Goal: Task Accomplishment & Management: Use online tool/utility

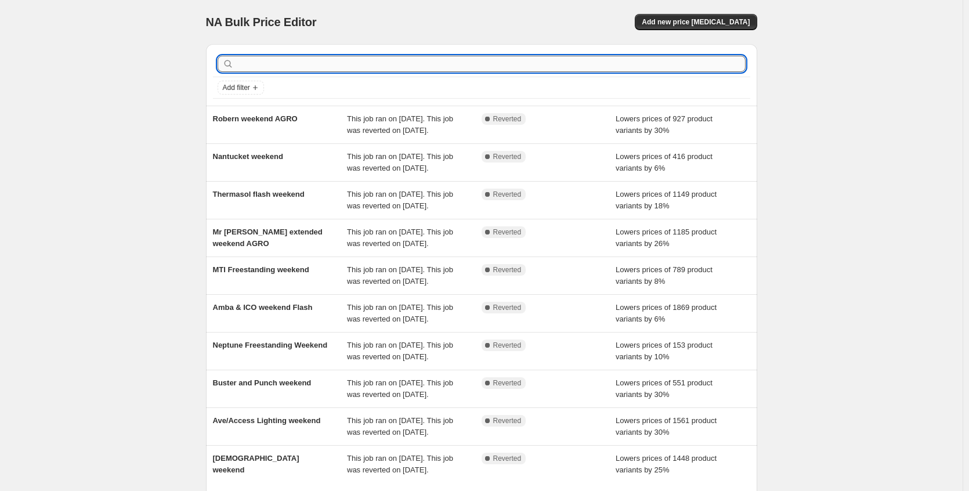
click at [290, 65] on input "text" at bounding box center [490, 64] width 509 height 16
type input "emtek"
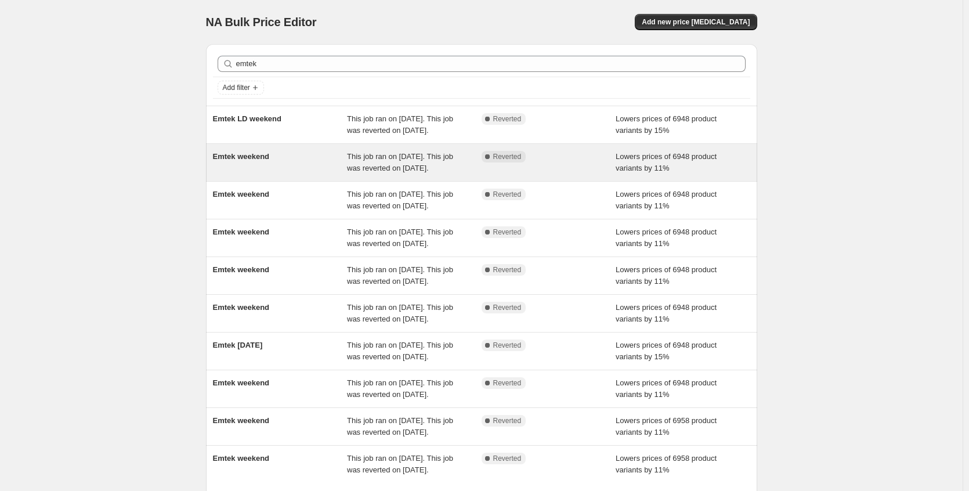
click at [365, 172] on span "This job ran on [DATE]. This job was reverted on [DATE]." at bounding box center [400, 162] width 106 height 20
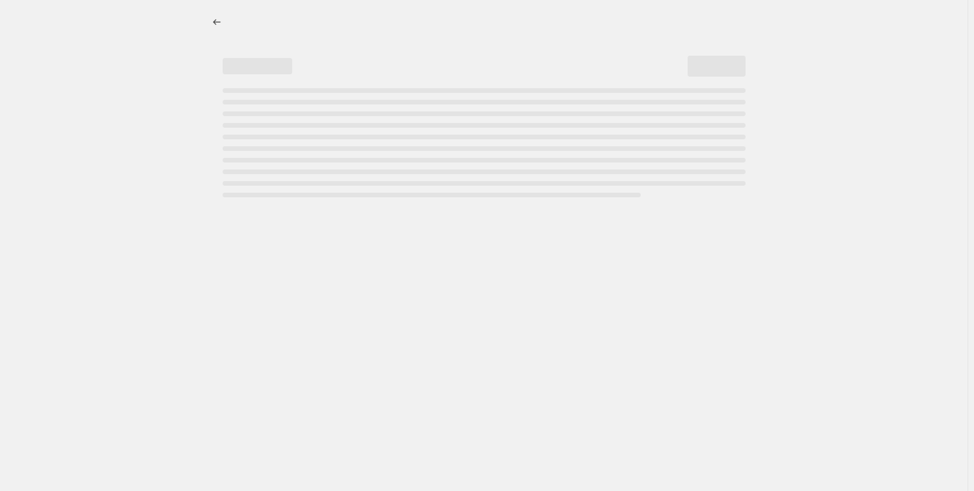
select select "percentage"
select select "no_change"
select select "collection"
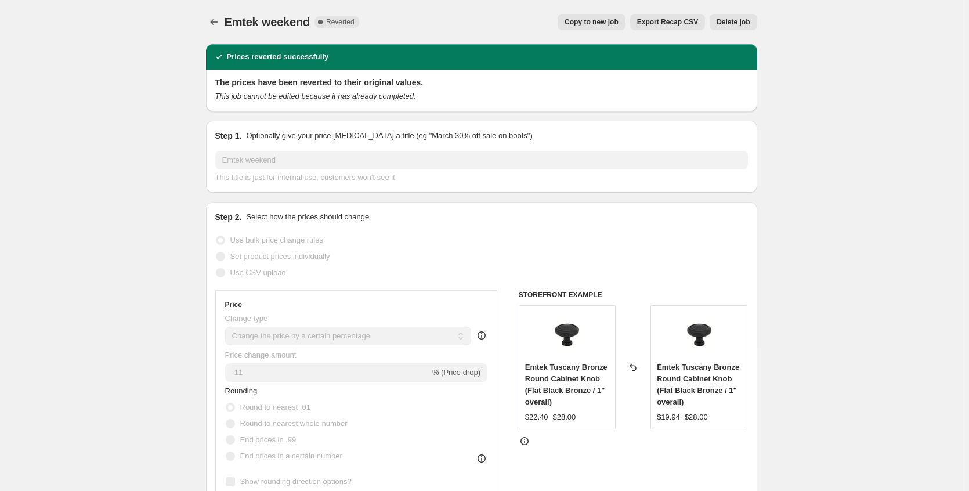
click at [585, 24] on span "Copy to new job" at bounding box center [591, 21] width 54 height 9
select select "percentage"
select select "no_change"
select select "collection"
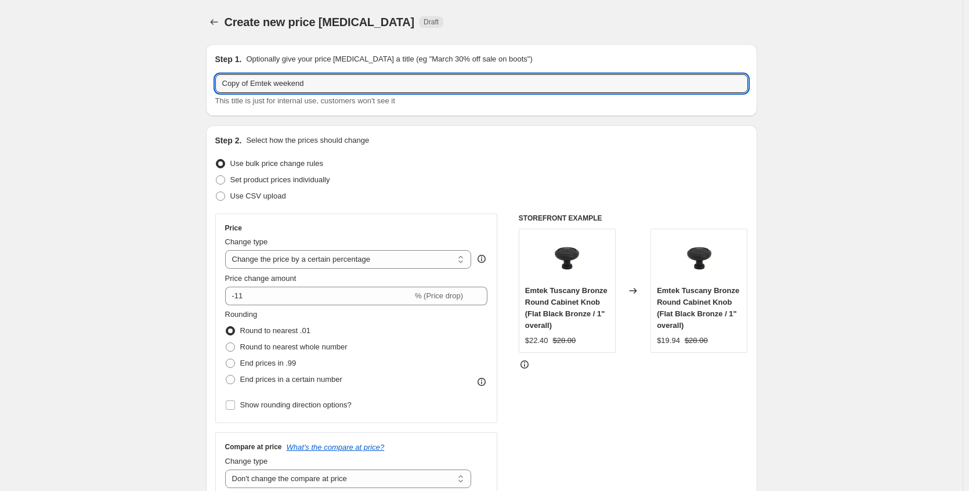
drag, startPoint x: 256, startPoint y: 82, endPoint x: 133, endPoint y: 79, distance: 123.6
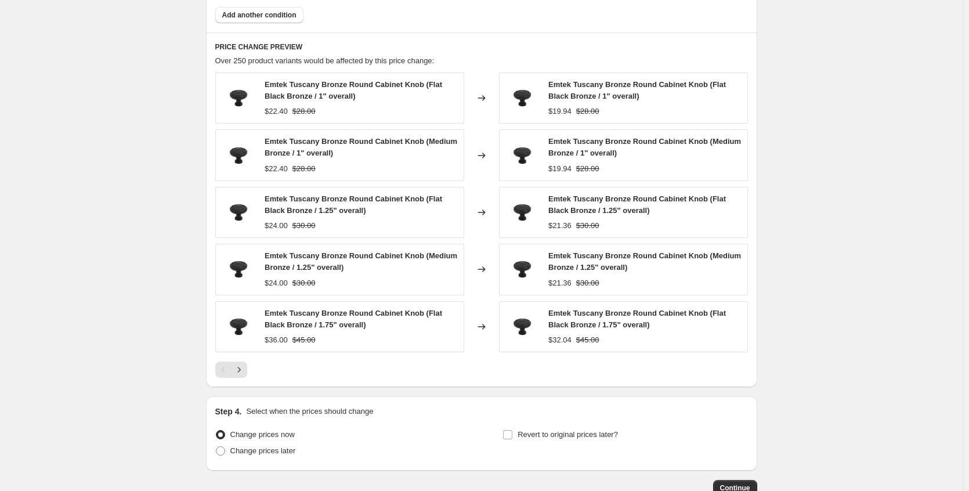
scroll to position [818, 0]
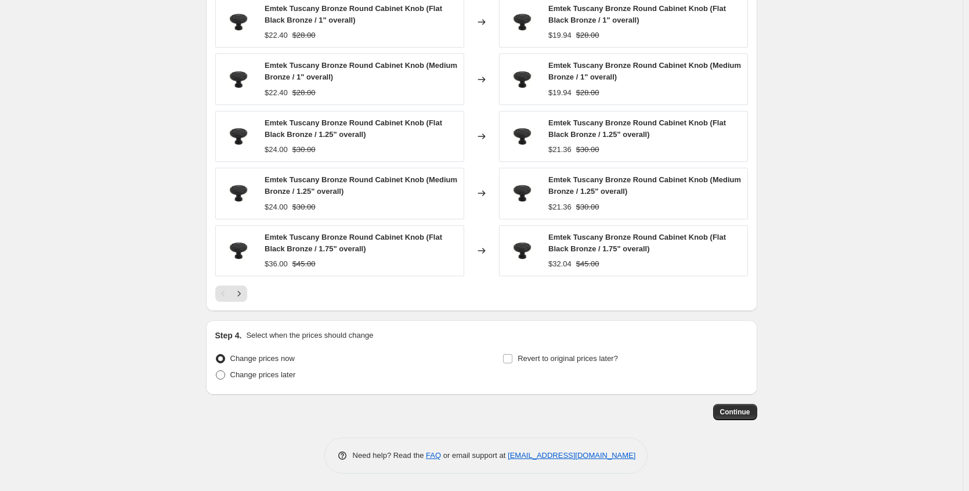
type input "Emtek weekend"
click at [296, 378] on span "Change prices later" at bounding box center [263, 374] width 66 height 9
click at [216, 371] on input "Change prices later" at bounding box center [216, 370] width 1 height 1
radio input "true"
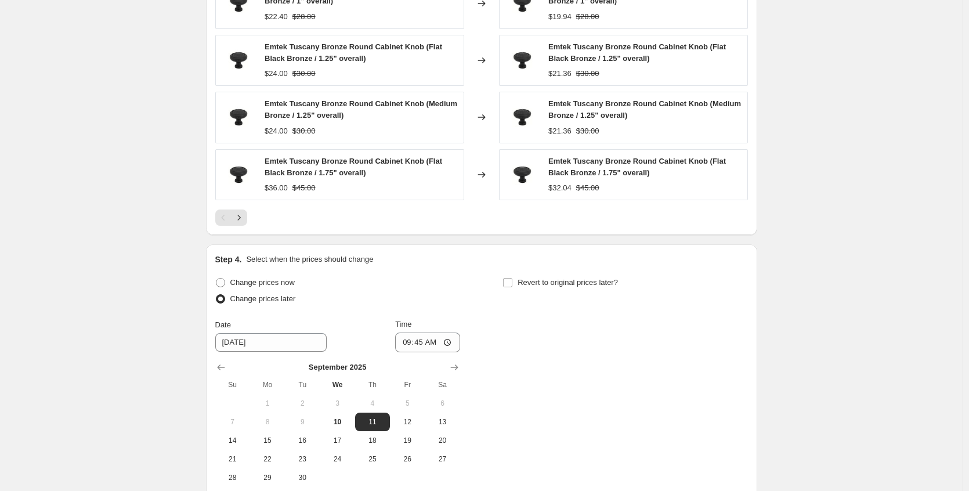
scroll to position [1016, 0]
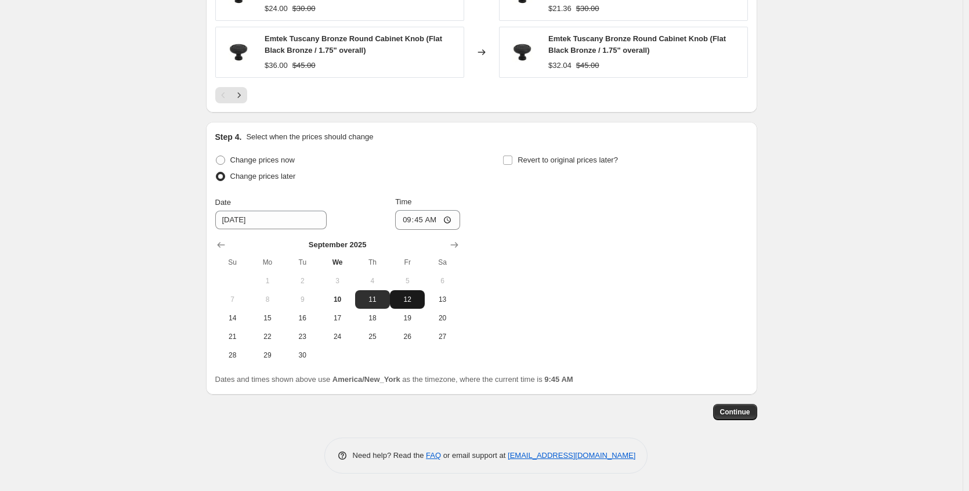
click at [412, 302] on span "12" at bounding box center [407, 299] width 26 height 9
type input "[DATE]"
click at [453, 222] on input "09:45" at bounding box center [427, 220] width 65 height 20
type input "21:45"
click at [568, 258] on div "Change prices now Change prices later Date [DATE] Time 21:45 [DATE] Su Mo Tu We…" at bounding box center [481, 258] width 532 height 212
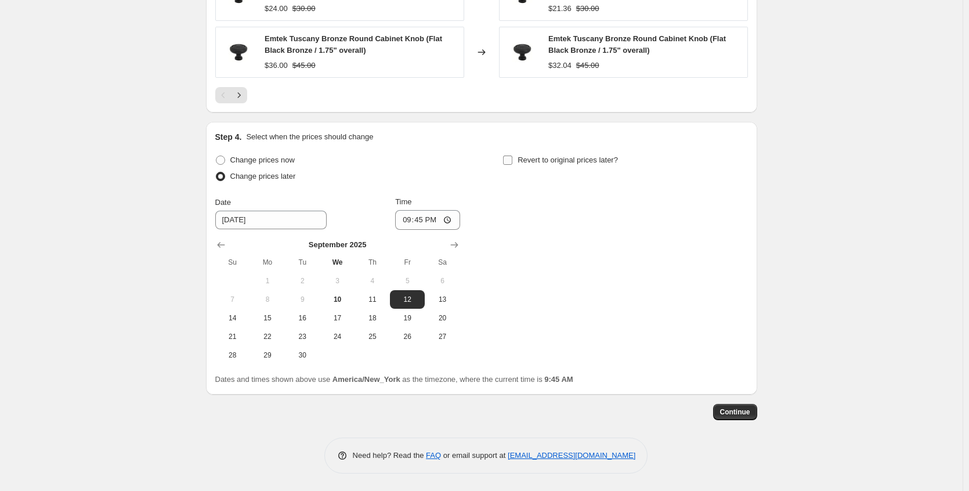
click at [508, 161] on input "Revert to original prices later?" at bounding box center [507, 159] width 9 height 9
checkbox input "true"
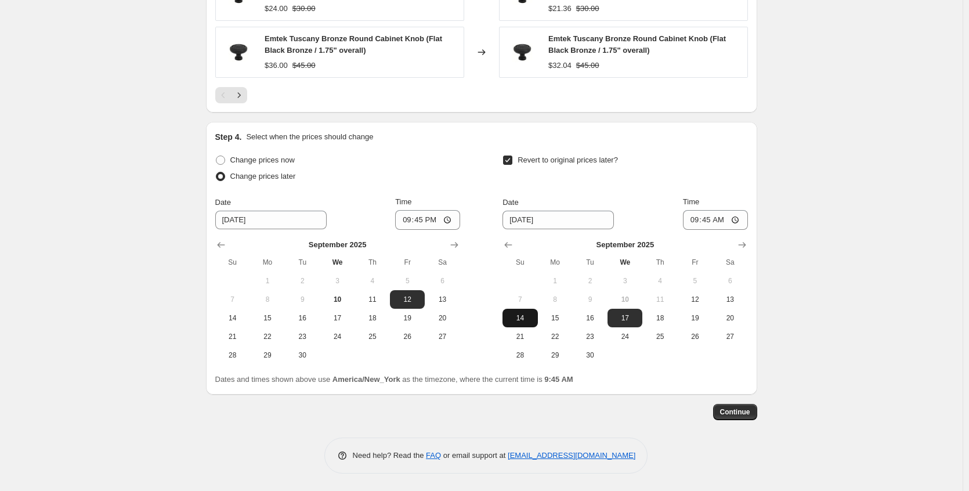
click at [532, 319] on span "14" at bounding box center [520, 317] width 26 height 9
type input "[DATE]"
click at [738, 221] on input "09:45" at bounding box center [715, 220] width 65 height 20
type input "21:45"
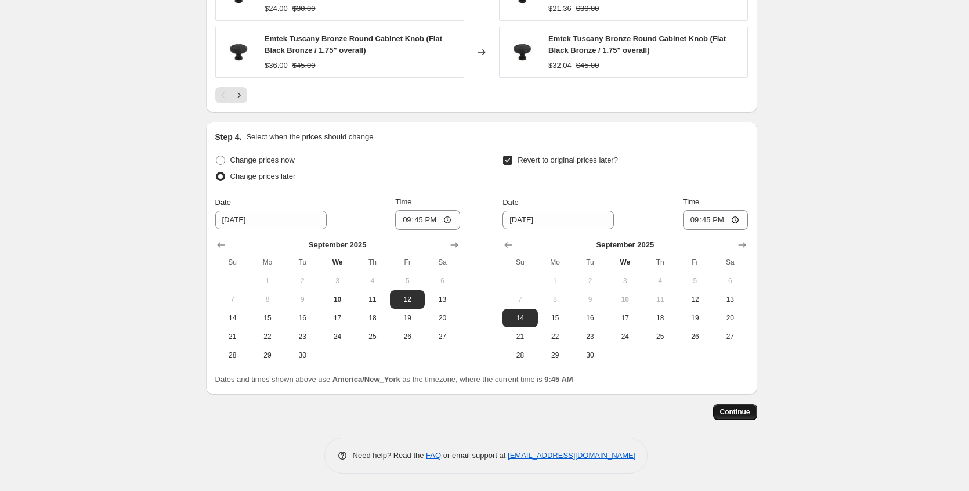
click at [744, 411] on span "Continue" at bounding box center [735, 411] width 30 height 9
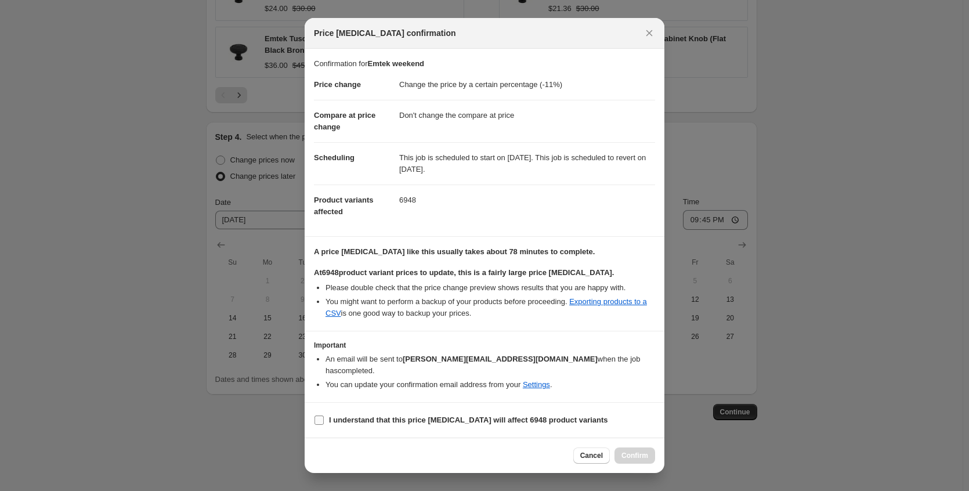
click at [473, 415] on b "I understand that this price [MEDICAL_DATA] will affect 6948 product variants" at bounding box center [468, 419] width 279 height 9
click at [324, 415] on input "I understand that this price [MEDICAL_DATA] will affect 6948 product variants" at bounding box center [318, 419] width 9 height 9
checkbox input "true"
click at [637, 451] on span "Confirm" at bounding box center [634, 455] width 27 height 9
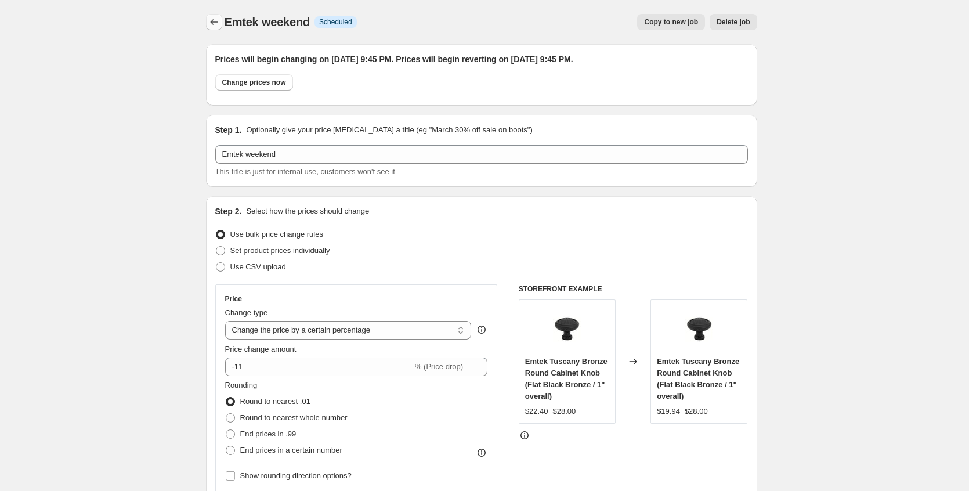
click at [217, 26] on icon "Price change jobs" at bounding box center [214, 22] width 12 height 12
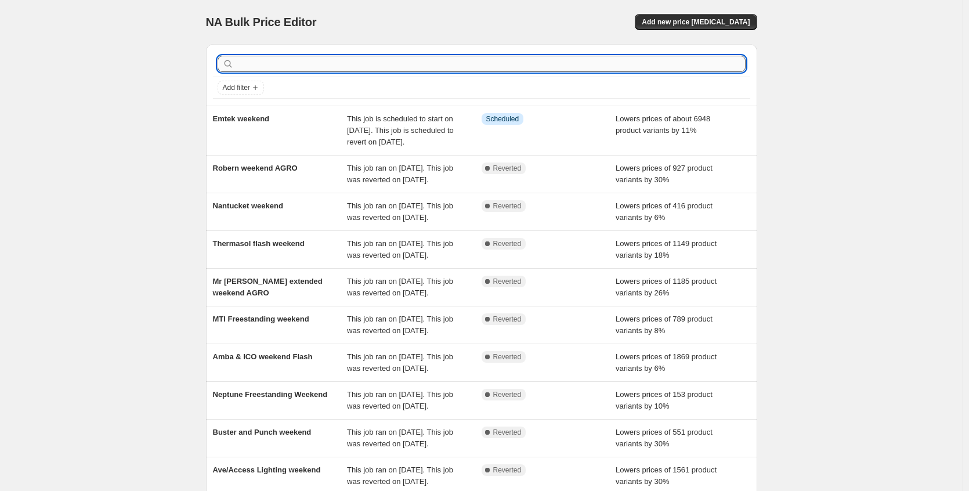
click at [277, 66] on input "text" at bounding box center [490, 64] width 509 height 16
type input "deltana"
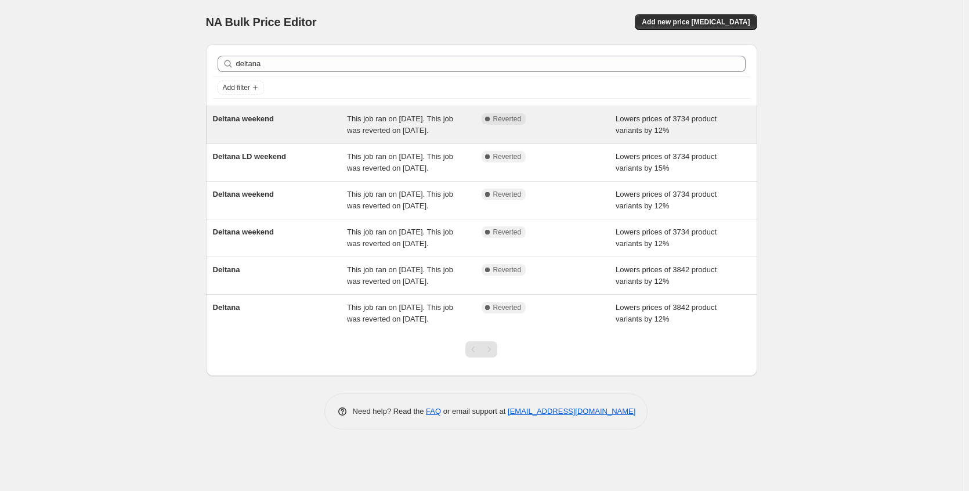
click at [295, 136] on div "Deltana weekend" at bounding box center [280, 124] width 135 height 23
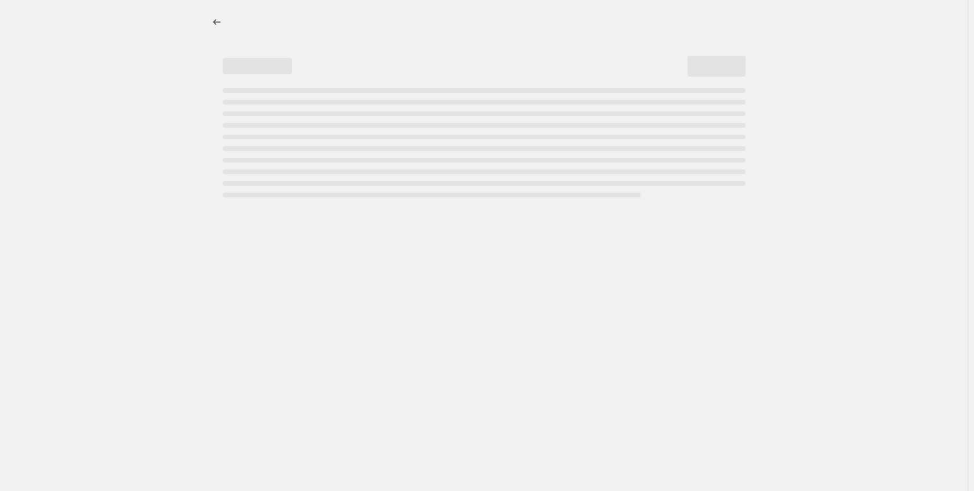
select select "percentage"
select select "no_change"
select select "collection"
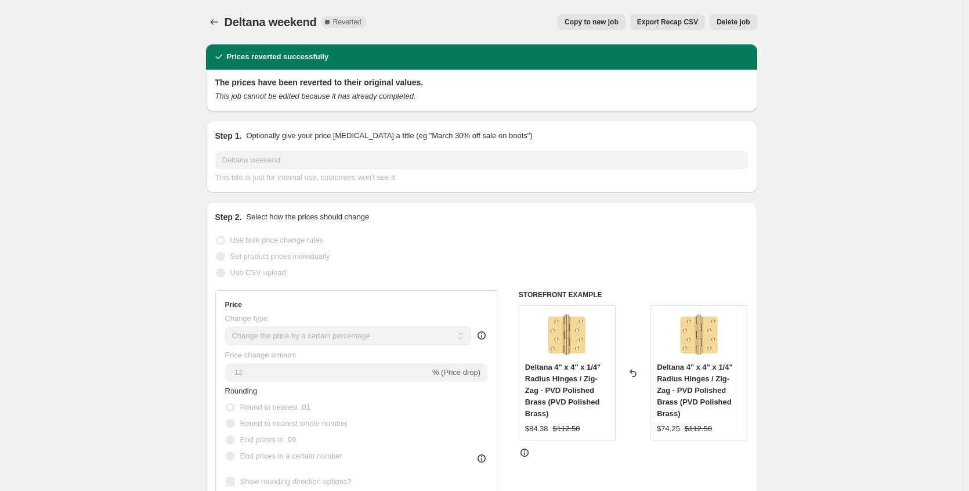
click at [579, 22] on span "Copy to new job" at bounding box center [591, 21] width 54 height 9
select select "percentage"
select select "no_change"
select select "collection"
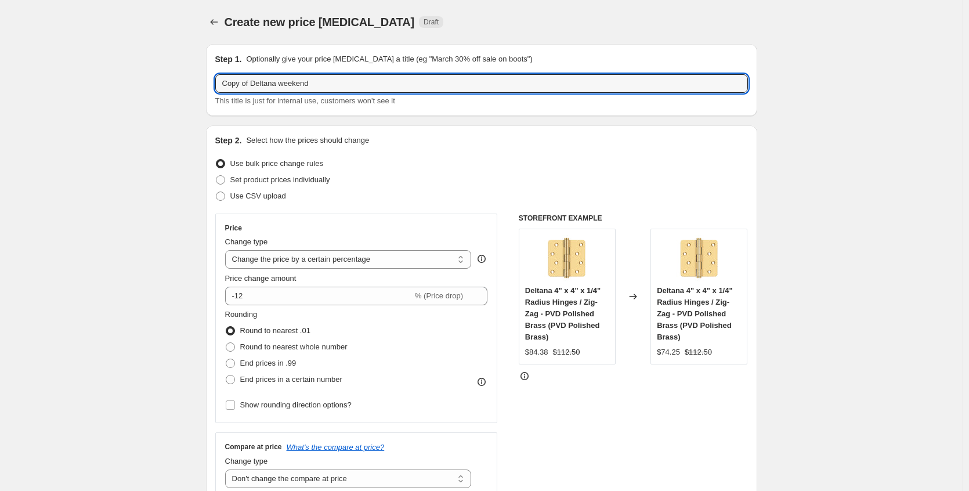
drag, startPoint x: 255, startPoint y: 84, endPoint x: 82, endPoint y: 81, distance: 173.5
type input "Deltana weekend"
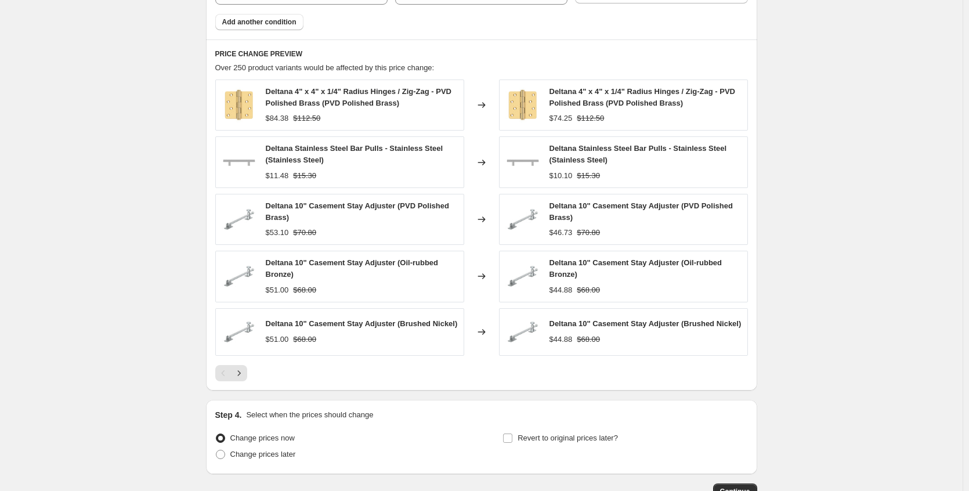
scroll to position [818, 0]
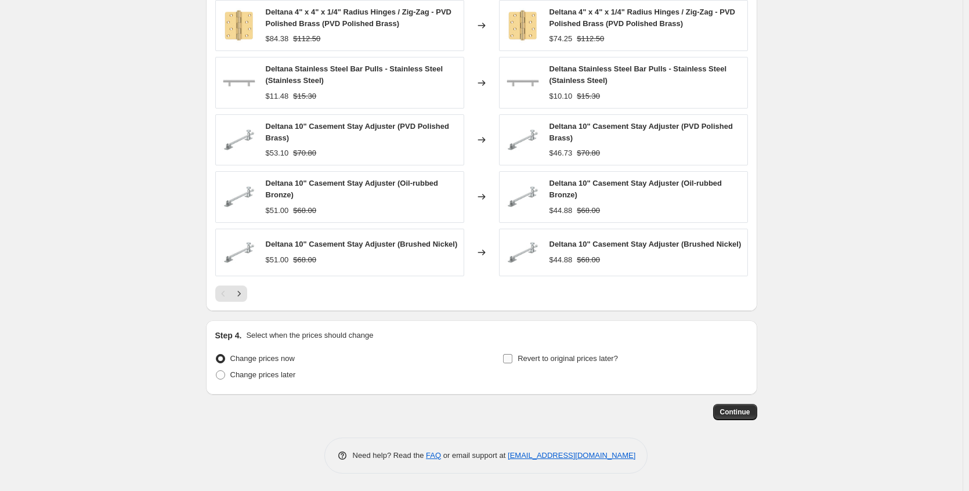
click at [583, 354] on span "Revert to original prices later?" at bounding box center [567, 358] width 100 height 9
click at [512, 354] on input "Revert to original prices later?" at bounding box center [507, 358] width 9 height 9
checkbox input "true"
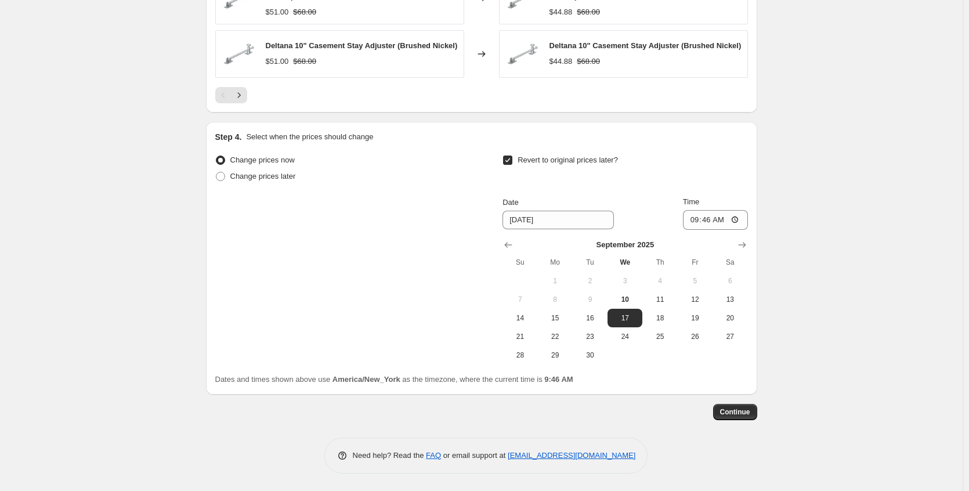
scroll to position [1016, 0]
click at [557, 314] on span "15" at bounding box center [555, 317] width 26 height 9
type input "[DATE]"
click at [748, 418] on button "Continue" at bounding box center [735, 412] width 44 height 16
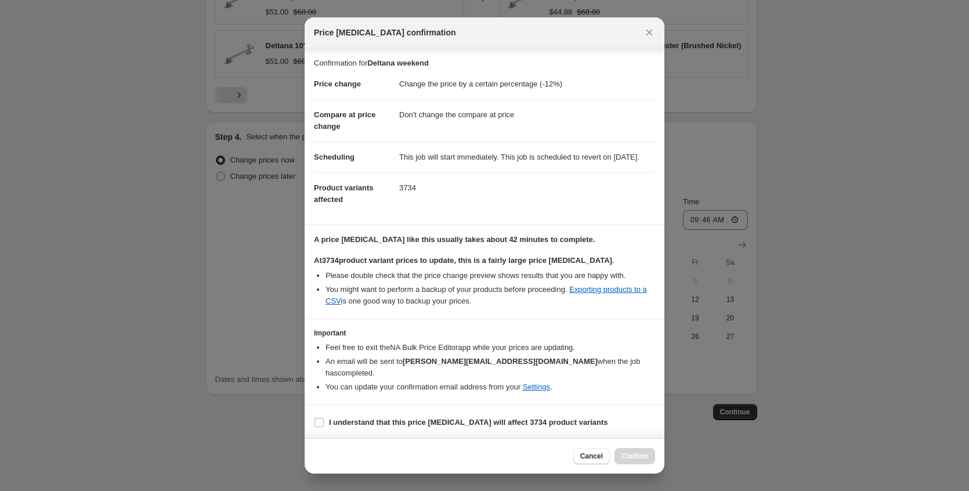
scroll to position [13, 0]
click at [525, 422] on b "I understand that this price [MEDICAL_DATA] will affect 3734 product variants" at bounding box center [468, 420] width 279 height 9
click at [324, 422] on input "I understand that this price [MEDICAL_DATA] will affect 3734 product variants" at bounding box center [318, 420] width 9 height 9
checkbox input "true"
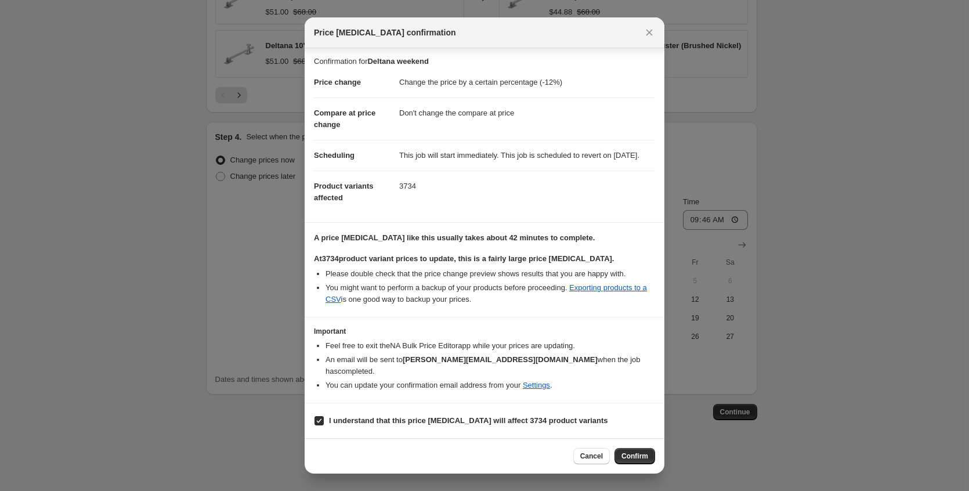
click at [633, 459] on span "Confirm" at bounding box center [634, 455] width 27 height 9
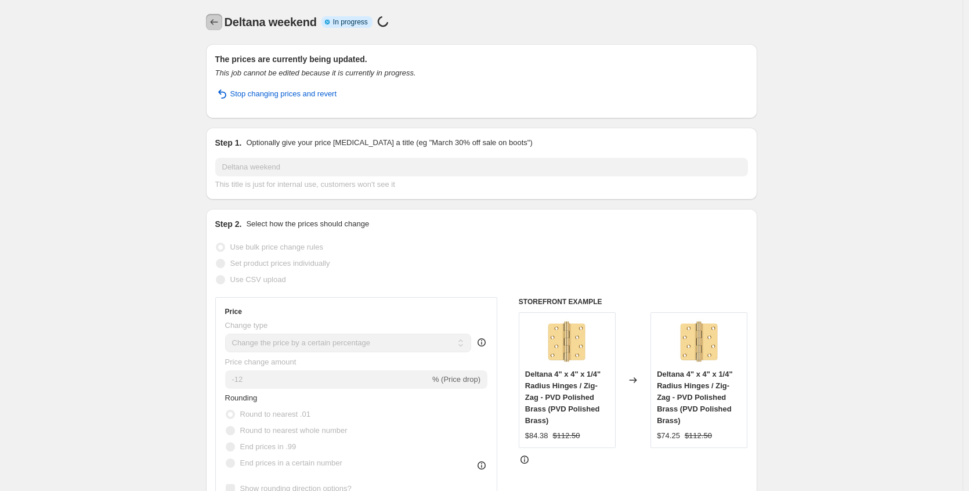
click at [213, 27] on icon "Price change jobs" at bounding box center [214, 22] width 12 height 12
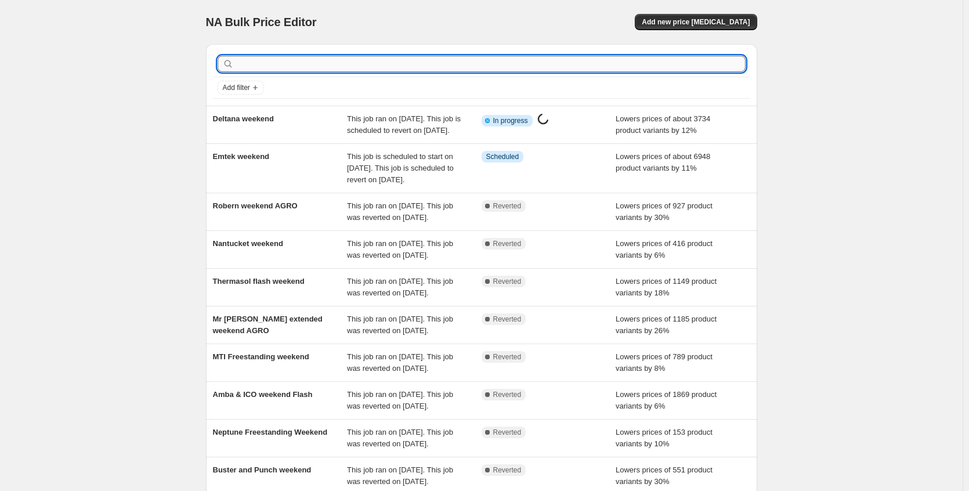
click at [285, 66] on input "text" at bounding box center [490, 64] width 509 height 16
type input "[PERSON_NAME]"
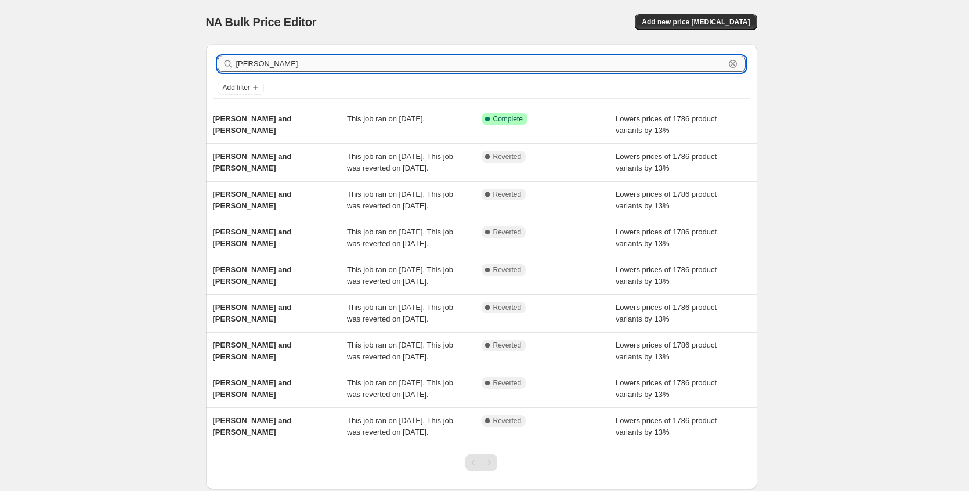
click at [288, 63] on input "[PERSON_NAME]" at bounding box center [480, 64] width 488 height 16
drag, startPoint x: 277, startPoint y: 66, endPoint x: 208, endPoint y: 68, distance: 69.1
click at [208, 68] on div "[PERSON_NAME] Clear Add filter" at bounding box center [481, 74] width 551 height 61
type input "amerec"
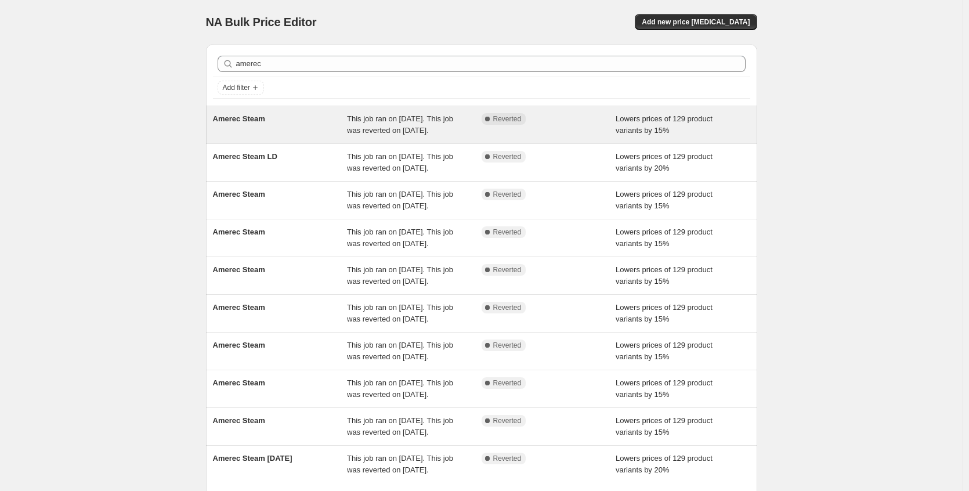
click at [278, 129] on div "Amerec Steam" at bounding box center [280, 124] width 135 height 23
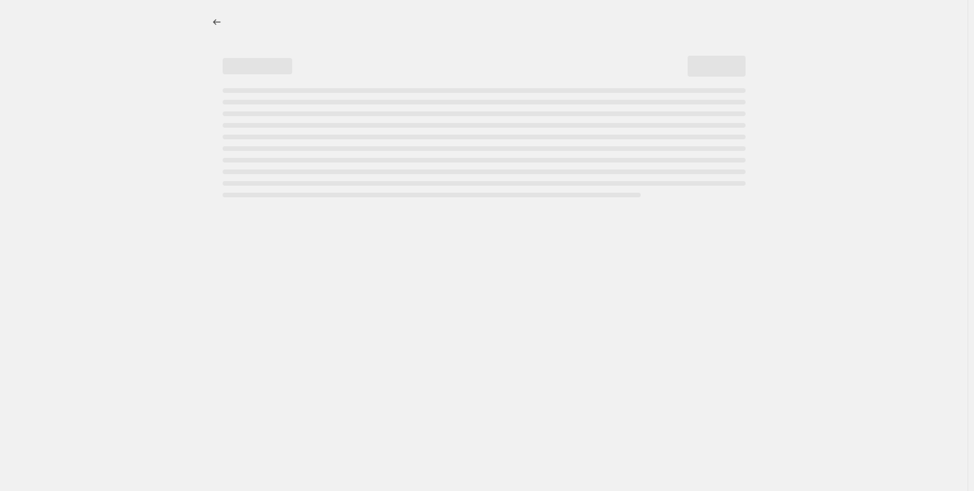
select select "percentage"
select select "no_change"
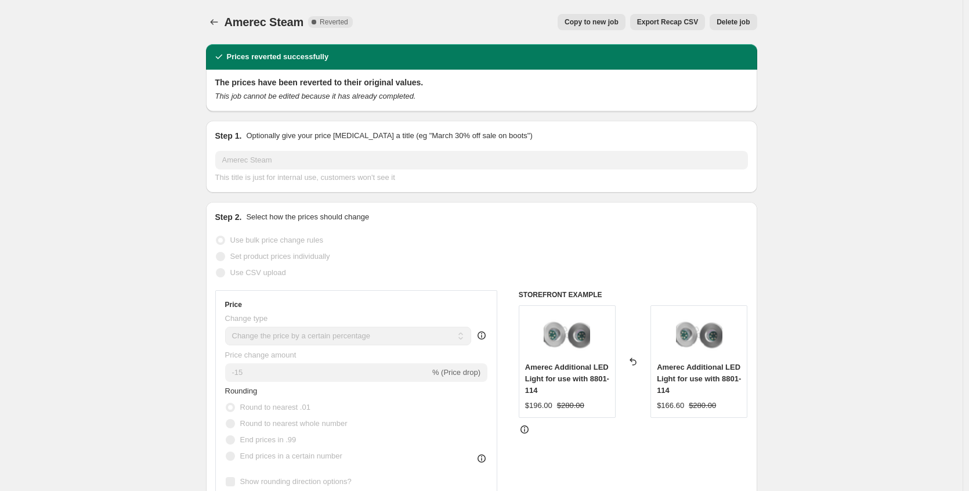
click at [585, 22] on span "Copy to new job" at bounding box center [591, 21] width 54 height 9
select select "percentage"
select select "no_change"
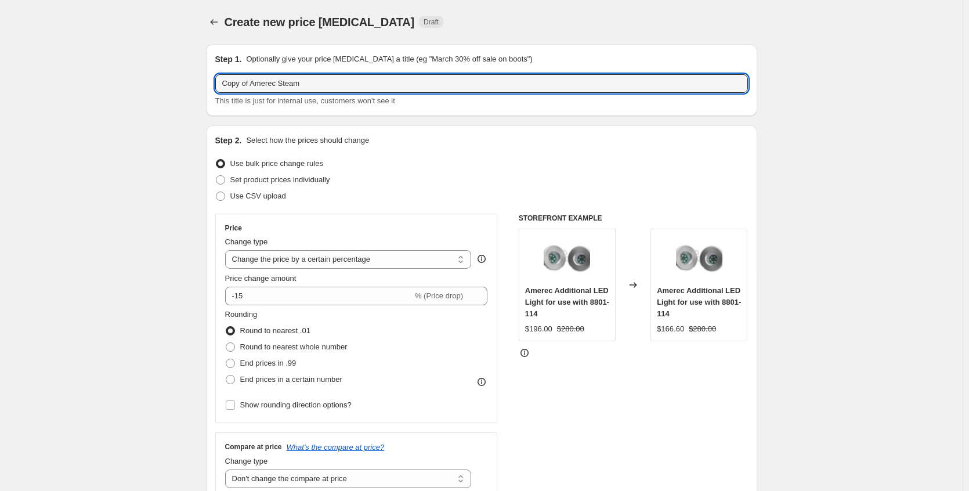
drag, startPoint x: 257, startPoint y: 82, endPoint x: 70, endPoint y: 79, distance: 186.8
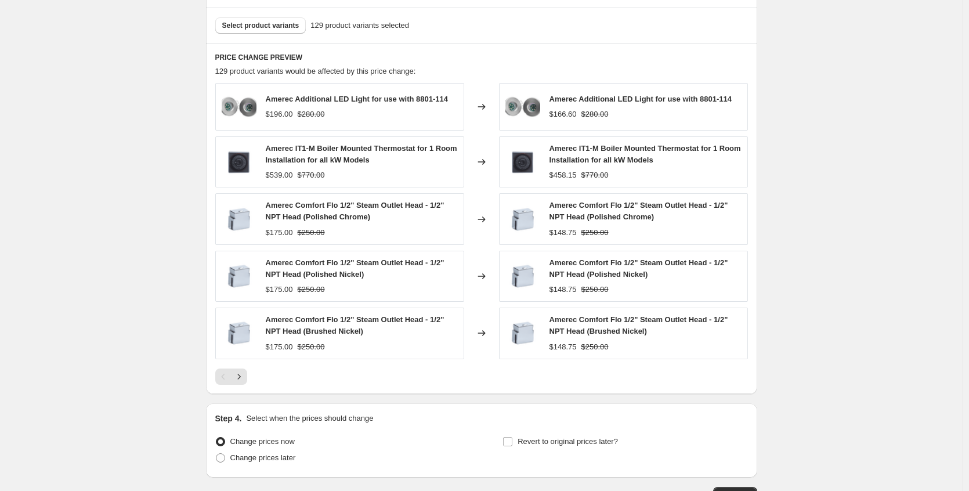
scroll to position [719, 0]
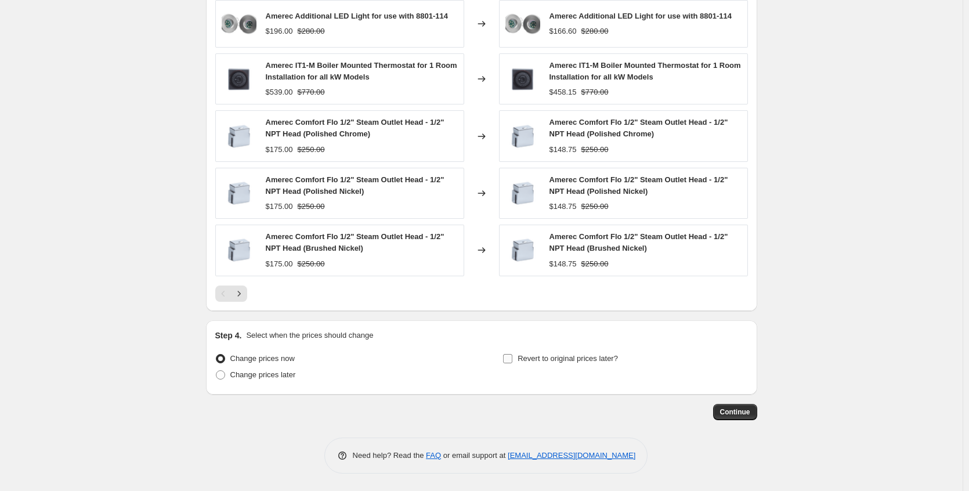
type input "Amerec Steam"
click at [510, 365] on label "Revert to original prices later?" at bounding box center [559, 358] width 115 height 16
click at [510, 363] on input "Revert to original prices later?" at bounding box center [507, 358] width 9 height 9
checkbox input "true"
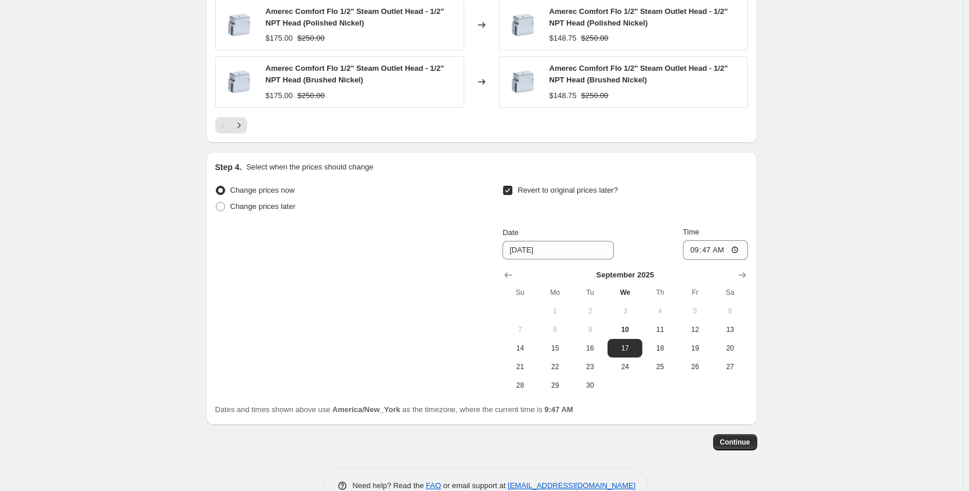
scroll to position [893, 0]
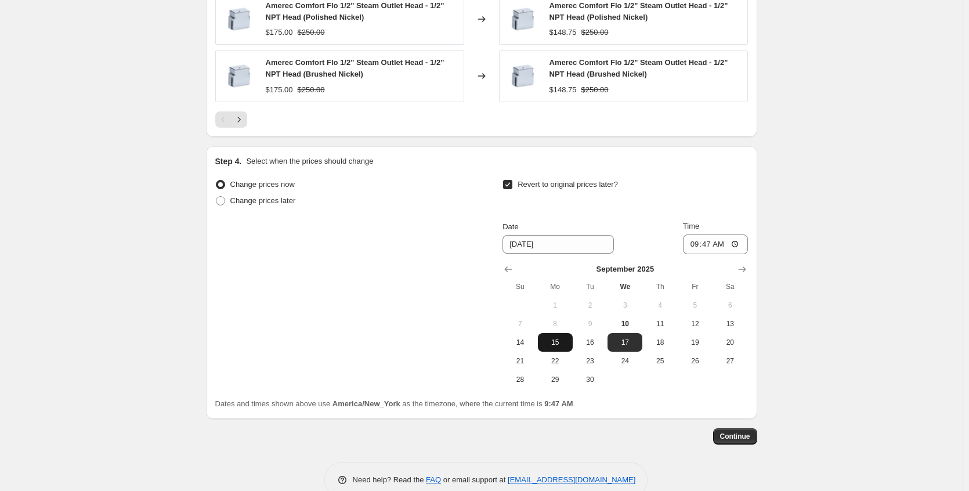
click at [564, 345] on span "15" at bounding box center [555, 342] width 26 height 9
type input "[DATE]"
click at [748, 440] on span "Continue" at bounding box center [735, 436] width 30 height 9
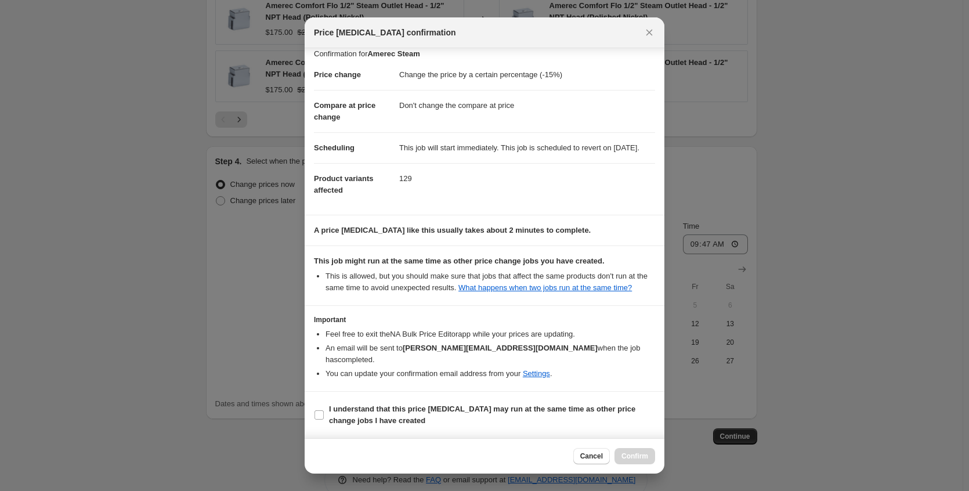
scroll to position [21, 0]
click at [485, 410] on b "I understand that this price [MEDICAL_DATA] may run at the same time as other p…" at bounding box center [482, 414] width 306 height 20
click at [324, 410] on input "I understand that this price [MEDICAL_DATA] may run at the same time as other p…" at bounding box center [318, 414] width 9 height 9
checkbox input "true"
click at [646, 464] on div "Cancel Confirm" at bounding box center [484, 455] width 360 height 35
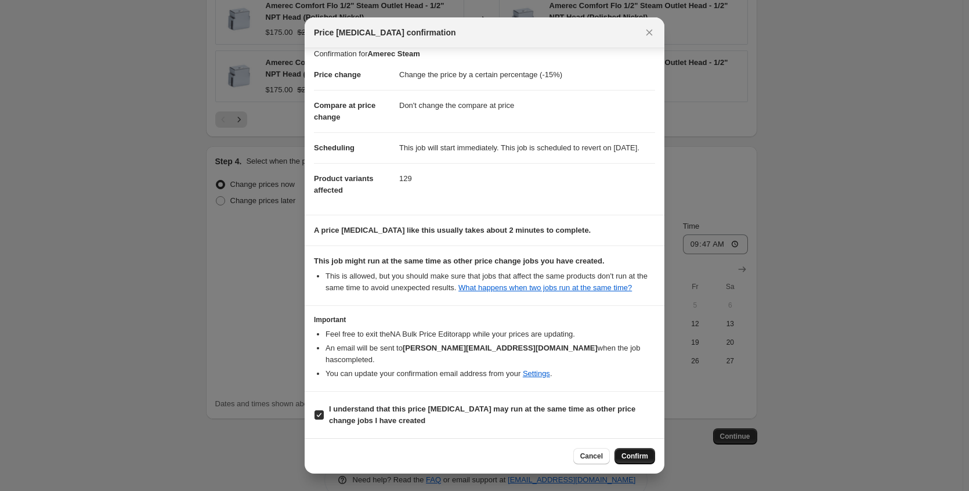
click at [644, 459] on span "Confirm" at bounding box center [634, 455] width 27 height 9
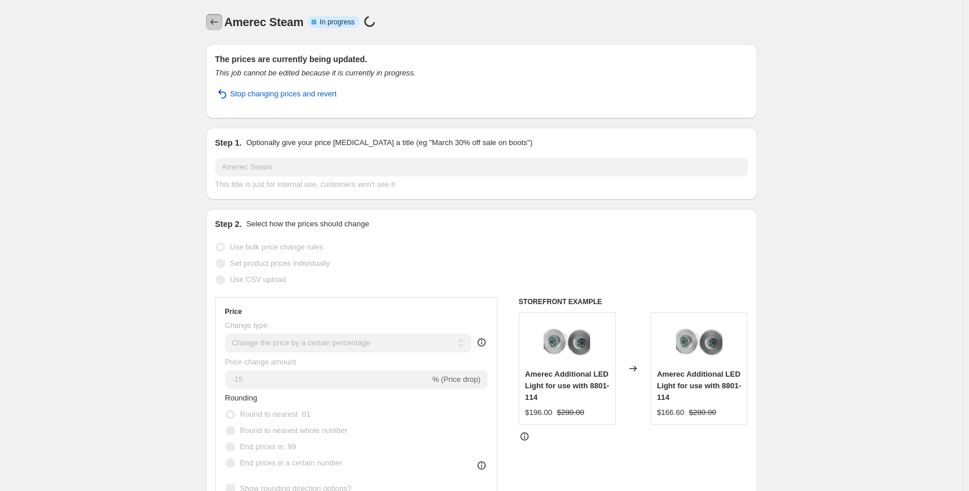
click at [216, 26] on icon "Price change jobs" at bounding box center [214, 22] width 12 height 12
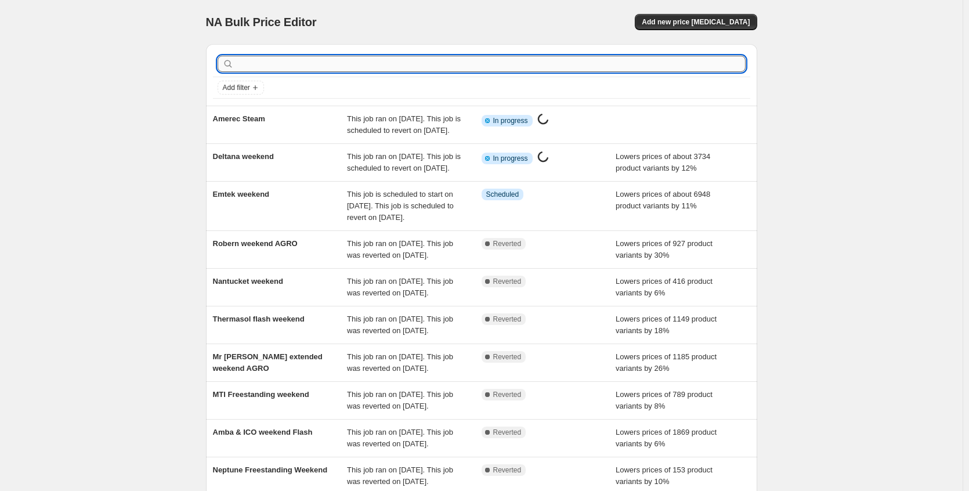
click at [286, 64] on input "text" at bounding box center [490, 64] width 509 height 16
type input "namee"
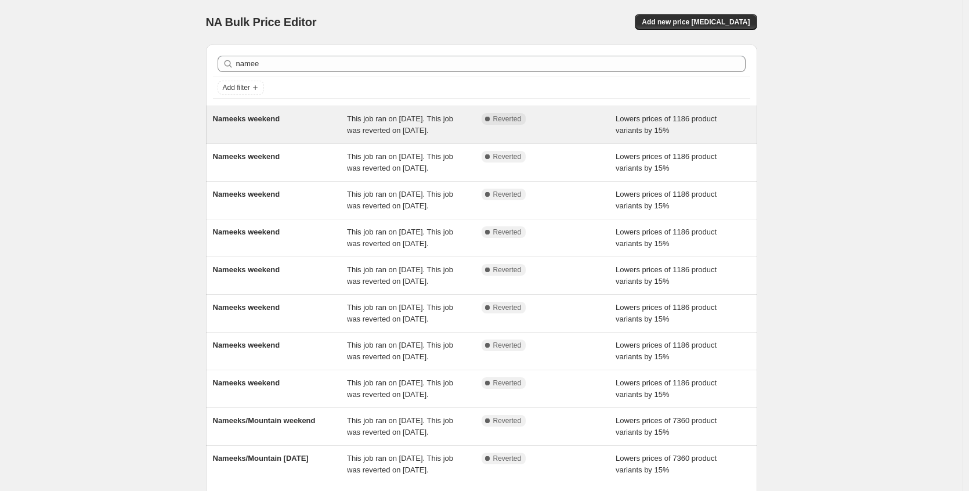
click at [293, 136] on div "Nameeks weekend" at bounding box center [280, 124] width 135 height 23
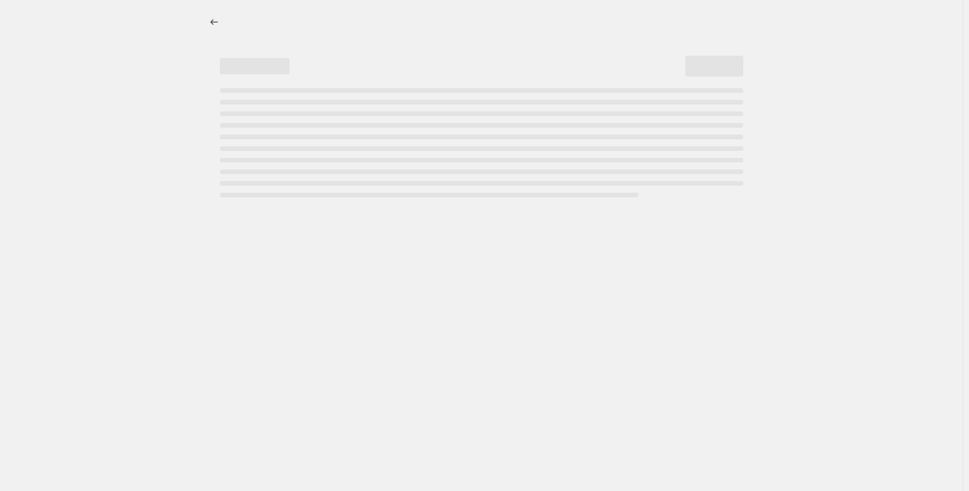
select select "percentage"
select select "no_change"
select select "collection"
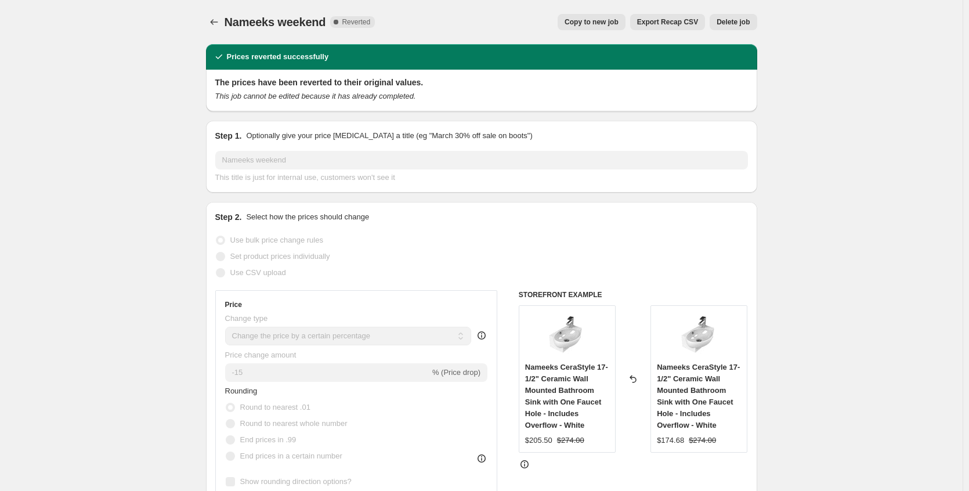
click at [584, 26] on span "Copy to new job" at bounding box center [591, 21] width 54 height 9
select select "percentage"
select select "no_change"
select select "collection"
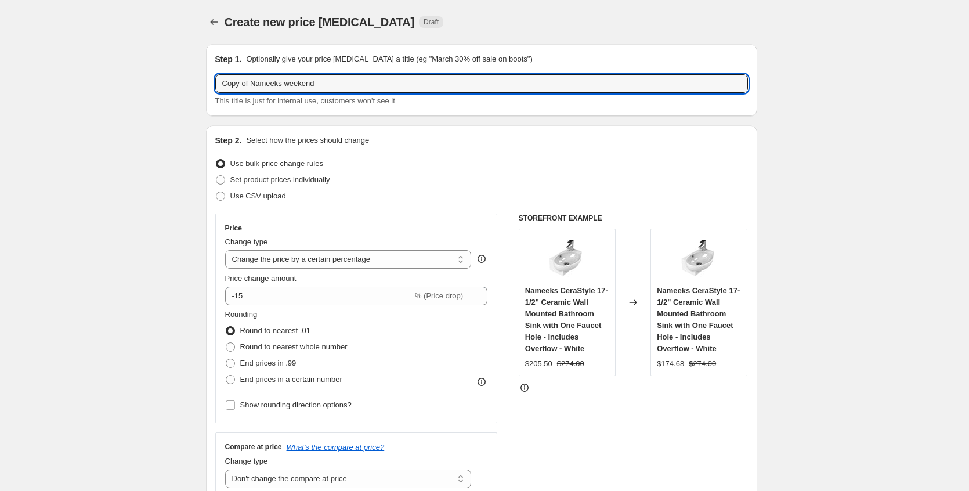
drag, startPoint x: 256, startPoint y: 84, endPoint x: 150, endPoint y: 86, distance: 106.2
type input "Nameeks weekend"
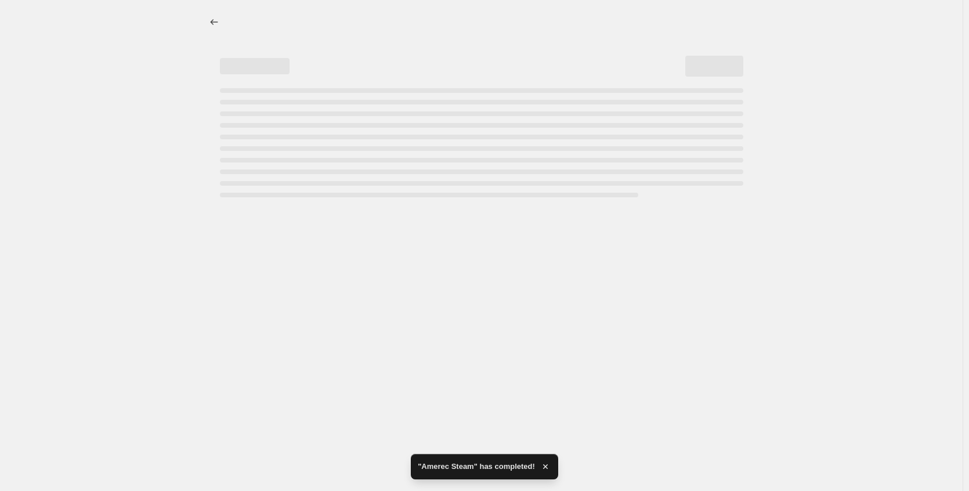
select select "percentage"
select select "no_change"
select select "collection"
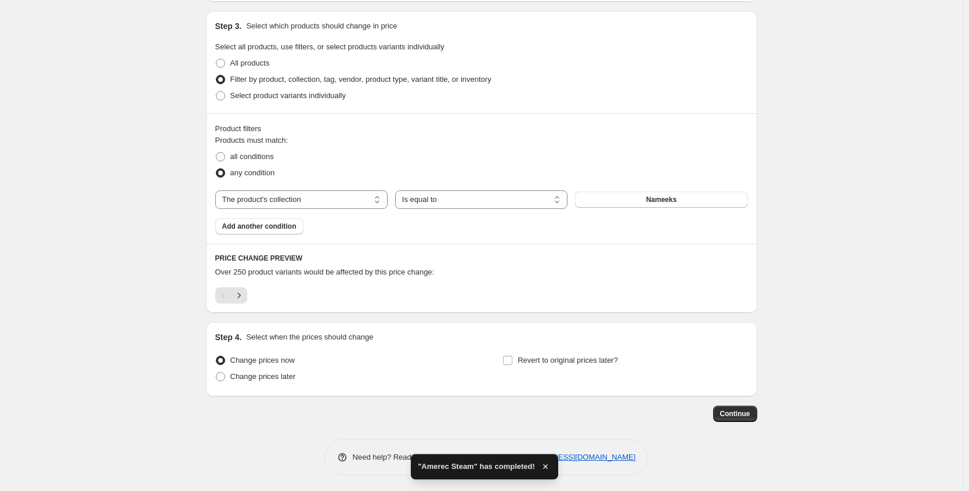
scroll to position [532, 0]
click at [291, 374] on span "Change prices later" at bounding box center [263, 374] width 66 height 9
click at [216, 371] on input "Change prices later" at bounding box center [216, 370] width 1 height 1
radio input "true"
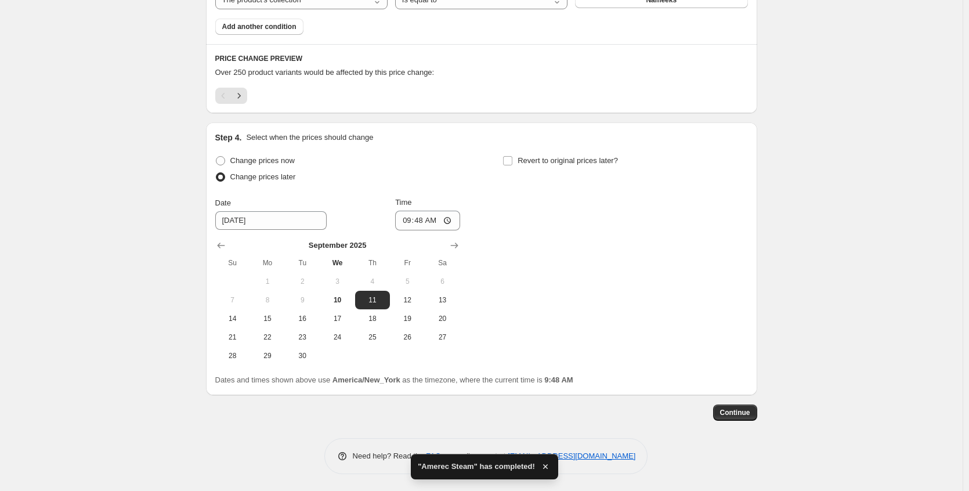
scroll to position [731, 0]
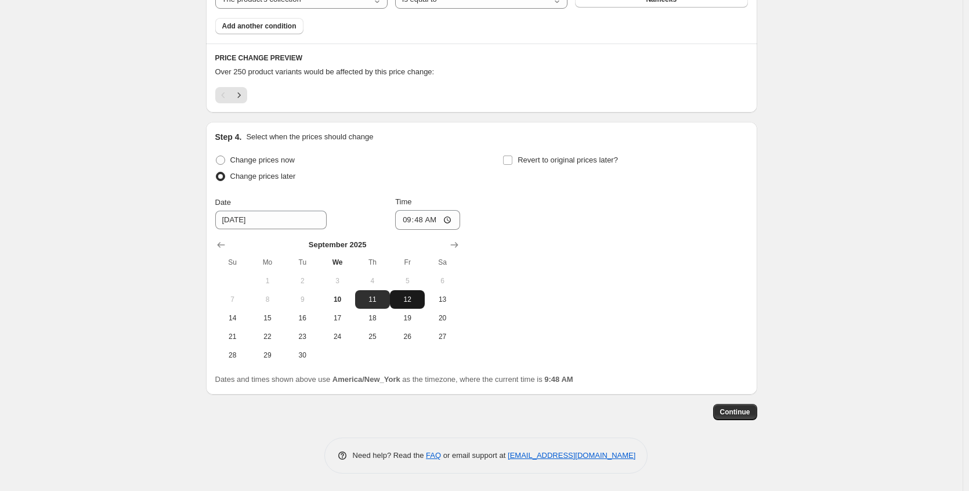
click at [408, 304] on button "12" at bounding box center [407, 299] width 35 height 19
type input "[DATE]"
click at [525, 157] on span "Revert to original prices later?" at bounding box center [567, 159] width 100 height 9
click at [512, 157] on input "Revert to original prices later?" at bounding box center [507, 159] width 9 height 9
checkbox input "true"
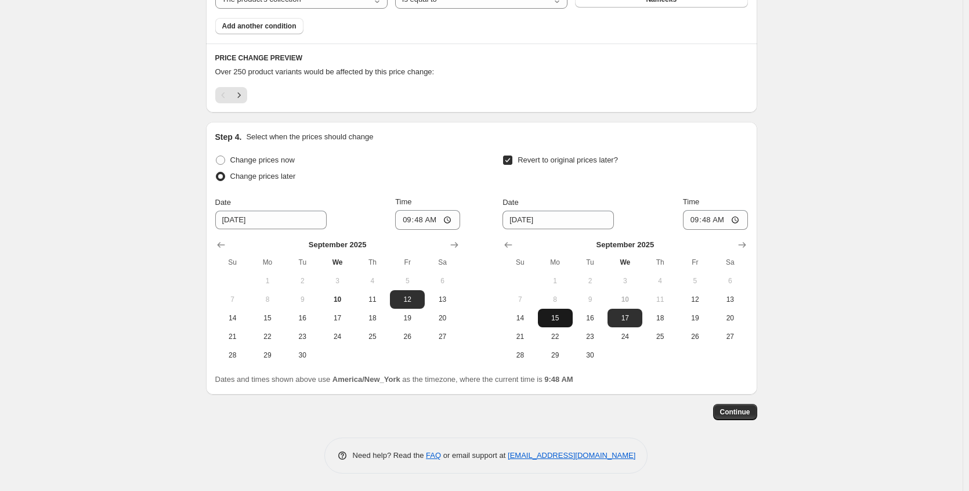
click at [561, 314] on span "15" at bounding box center [555, 317] width 26 height 9
type input "[DATE]"
click at [730, 408] on span "Continue" at bounding box center [735, 411] width 30 height 9
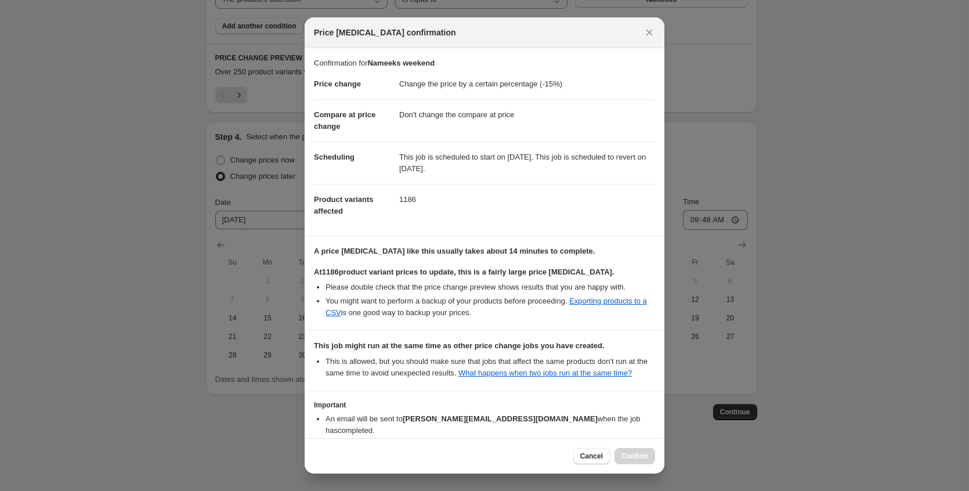
scroll to position [82, 0]
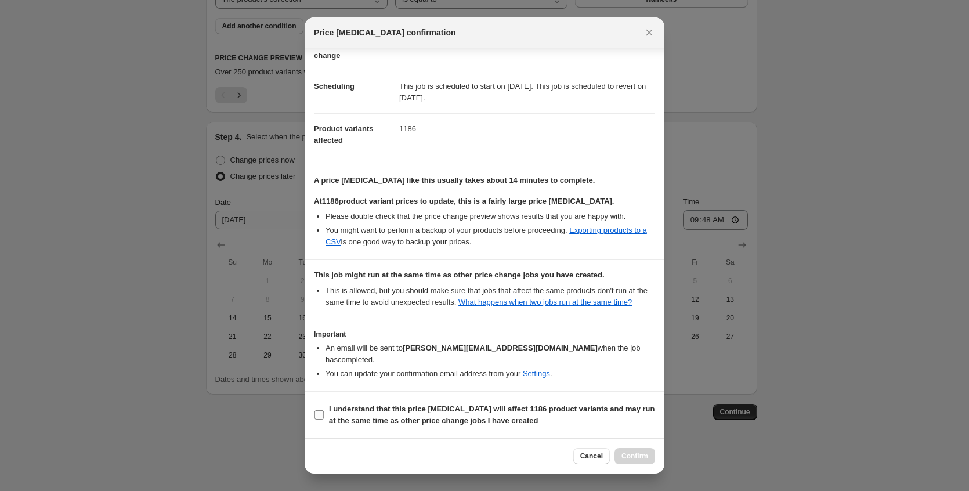
click at [466, 417] on b "I understand that this price [MEDICAL_DATA] will affect 1186 product variants a…" at bounding box center [492, 414] width 326 height 20
click at [324, 417] on input "I understand that this price [MEDICAL_DATA] will affect 1186 product variants a…" at bounding box center [318, 414] width 9 height 9
checkbox input "true"
click at [636, 465] on div "Cancel Confirm" at bounding box center [484, 455] width 360 height 35
click at [638, 459] on span "Confirm" at bounding box center [634, 455] width 27 height 9
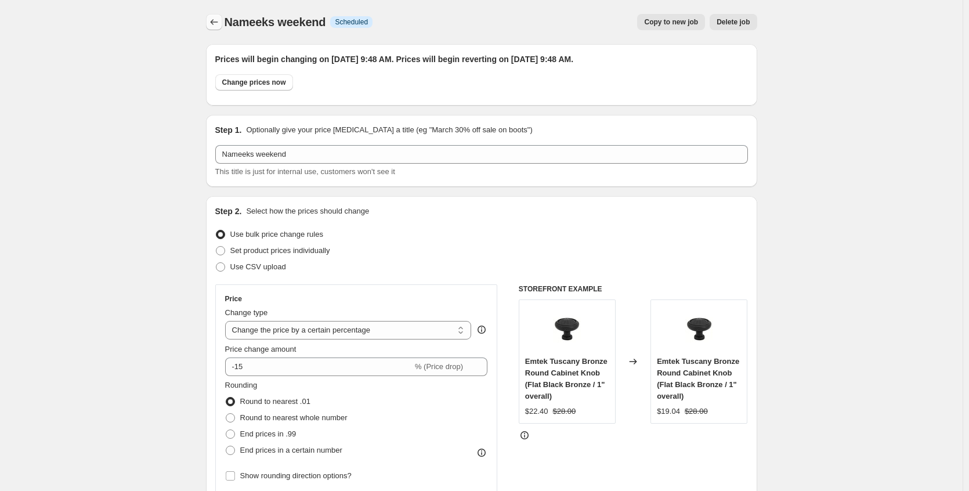
click at [210, 25] on button "Price change jobs" at bounding box center [214, 22] width 16 height 16
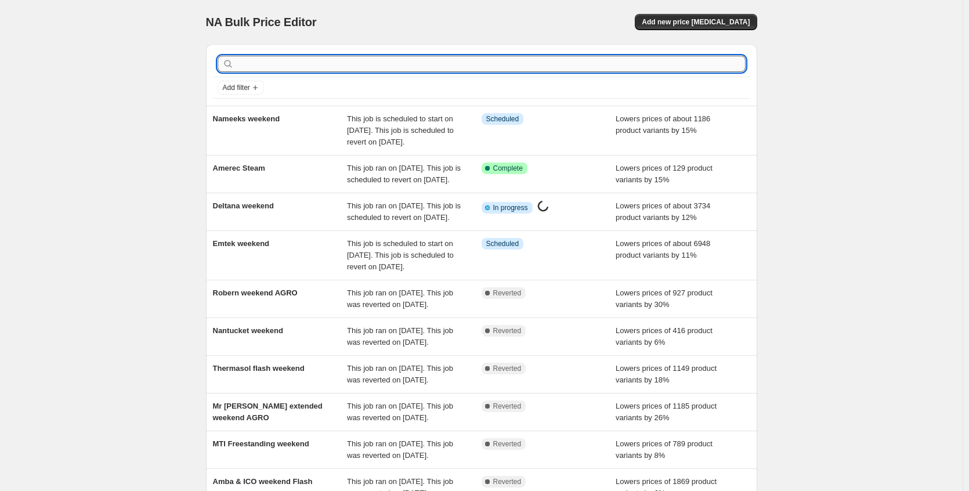
click at [271, 60] on input "text" at bounding box center [490, 64] width 509 height 16
type input "mila"
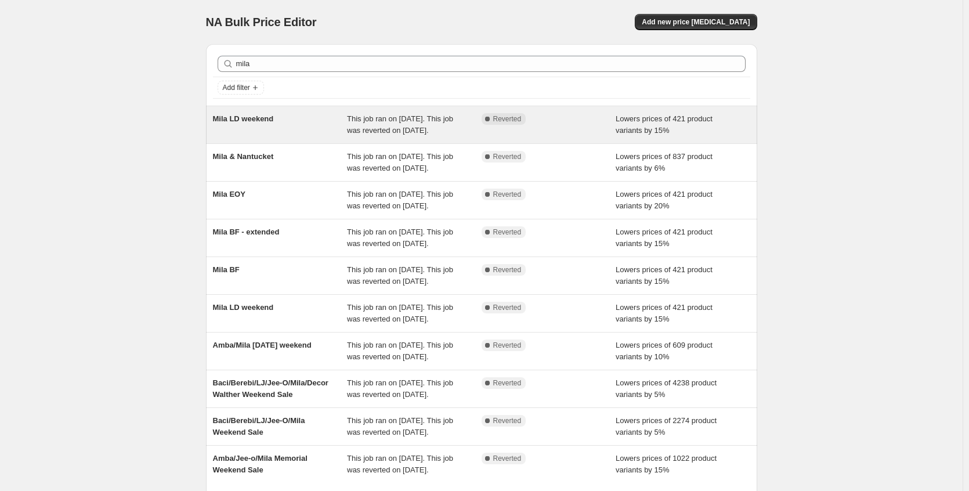
click at [281, 136] on div "Mila LD weekend" at bounding box center [280, 124] width 135 height 23
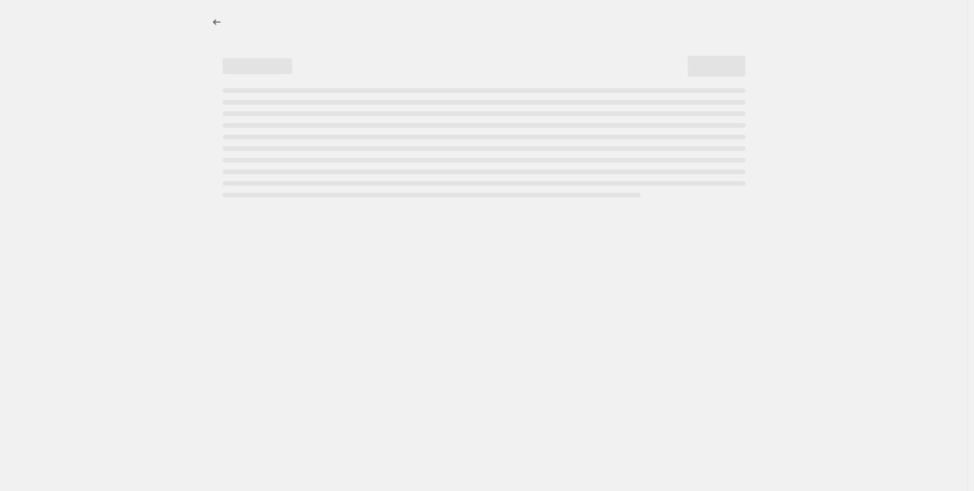
select select "percentage"
select select "no_change"
select select "collection"
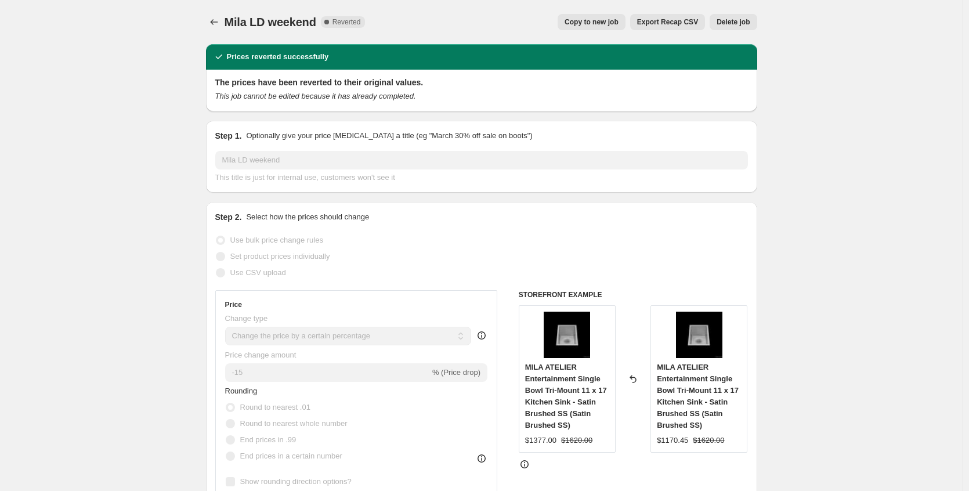
click at [586, 21] on span "Copy to new job" at bounding box center [591, 21] width 54 height 9
select select "percentage"
select select "no_change"
select select "collection"
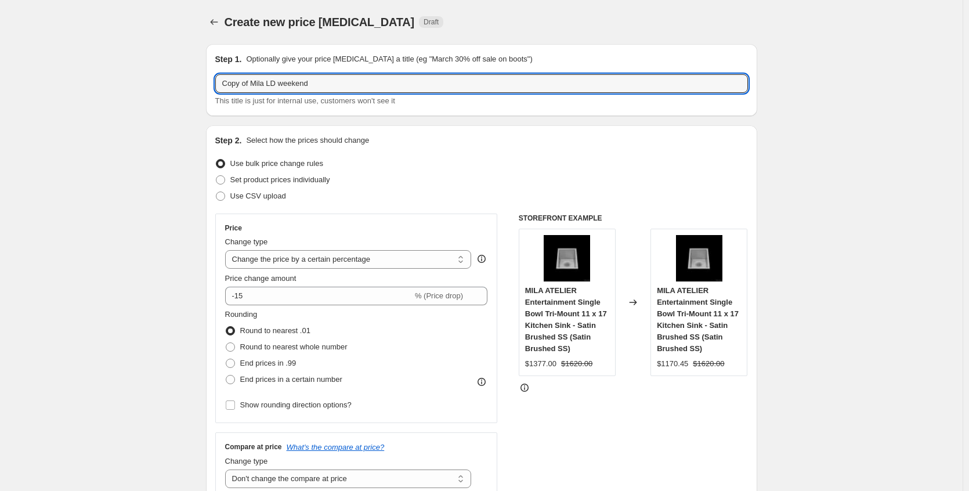
drag, startPoint x: 253, startPoint y: 84, endPoint x: 136, endPoint y: 79, distance: 117.9
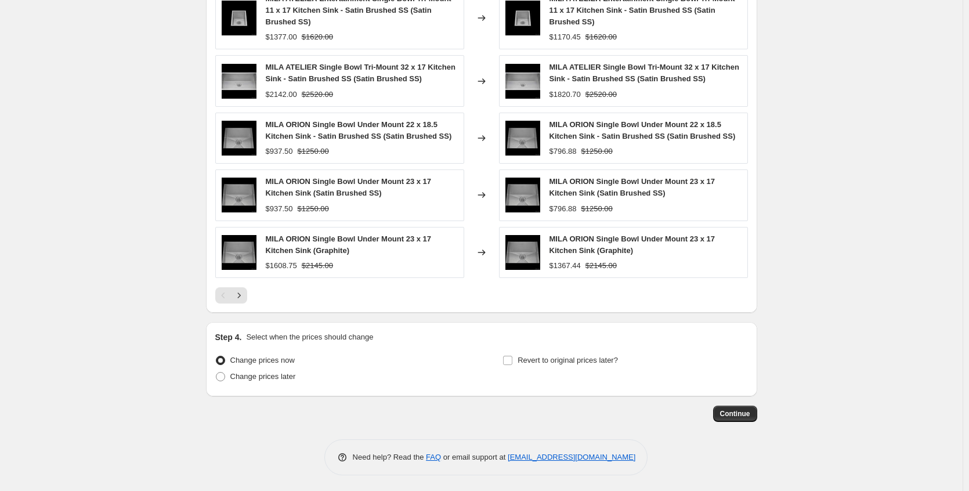
scroll to position [829, 0]
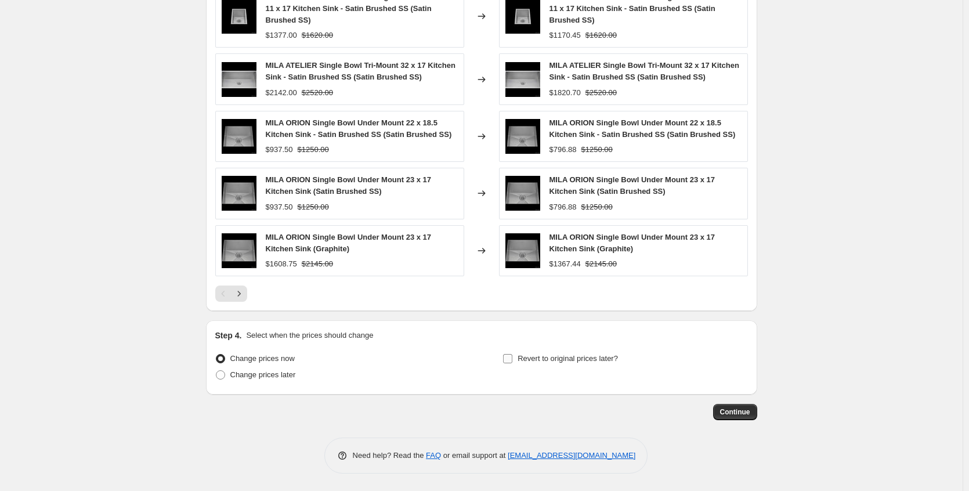
type input "Mila weekend"
click at [523, 357] on span "Revert to original prices later?" at bounding box center [567, 358] width 100 height 9
click at [512, 357] on input "Revert to original prices later?" at bounding box center [507, 358] width 9 height 9
checkbox input "true"
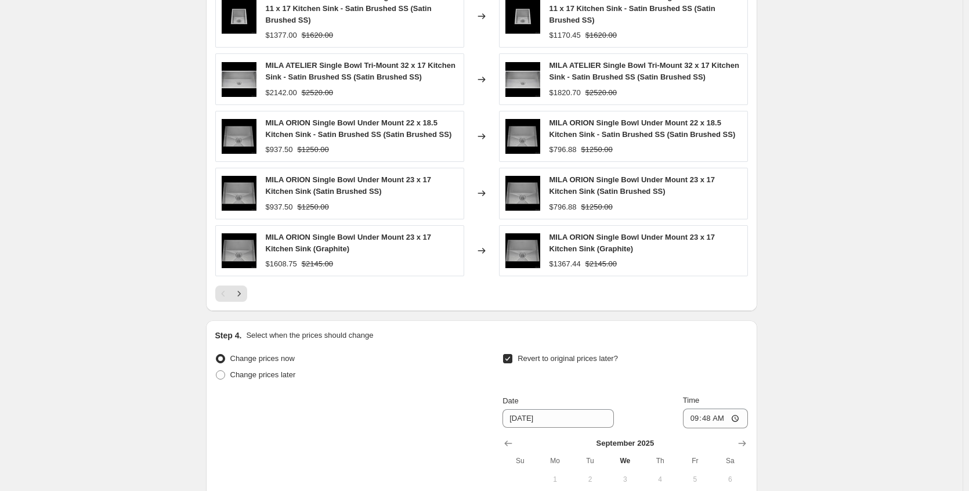
scroll to position [1028, 0]
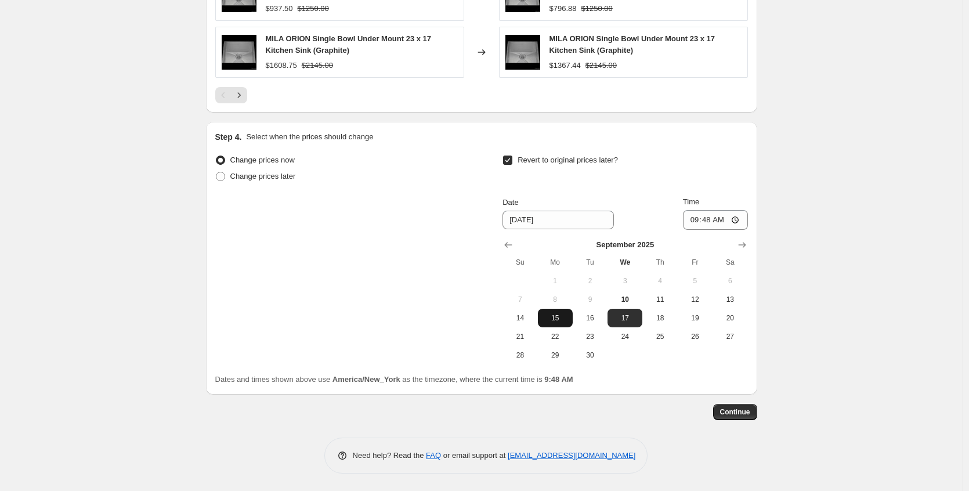
click at [560, 318] on span "15" at bounding box center [555, 317] width 26 height 9
type input "[DATE]"
click at [744, 418] on button "Continue" at bounding box center [735, 412] width 44 height 16
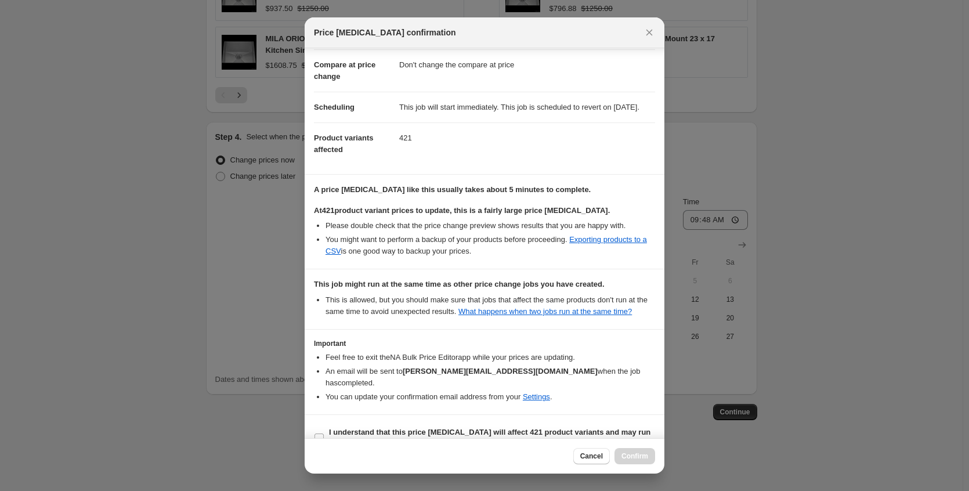
scroll to position [96, 0]
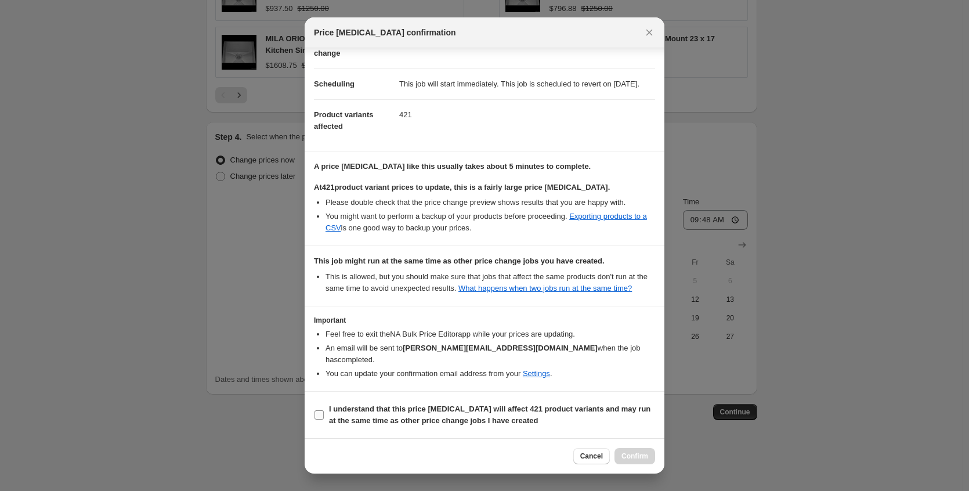
click at [385, 410] on b "I understand that this price [MEDICAL_DATA] will affect 421 product variants an…" at bounding box center [489, 414] width 321 height 20
click at [324, 410] on input "I understand that this price [MEDICAL_DATA] will affect 421 product variants an…" at bounding box center [318, 414] width 9 height 9
checkbox input "true"
click at [636, 456] on span "Confirm" at bounding box center [634, 455] width 27 height 9
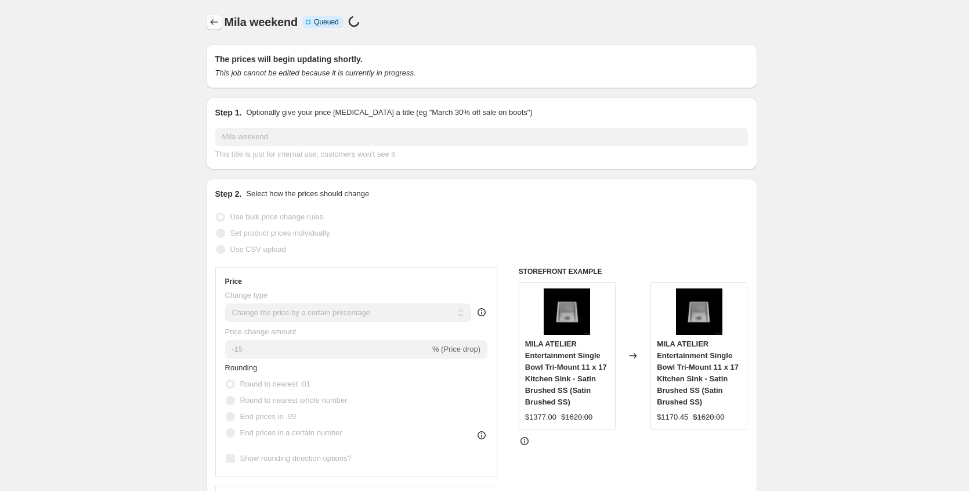
click at [216, 20] on icon "Price change jobs" at bounding box center [214, 22] width 12 height 12
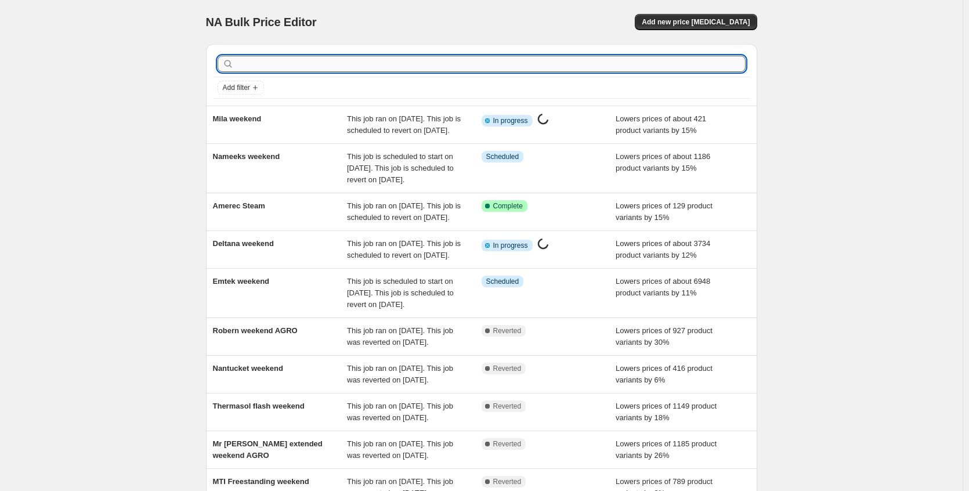
click at [264, 66] on input "text" at bounding box center [490, 64] width 509 height 16
type input "abra"
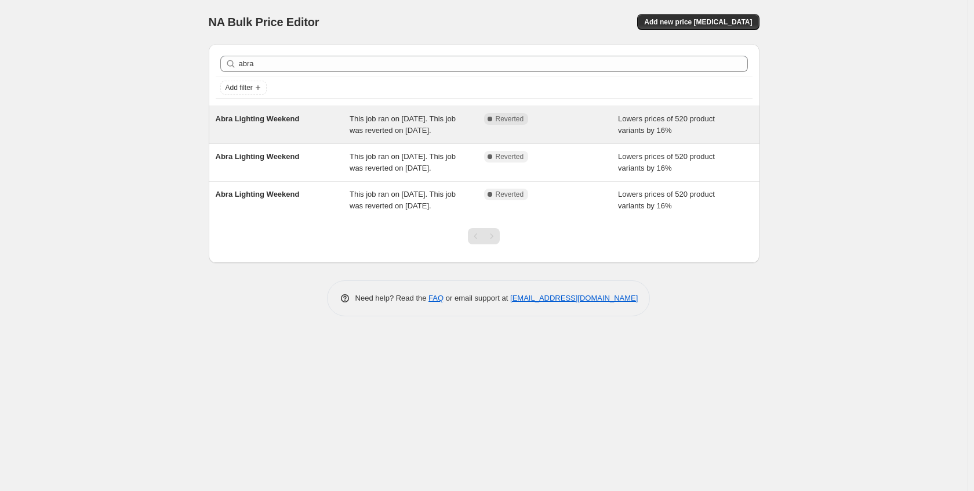
click at [289, 115] on span "Abra Lighting Weekend" at bounding box center [258, 118] width 84 height 9
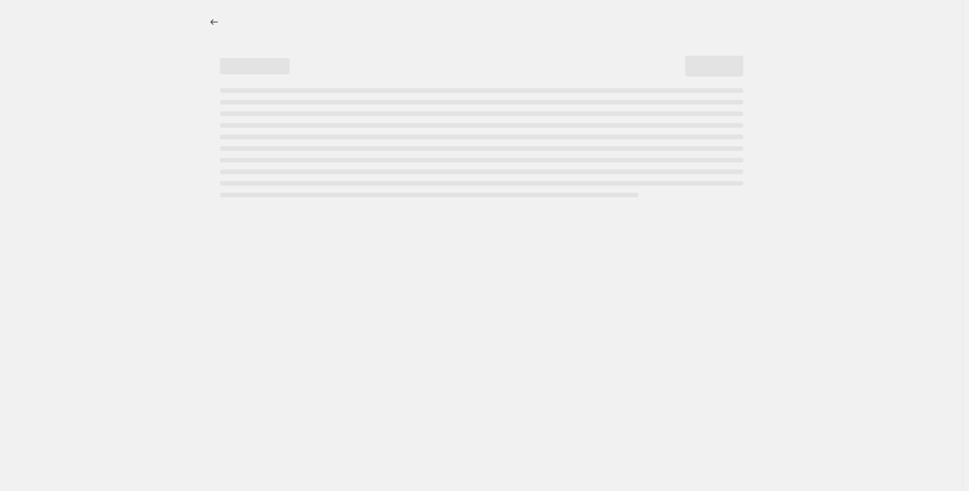
select select "percentage"
select select "no_change"
select select "collection"
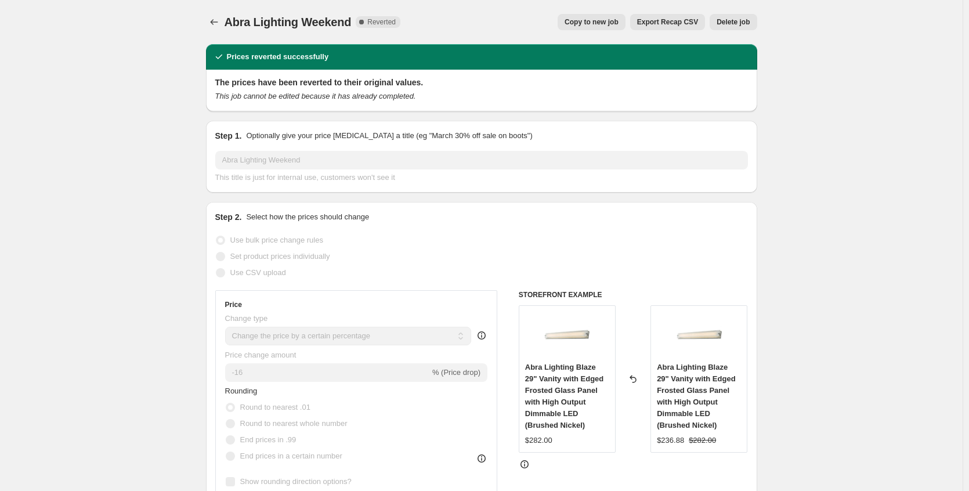
click at [593, 28] on button "Copy to new job" at bounding box center [591, 22] width 68 height 16
select select "percentage"
select select "no_change"
select select "collection"
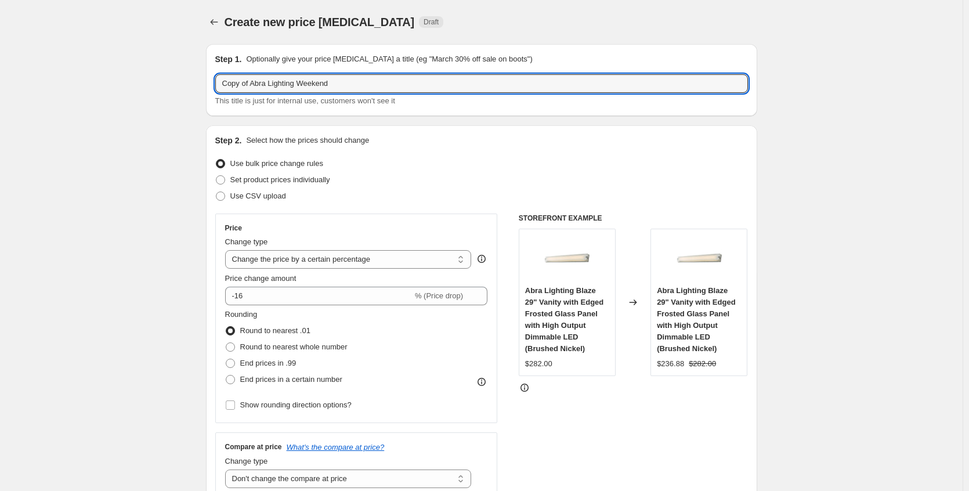
drag, startPoint x: 255, startPoint y: 84, endPoint x: 126, endPoint y: 79, distance: 128.8
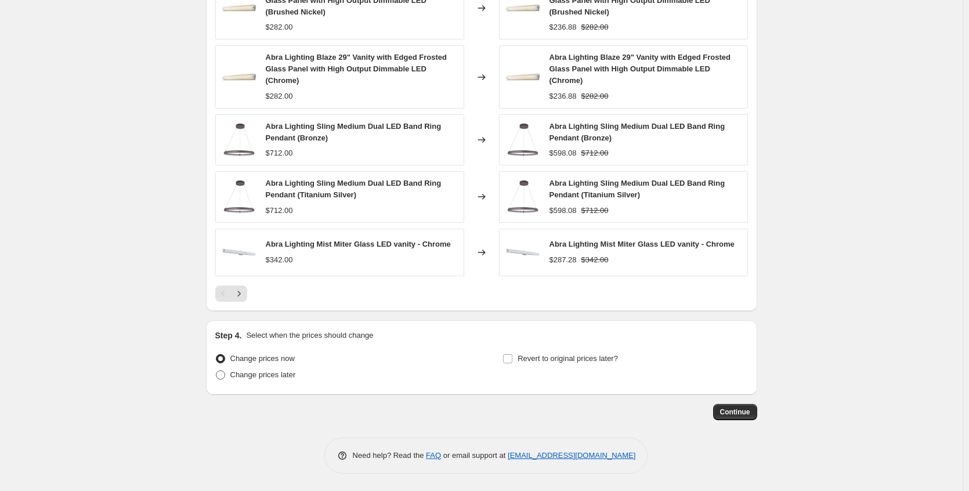
type input "Abra Lighting Weekend"
click at [277, 374] on span "Change prices later" at bounding box center [263, 374] width 66 height 9
click at [216, 371] on input "Change prices later" at bounding box center [216, 370] width 1 height 1
radio input "true"
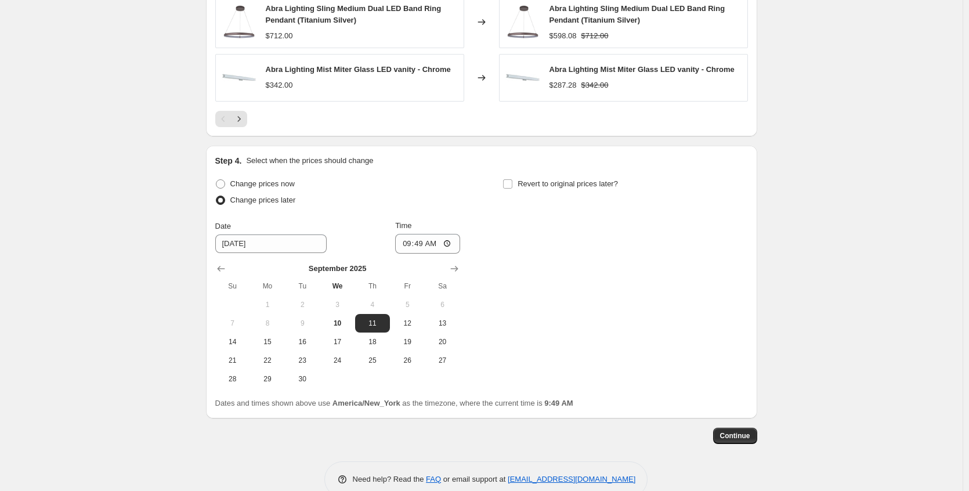
scroll to position [1036, 0]
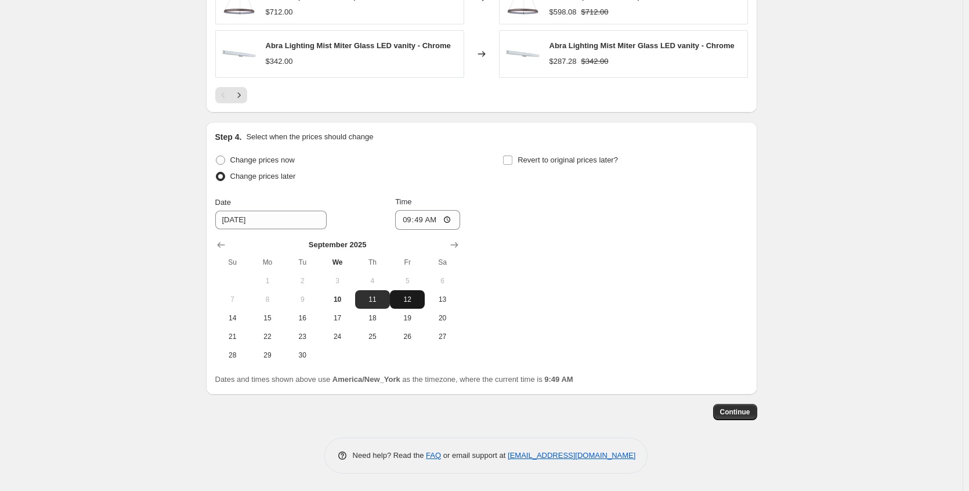
click at [409, 300] on span "12" at bounding box center [407, 299] width 26 height 9
type input "[DATE]"
click at [447, 219] on input "09:49" at bounding box center [427, 220] width 65 height 20
type input "21:49"
click at [576, 245] on div "Change prices now Change prices later Date [DATE] Time 21:49 [DATE] Su Mo Tu We…" at bounding box center [481, 258] width 532 height 212
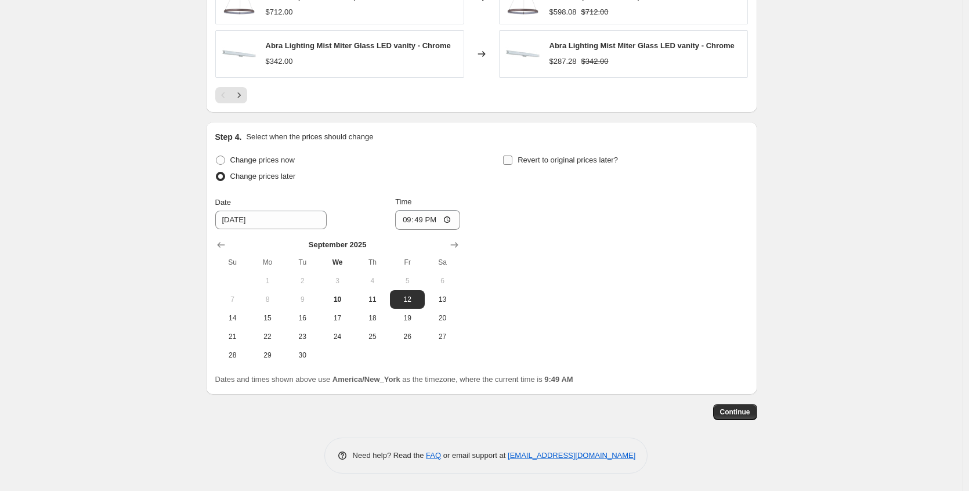
click at [535, 161] on span "Revert to original prices later?" at bounding box center [567, 159] width 100 height 9
click at [512, 161] on input "Revert to original prices later?" at bounding box center [507, 159] width 9 height 9
checkbox input "true"
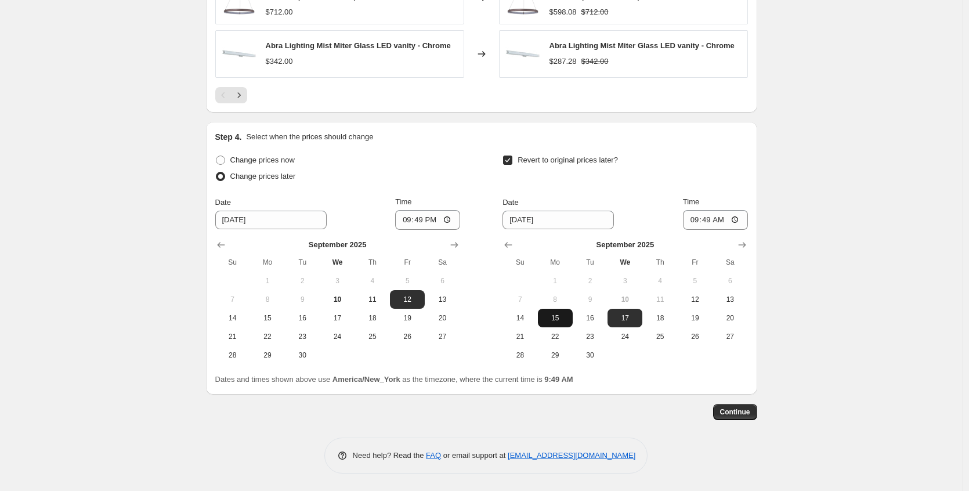
click at [564, 318] on span "15" at bounding box center [555, 317] width 26 height 9
type input "[DATE]"
click at [737, 224] on input "09:49" at bounding box center [715, 220] width 65 height 20
type input "05:55"
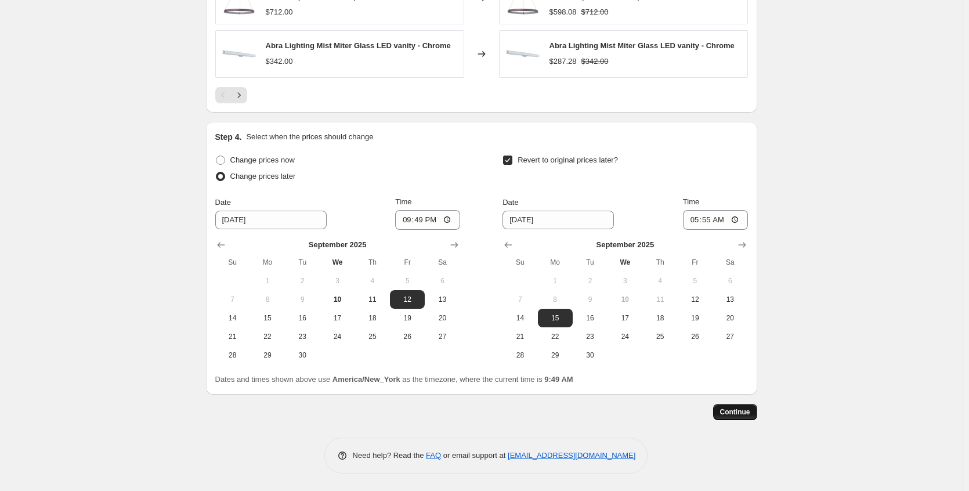
click at [742, 412] on span "Continue" at bounding box center [735, 411] width 30 height 9
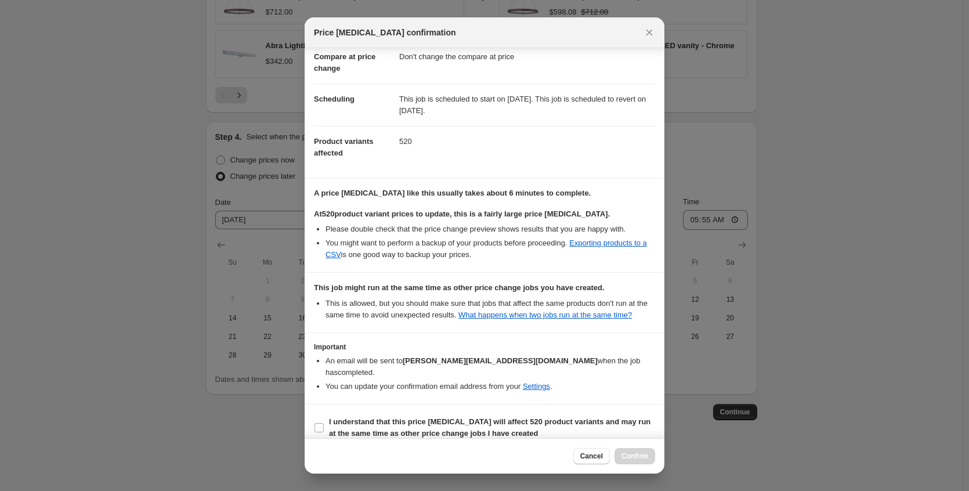
scroll to position [82, 0]
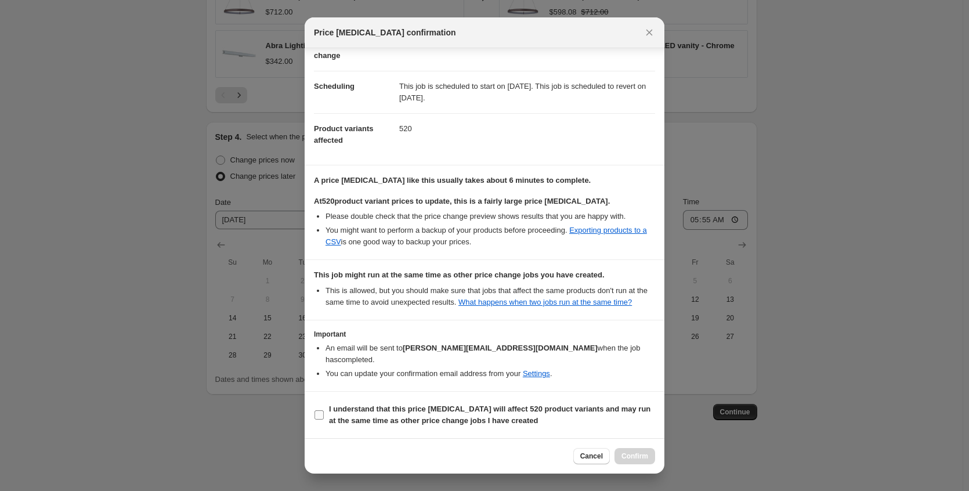
click at [476, 415] on span "I understand that this price [MEDICAL_DATA] will affect 520 product variants an…" at bounding box center [492, 414] width 326 height 23
click at [324, 415] on input "I understand that this price [MEDICAL_DATA] will affect 520 product variants an…" at bounding box center [318, 414] width 9 height 9
checkbox input "true"
click at [635, 457] on span "Confirm" at bounding box center [634, 455] width 27 height 9
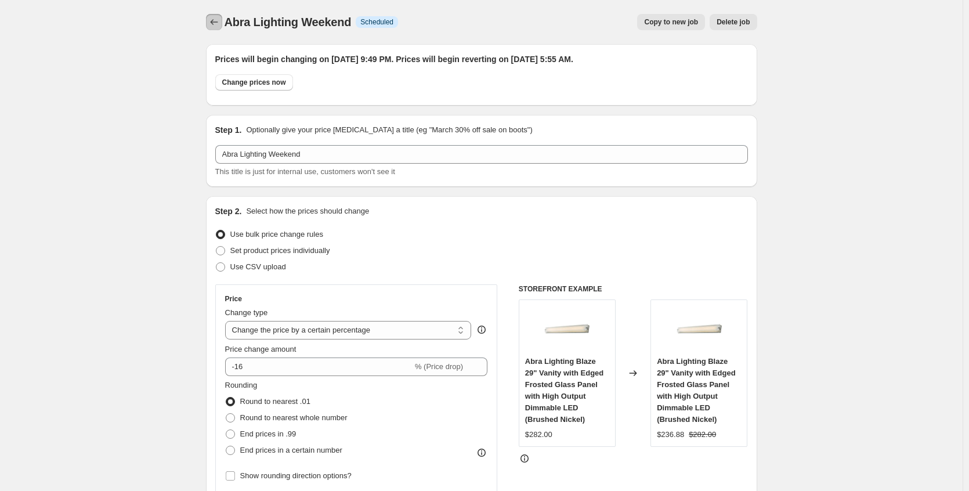
click at [219, 24] on icon "Price change jobs" at bounding box center [214, 22] width 12 height 12
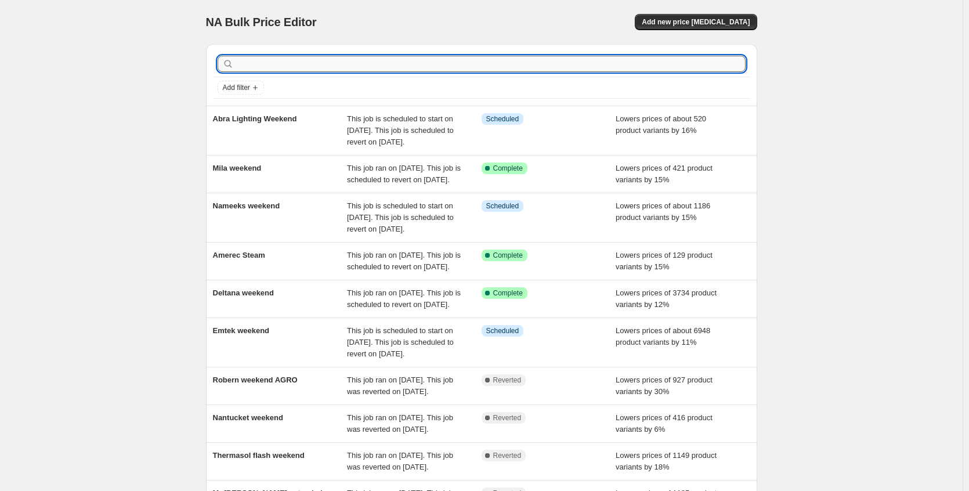
click at [269, 59] on input "text" at bounding box center [490, 64] width 509 height 16
type input "apta"
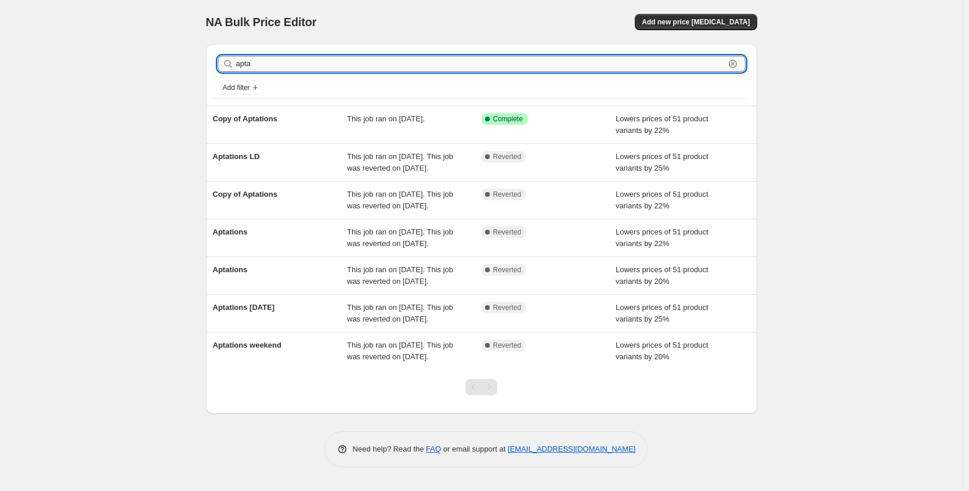
click at [277, 68] on input "apta" at bounding box center [480, 64] width 488 height 16
drag, startPoint x: 262, startPoint y: 64, endPoint x: 222, endPoint y: 64, distance: 40.0
click at [222, 64] on div "apta Clear" at bounding box center [481, 64] width 528 height 16
type input "linkasink"
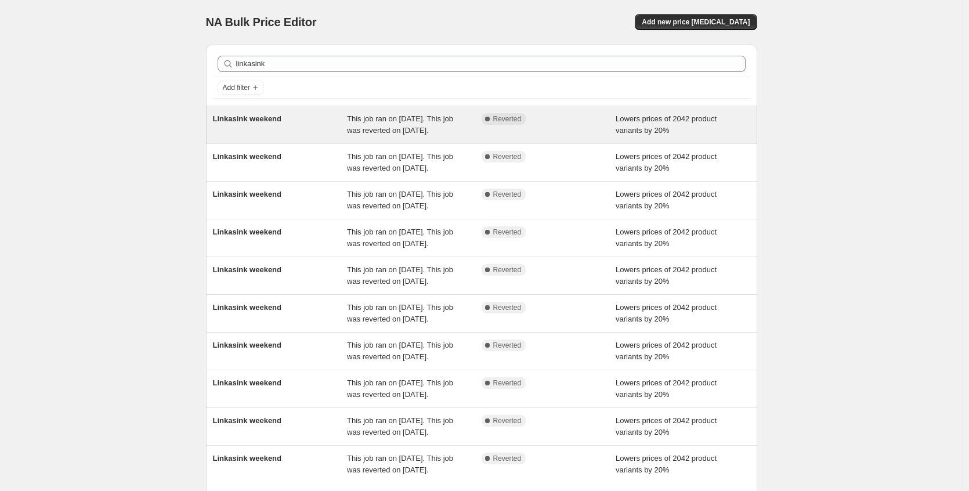
click at [311, 136] on div "Linkasink weekend" at bounding box center [280, 124] width 135 height 23
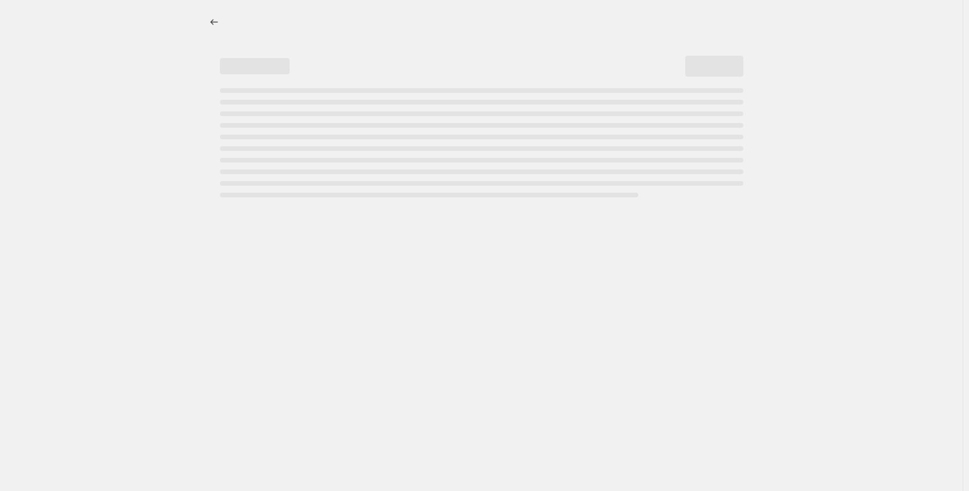
select select "percentage"
select select "no_change"
select select "collection"
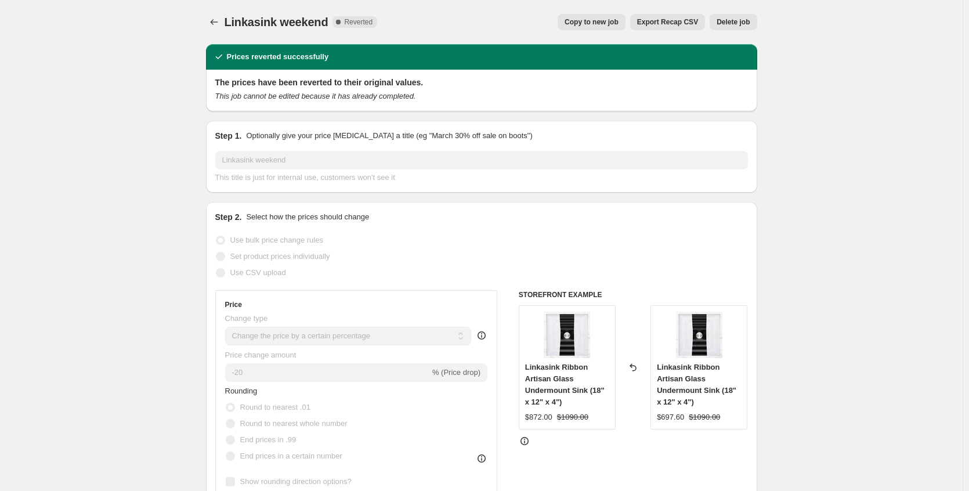
click at [597, 24] on span "Copy to new job" at bounding box center [591, 21] width 54 height 9
select select "percentage"
select select "no_change"
select select "collection"
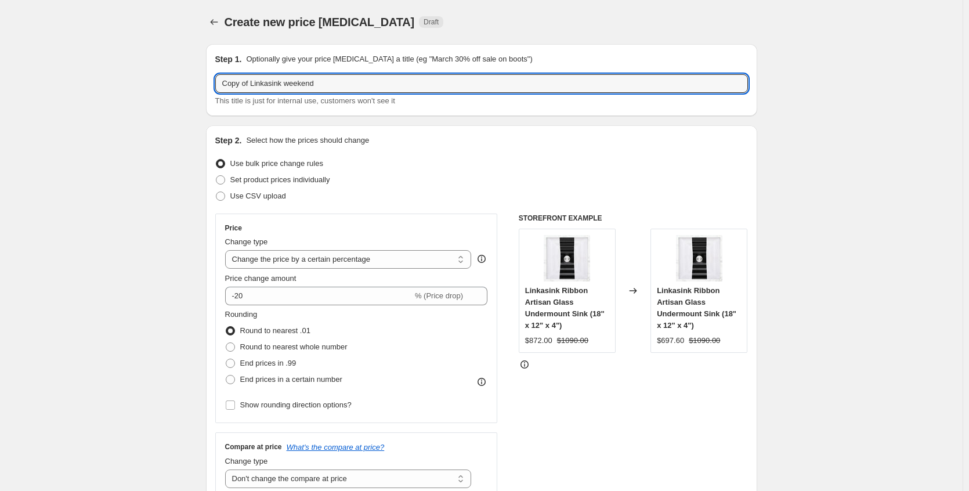
drag, startPoint x: 255, startPoint y: 84, endPoint x: 118, endPoint y: 85, distance: 136.9
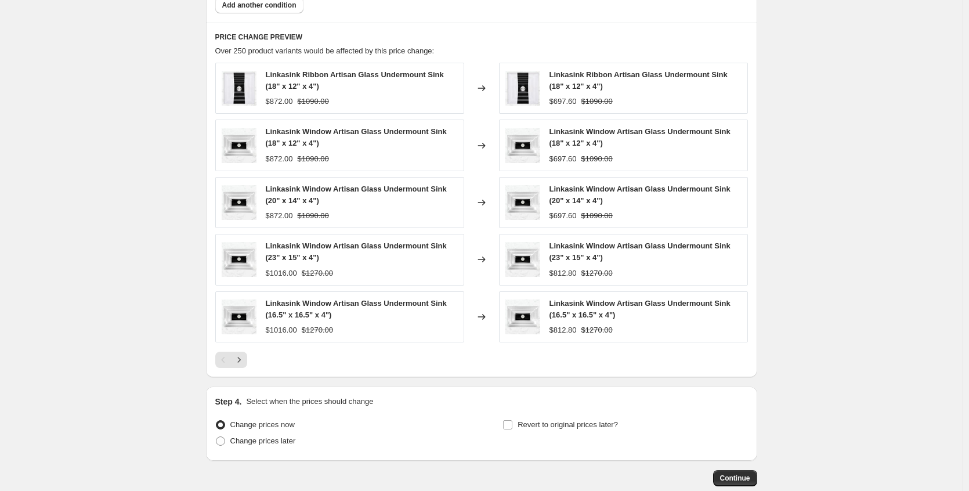
scroll to position [818, 0]
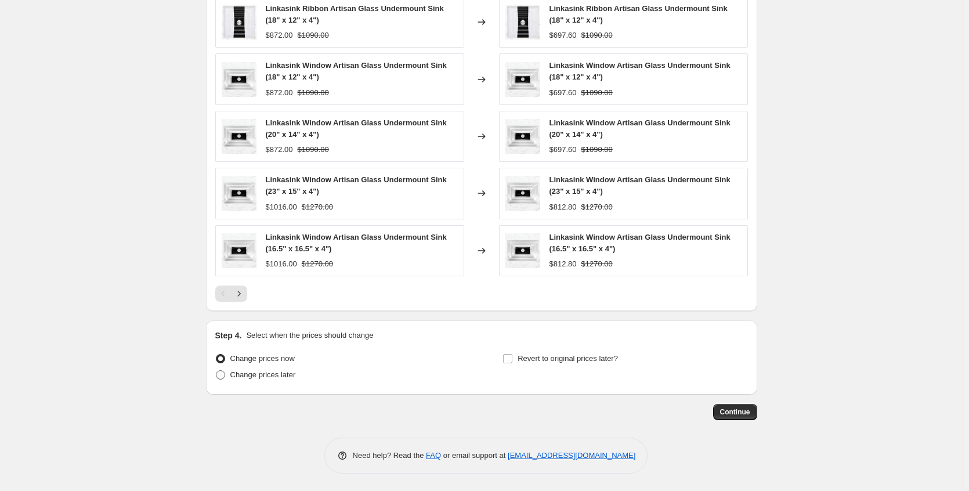
type input "Linkasink weekend"
click at [266, 375] on span "Change prices later" at bounding box center [263, 374] width 66 height 9
click at [216, 371] on input "Change prices later" at bounding box center [216, 370] width 1 height 1
radio input "true"
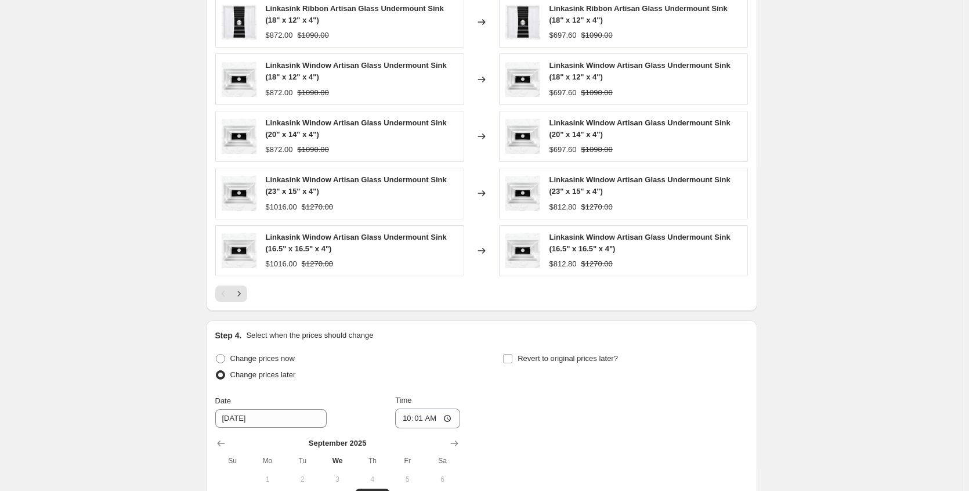
scroll to position [1016, 0]
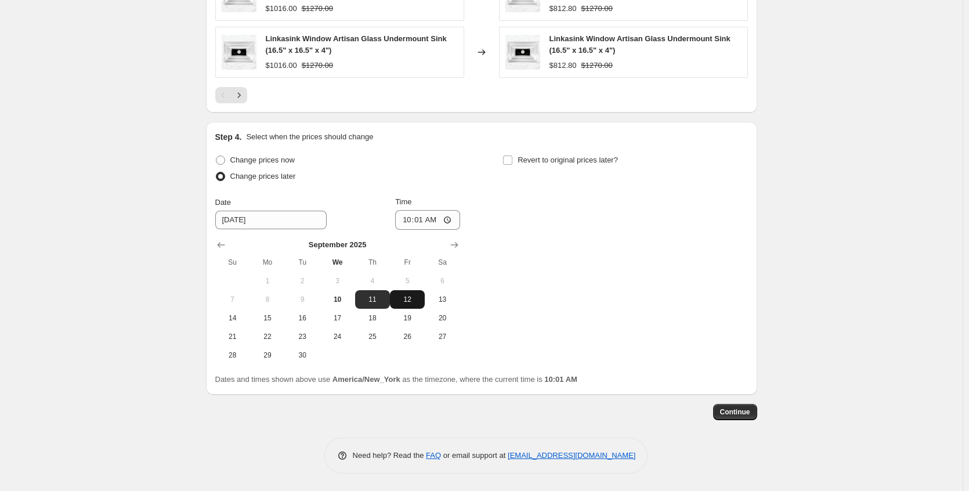
click at [412, 302] on span "12" at bounding box center [407, 299] width 26 height 9
type input "[DATE]"
click at [452, 222] on input "10:01" at bounding box center [427, 220] width 65 height 20
type input "22:01"
drag, startPoint x: 538, startPoint y: 222, endPoint x: 536, endPoint y: 216, distance: 6.6
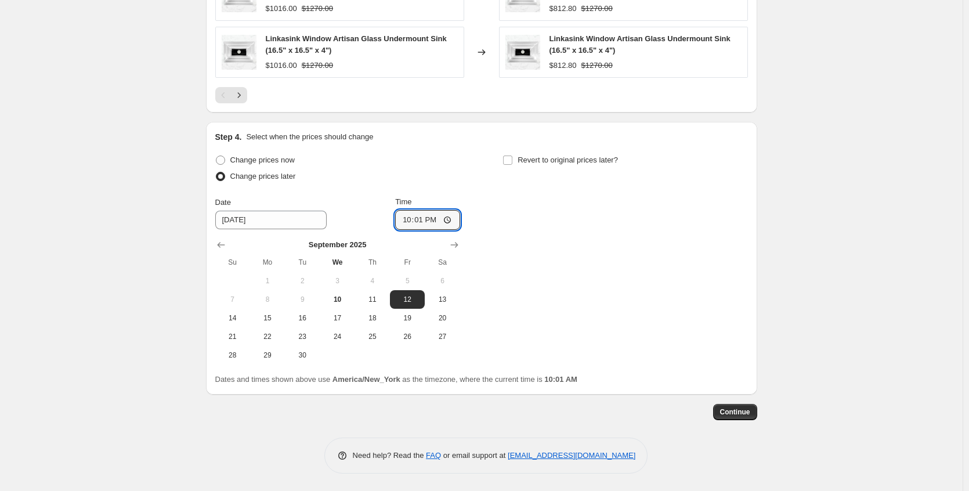
click at [538, 222] on div "Change prices now Change prices later Date [DATE] Time 22:[DATE] Mo Tu We Th Fr…" at bounding box center [481, 258] width 532 height 212
click at [512, 164] on input "Revert to original prices later?" at bounding box center [507, 159] width 9 height 9
checkbox input "true"
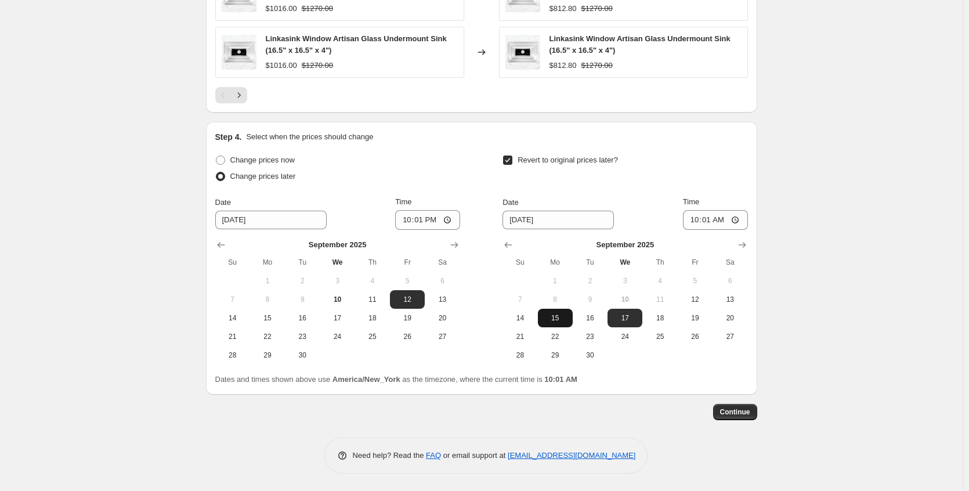
click at [559, 314] on span "15" at bounding box center [555, 317] width 26 height 9
type input "[DATE]"
click at [741, 221] on input "10:01" at bounding box center [715, 220] width 65 height 20
type input "04:05"
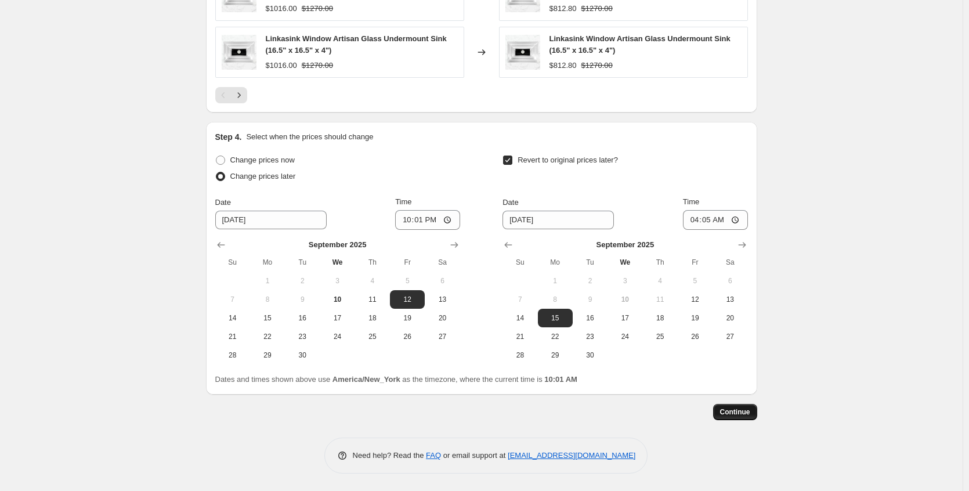
click at [728, 406] on button "Continue" at bounding box center [735, 412] width 44 height 16
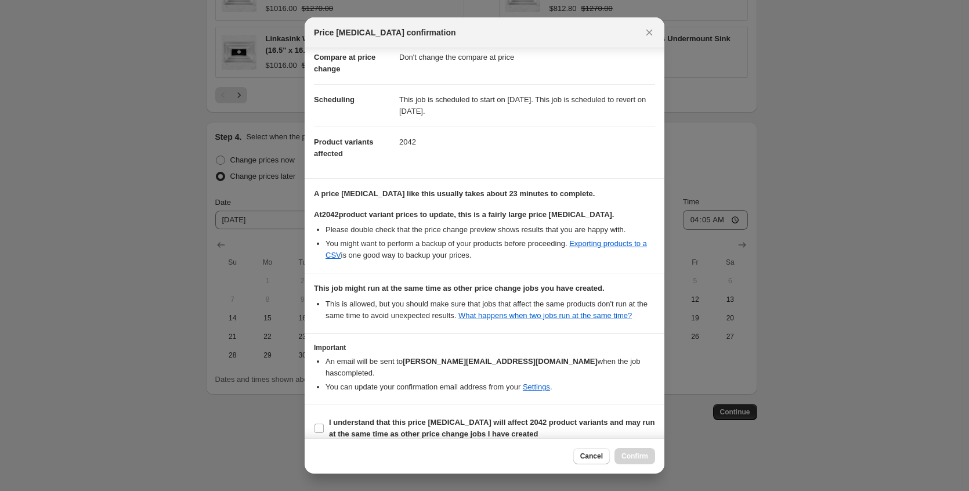
scroll to position [82, 0]
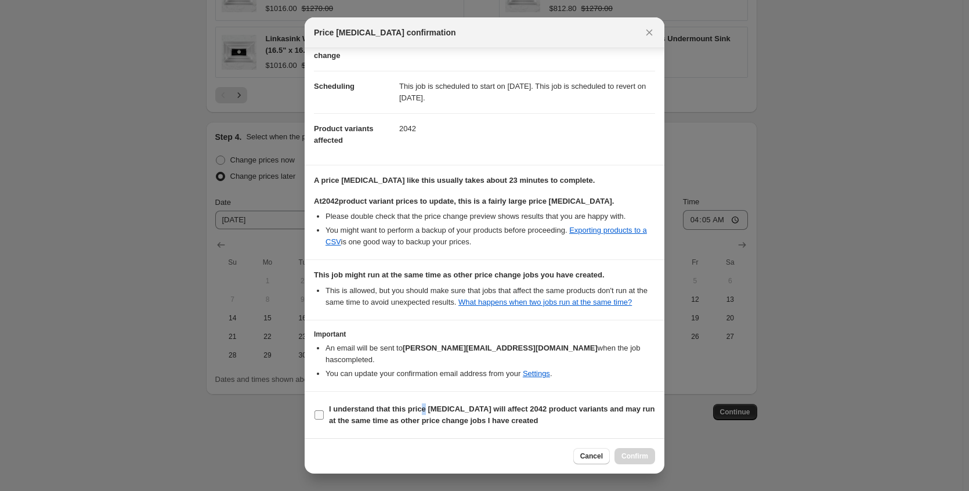
click at [427, 405] on b "I understand that this price [MEDICAL_DATA] will affect 2042 product variants a…" at bounding box center [492, 414] width 326 height 20
click at [348, 412] on b "I understand that this price [MEDICAL_DATA] will affect 2042 product variants a…" at bounding box center [492, 414] width 326 height 20
click at [324, 412] on input "I understand that this price [MEDICAL_DATA] will affect 2042 product variants a…" at bounding box center [318, 414] width 9 height 9
checkbox input "true"
click at [639, 456] on span "Confirm" at bounding box center [634, 455] width 27 height 9
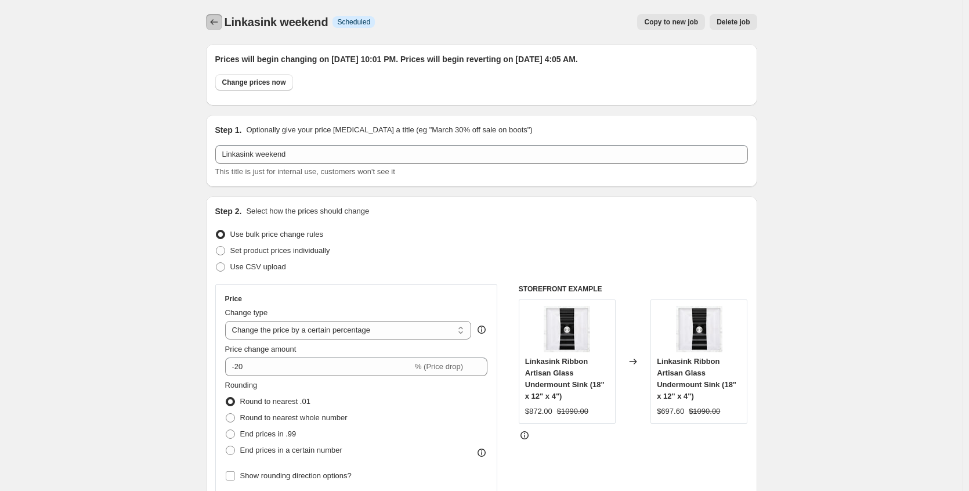
click at [212, 20] on icon "Price change jobs" at bounding box center [214, 22] width 12 height 12
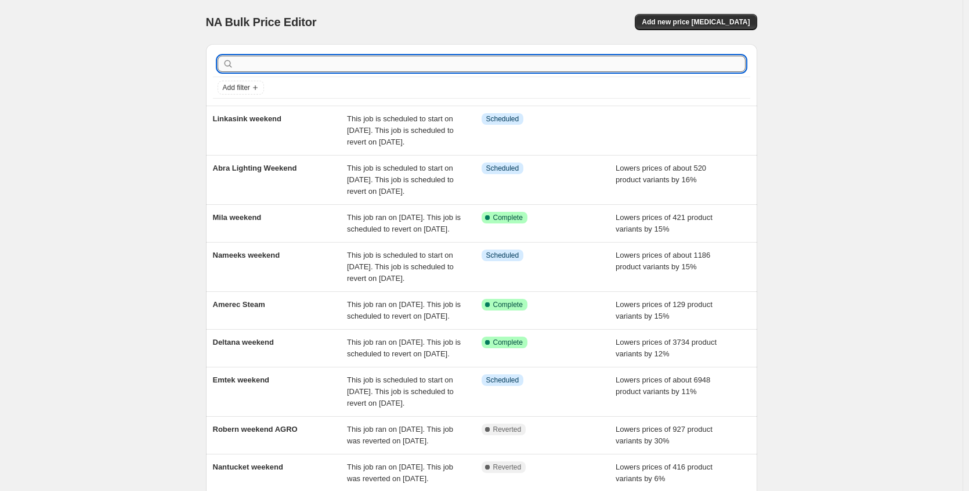
click at [290, 68] on input "text" at bounding box center [490, 64] width 509 height 16
type input "axent"
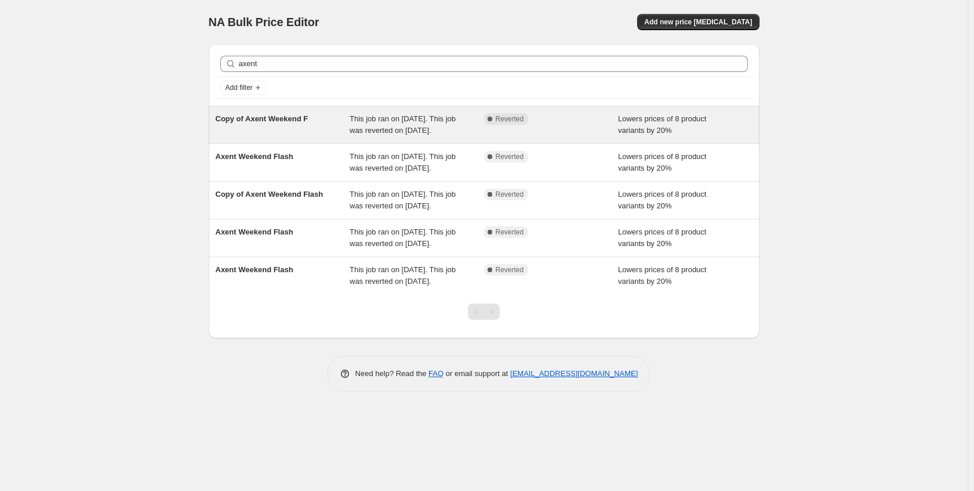
click at [305, 130] on div "Copy of Axent Weekend F" at bounding box center [283, 124] width 135 height 23
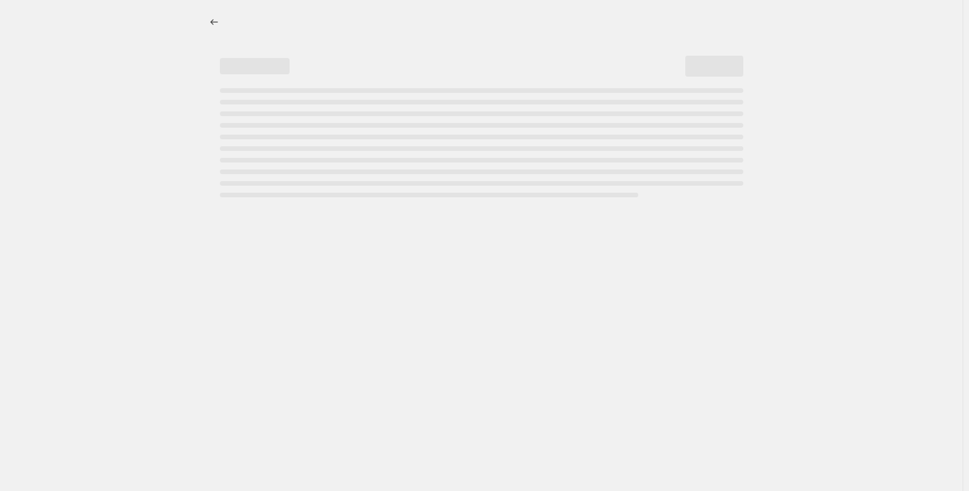
select select "percentage"
select select "no_change"
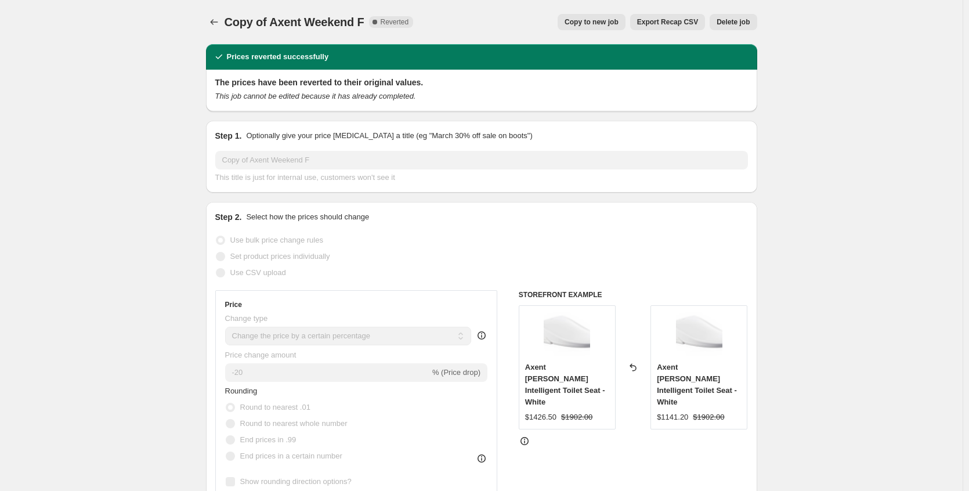
click at [601, 30] on div "Copy of Axent Weekend F. This page is ready Copy of Axent Weekend F Complete Re…" at bounding box center [481, 22] width 551 height 44
click at [603, 22] on span "Copy to new job" at bounding box center [591, 21] width 54 height 9
select select "percentage"
select select "no_change"
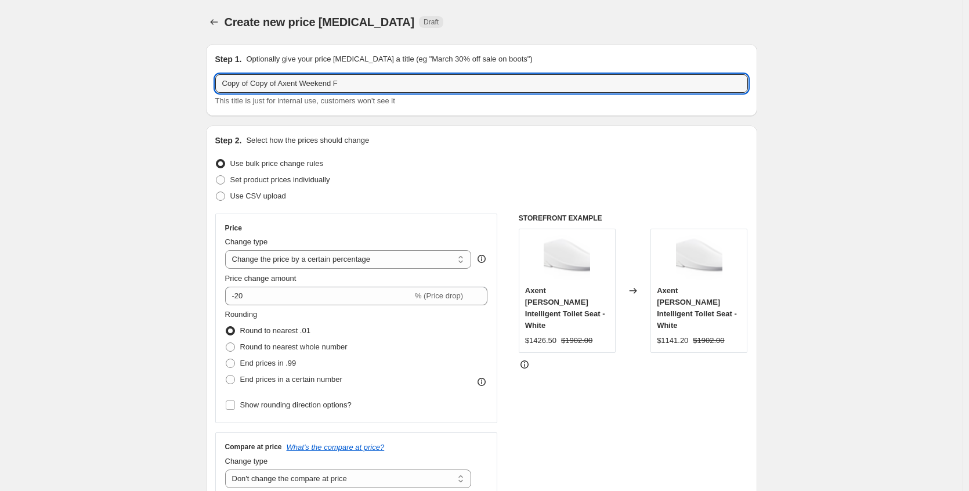
drag, startPoint x: 256, startPoint y: 84, endPoint x: 180, endPoint y: 80, distance: 76.1
click at [336, 79] on input "Copy of Axent Weekend F" at bounding box center [481, 83] width 532 height 19
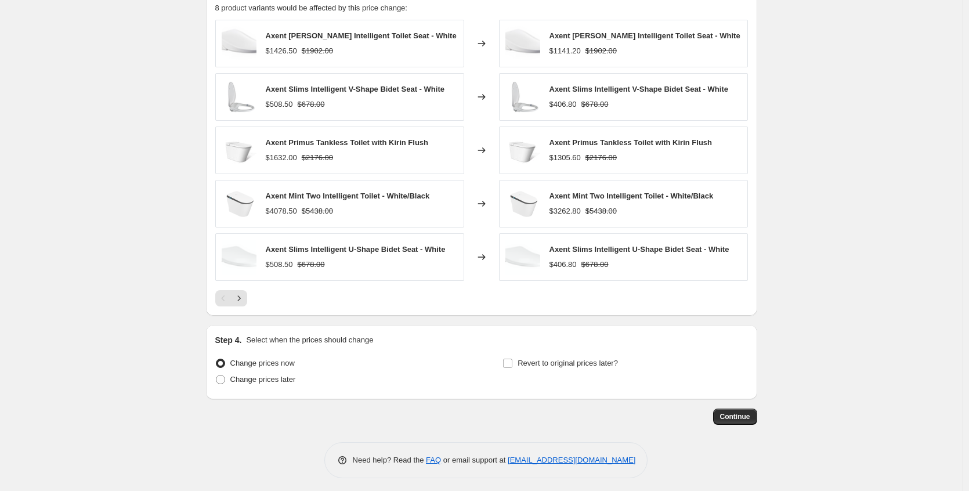
scroll to position [769, 0]
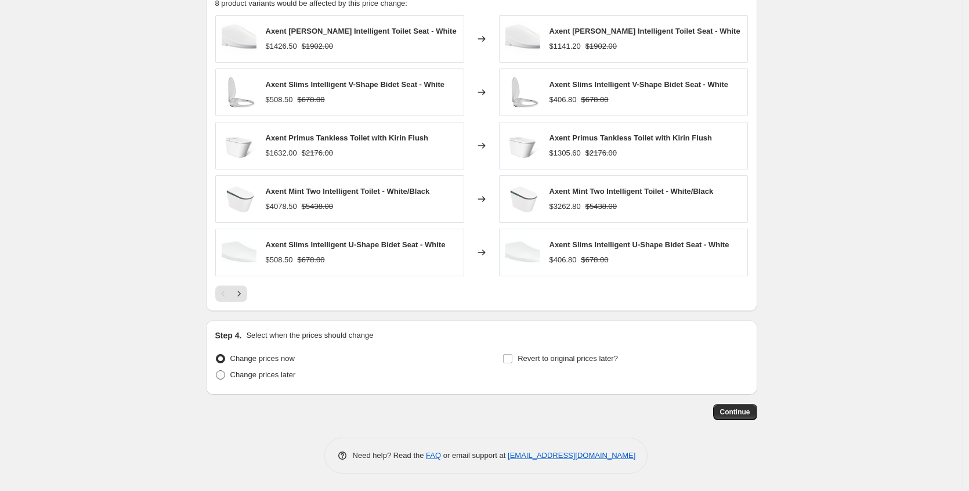
type input "Copy of Axent Weekend"
click at [282, 376] on span "Change prices later" at bounding box center [263, 374] width 66 height 9
click at [216, 371] on input "Change prices later" at bounding box center [216, 370] width 1 height 1
radio input "true"
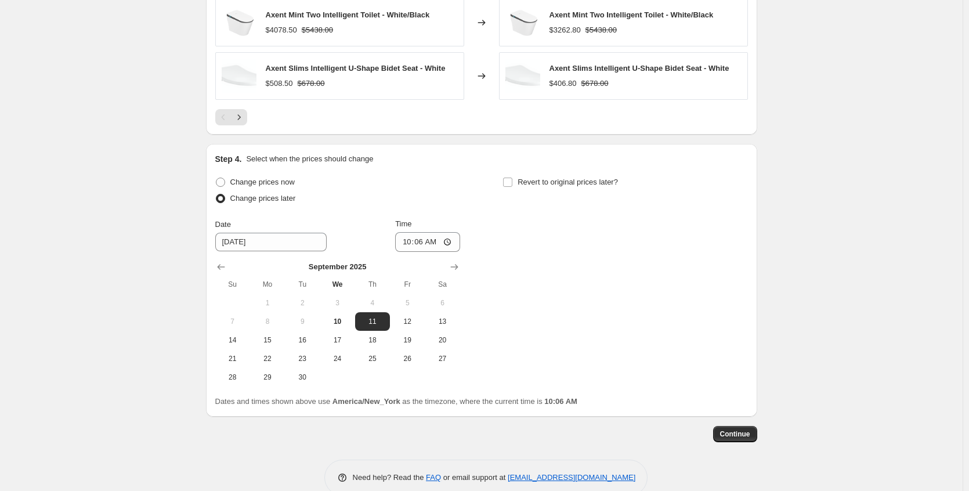
scroll to position [967, 0]
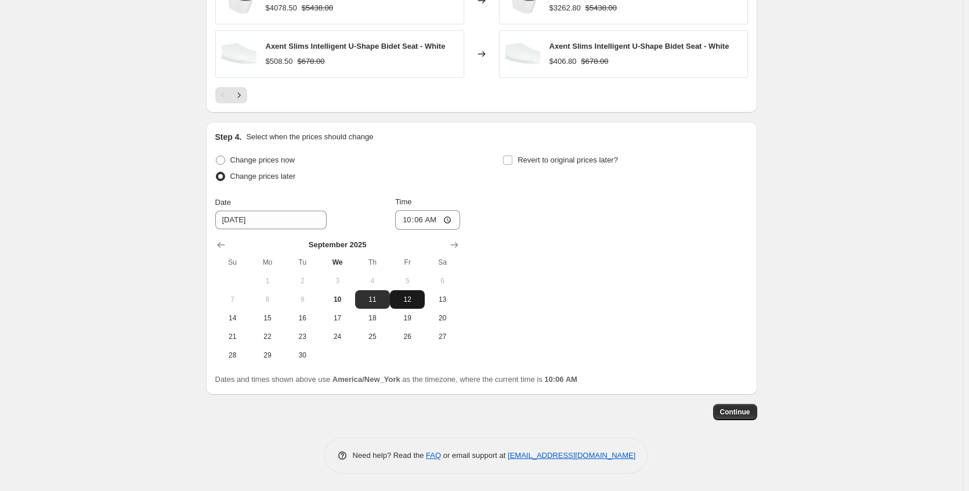
click at [410, 295] on span "12" at bounding box center [407, 299] width 26 height 9
type input "[DATE]"
click at [455, 218] on input "10:06" at bounding box center [427, 220] width 65 height 20
type input "22:06"
click at [553, 246] on div "Change prices now Change prices later Date [DATE] Time 22:[DATE] Mo Tu We Th Fr…" at bounding box center [481, 258] width 532 height 212
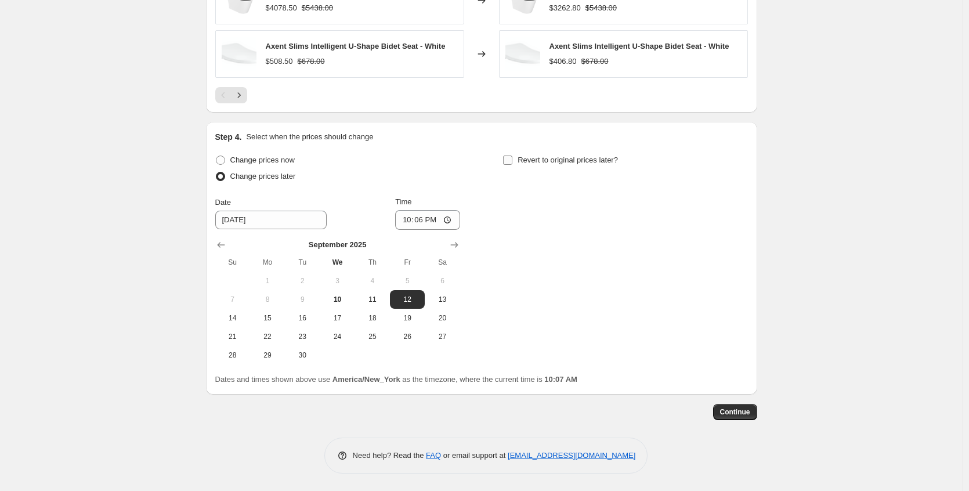
click at [519, 162] on label "Revert to original prices later?" at bounding box center [559, 160] width 115 height 16
click at [512, 162] on input "Revert to original prices later?" at bounding box center [507, 159] width 9 height 9
checkbox input "true"
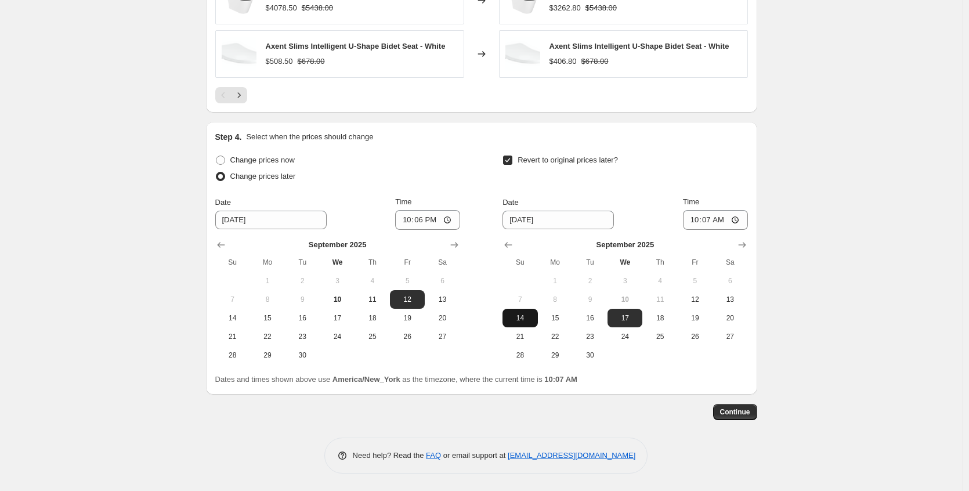
click at [532, 320] on span "14" at bounding box center [520, 317] width 26 height 9
type input "[DATE]"
click at [741, 224] on input "10:07" at bounding box center [715, 220] width 65 height 20
type input "22:07"
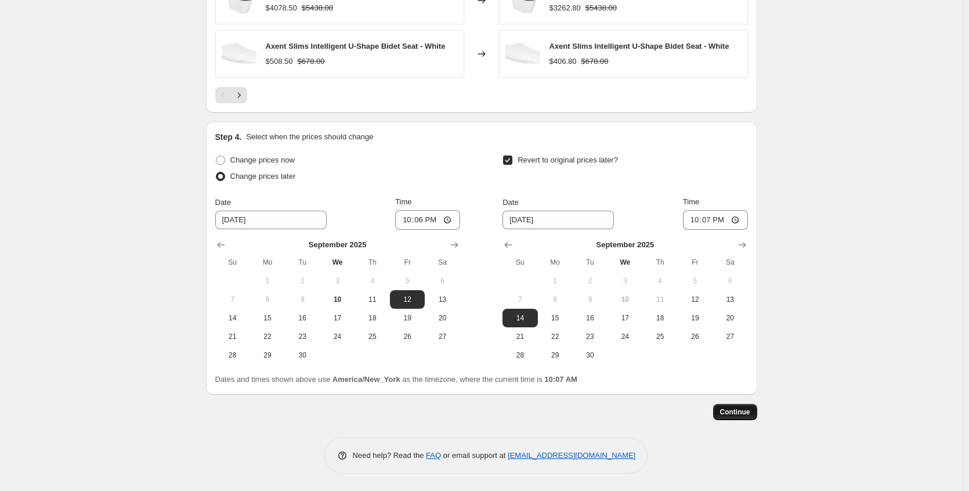
click at [746, 409] on span "Continue" at bounding box center [735, 411] width 30 height 9
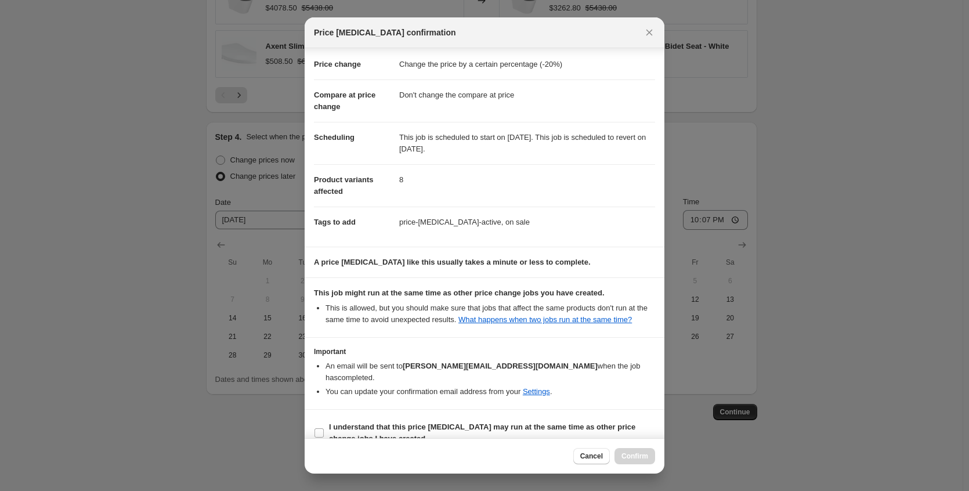
scroll to position [38, 0]
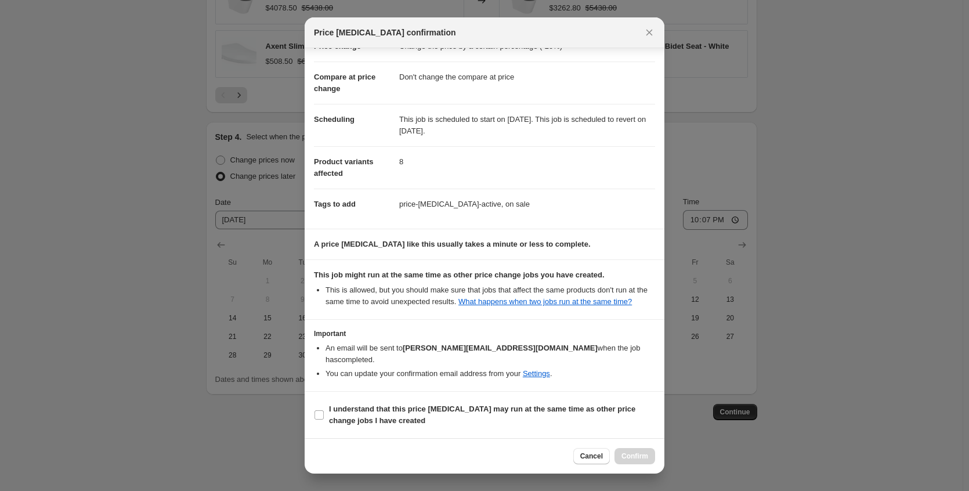
click at [509, 397] on section "I understand that this price [MEDICAL_DATA] may run at the same time as other p…" at bounding box center [484, 414] width 360 height 46
click at [505, 406] on b "I understand that this price [MEDICAL_DATA] may run at the same time as other p…" at bounding box center [482, 414] width 306 height 20
click at [324, 410] on input "I understand that this price [MEDICAL_DATA] may run at the same time as other p…" at bounding box center [318, 414] width 9 height 9
checkbox input "true"
click at [628, 449] on button "Confirm" at bounding box center [634, 456] width 41 height 16
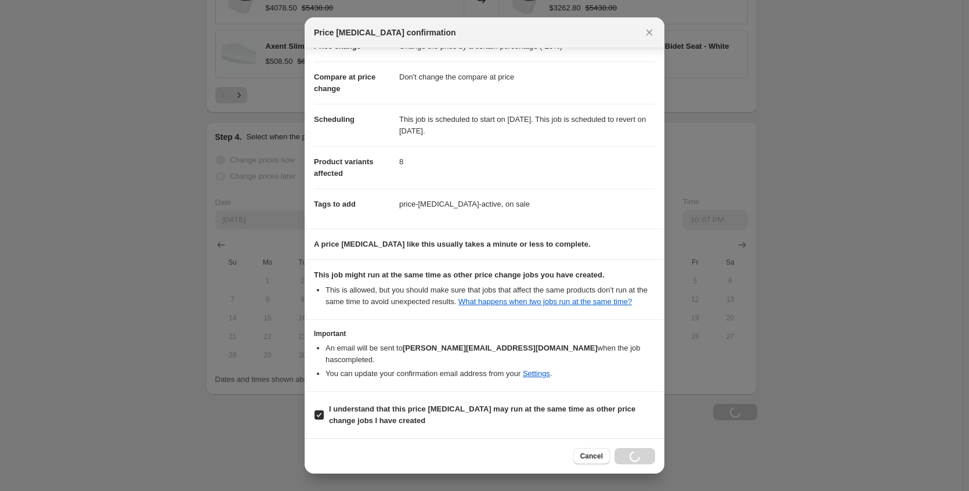
type input "Copy of Axent Weekend"
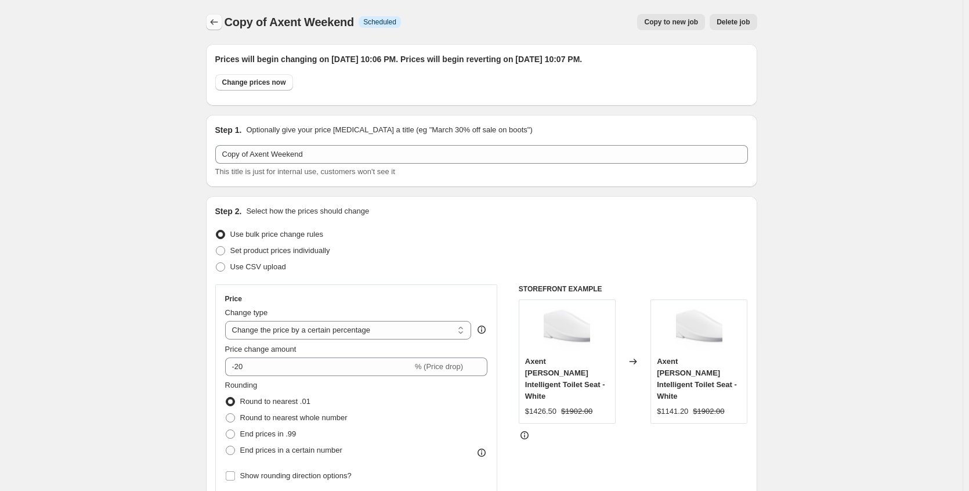
click at [211, 19] on icon "Price change jobs" at bounding box center [214, 22] width 12 height 12
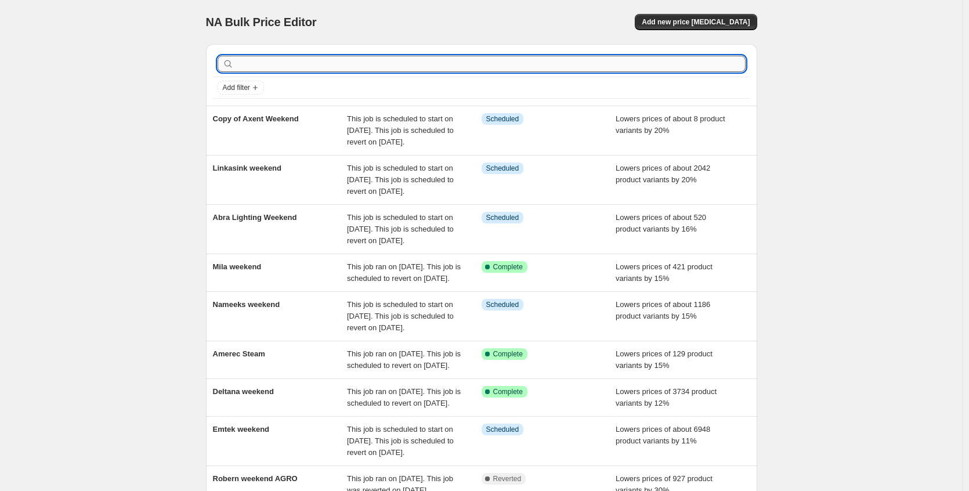
click at [273, 68] on input "text" at bounding box center [490, 64] width 509 height 16
type input "craftm"
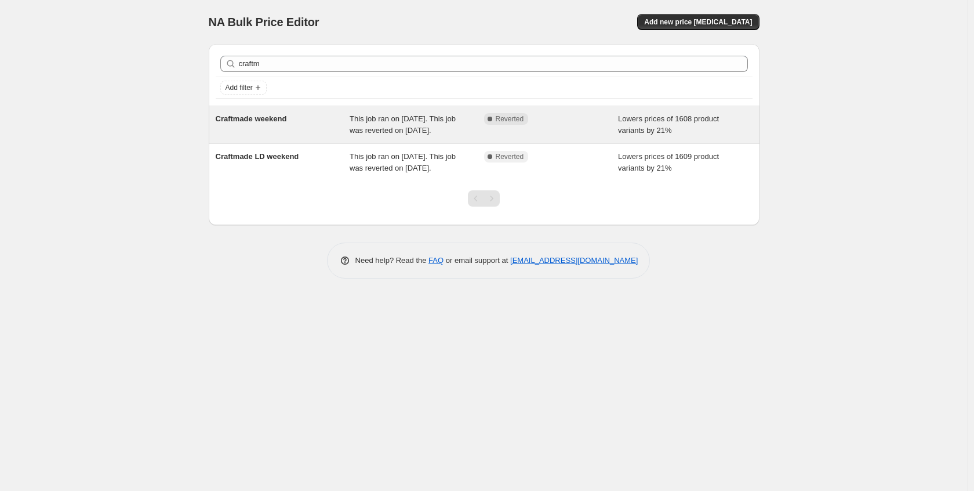
click at [287, 119] on span "Craftmade weekend" at bounding box center [251, 118] width 71 height 9
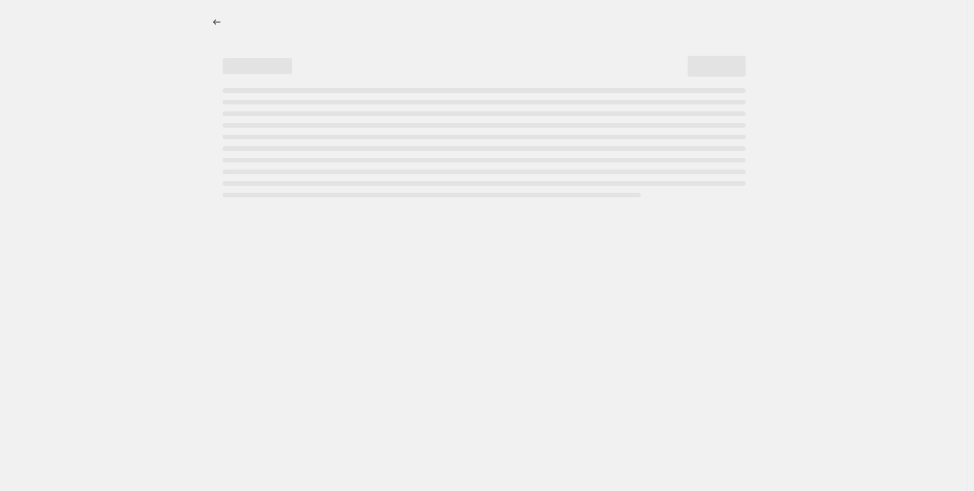
select select "percentage"
select select "no_change"
select select "collection"
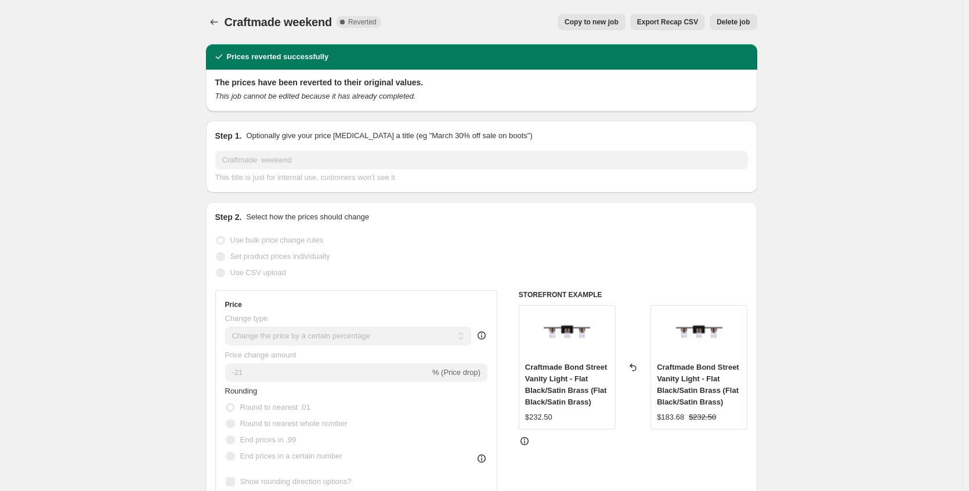
click at [578, 21] on span "Copy to new job" at bounding box center [591, 21] width 54 height 9
select select "percentage"
select select "no_change"
select select "collection"
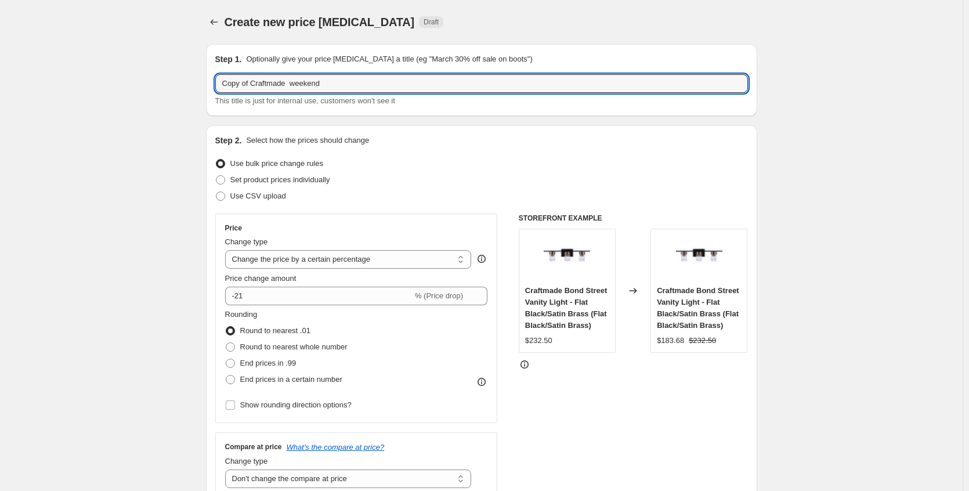
drag, startPoint x: 256, startPoint y: 84, endPoint x: 186, endPoint y: 78, distance: 71.0
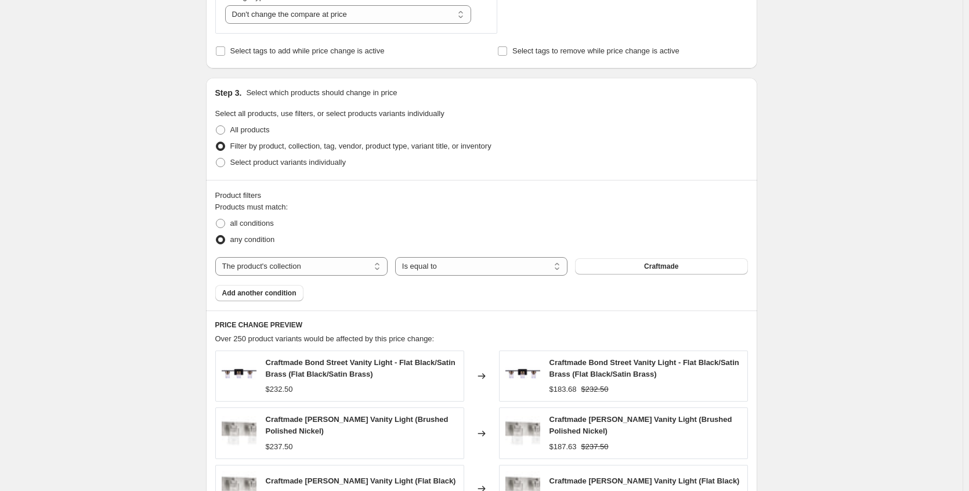
scroll to position [810, 0]
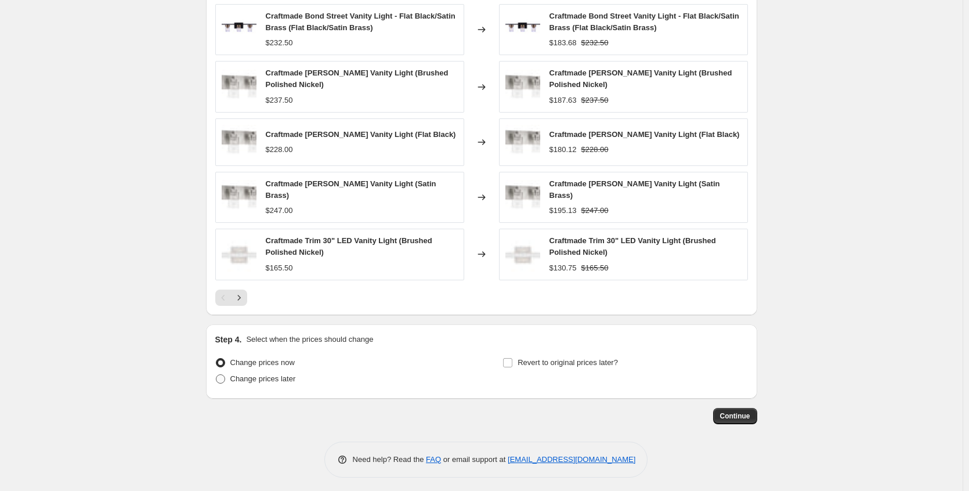
type input "Craftmade weekend"
click at [281, 379] on span "Change prices later" at bounding box center [263, 378] width 66 height 9
click at [216, 375] on input "Change prices later" at bounding box center [216, 374] width 1 height 1
radio input "true"
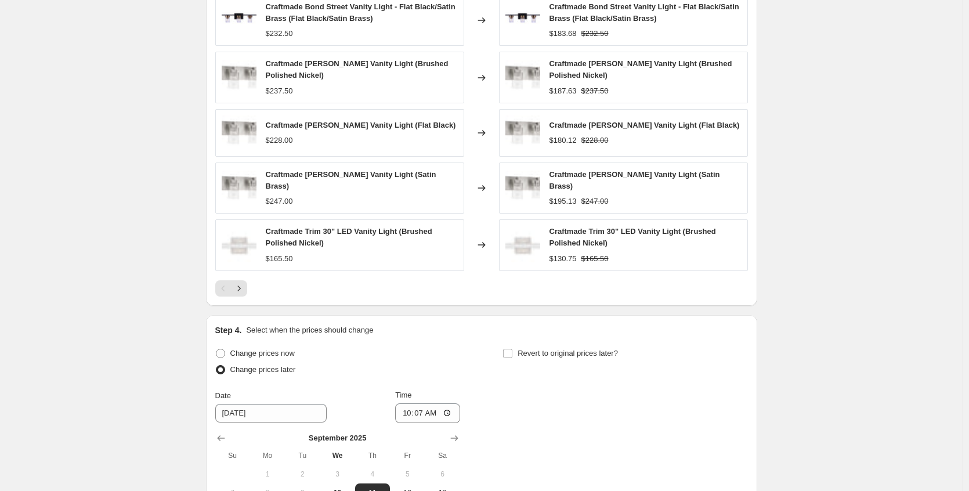
scroll to position [1009, 0]
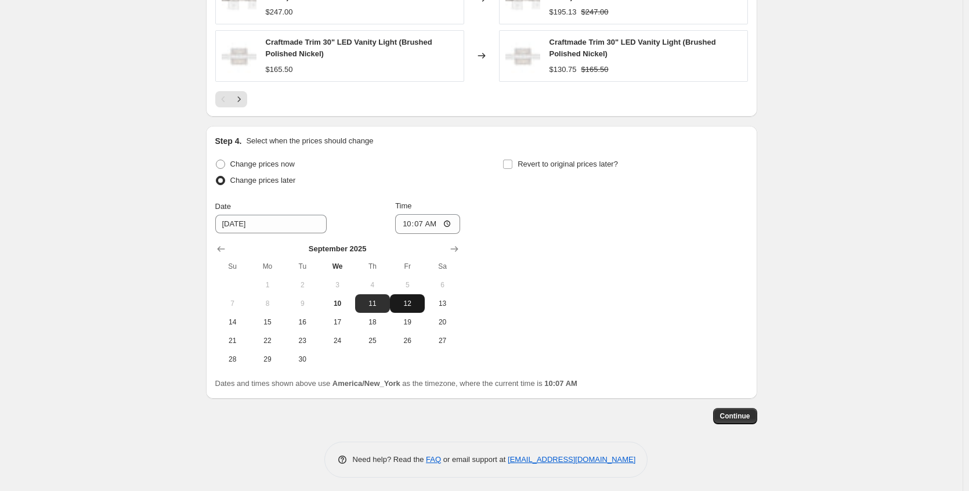
click at [413, 303] on span "12" at bounding box center [407, 303] width 26 height 9
type input "[DATE]"
click at [512, 160] on input "Revert to original prices later?" at bounding box center [507, 163] width 9 height 9
checkbox input "true"
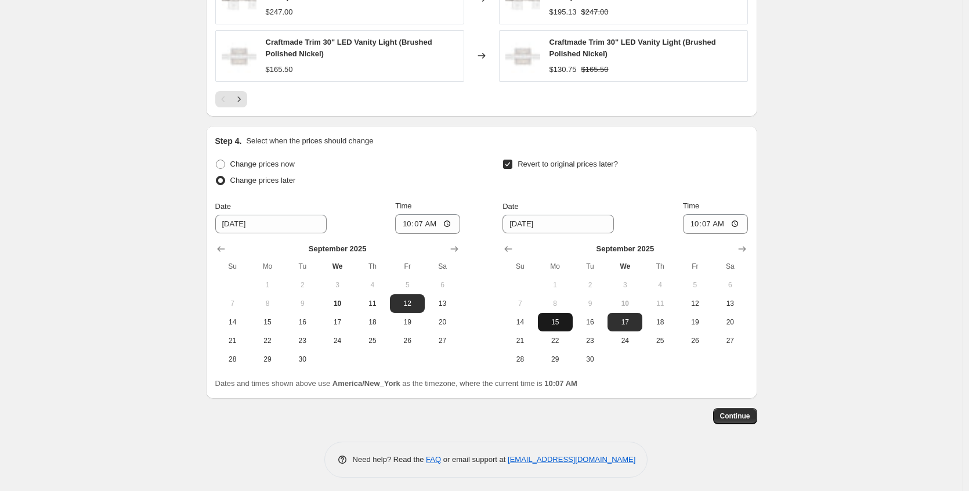
click at [559, 313] on button "15" at bounding box center [555, 322] width 35 height 19
type input "[DATE]"
click at [739, 220] on input "10:07" at bounding box center [715, 224] width 65 height 20
type input "07:10"
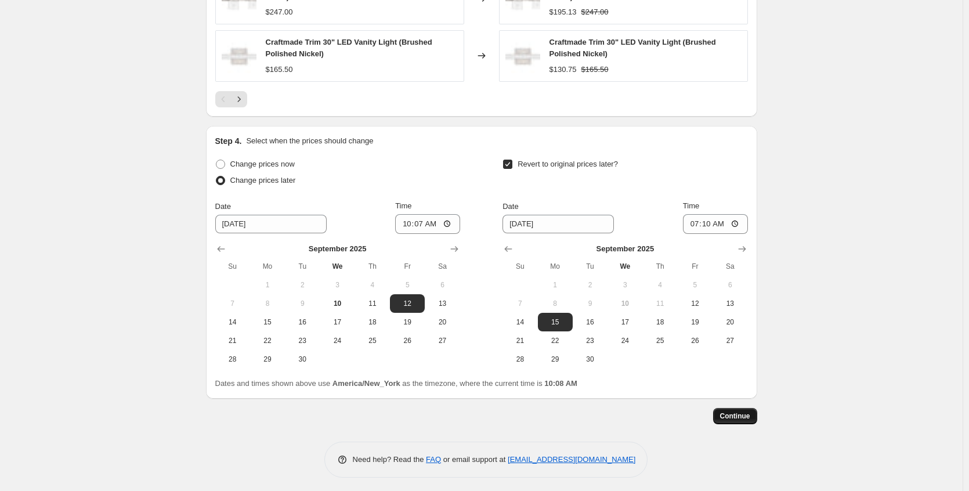
click at [723, 411] on span "Continue" at bounding box center [735, 415] width 30 height 9
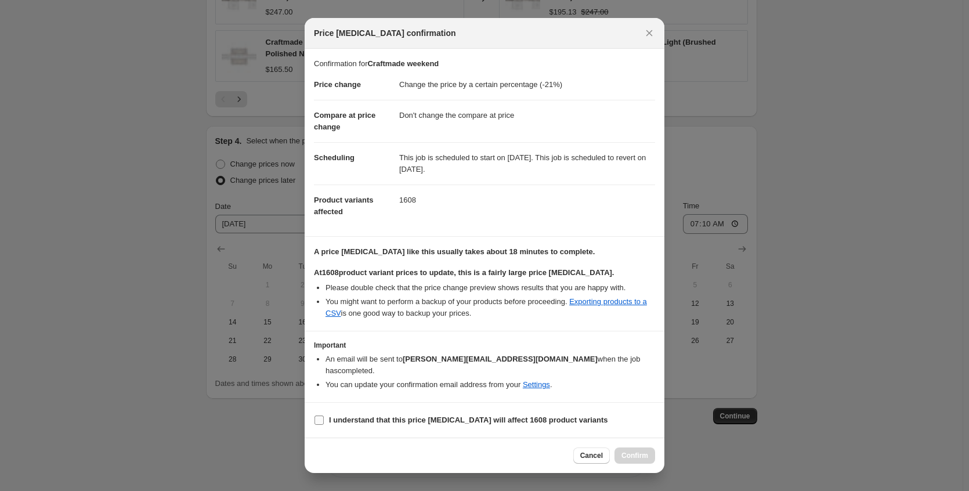
click at [502, 415] on b "I understand that this price [MEDICAL_DATA] will affect 1608 product variants" at bounding box center [468, 419] width 279 height 9
click at [324, 415] on input "I understand that this price [MEDICAL_DATA] will affect 1608 product variants" at bounding box center [318, 419] width 9 height 9
checkbox input "true"
click at [628, 451] on span "Confirm" at bounding box center [634, 455] width 27 height 9
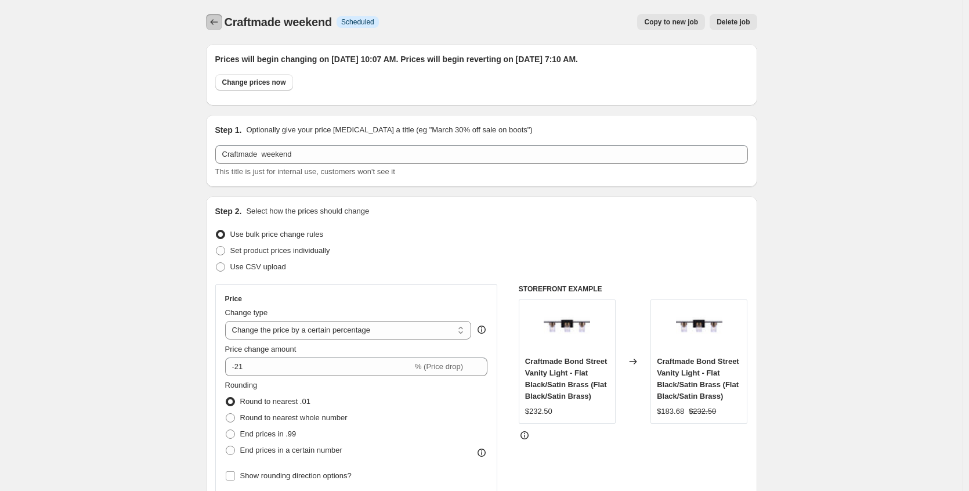
click at [212, 26] on icon "Price change jobs" at bounding box center [214, 22] width 12 height 12
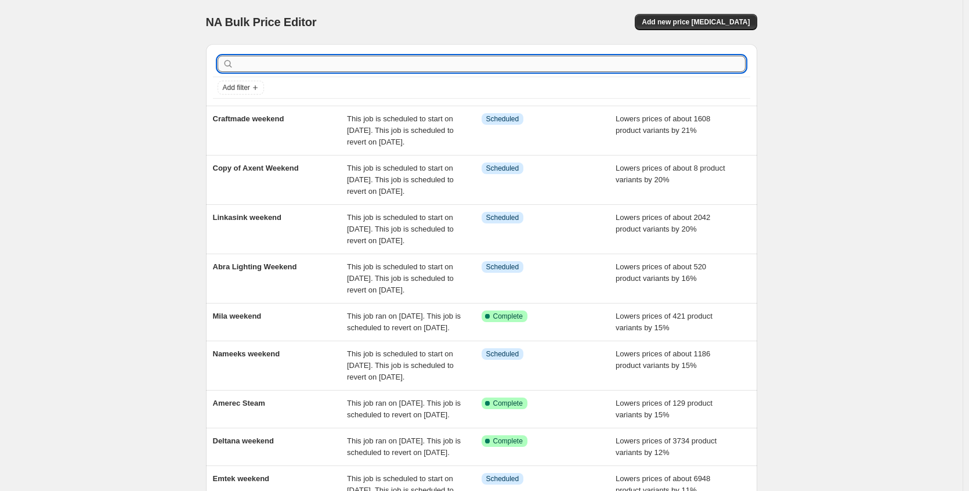
click at [304, 63] on input "text" at bounding box center [490, 64] width 509 height 16
type input "belwi"
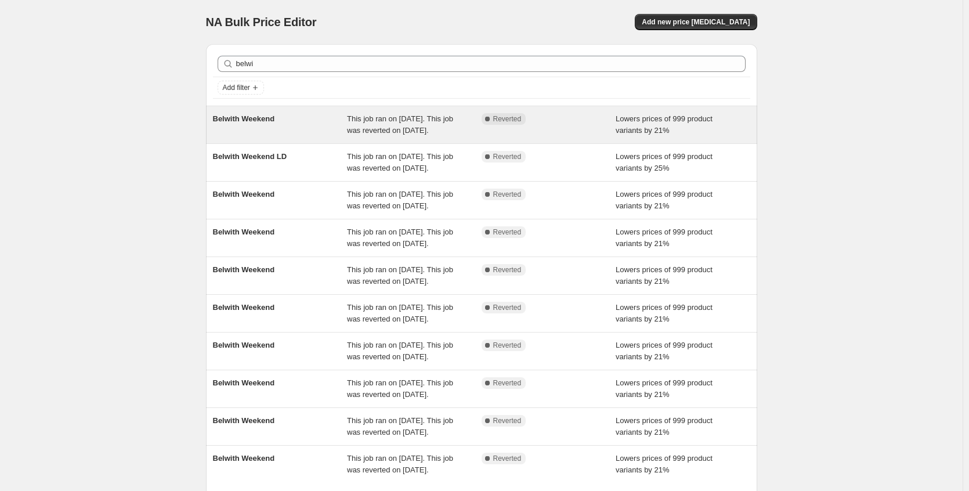
click at [309, 125] on div "Belwith Weekend" at bounding box center [280, 124] width 135 height 23
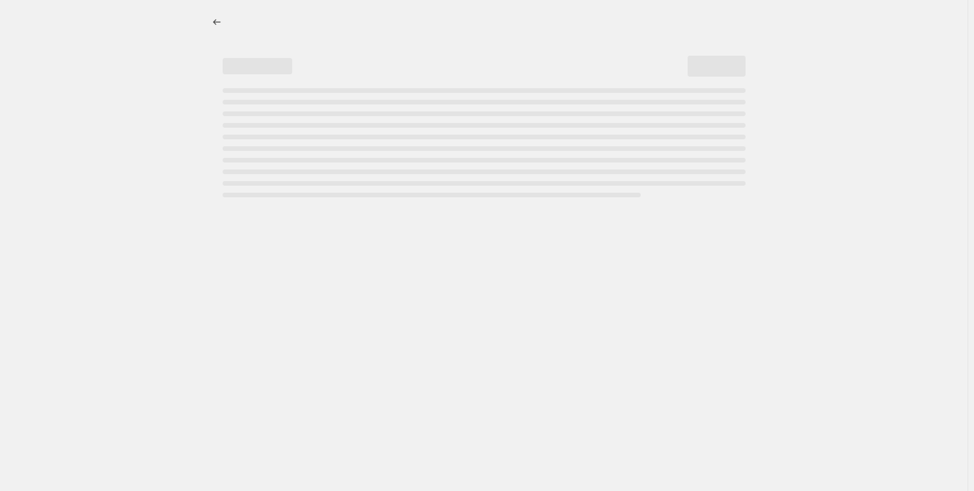
select select "percentage"
select select "no_change"
select select "collection"
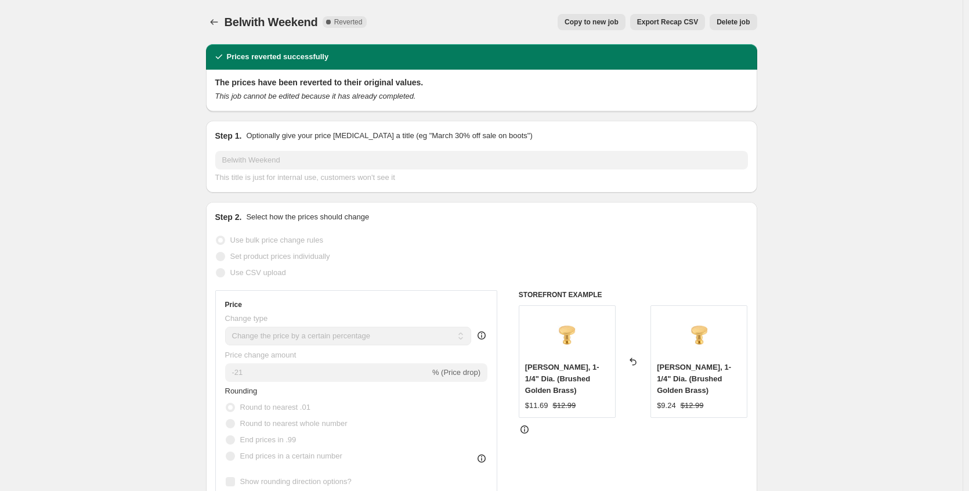
click at [608, 25] on span "Copy to new job" at bounding box center [591, 21] width 54 height 9
select select "percentage"
select select "no_change"
select select "collection"
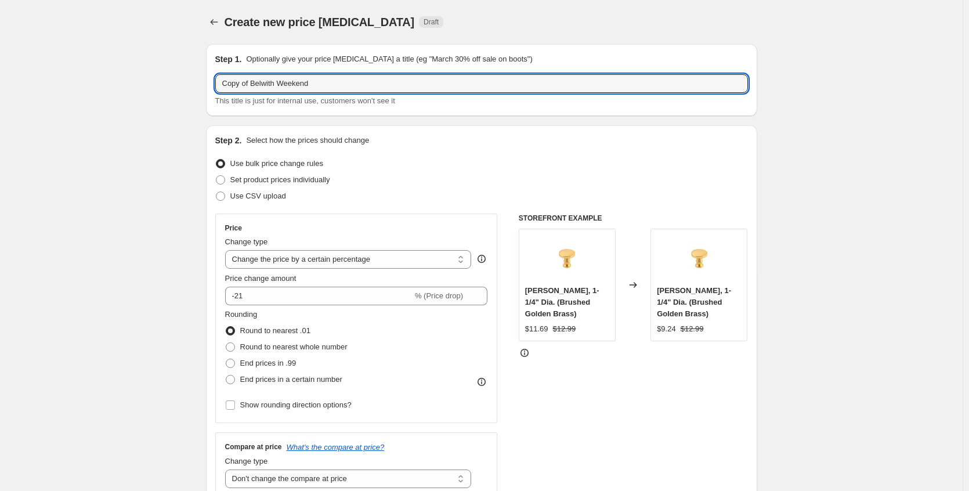
drag, startPoint x: 254, startPoint y: 83, endPoint x: 136, endPoint y: 81, distance: 118.3
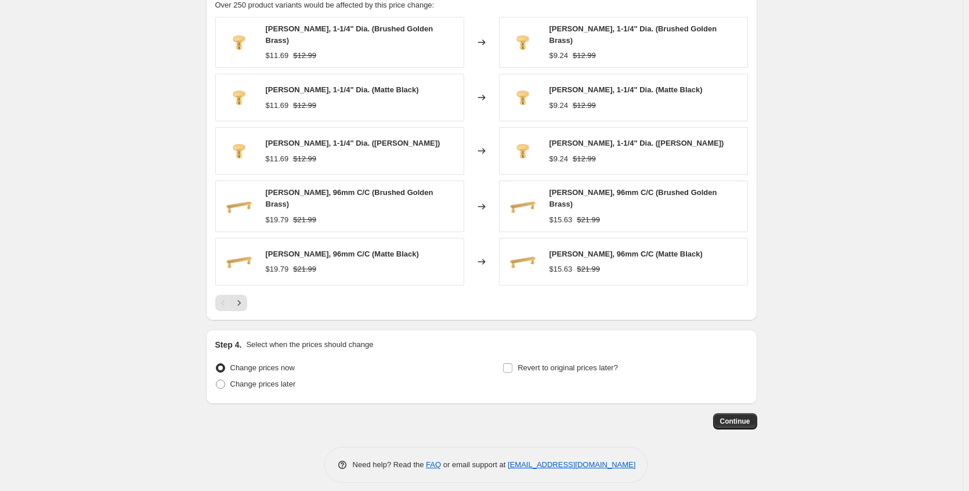
scroll to position [818, 0]
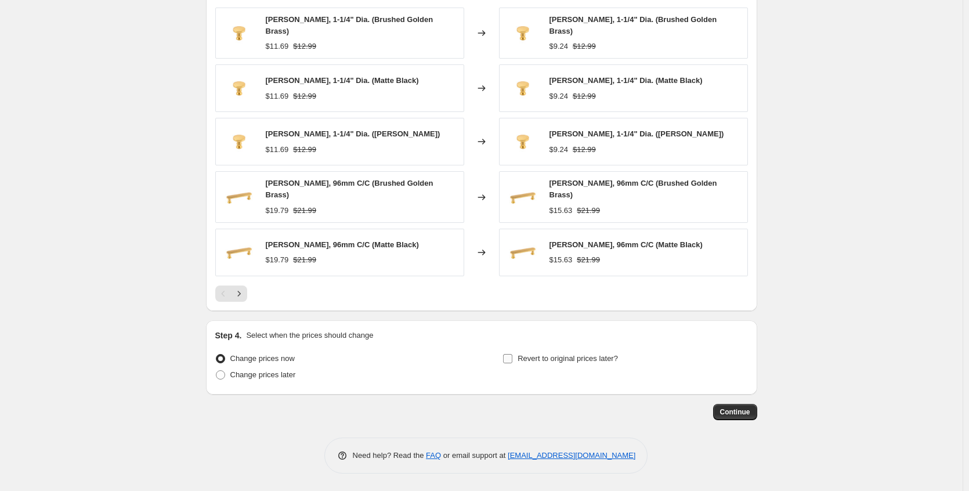
type input "Belwith Weekend"
click at [511, 358] on input "Revert to original prices later?" at bounding box center [507, 358] width 9 height 9
checkbox input "true"
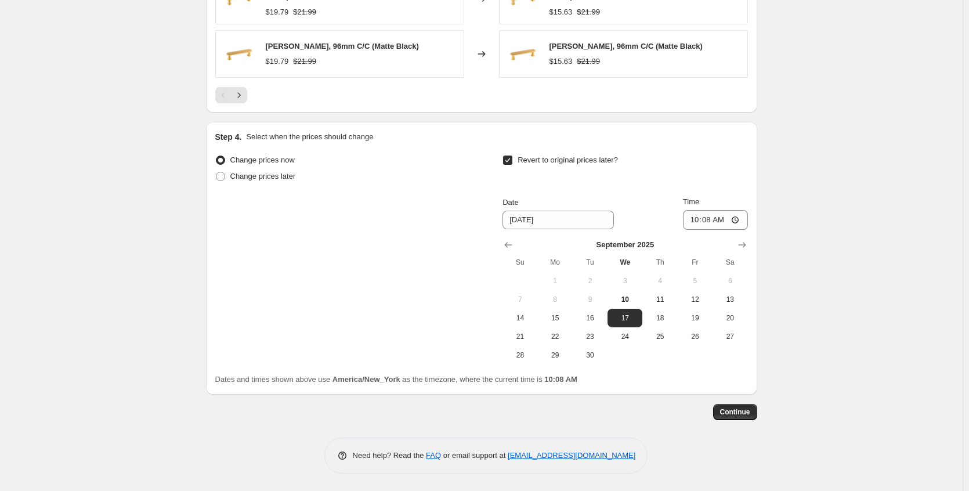
scroll to position [1016, 0]
click at [558, 312] on button "15" at bounding box center [555, 318] width 35 height 19
type input "[DATE]"
click at [727, 412] on span "Continue" at bounding box center [735, 411] width 30 height 9
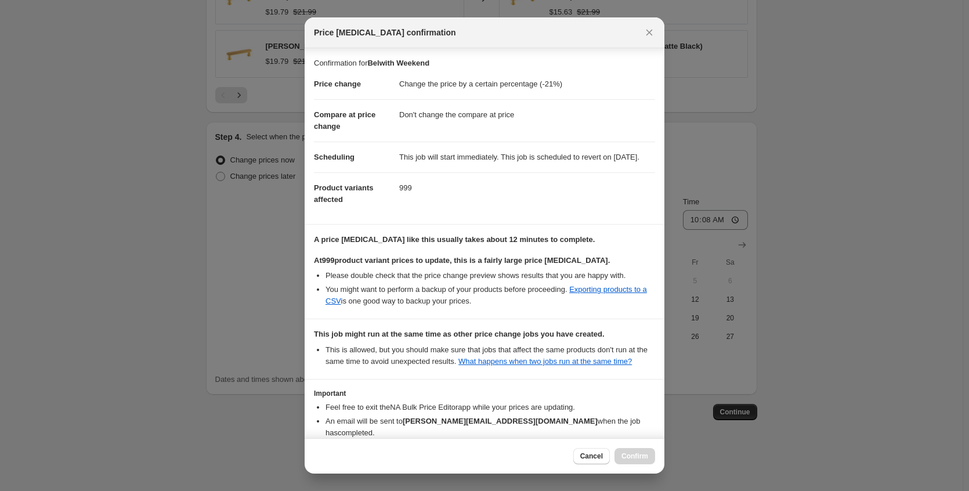
scroll to position [96, 0]
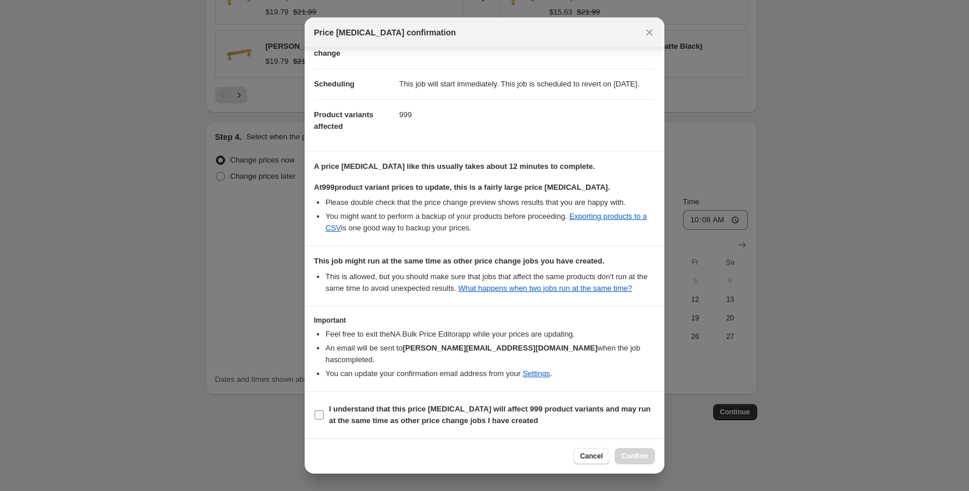
click at [462, 427] on label "I understand that this price [MEDICAL_DATA] will affect 999 product variants an…" at bounding box center [484, 415] width 341 height 28
click at [324, 419] on input "I understand that this price [MEDICAL_DATA] will affect 999 product variants an…" at bounding box center [318, 414] width 9 height 9
checkbox input "true"
click at [649, 456] on button "Confirm" at bounding box center [634, 456] width 41 height 16
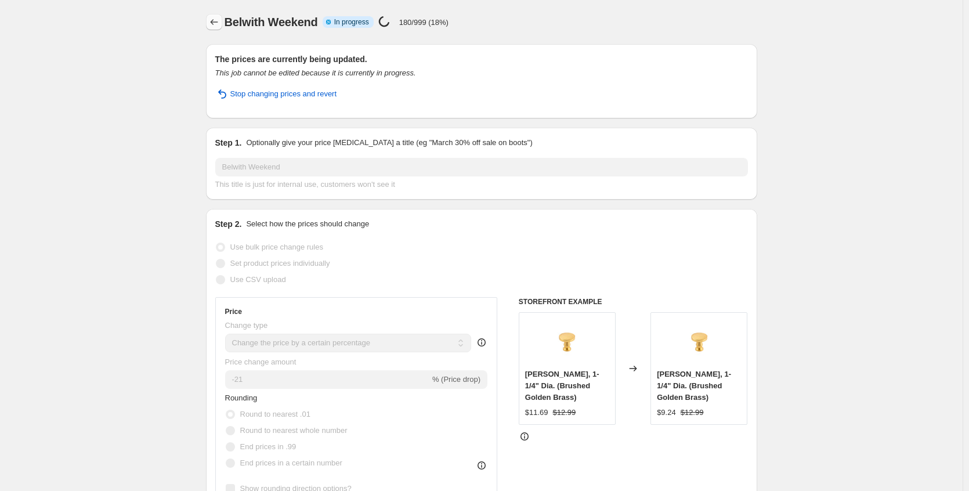
click at [219, 20] on icon "Price change jobs" at bounding box center [214, 22] width 12 height 12
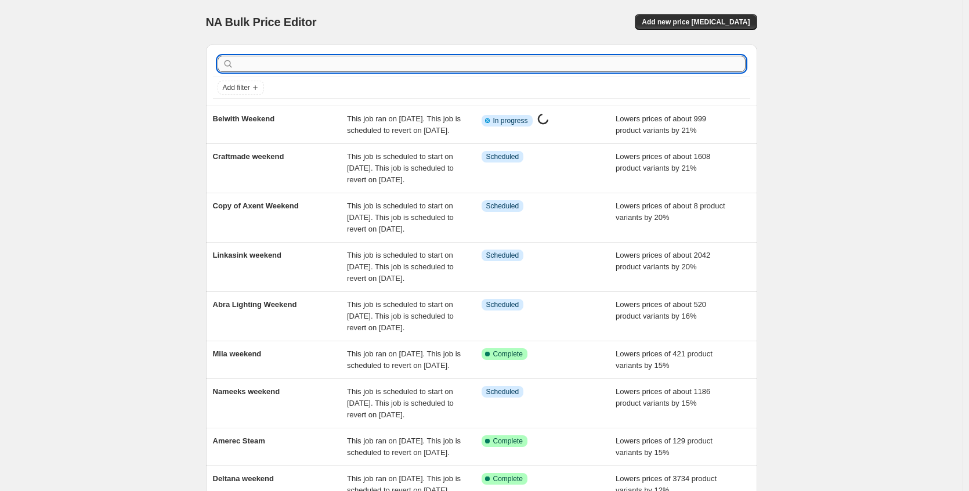
click at [272, 60] on input "text" at bounding box center [490, 64] width 509 height 16
type input "varal"
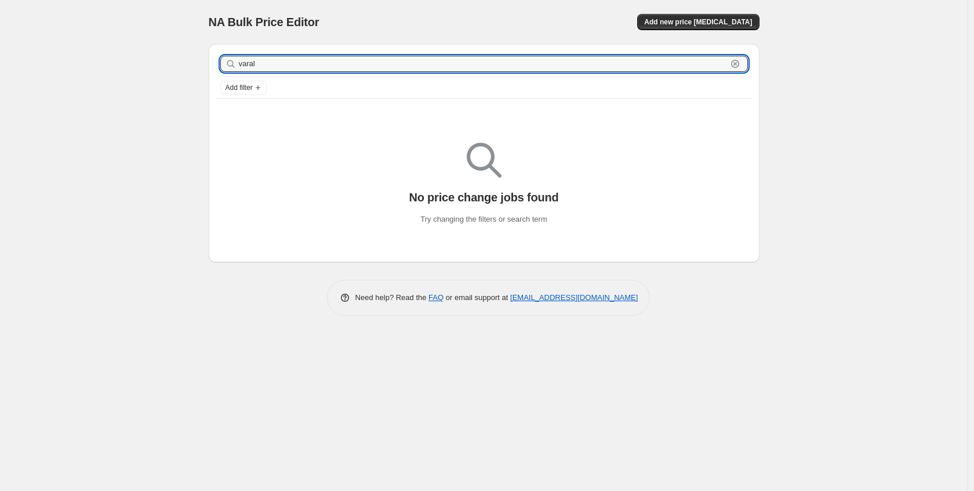
drag, startPoint x: 271, startPoint y: 65, endPoint x: 234, endPoint y: 67, distance: 37.2
click at [234, 67] on div "varal Clear" at bounding box center [484, 64] width 528 height 16
click at [735, 14] on button "Add new price [MEDICAL_DATA]" at bounding box center [698, 22] width 122 height 16
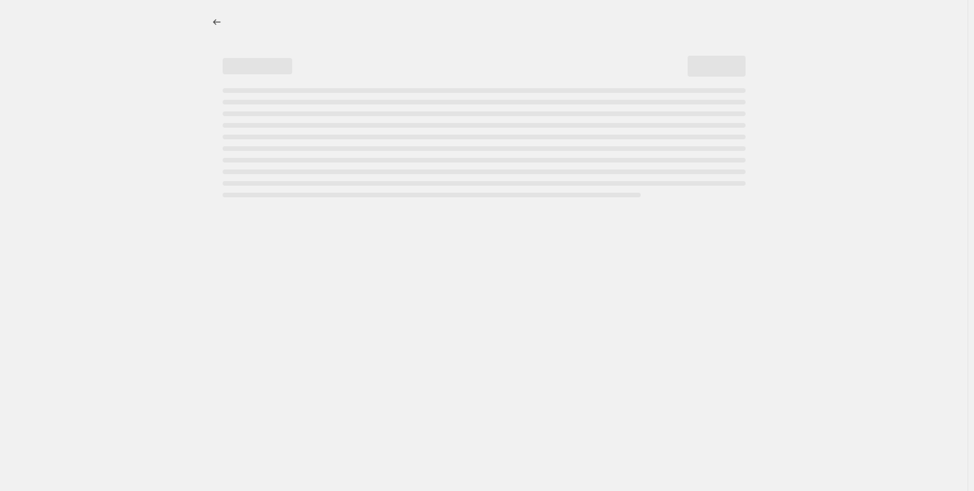
select select "percentage"
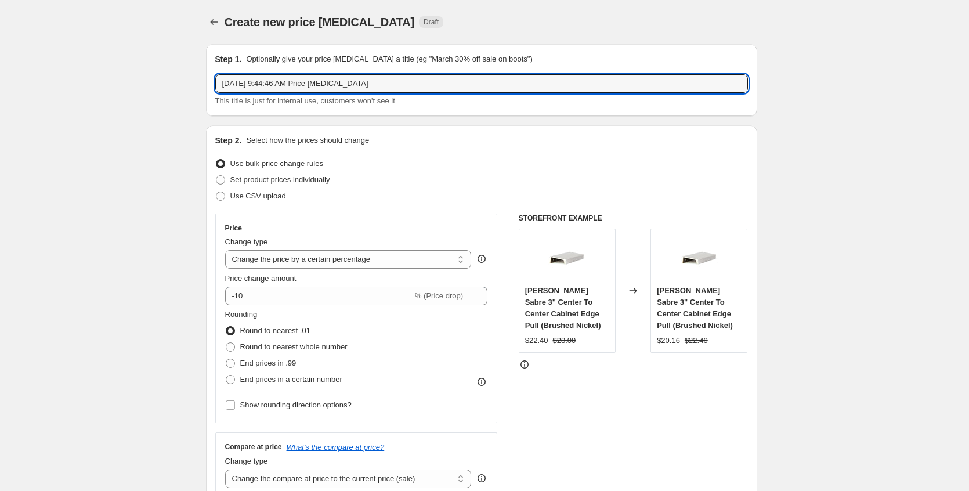
drag, startPoint x: 412, startPoint y: 80, endPoint x: 191, endPoint y: 83, distance: 221.0
type input "Varaluz weekend"
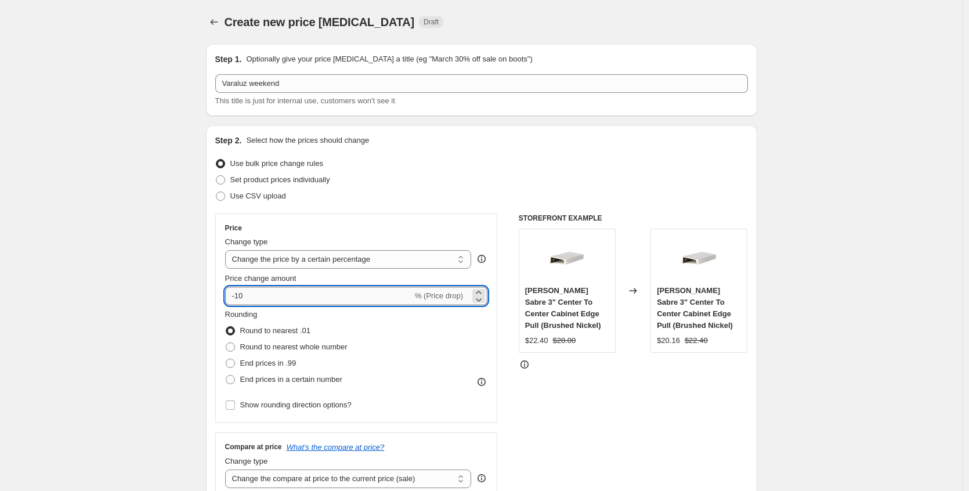
click at [251, 291] on input "-10" at bounding box center [318, 296] width 187 height 19
type input "-1"
type input "-21"
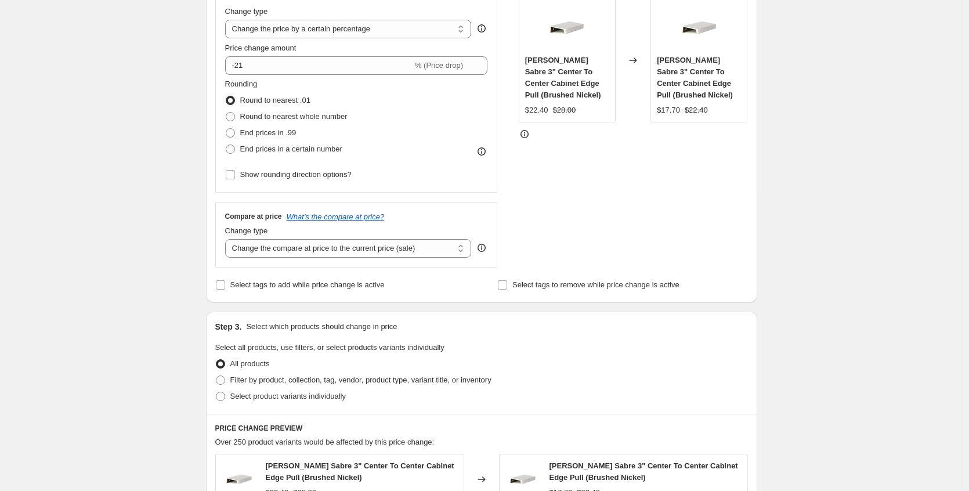
scroll to position [165, 0]
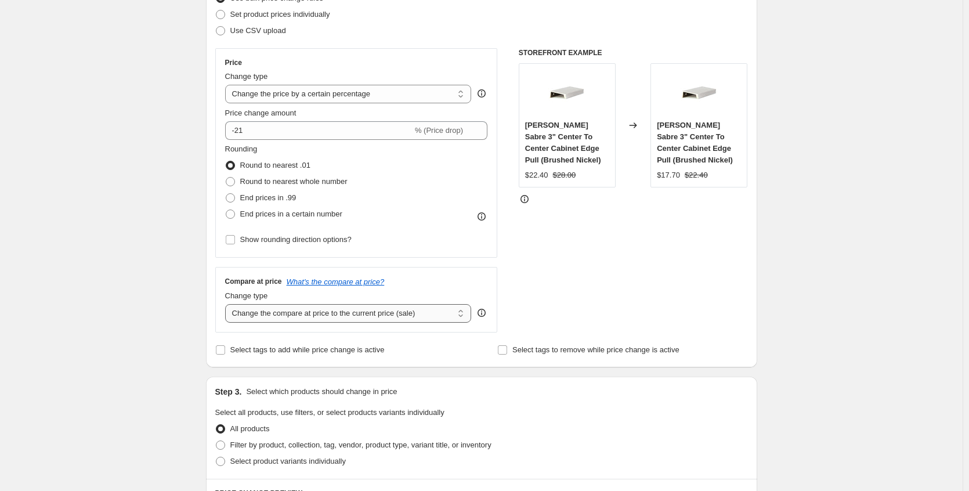
click at [261, 318] on select "Change the compare at price to the current price (sale) Change the compare at p…" at bounding box center [348, 313] width 246 height 19
select select "no_change"
click at [227, 304] on select "Change the compare at price to the current price (sale) Change the compare at p…" at bounding box center [348, 313] width 246 height 19
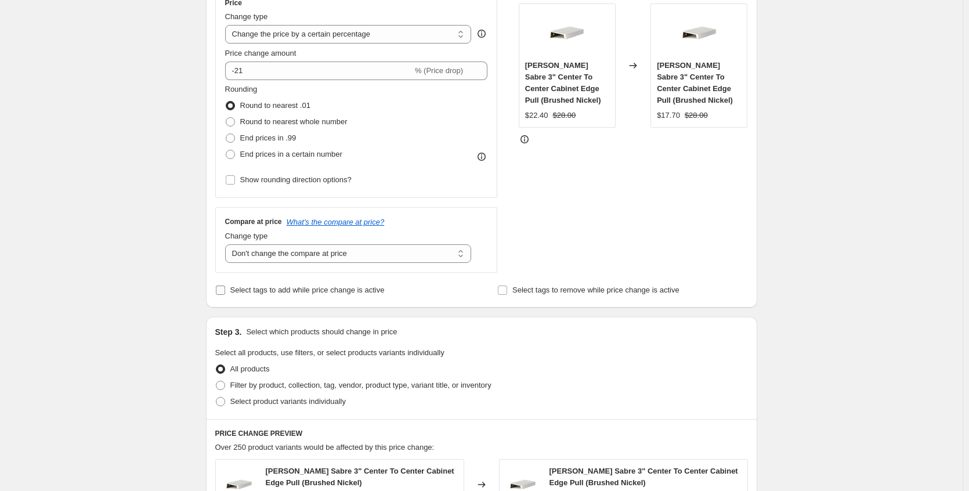
scroll to position [281, 0]
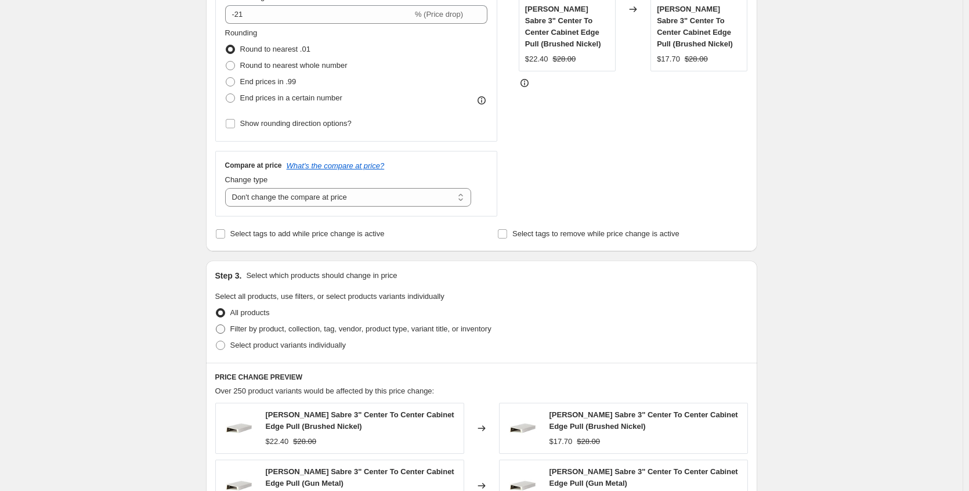
click at [292, 331] on span "Filter by product, collection, tag, vendor, product type, variant title, or inv…" at bounding box center [360, 328] width 261 height 9
click at [216, 325] on input "Filter by product, collection, tag, vendor, product type, variant title, or inv…" at bounding box center [216, 324] width 1 height 1
radio input "true"
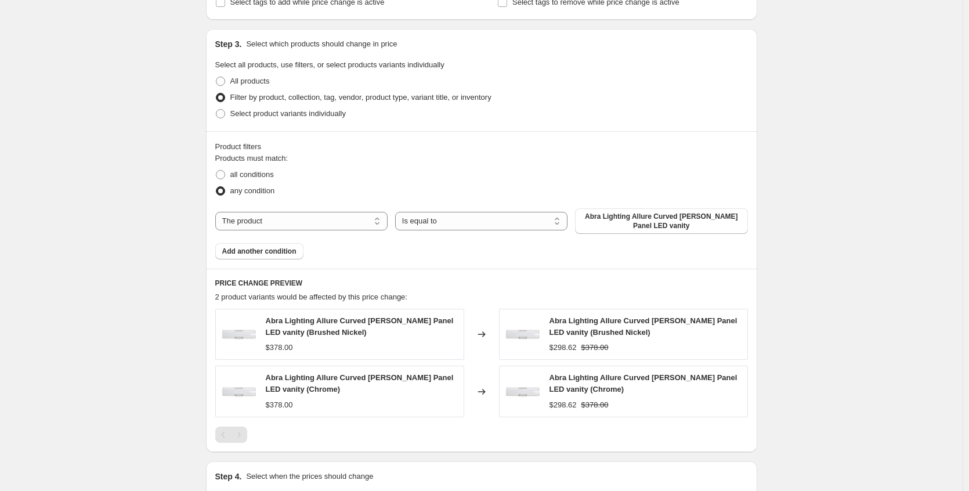
scroll to position [513, 0]
click at [313, 217] on select "The product The product's collection The product's tag The product's vendor The…" at bounding box center [301, 220] width 172 height 19
select select "collection"
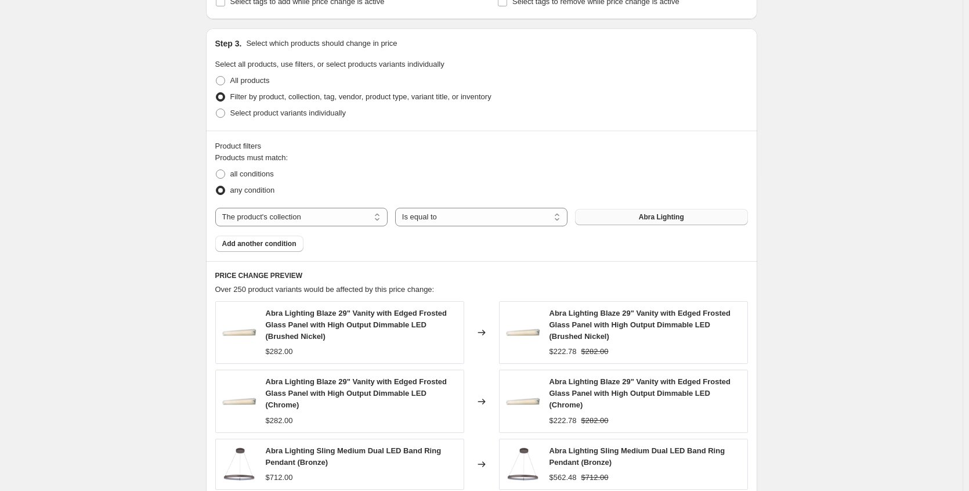
click at [635, 223] on button "Abra Lighting" at bounding box center [661, 217] width 172 height 16
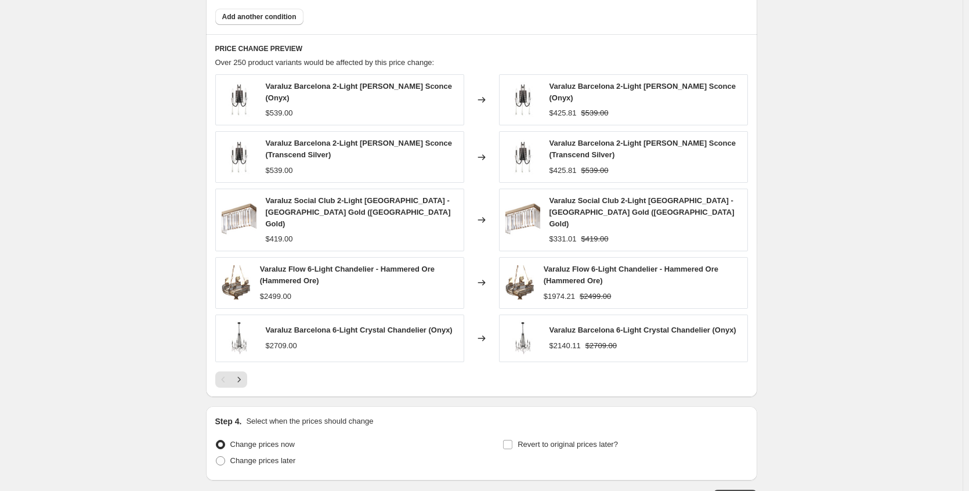
scroll to position [818, 0]
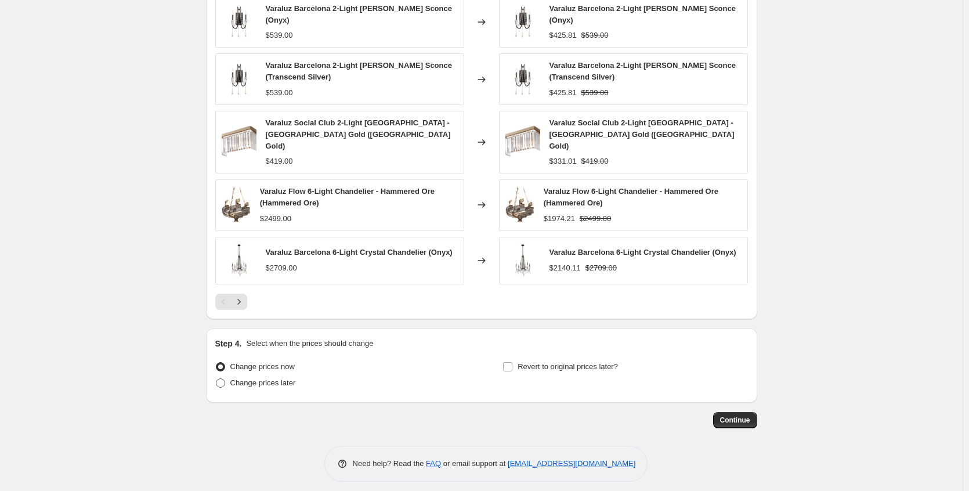
click at [267, 378] on span "Change prices later" at bounding box center [263, 382] width 66 height 9
click at [216, 378] on input "Change prices later" at bounding box center [216, 378] width 1 height 1
radio input "true"
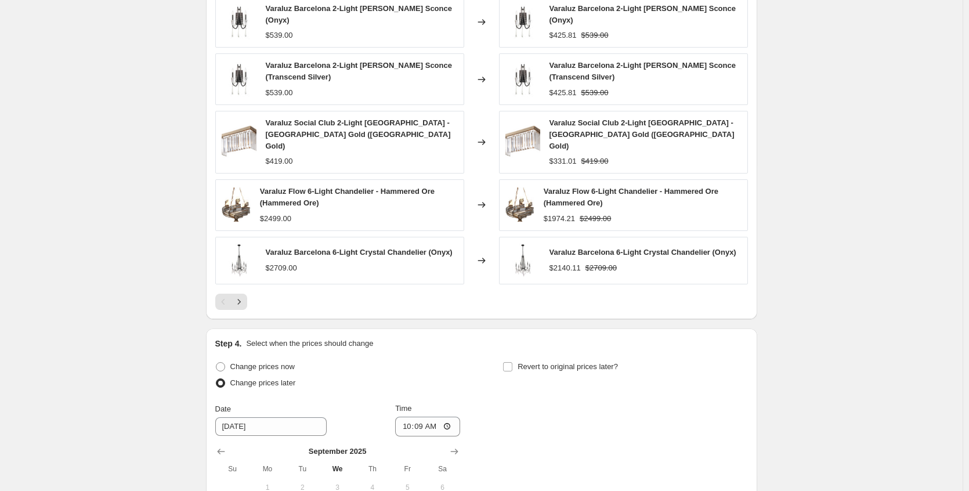
scroll to position [1016, 0]
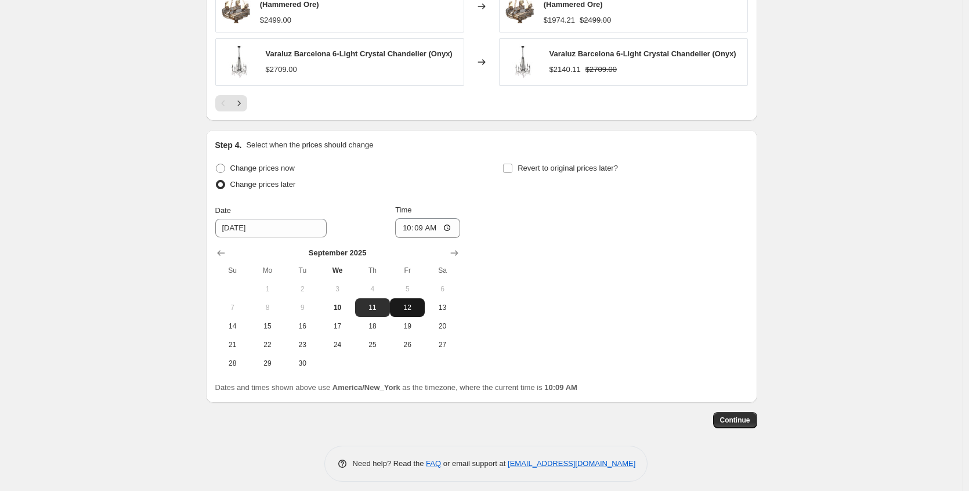
click at [418, 303] on span "12" at bounding box center [407, 307] width 26 height 9
type input "[DATE]"
click at [446, 218] on input "10:09" at bounding box center [427, 228] width 65 height 20
type input "22:09"
drag, startPoint x: 532, startPoint y: 231, endPoint x: 524, endPoint y: 208, distance: 25.3
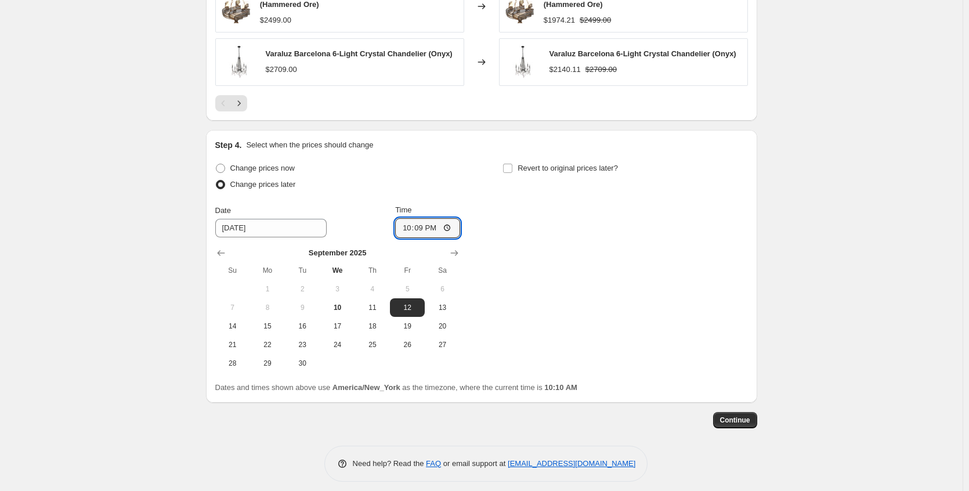
click at [532, 231] on div "Change prices now Change prices later Date [DATE] Time 22:[DATE] Mo Tu We Th Fr…" at bounding box center [481, 266] width 532 height 212
click at [511, 164] on input "Revert to original prices later?" at bounding box center [507, 168] width 9 height 9
checkbox input "true"
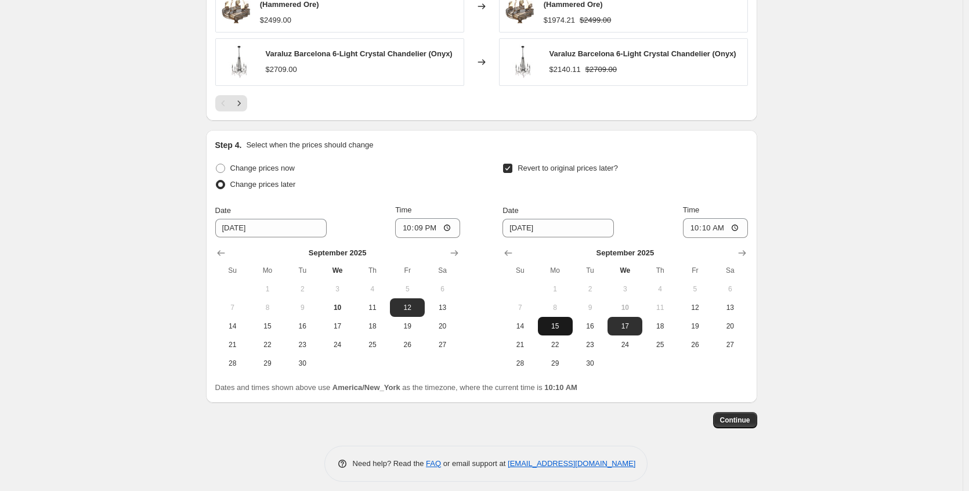
click at [559, 321] on span "15" at bounding box center [555, 325] width 26 height 9
type input "[DATE]"
click at [729, 218] on input "10:10" at bounding box center [715, 228] width 65 height 20
click at [738, 222] on input "10:10" at bounding box center [715, 228] width 65 height 20
type input "08:15"
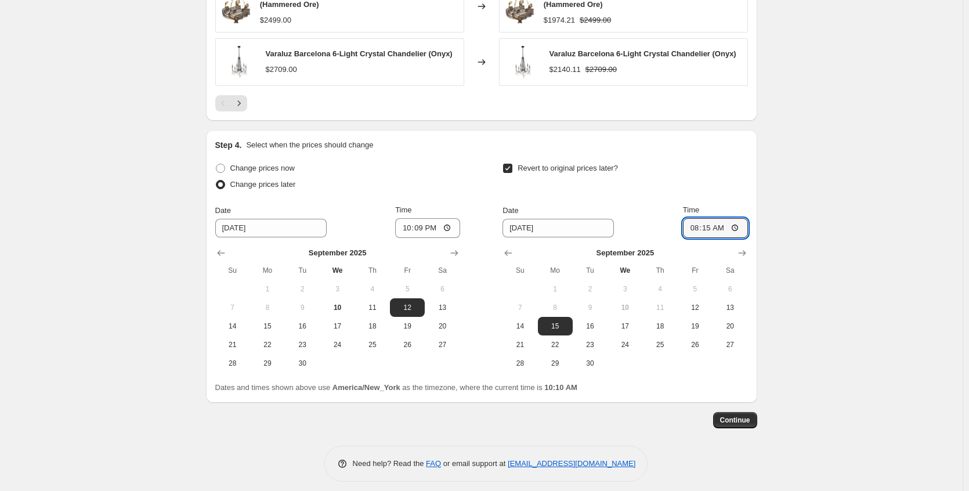
click at [748, 415] on span "Continue" at bounding box center [735, 419] width 30 height 9
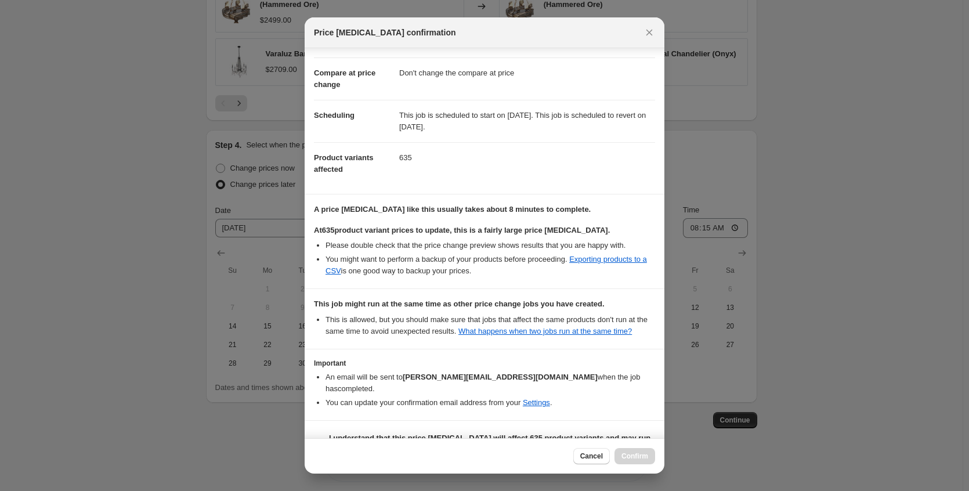
scroll to position [82, 0]
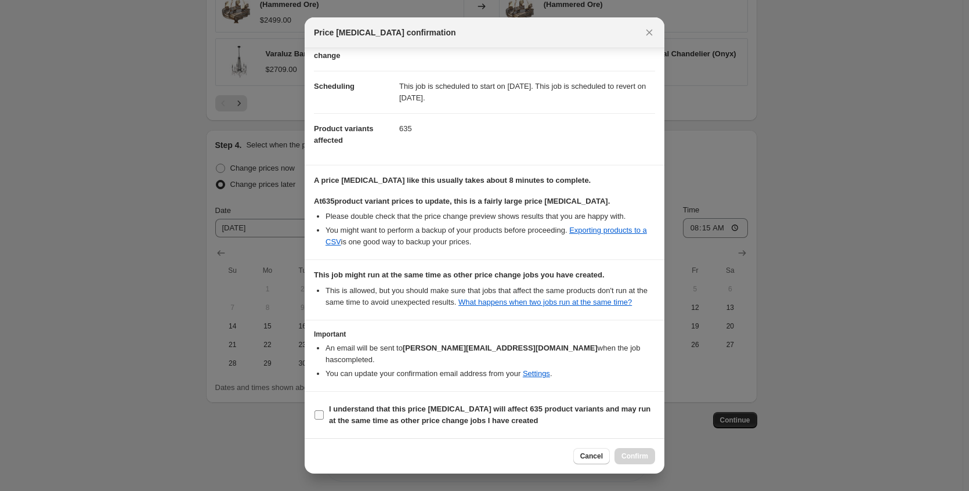
drag, startPoint x: 460, startPoint y: 414, endPoint x: 525, endPoint y: 428, distance: 66.6
click at [460, 413] on b "I understand that this price [MEDICAL_DATA] will affect 635 product variants an…" at bounding box center [489, 414] width 321 height 20
click at [324, 413] on input "I understand that this price [MEDICAL_DATA] will affect 635 product variants an…" at bounding box center [318, 414] width 9 height 9
checkbox input "true"
click at [637, 456] on span "Confirm" at bounding box center [634, 455] width 27 height 9
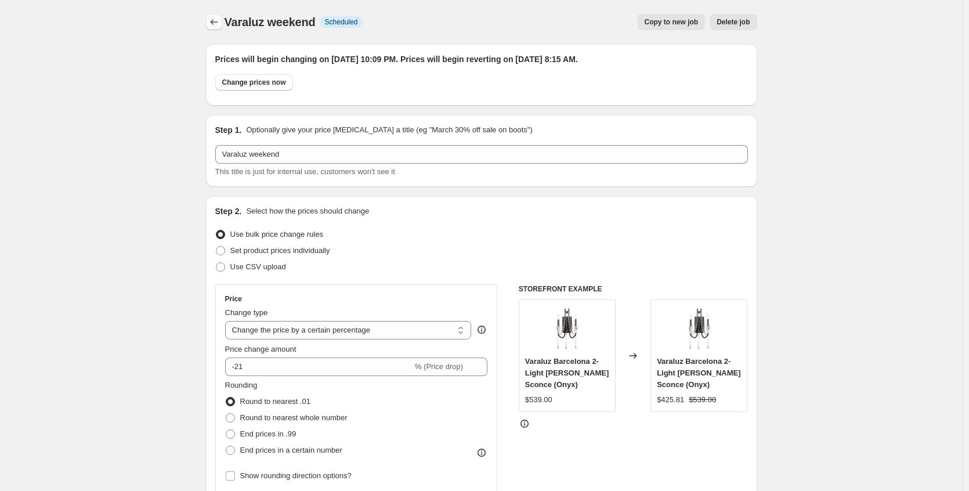
click at [212, 20] on icon "Price change jobs" at bounding box center [214, 22] width 12 height 12
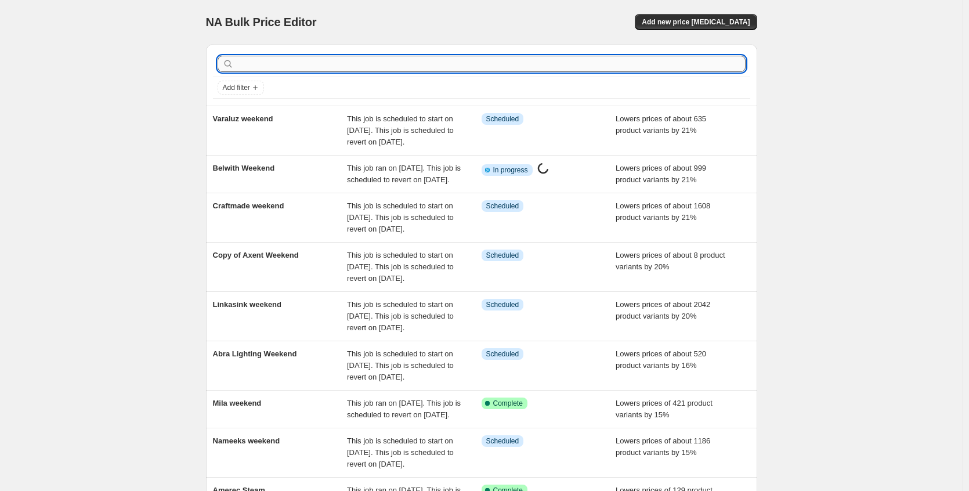
click at [289, 64] on input "text" at bounding box center [490, 64] width 509 height 16
type input "[PERSON_NAME]"
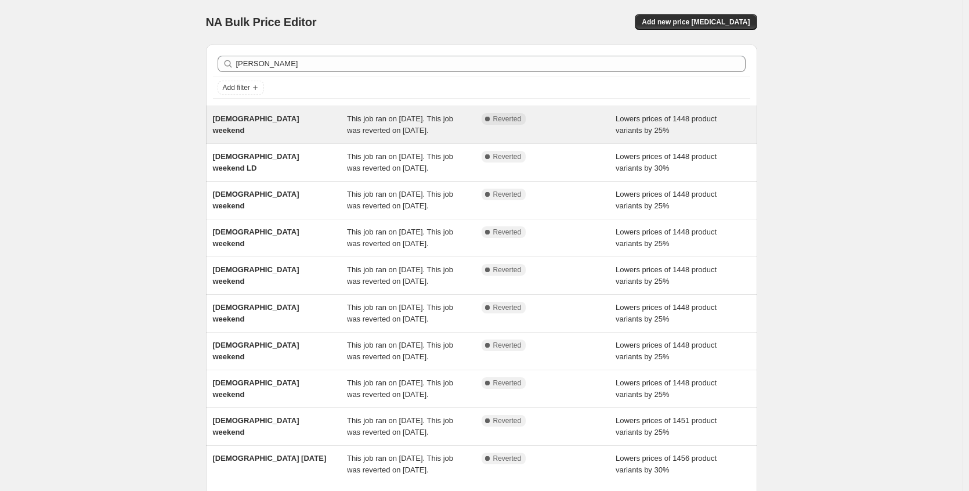
click at [316, 136] on div "[DEMOGRAPHIC_DATA] weekend" at bounding box center [280, 124] width 135 height 23
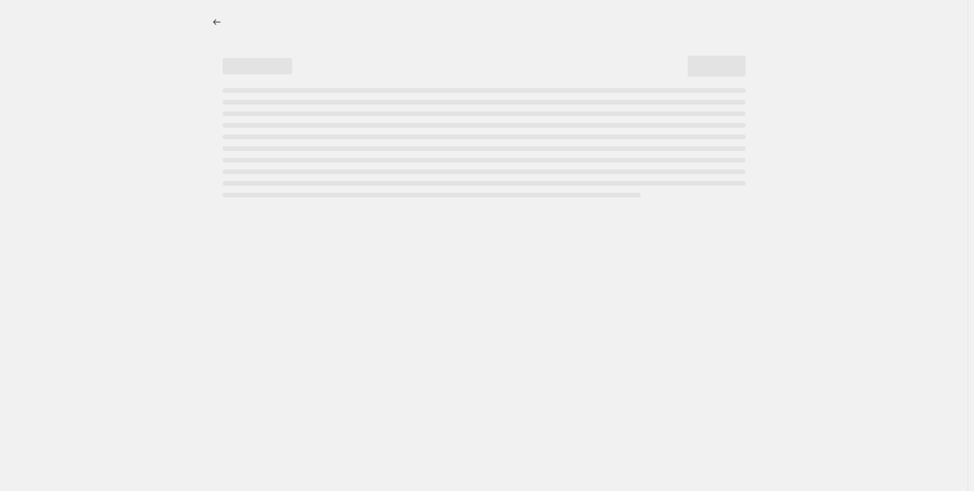
select select "percentage"
select select "no_change"
select select "collection"
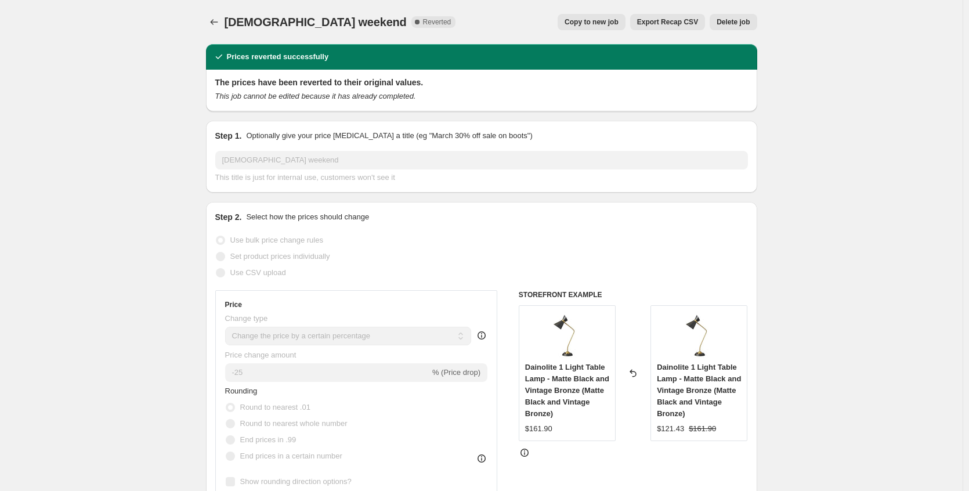
click at [576, 17] on button "Copy to new job" at bounding box center [591, 22] width 68 height 16
select select "percentage"
select select "no_change"
select select "collection"
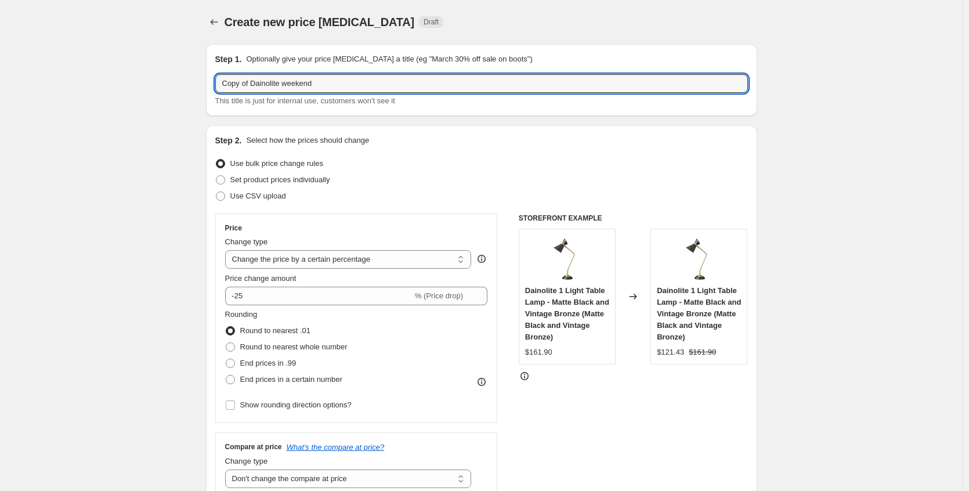
drag, startPoint x: 256, startPoint y: 86, endPoint x: 147, endPoint y: 84, distance: 109.1
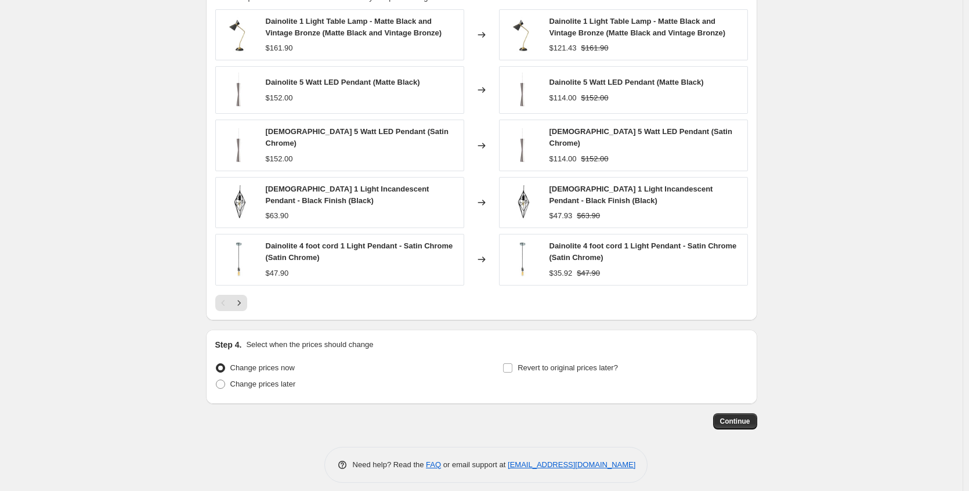
scroll to position [875, 0]
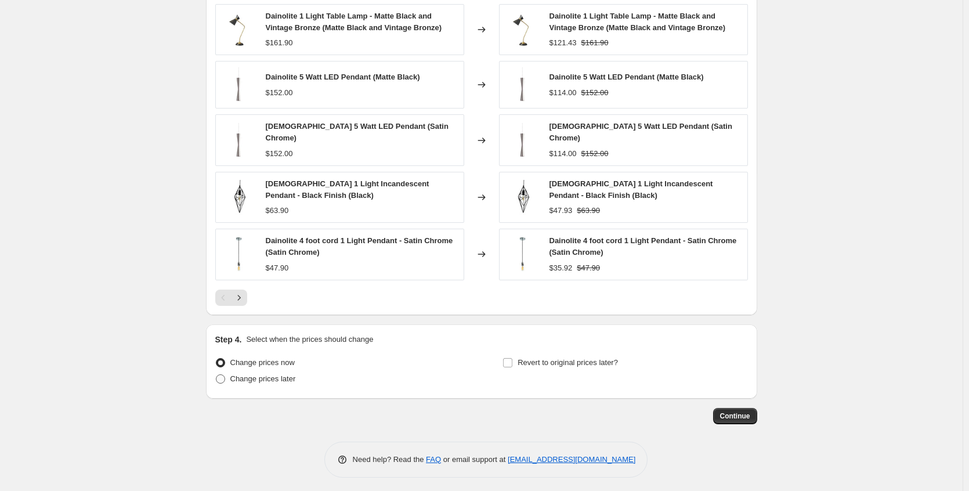
type input "[DEMOGRAPHIC_DATA] weekend"
click at [295, 378] on span "Change prices later" at bounding box center [263, 378] width 66 height 9
click at [216, 375] on input "Change prices later" at bounding box center [216, 374] width 1 height 1
radio input "true"
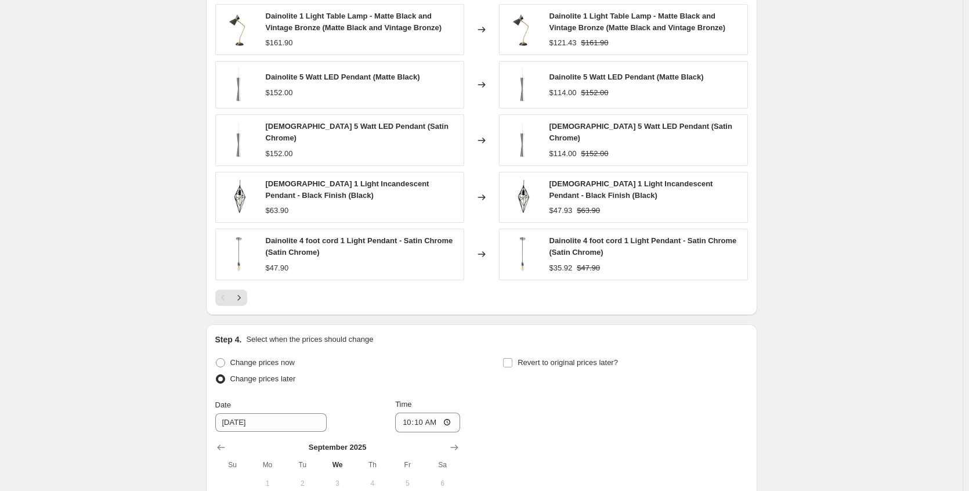
scroll to position [1074, 0]
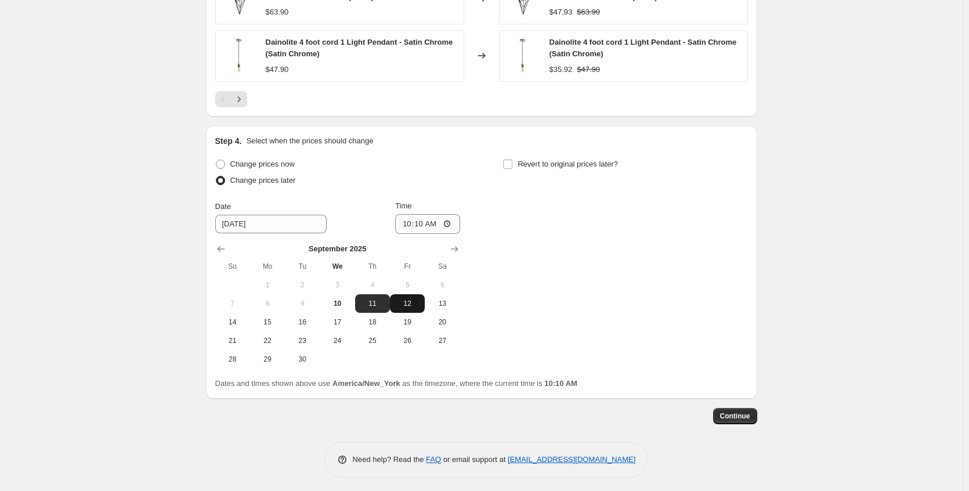
click at [411, 299] on span "12" at bounding box center [407, 303] width 26 height 9
type input "[DATE]"
click at [548, 290] on div "Change prices now Change prices later Date [DATE] Time 10:[DATE] Mo Tu We Th Fr…" at bounding box center [481, 262] width 532 height 212
click at [529, 160] on span "Revert to original prices later?" at bounding box center [567, 163] width 100 height 9
click at [512, 160] on input "Revert to original prices later?" at bounding box center [507, 163] width 9 height 9
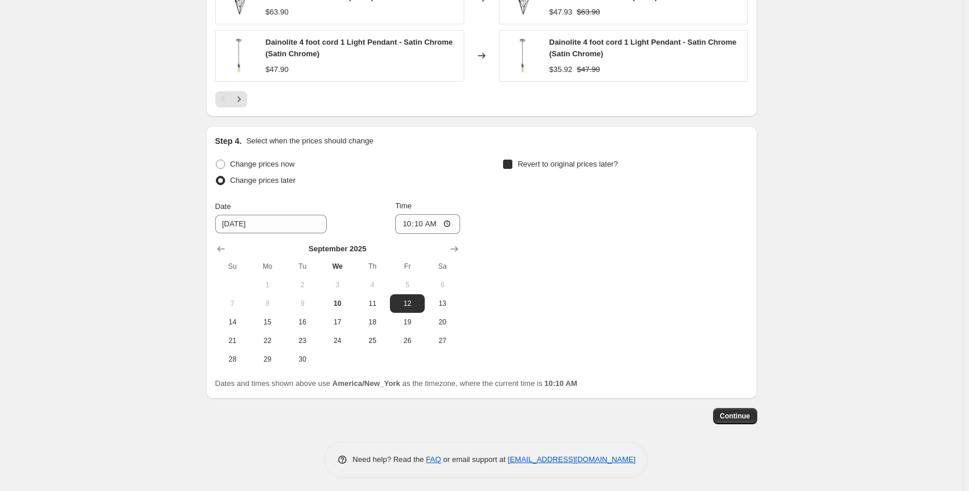
checkbox input "true"
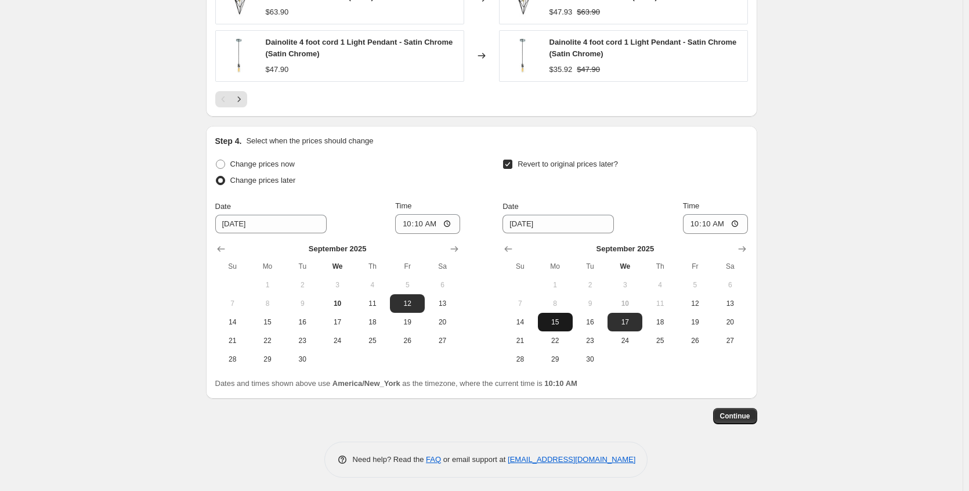
click at [559, 317] on span "15" at bounding box center [555, 321] width 26 height 9
type input "[DATE]"
click at [719, 409] on button "Continue" at bounding box center [735, 416] width 44 height 16
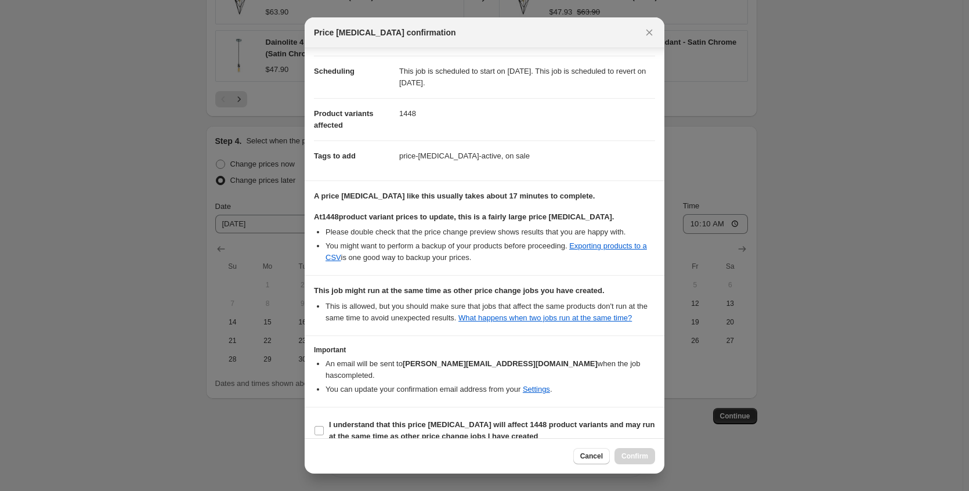
scroll to position [113, 0]
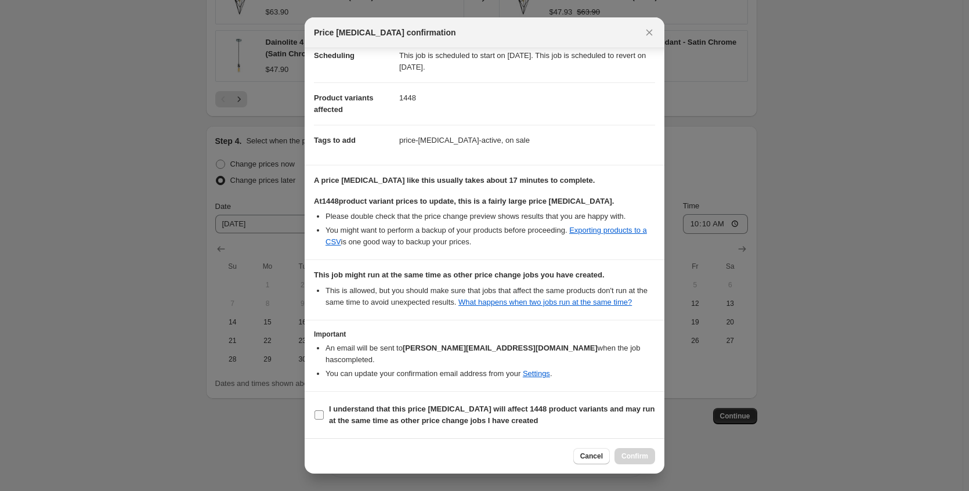
click at [439, 420] on b "I understand that this price [MEDICAL_DATA] will affect 1448 product variants a…" at bounding box center [492, 414] width 326 height 20
click at [324, 419] on input "I understand that this price [MEDICAL_DATA] will affect 1448 product variants a…" at bounding box center [318, 414] width 9 height 9
checkbox input "true"
click at [629, 451] on button "Confirm" at bounding box center [634, 456] width 41 height 16
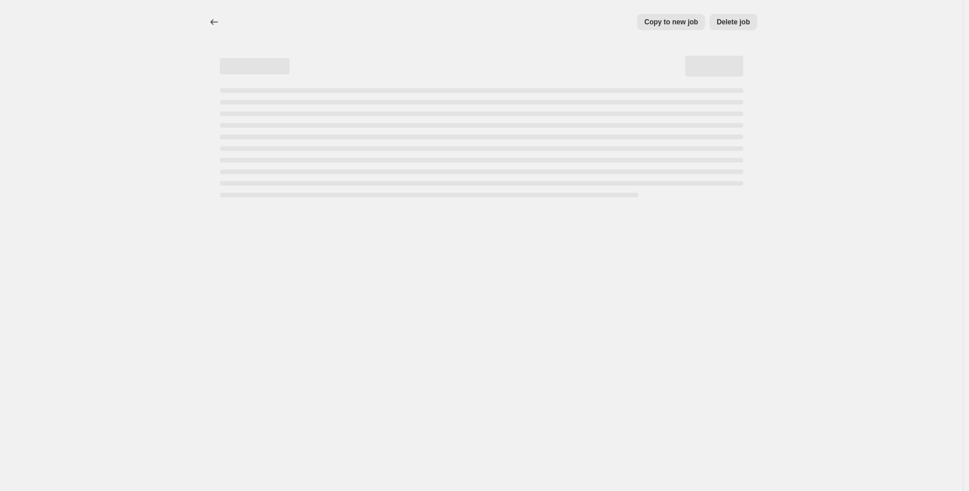
select select "percentage"
select select "no_change"
select select "collection"
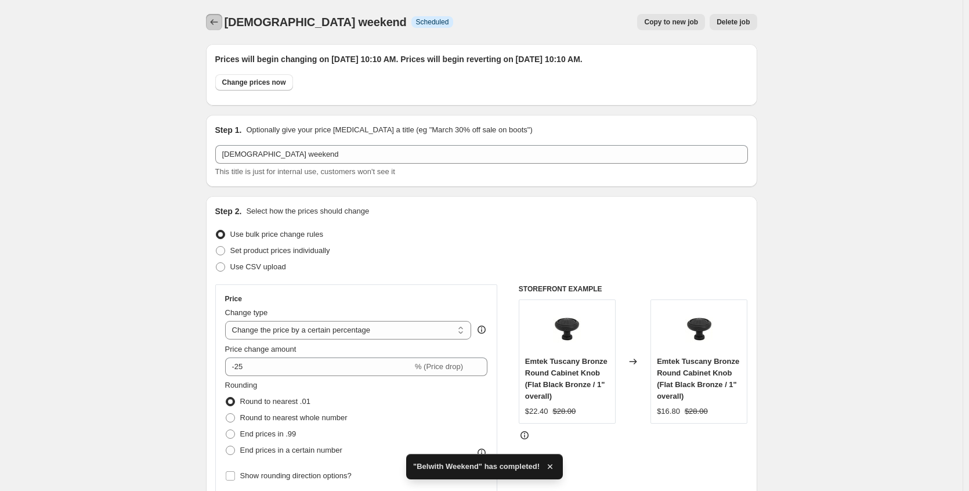
click at [211, 24] on icon "Price change jobs" at bounding box center [214, 22] width 12 height 12
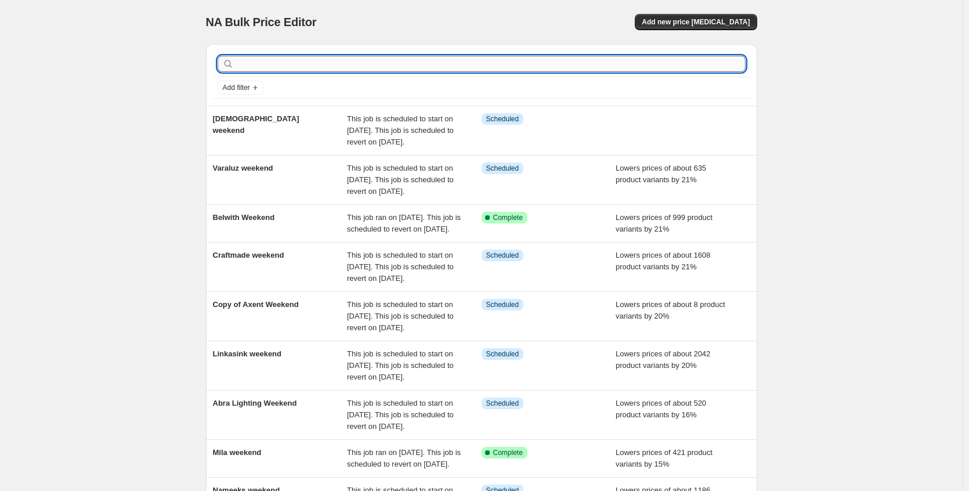
click at [293, 66] on input "text" at bounding box center [490, 64] width 509 height 16
type input "ave"
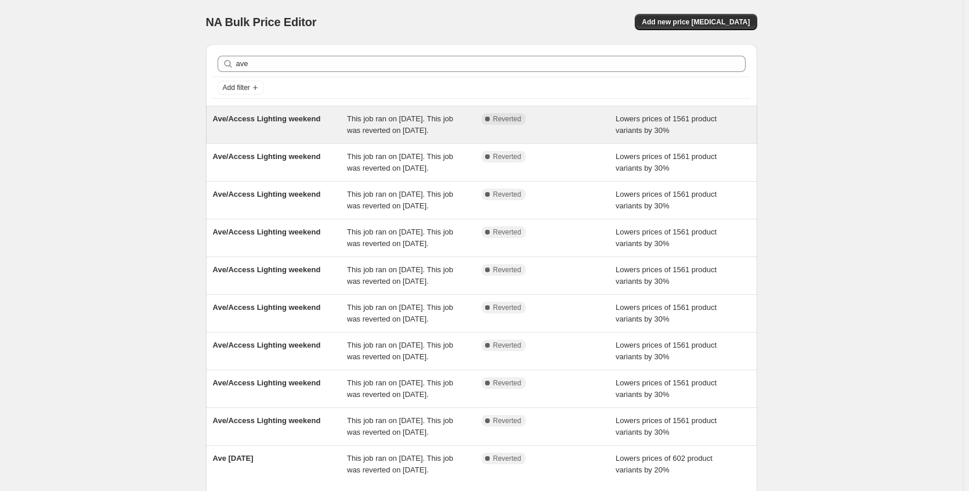
click at [305, 125] on div "Ave/Access Lighting weekend" at bounding box center [280, 124] width 135 height 23
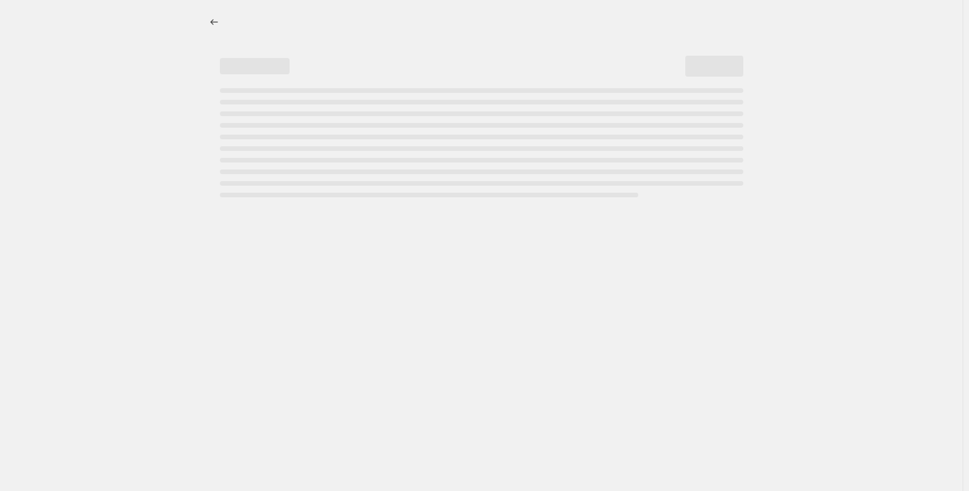
select select "percentage"
select select "no_change"
select select "collection"
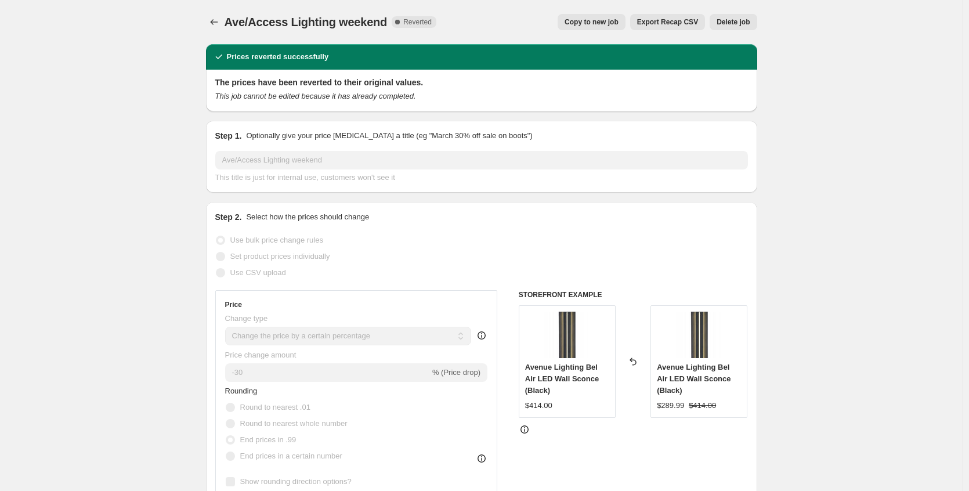
click at [581, 26] on span "Copy to new job" at bounding box center [591, 21] width 54 height 9
select select "percentage"
select select "no_change"
select select "collection"
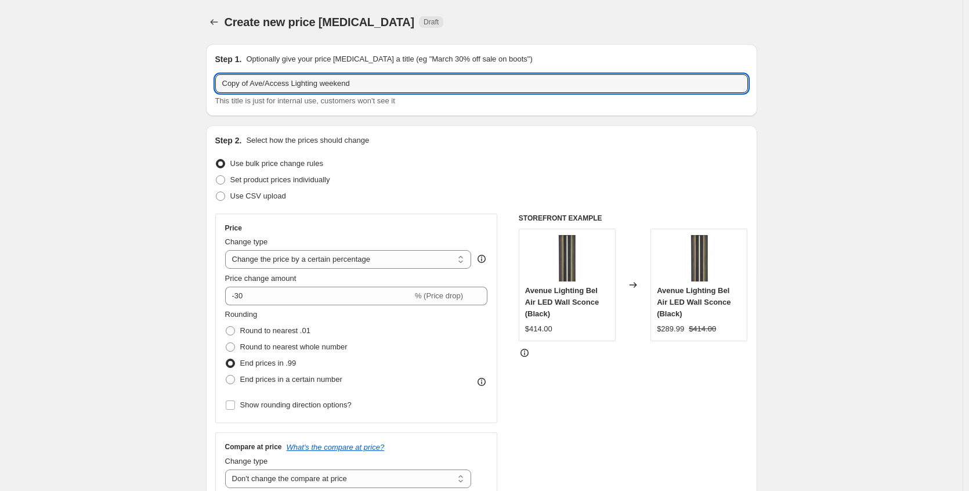
drag, startPoint x: 256, startPoint y: 85, endPoint x: 144, endPoint y: 87, distance: 112.5
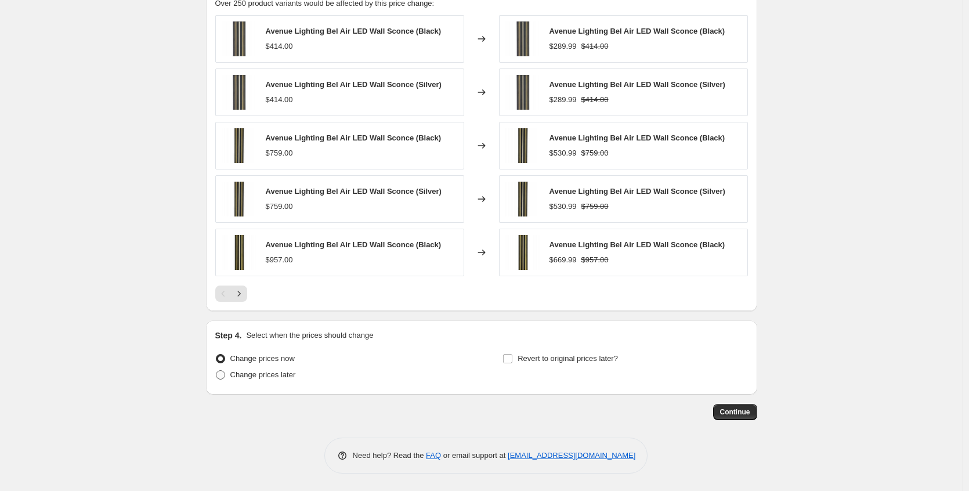
type input "Ave/Access Lighting weekend"
click at [266, 372] on span "Change prices later" at bounding box center [263, 374] width 66 height 9
click at [216, 371] on input "Change prices later" at bounding box center [216, 370] width 1 height 1
radio input "true"
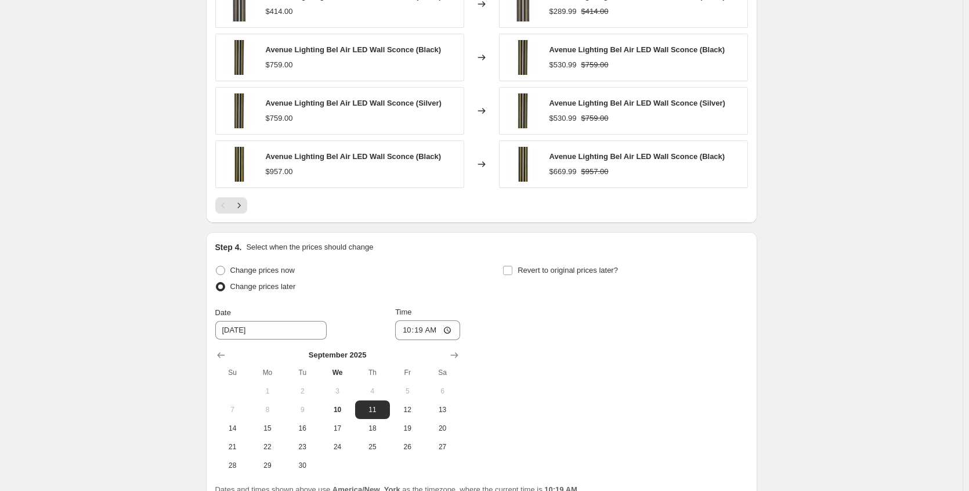
scroll to position [1023, 0]
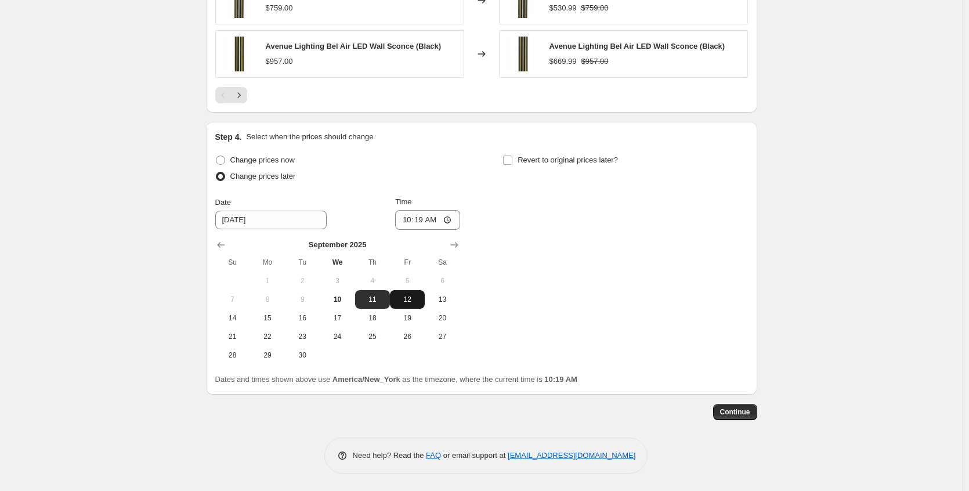
click at [411, 292] on button "12" at bounding box center [407, 299] width 35 height 19
type input "[DATE]"
click at [451, 222] on input "10:19" at bounding box center [427, 220] width 65 height 20
type input "22:19"
click at [538, 164] on span "Revert to original prices later?" at bounding box center [567, 159] width 100 height 9
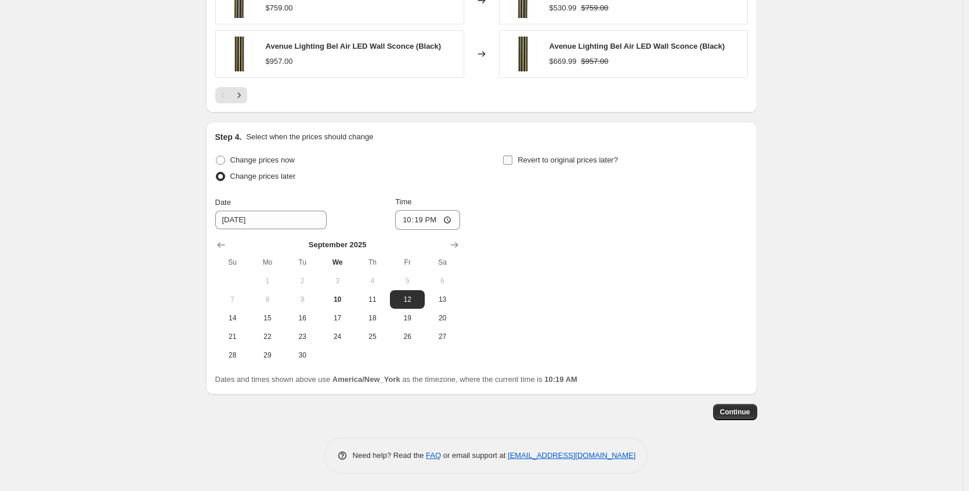
click at [512, 164] on input "Revert to original prices later?" at bounding box center [507, 159] width 9 height 9
checkbox input "true"
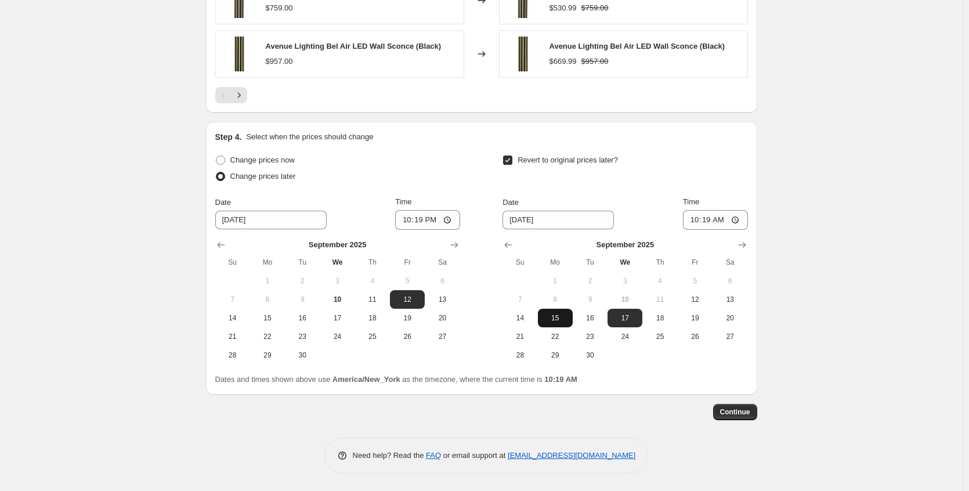
click at [559, 324] on button "15" at bounding box center [555, 318] width 35 height 19
type input "[DATE]"
click at [735, 219] on input "10:19" at bounding box center [715, 220] width 65 height 20
type input "07:25"
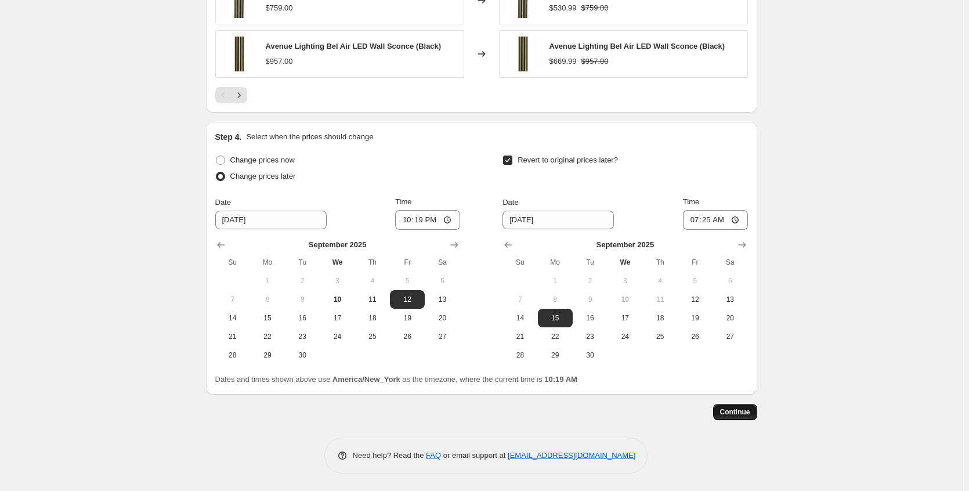
click at [757, 416] on button "Continue" at bounding box center [735, 412] width 44 height 16
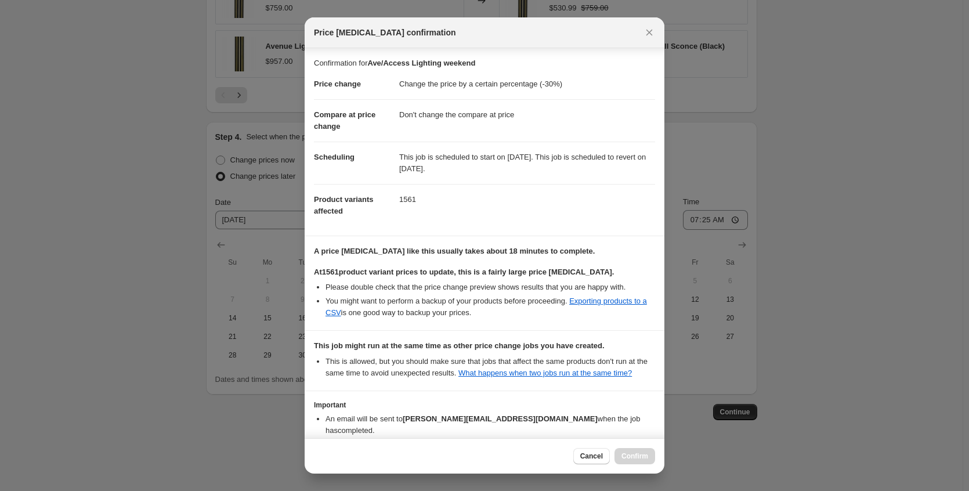
scroll to position [82, 0]
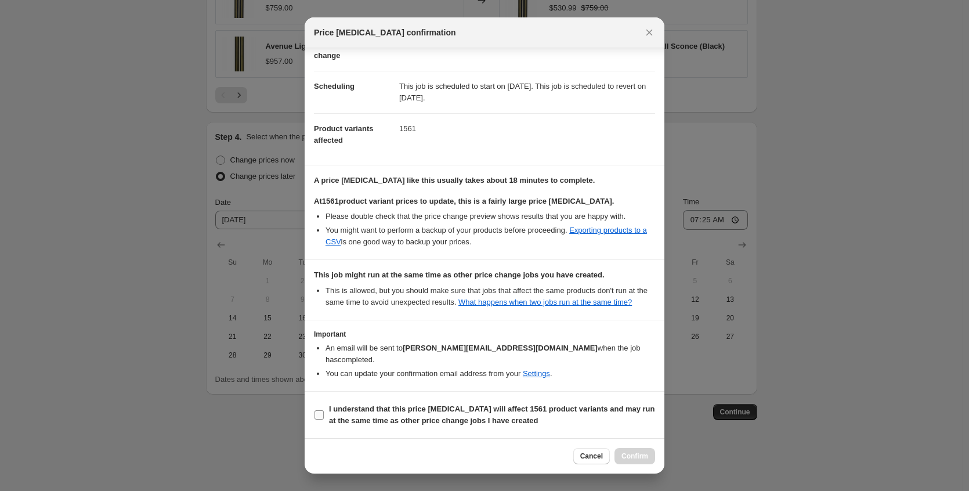
click at [488, 410] on b "I understand that this price [MEDICAL_DATA] will affect 1561 product variants a…" at bounding box center [492, 414] width 326 height 20
click at [324, 410] on input "I understand that this price [MEDICAL_DATA] will affect 1561 product variants a…" at bounding box center [318, 414] width 9 height 9
checkbox input "true"
click at [617, 455] on button "Confirm" at bounding box center [634, 456] width 41 height 16
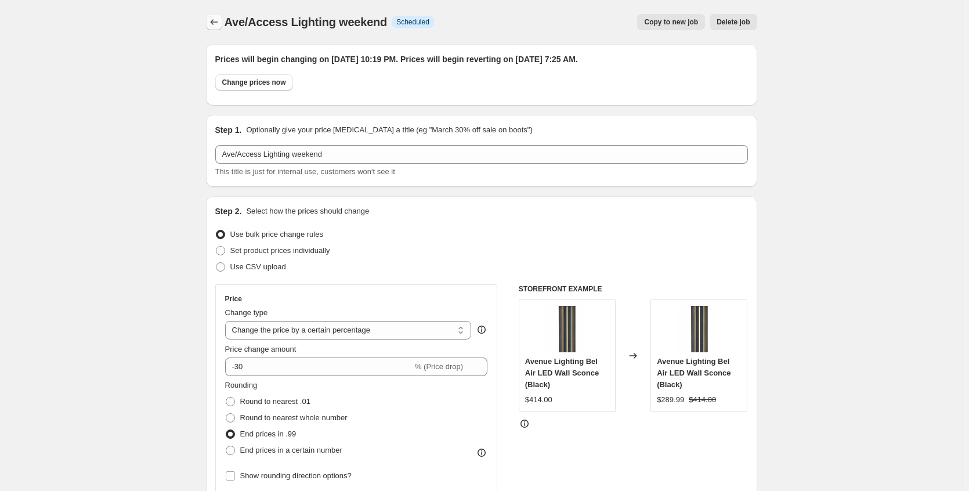
click at [219, 20] on icon "Price change jobs" at bounding box center [214, 22] width 12 height 12
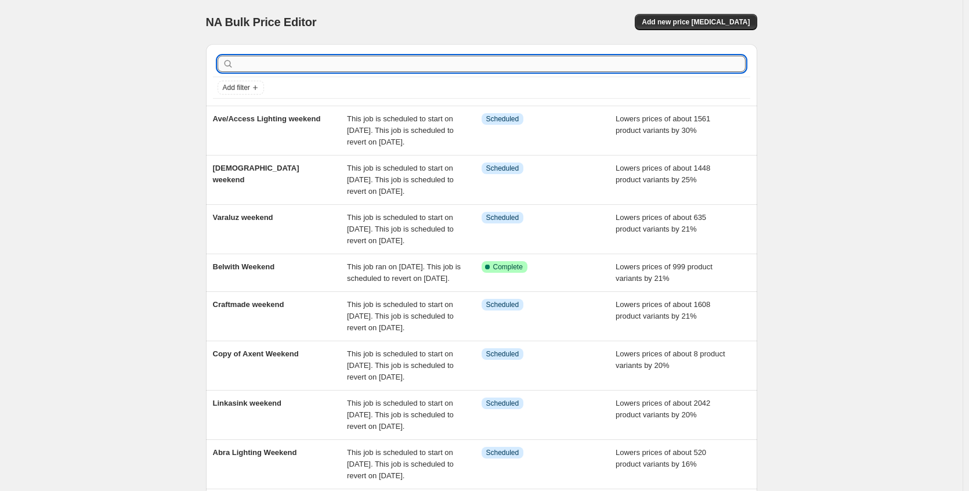
click at [574, 63] on input "text" at bounding box center [490, 64] width 509 height 16
type input "bu"
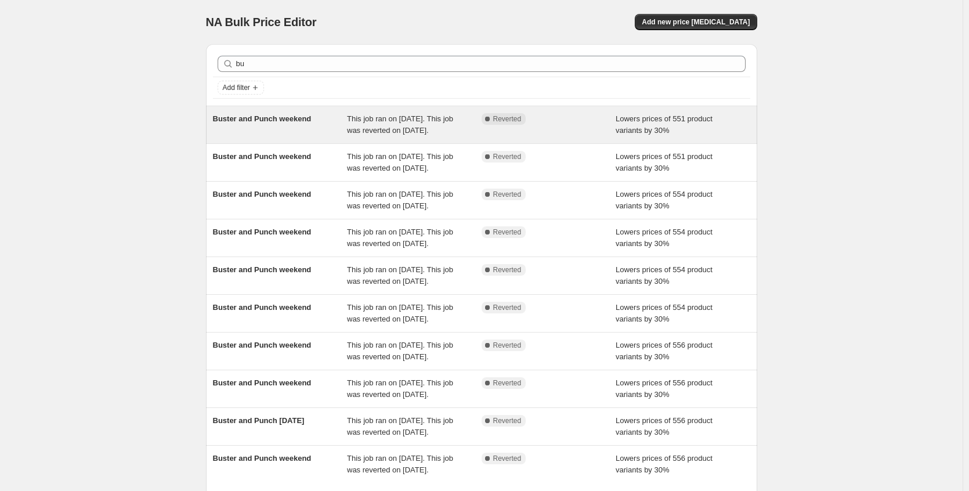
click at [267, 123] on span "Buster and Punch weekend" at bounding box center [262, 118] width 99 height 9
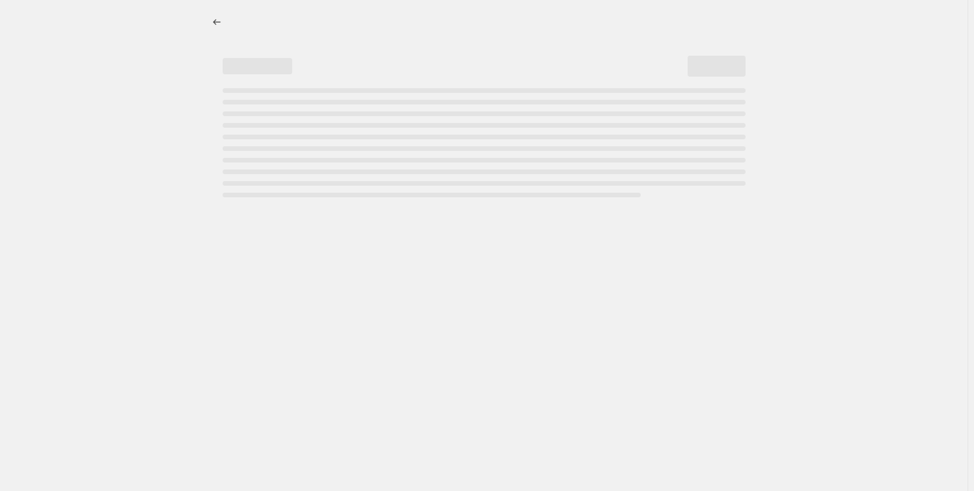
select select "percentage"
select select "no_change"
select select "collection"
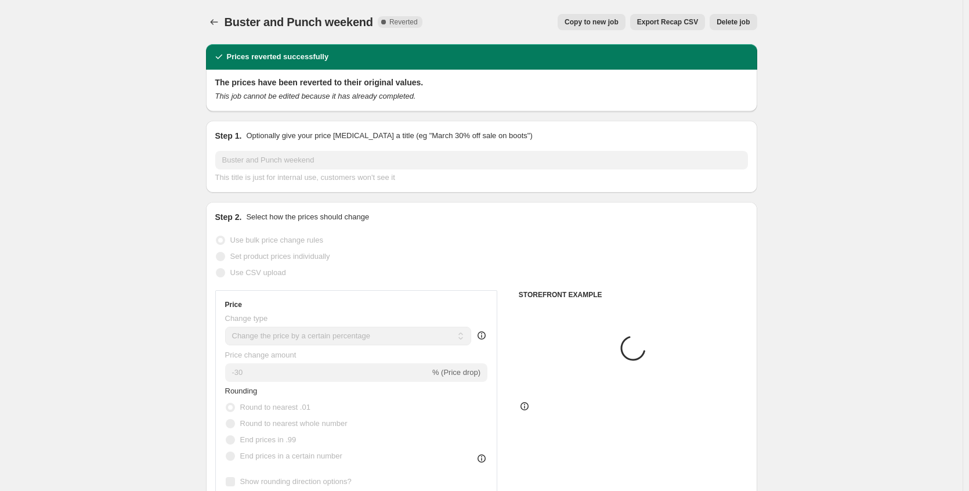
click at [598, 21] on span "Copy to new job" at bounding box center [591, 21] width 54 height 9
select select "percentage"
select select "no_change"
select select "collection"
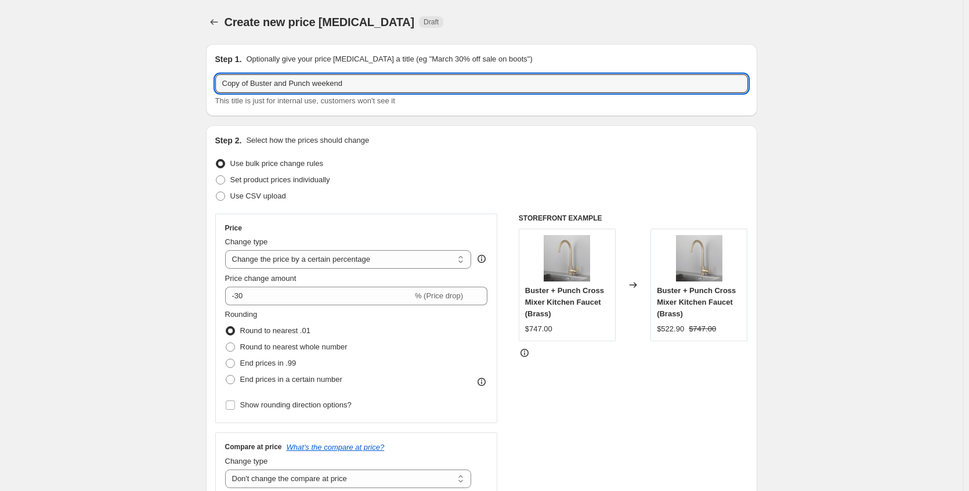
drag, startPoint x: 257, startPoint y: 84, endPoint x: 169, endPoint y: 82, distance: 87.6
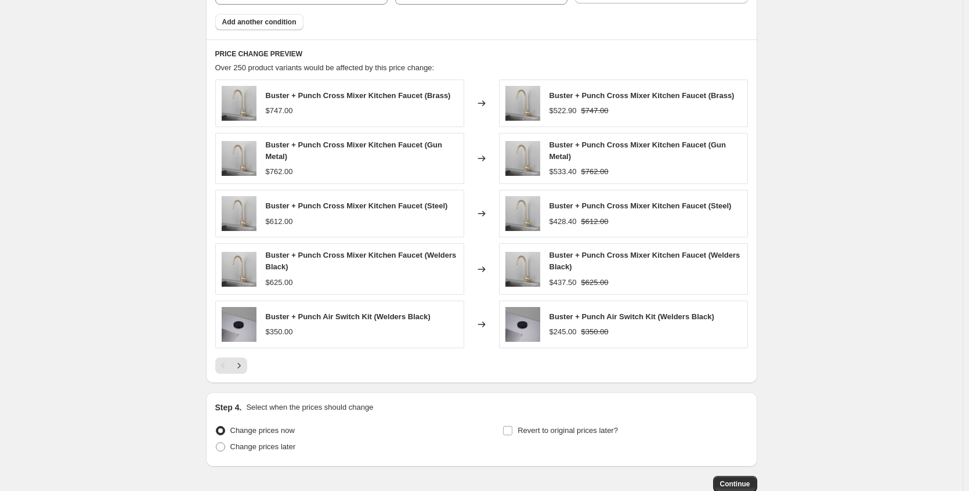
scroll to position [872, 0]
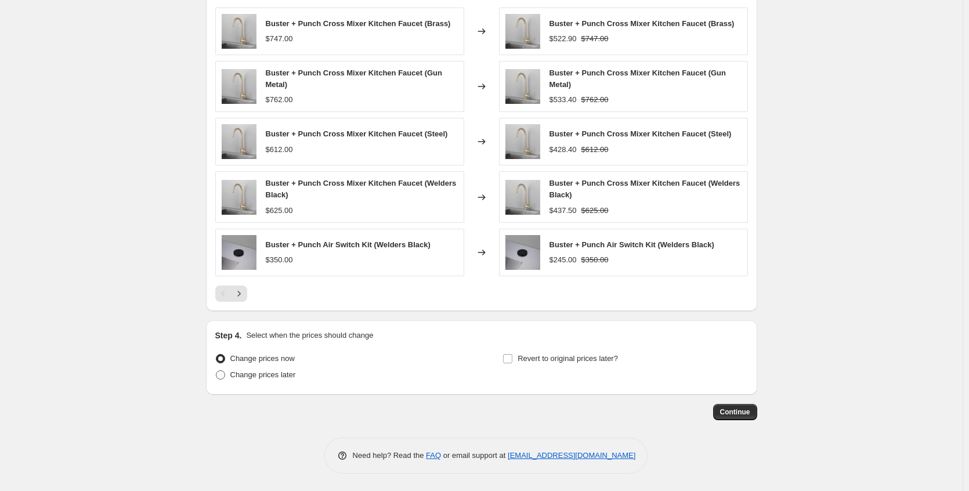
type input "Buster and Punch weekend"
click at [251, 378] on span "Change prices later" at bounding box center [263, 374] width 66 height 9
click at [216, 371] on input "Change prices later" at bounding box center [216, 370] width 1 height 1
radio input "true"
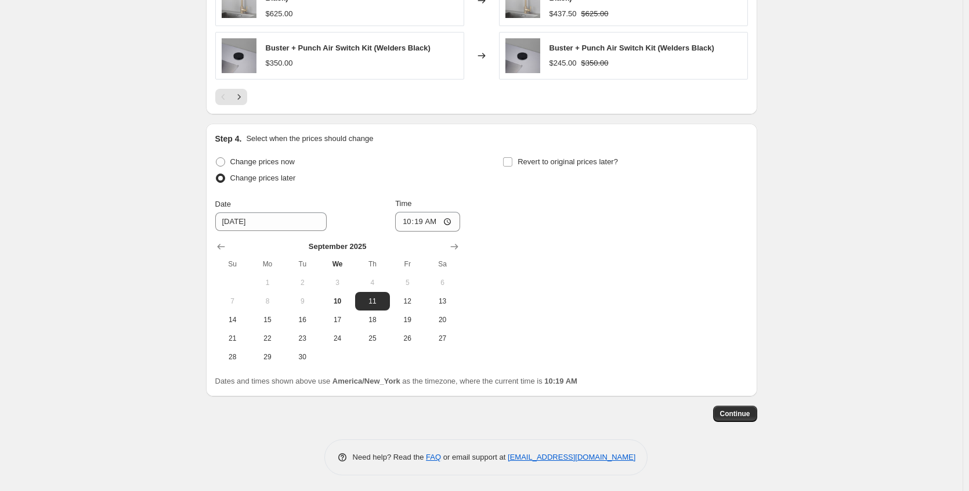
scroll to position [1070, 0]
click at [414, 298] on span "12" at bounding box center [407, 299] width 26 height 9
type input "[DATE]"
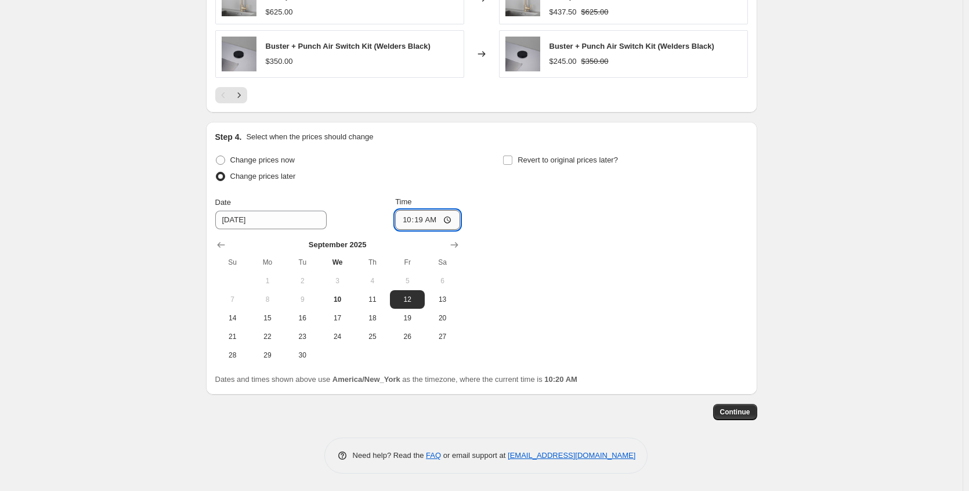
click at [449, 219] on input "10:19" at bounding box center [427, 220] width 65 height 20
type input "22:19"
click at [541, 167] on label "Revert to original prices later?" at bounding box center [559, 160] width 115 height 16
click at [512, 165] on input "Revert to original prices later?" at bounding box center [507, 159] width 9 height 9
checkbox input "true"
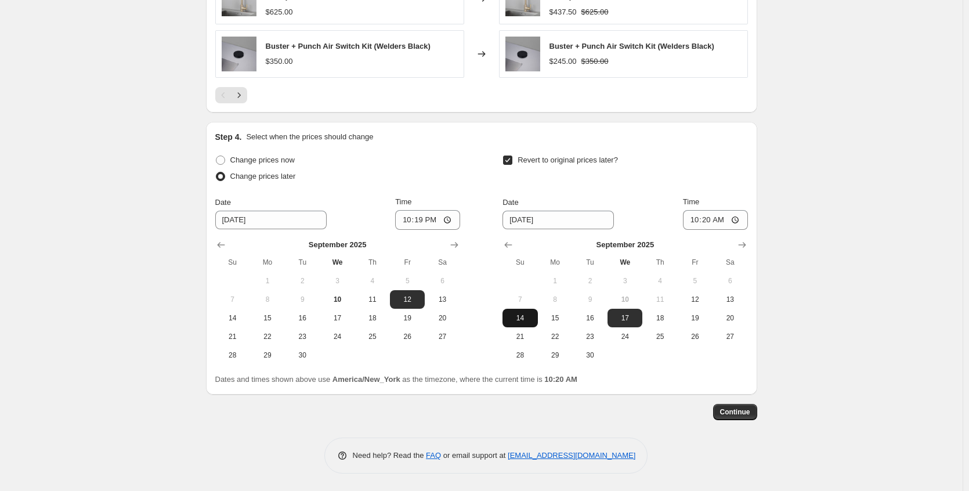
click at [532, 314] on span "14" at bounding box center [520, 317] width 26 height 9
type input "[DATE]"
click at [738, 222] on input "10:20" at bounding box center [715, 220] width 65 height 20
type input "22:20"
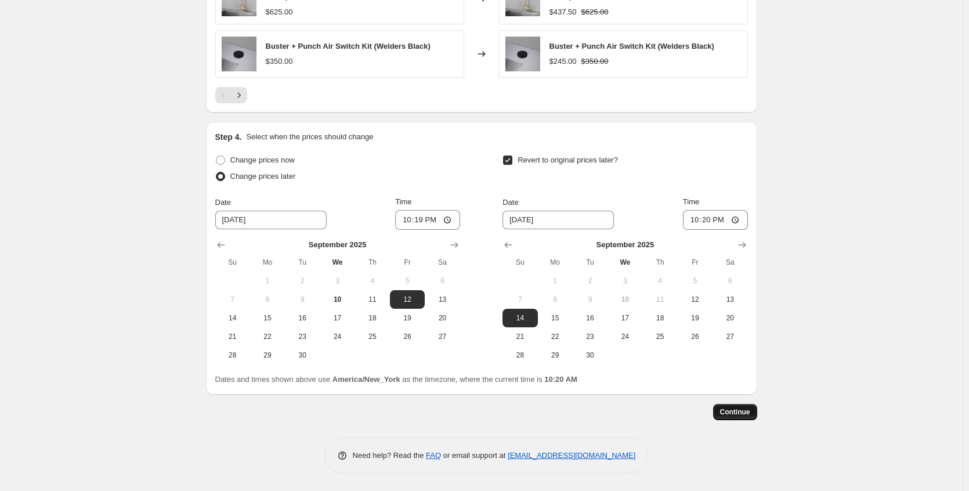
click at [745, 406] on button "Continue" at bounding box center [735, 412] width 44 height 16
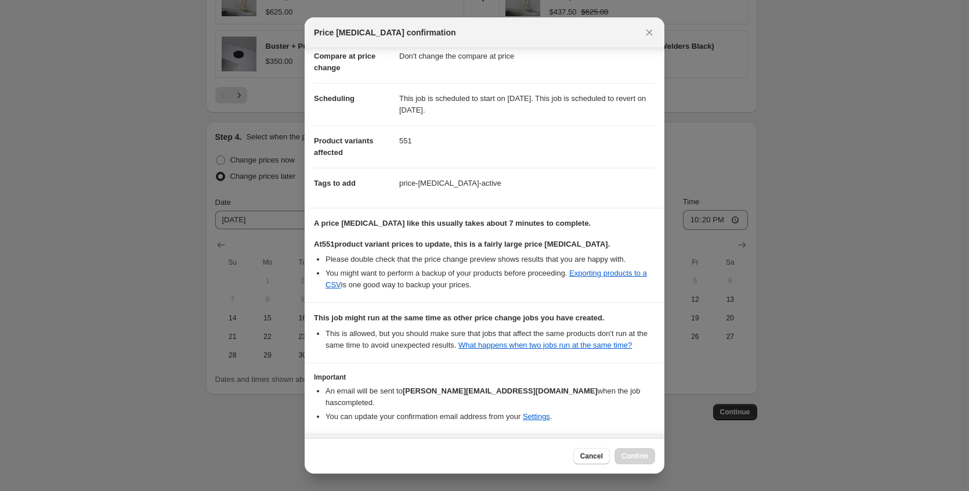
scroll to position [113, 0]
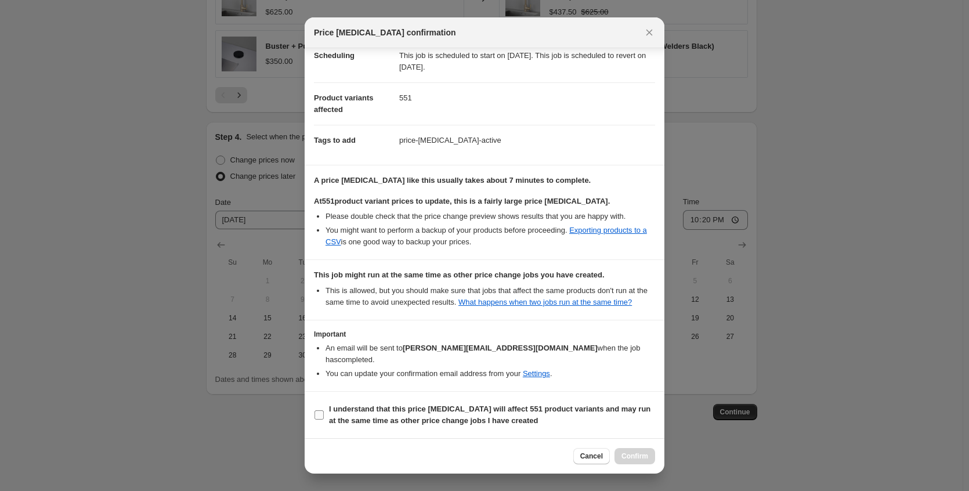
click at [437, 415] on span "I understand that this price [MEDICAL_DATA] will affect 551 product variants an…" at bounding box center [492, 414] width 326 height 23
click at [324, 415] on input "I understand that this price [MEDICAL_DATA] will affect 551 product variants an…" at bounding box center [318, 414] width 9 height 9
checkbox input "true"
click at [633, 454] on span "Confirm" at bounding box center [634, 455] width 27 height 9
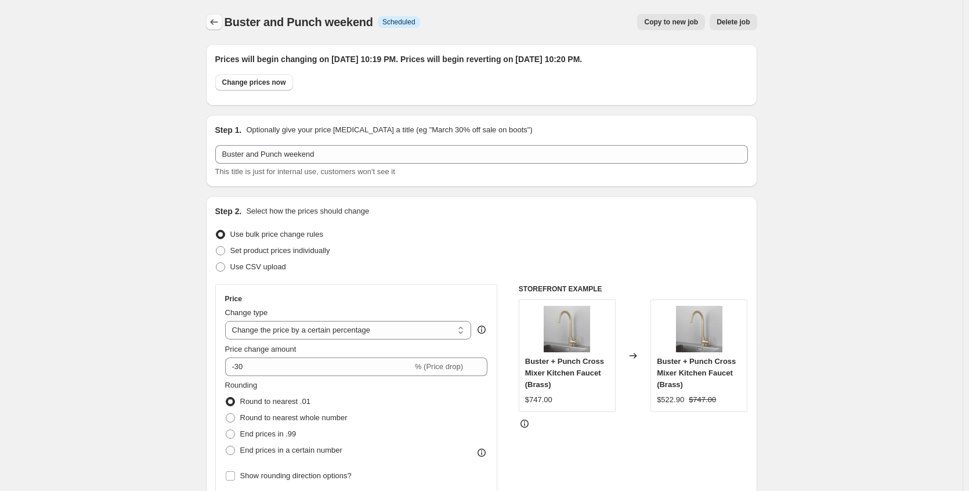
click at [214, 26] on icon "Price change jobs" at bounding box center [214, 22] width 12 height 12
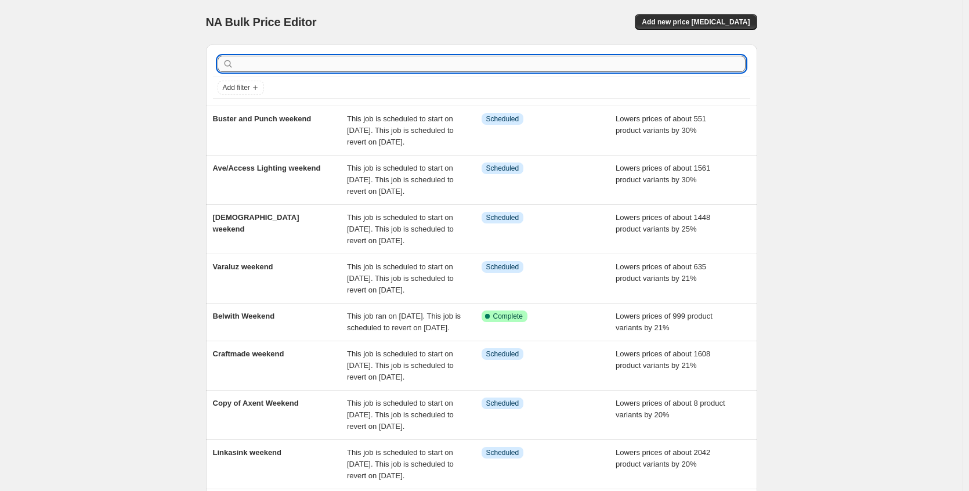
click at [270, 67] on input "text" at bounding box center [490, 64] width 509 height 16
type input "amba"
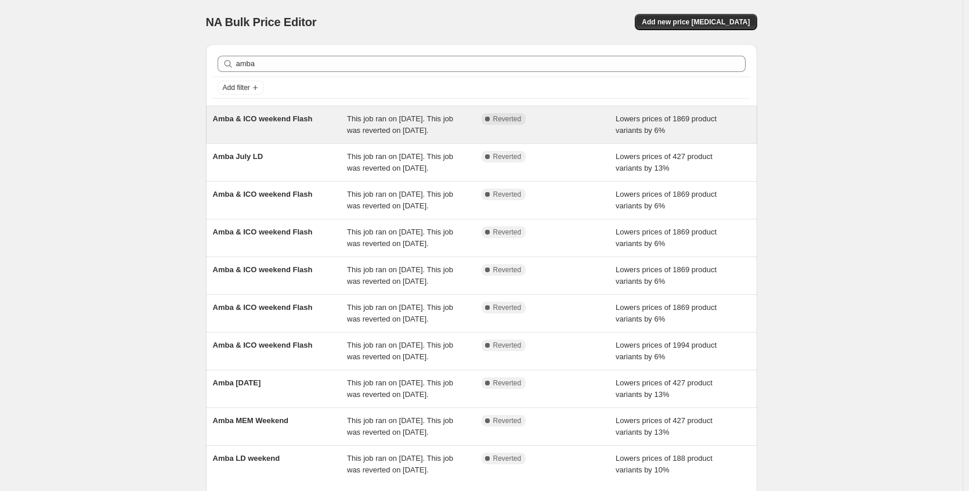
click at [301, 128] on div "Amba & ICO weekend Flash" at bounding box center [280, 124] width 135 height 23
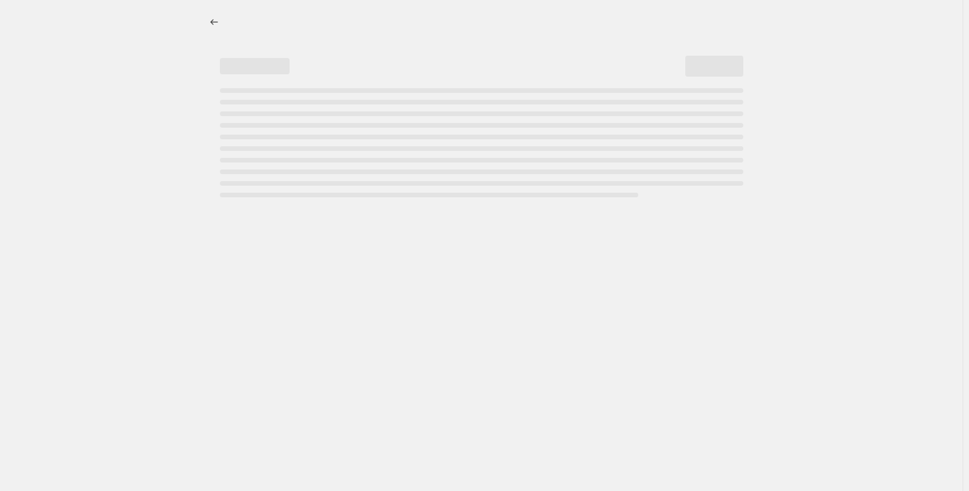
select select "percentage"
select select "no_change"
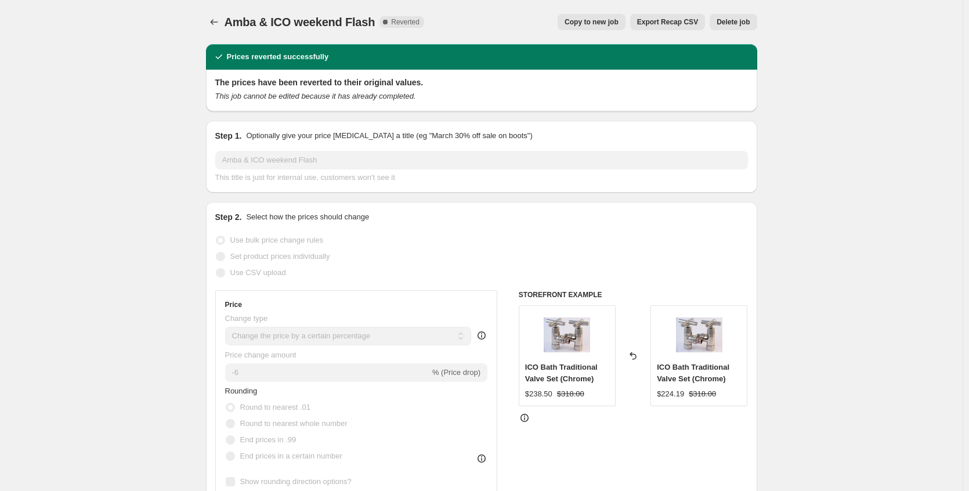
click at [590, 22] on span "Copy to new job" at bounding box center [591, 21] width 54 height 9
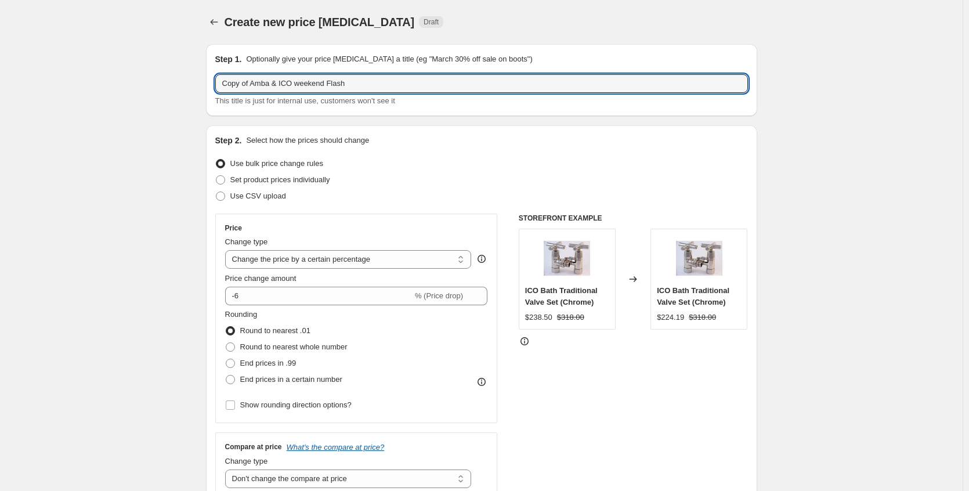
drag, startPoint x: 255, startPoint y: 85, endPoint x: 164, endPoint y: 81, distance: 91.1
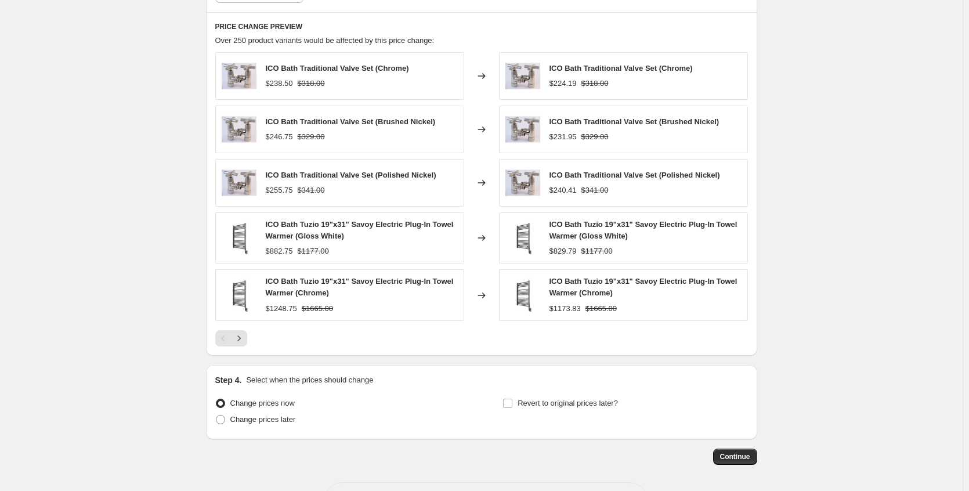
scroll to position [897, 0]
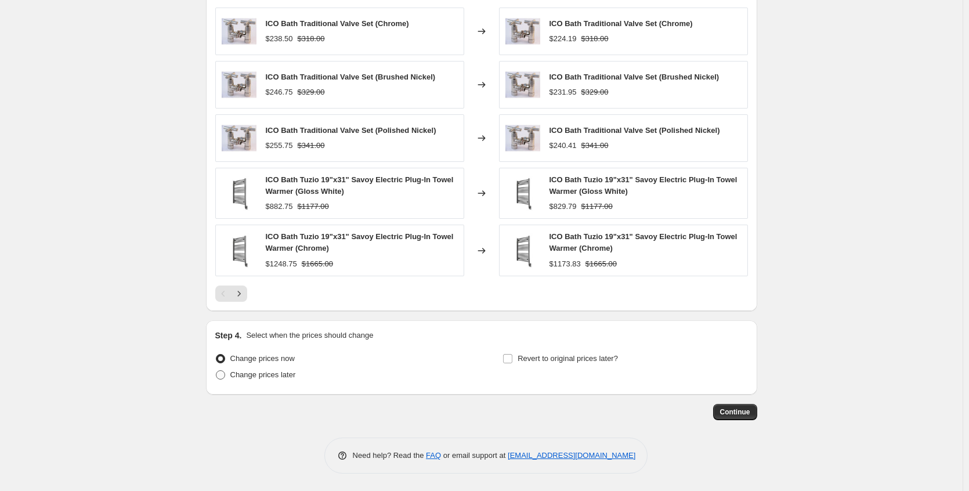
click at [292, 374] on span "Change prices later" at bounding box center [263, 374] width 66 height 9
click at [216, 371] on input "Change prices later" at bounding box center [216, 370] width 1 height 1
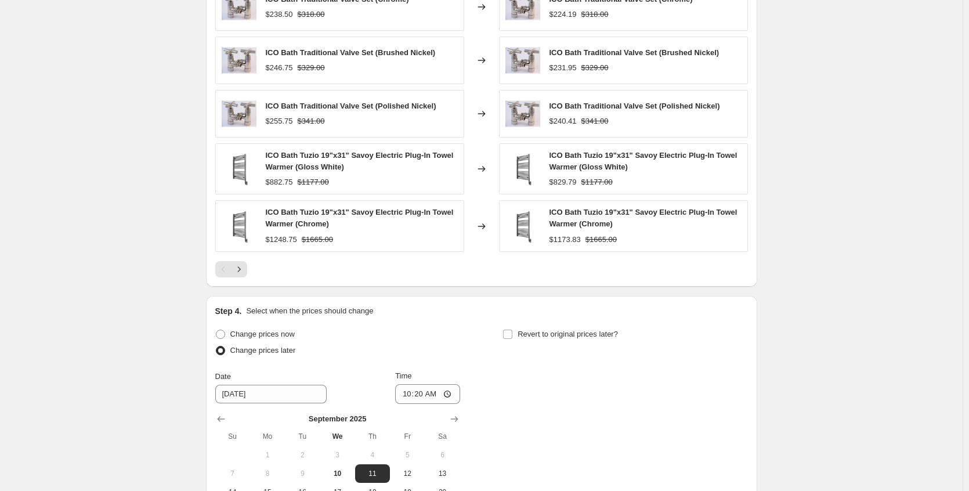
scroll to position [1096, 0]
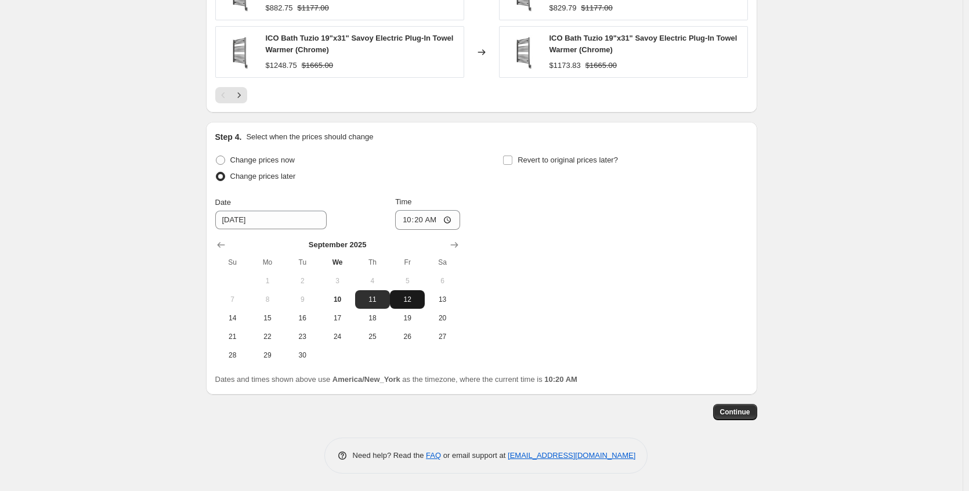
click at [411, 301] on span "12" at bounding box center [407, 299] width 26 height 9
click at [449, 222] on input "10:20" at bounding box center [427, 220] width 65 height 20
click at [587, 250] on div "Change prices now Change prices later Date [DATE] Time 22:[DATE] Mo Tu We Th Fr…" at bounding box center [481, 258] width 532 height 212
click at [512, 158] on input "Revert to original prices later?" at bounding box center [507, 159] width 9 height 9
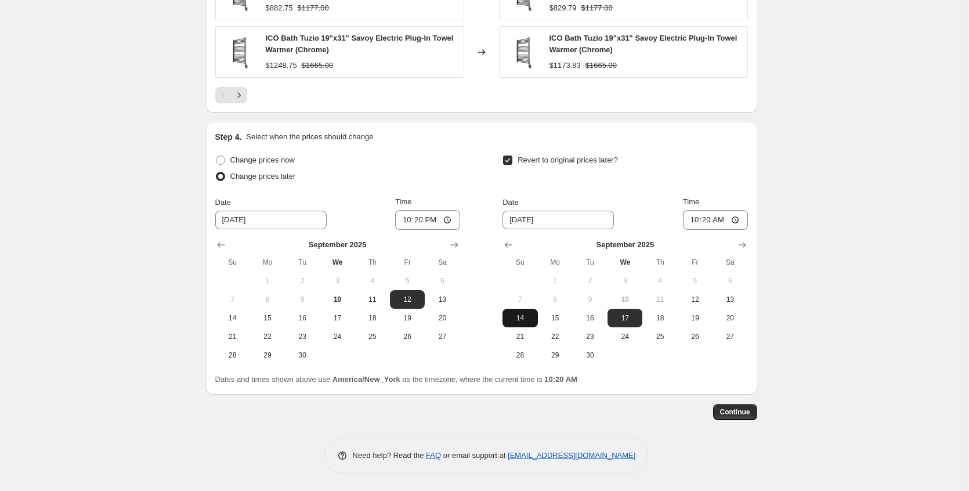
click at [521, 324] on button "14" at bounding box center [519, 318] width 35 height 19
click at [741, 220] on input "10:20" at bounding box center [715, 220] width 65 height 20
click at [741, 416] on span "Continue" at bounding box center [735, 411] width 30 height 9
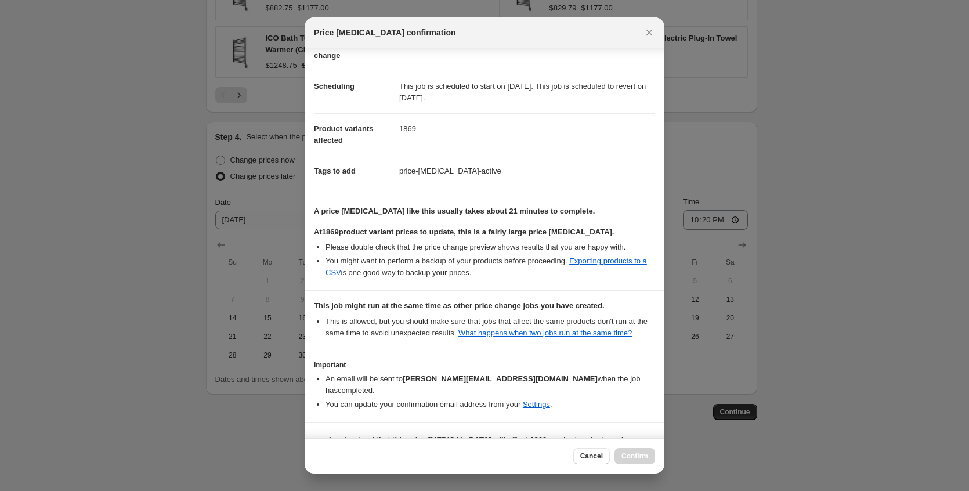
scroll to position [113, 0]
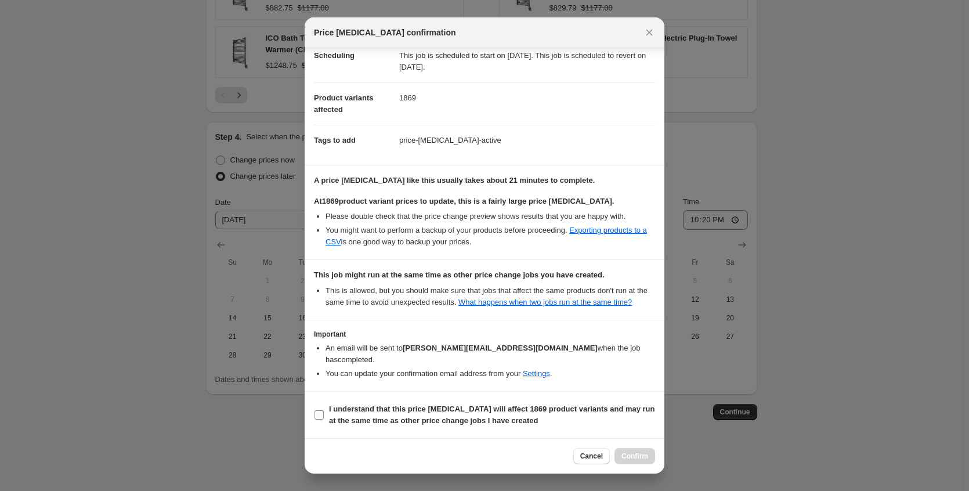
click at [467, 425] on b "I understand that this price [MEDICAL_DATA] will affect 1869 product variants a…" at bounding box center [492, 414] width 326 height 20
click at [324, 419] on input "I understand that this price [MEDICAL_DATA] will affect 1869 product variants a…" at bounding box center [318, 414] width 9 height 9
click at [643, 457] on span "Confirm" at bounding box center [634, 455] width 27 height 9
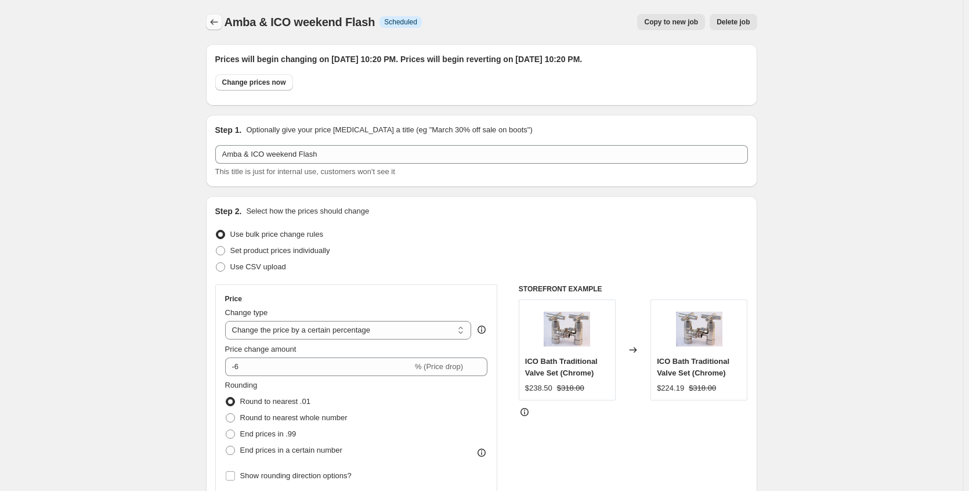
click at [215, 28] on button "Price change jobs" at bounding box center [214, 22] width 16 height 16
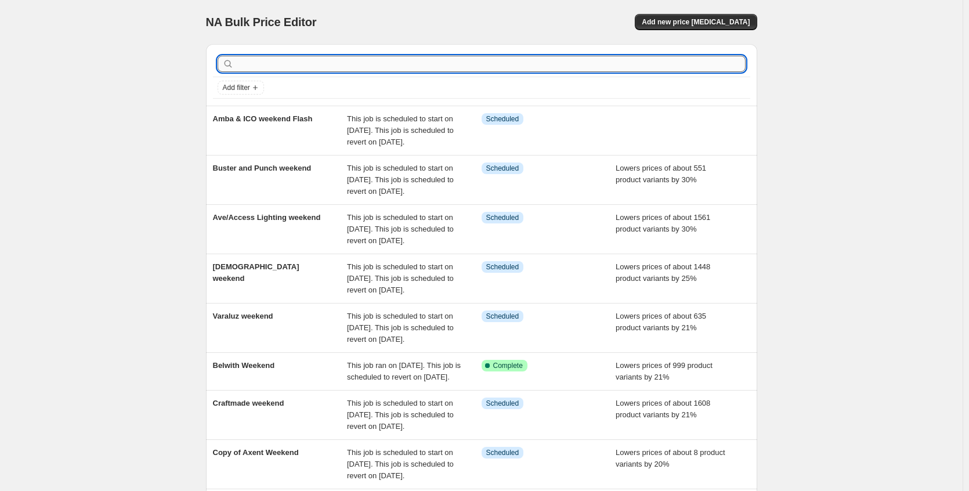
click at [275, 63] on input "text" at bounding box center [490, 64] width 509 height 16
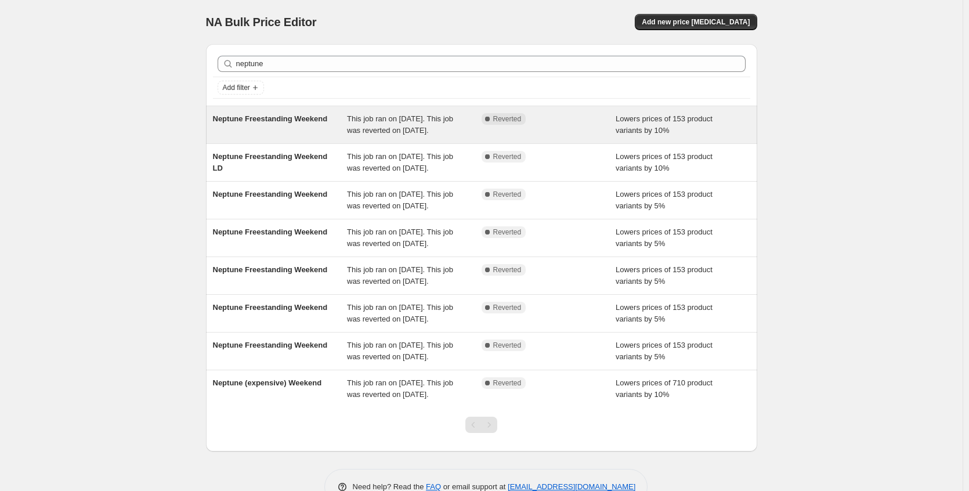
click at [281, 121] on span "Neptune Freestanding Weekend" at bounding box center [270, 118] width 115 height 9
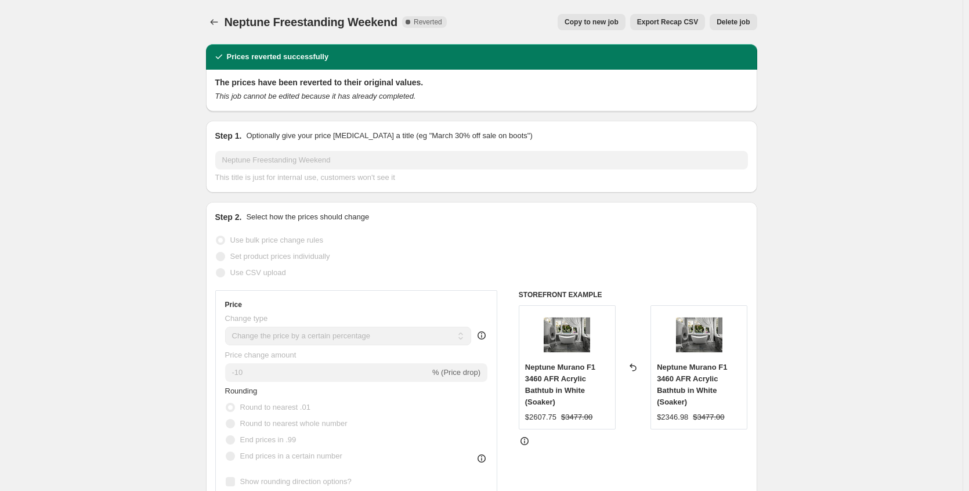
click at [597, 21] on span "Copy to new job" at bounding box center [591, 21] width 54 height 9
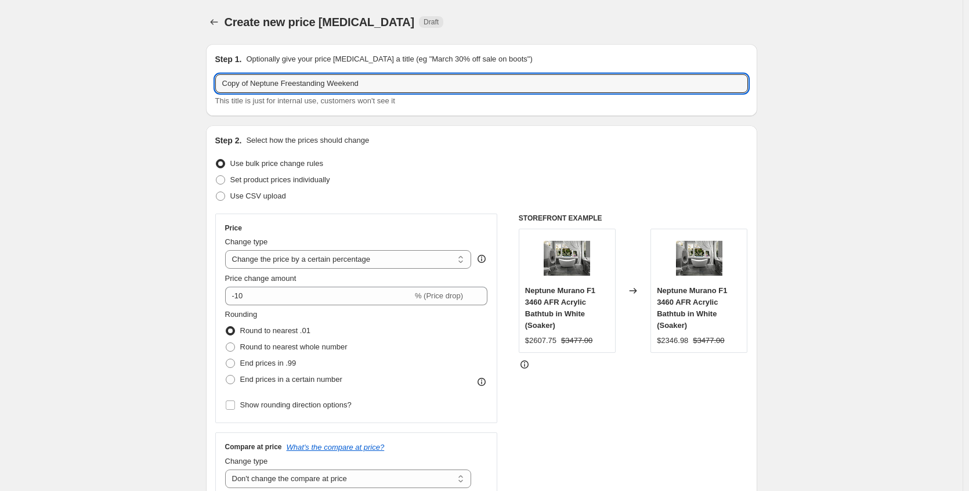
drag, startPoint x: 254, startPoint y: 82, endPoint x: 163, endPoint y: 81, distance: 91.1
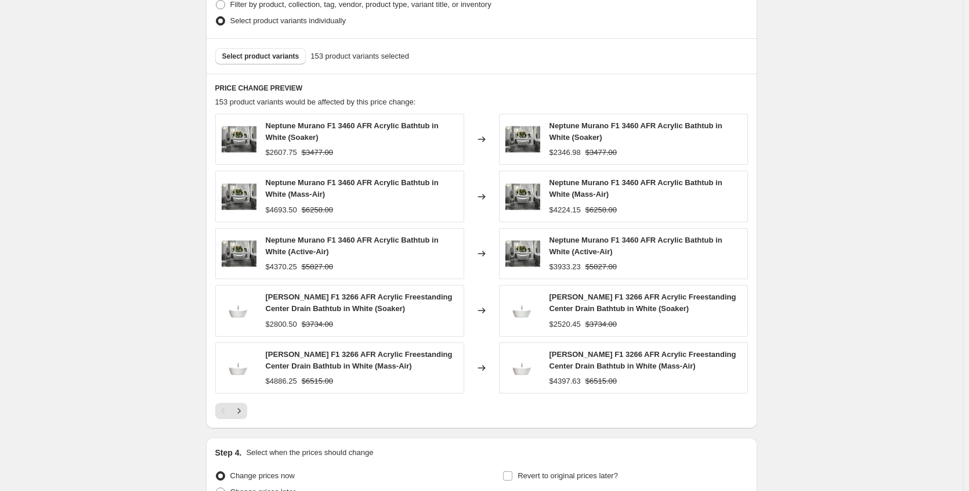
scroll to position [723, 0]
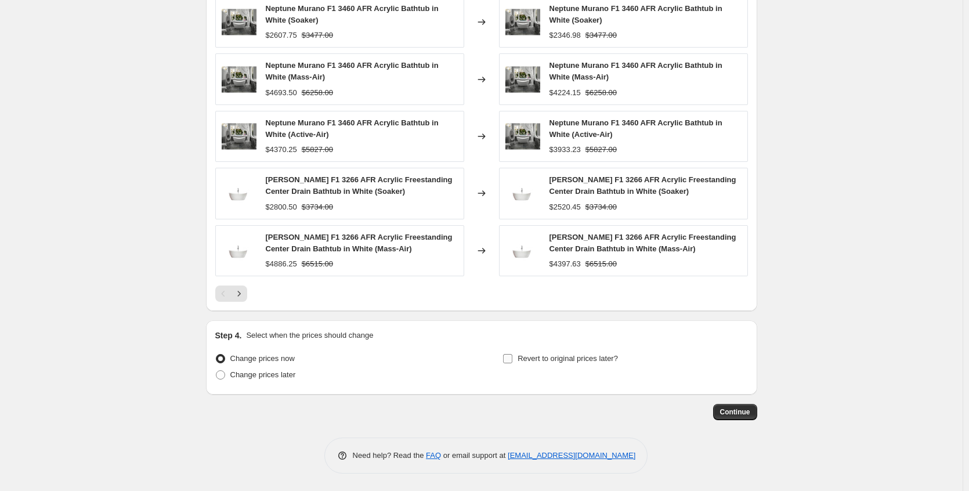
click at [522, 363] on span "Revert to original prices later?" at bounding box center [567, 359] width 100 height 12
click at [512, 363] on input "Revert to original prices later?" at bounding box center [507, 358] width 9 height 9
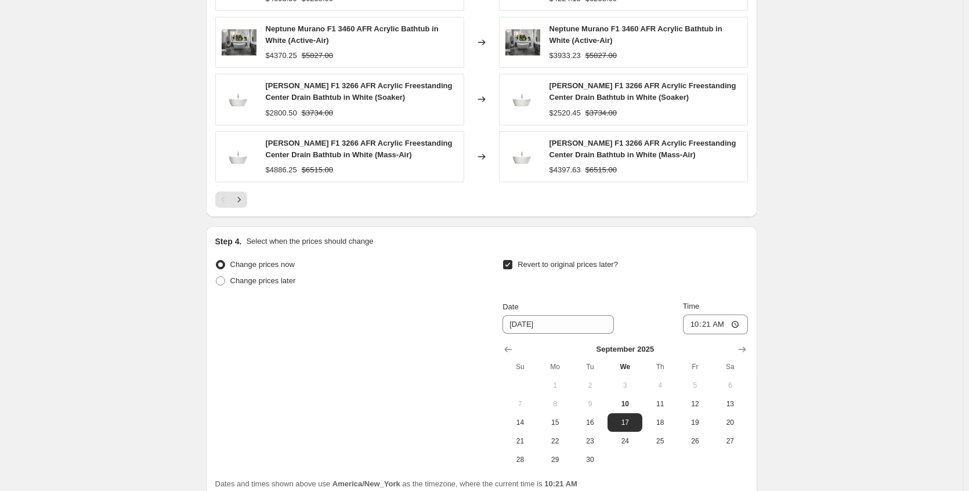
scroll to position [921, 0]
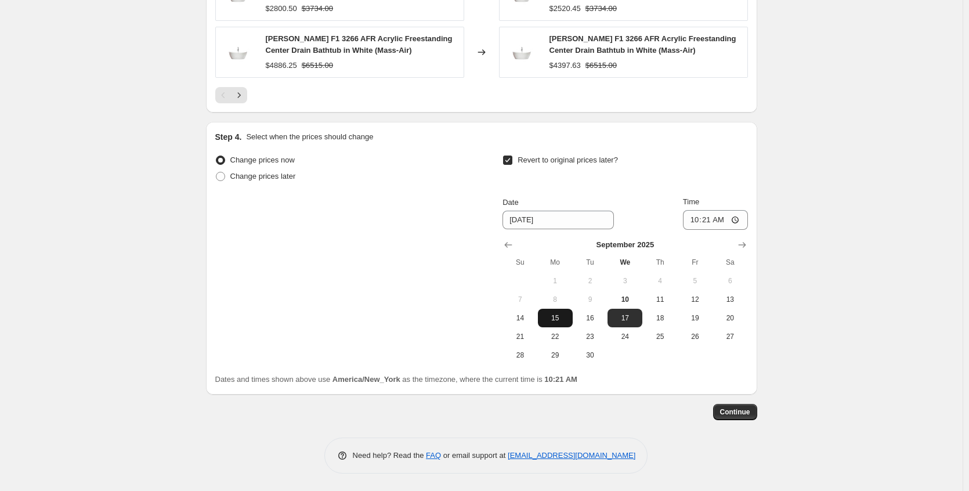
click at [560, 321] on span "15" at bounding box center [555, 317] width 26 height 9
click at [753, 415] on button "Continue" at bounding box center [735, 412] width 44 height 16
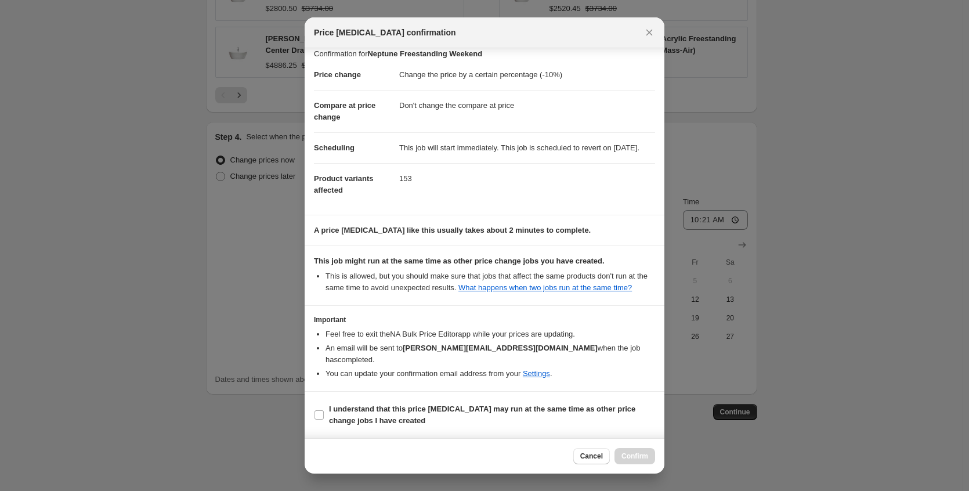
scroll to position [21, 0]
click at [426, 416] on span "I understand that this price [MEDICAL_DATA] may run at the same time as other p…" at bounding box center [492, 414] width 326 height 23
click at [324, 416] on input "I understand that this price [MEDICAL_DATA] may run at the same time as other p…" at bounding box center [318, 414] width 9 height 9
click at [627, 450] on button "Confirm" at bounding box center [634, 456] width 41 height 16
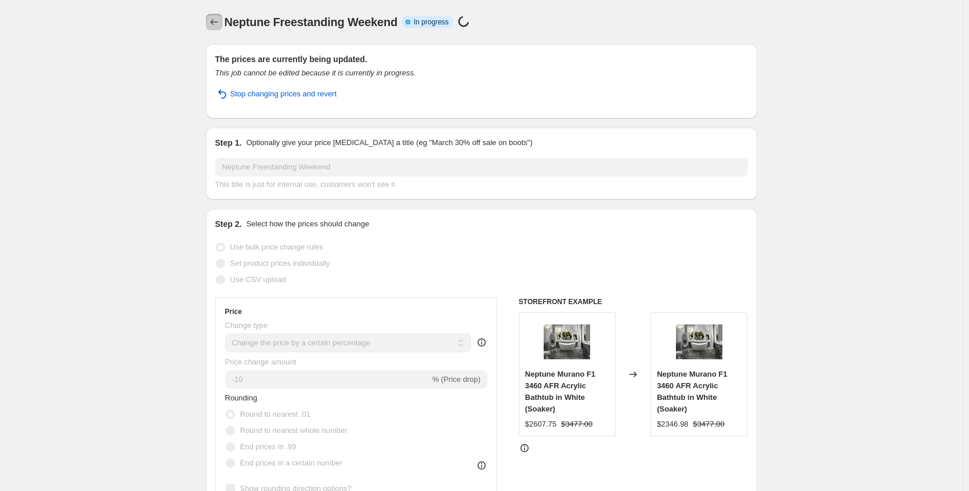
click at [217, 16] on button "Price change jobs" at bounding box center [214, 22] width 16 height 16
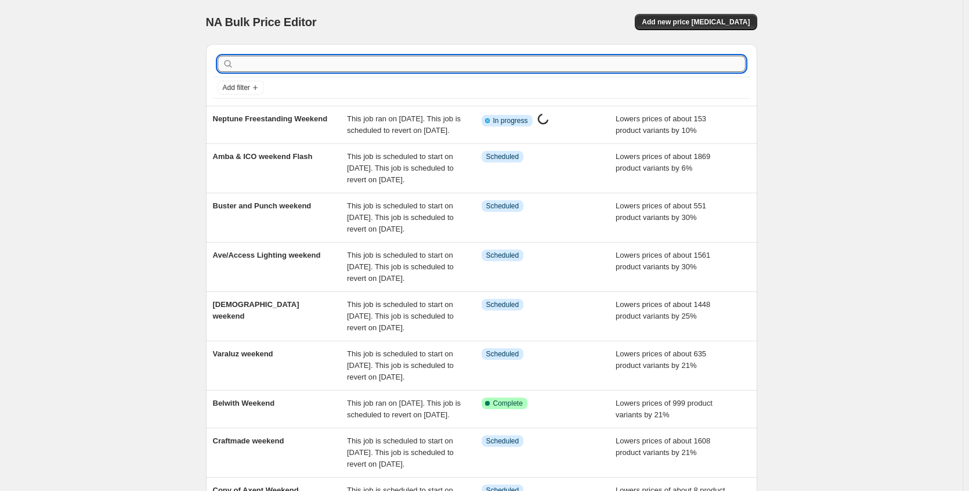
click at [459, 68] on input "text" at bounding box center [490, 64] width 509 height 16
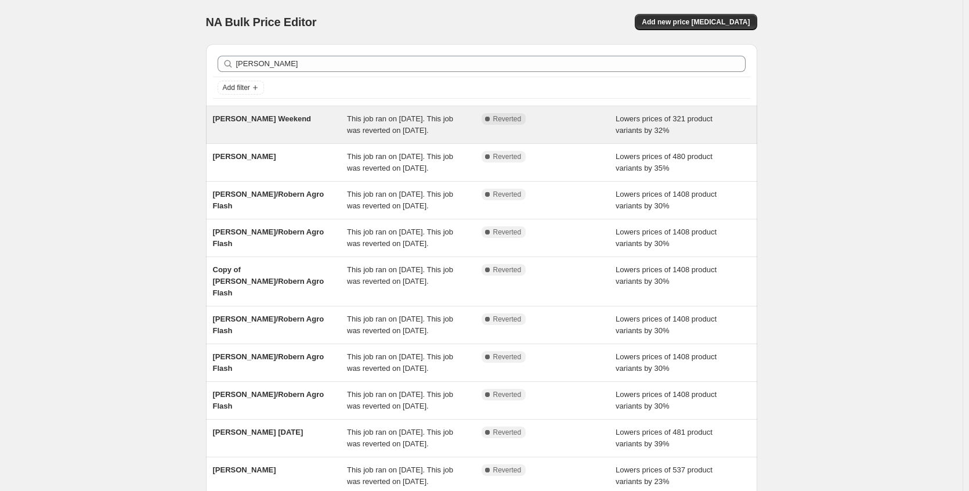
click at [368, 131] on span "This job ran on [DATE]. This job was reverted on [DATE]." at bounding box center [400, 124] width 106 height 20
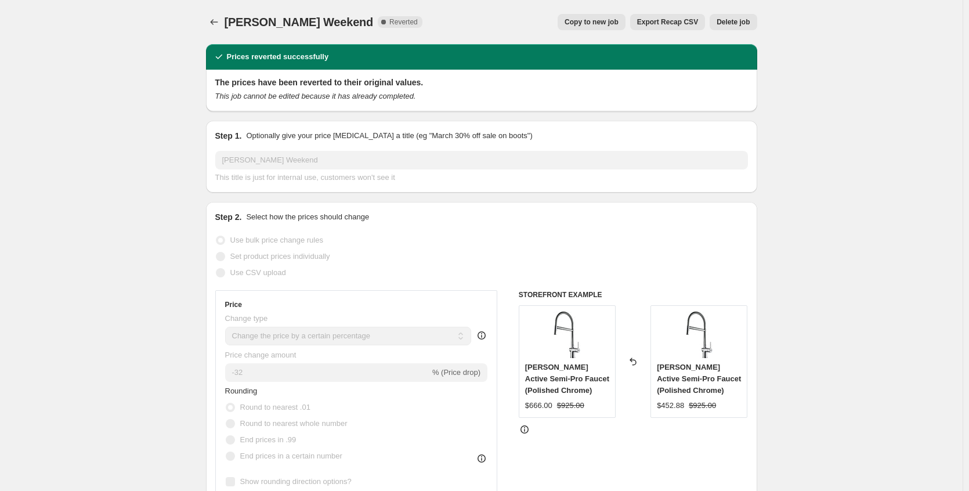
click at [580, 29] on button "Copy to new job" at bounding box center [591, 22] width 68 height 16
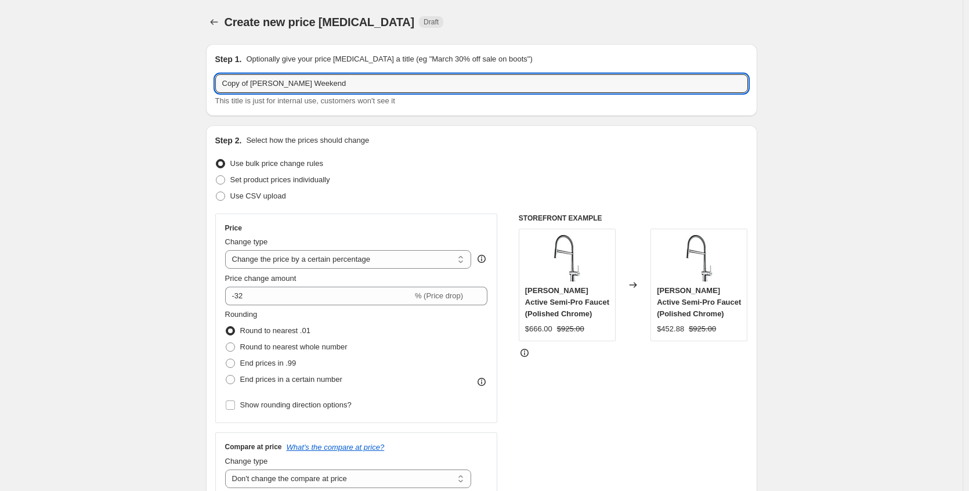
drag, startPoint x: 257, startPoint y: 84, endPoint x: 187, endPoint y: 81, distance: 69.6
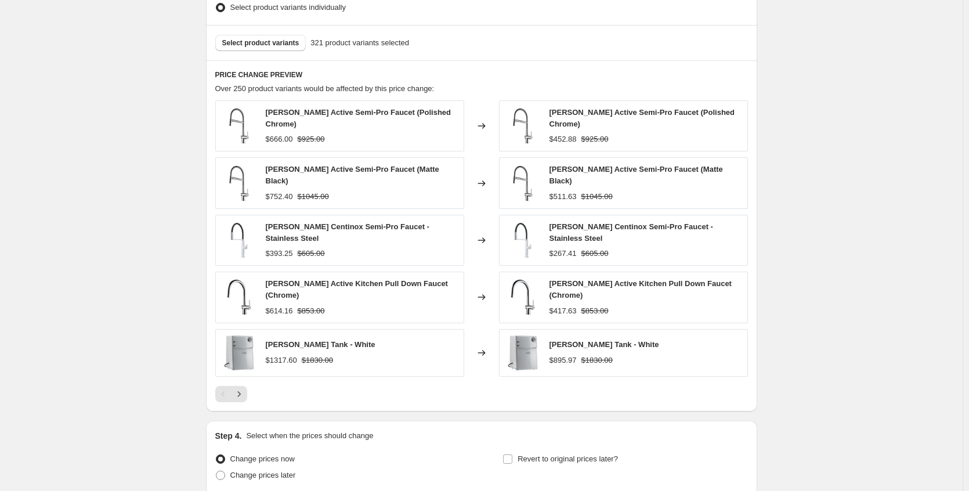
scroll to position [704, 0]
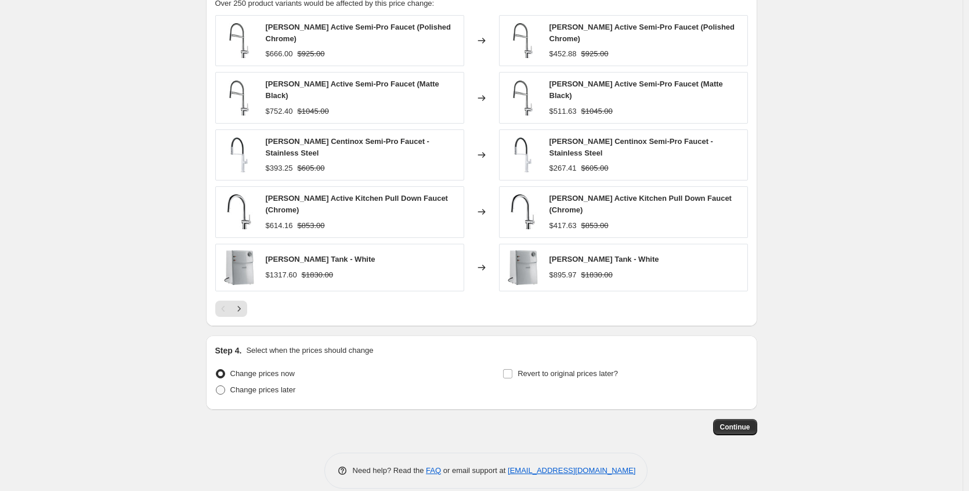
click at [260, 385] on span "Change prices later" at bounding box center [263, 389] width 66 height 9
click at [216, 385] on input "Change prices later" at bounding box center [216, 385] width 1 height 1
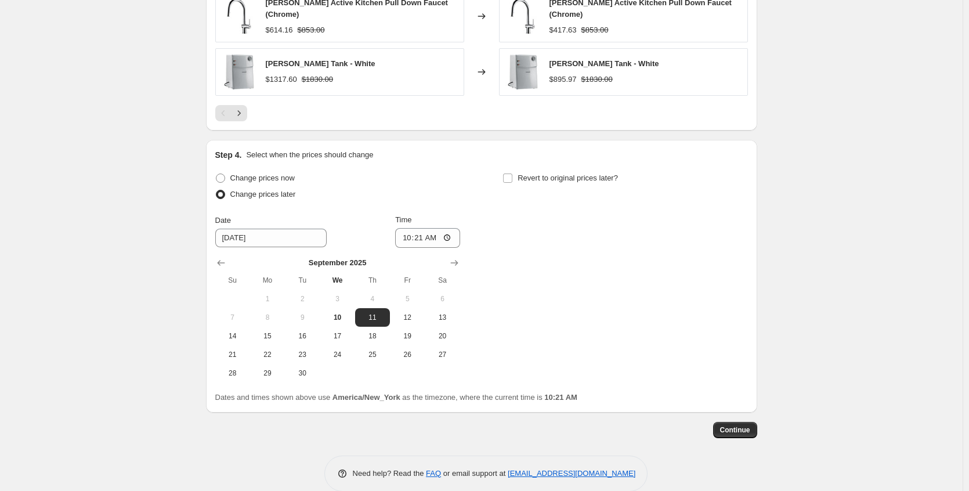
scroll to position [902, 0]
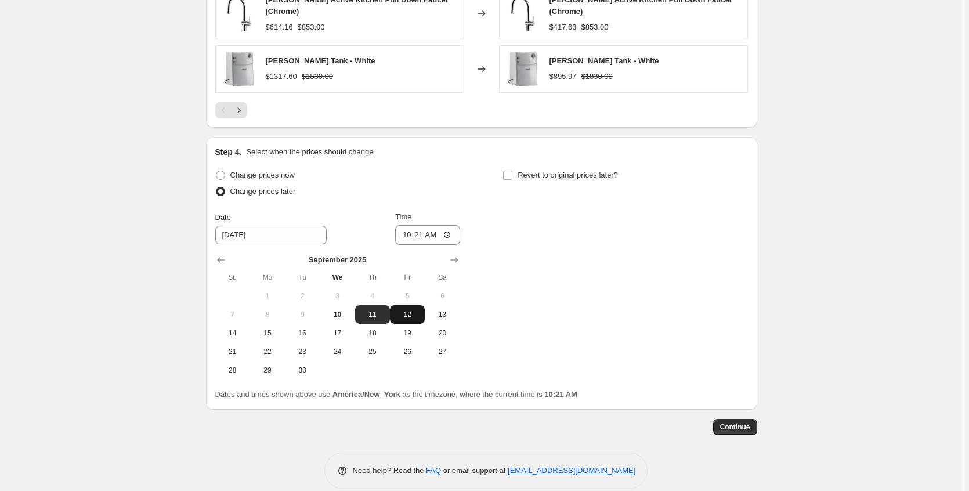
click at [412, 310] on span "12" at bounding box center [407, 314] width 26 height 9
click at [530, 169] on span "Revert to original prices later?" at bounding box center [567, 175] width 100 height 12
click at [512, 171] on input "Revert to original prices later?" at bounding box center [507, 175] width 9 height 9
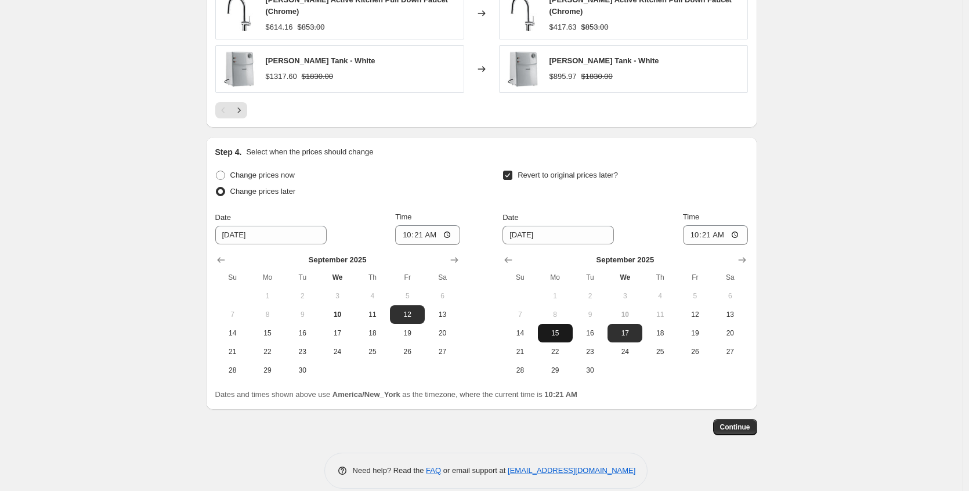
click at [561, 324] on button "15" at bounding box center [555, 333] width 35 height 19
click at [744, 422] on span "Continue" at bounding box center [735, 426] width 30 height 9
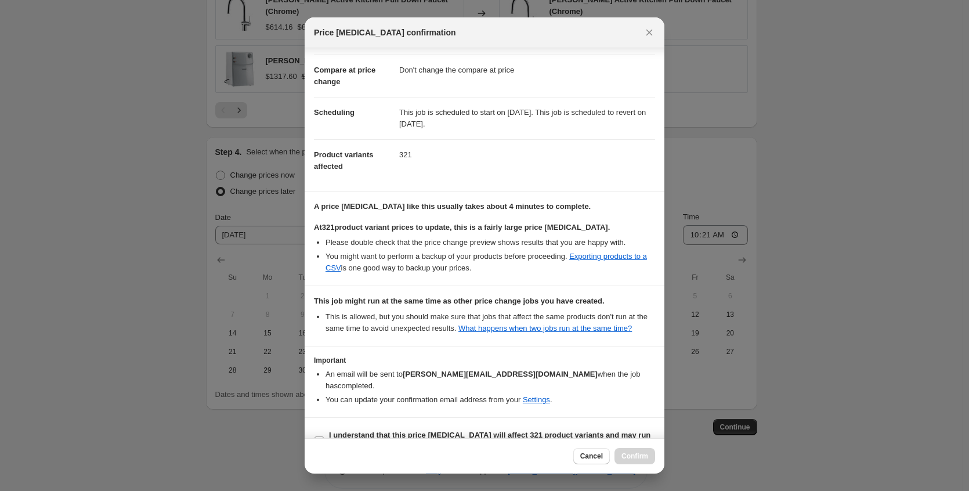
scroll to position [82, 0]
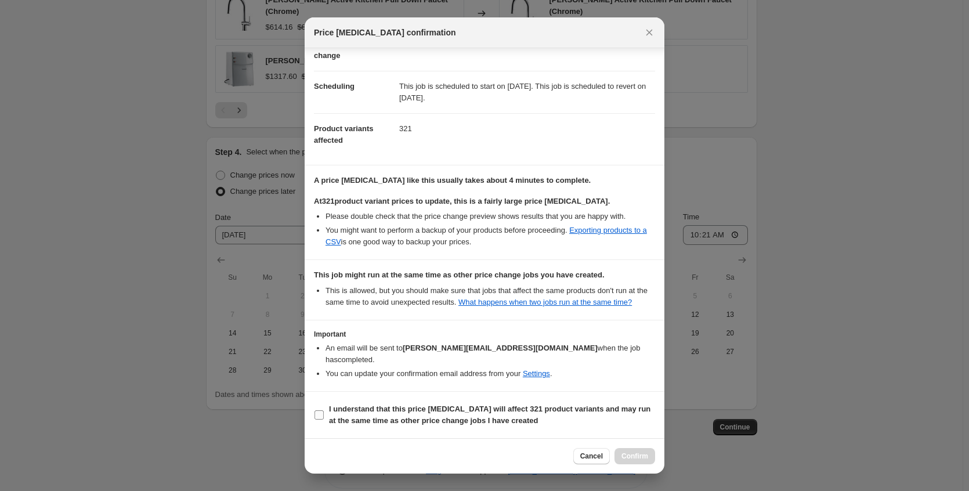
click at [450, 414] on b "I understand that this price [MEDICAL_DATA] will affect 321 product variants an…" at bounding box center [489, 414] width 321 height 20
click at [324, 414] on input "I understand that this price [MEDICAL_DATA] will affect 321 product variants an…" at bounding box center [318, 414] width 9 height 9
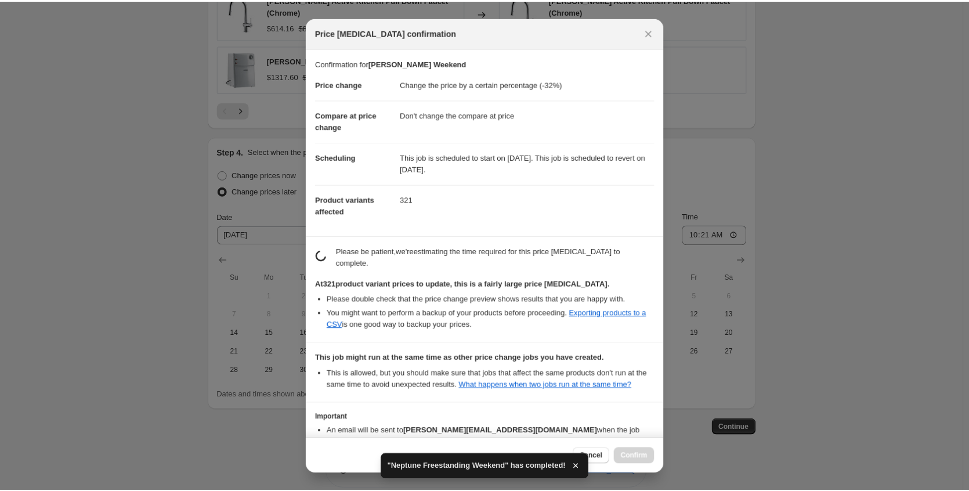
scroll to position [0, 0]
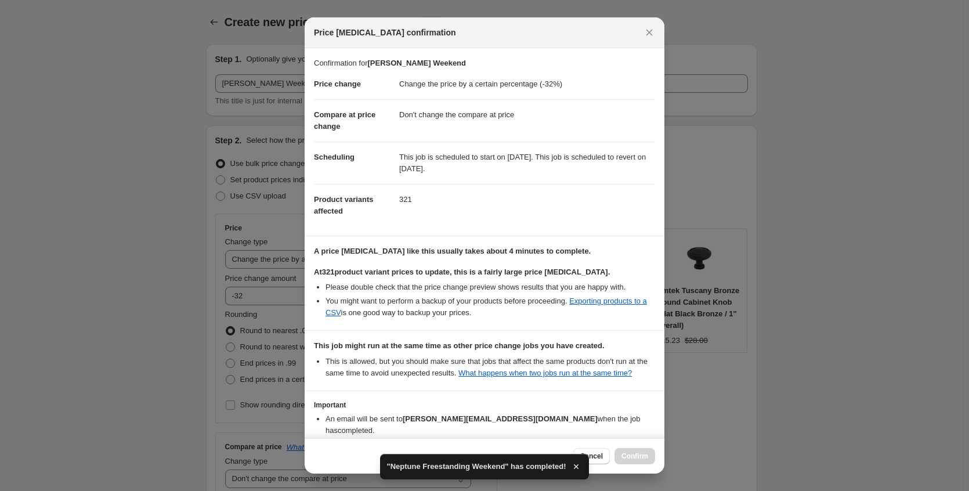
click at [582, 463] on icon "button" at bounding box center [576, 467] width 12 height 12
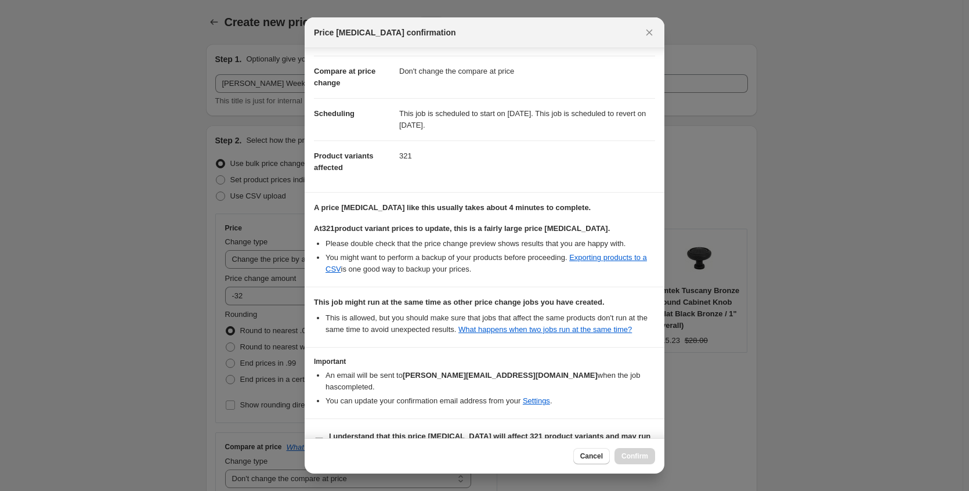
scroll to position [82, 0]
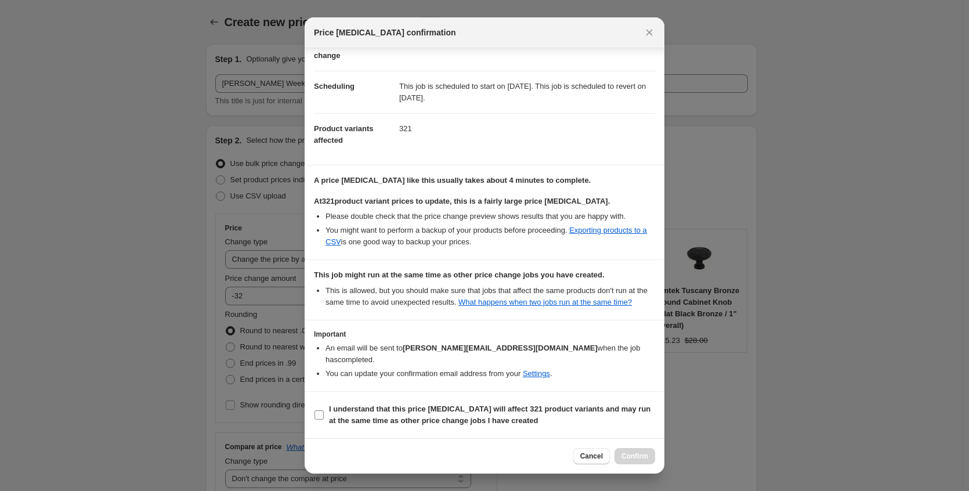
drag, startPoint x: 465, startPoint y: 411, endPoint x: 579, endPoint y: 423, distance: 114.3
click at [465, 411] on b "I understand that this price [MEDICAL_DATA] will affect 321 product variants an…" at bounding box center [489, 414] width 321 height 20
click at [324, 411] on input "I understand that this price [MEDICAL_DATA] will affect 321 product variants an…" at bounding box center [318, 414] width 9 height 9
click at [651, 454] on button "Confirm" at bounding box center [634, 456] width 41 height 16
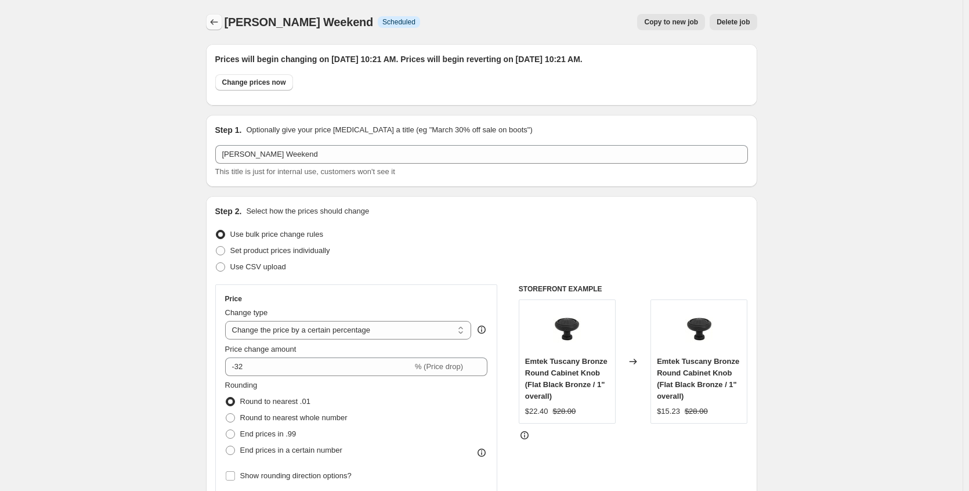
click at [213, 20] on icon "Price change jobs" at bounding box center [214, 22] width 12 height 12
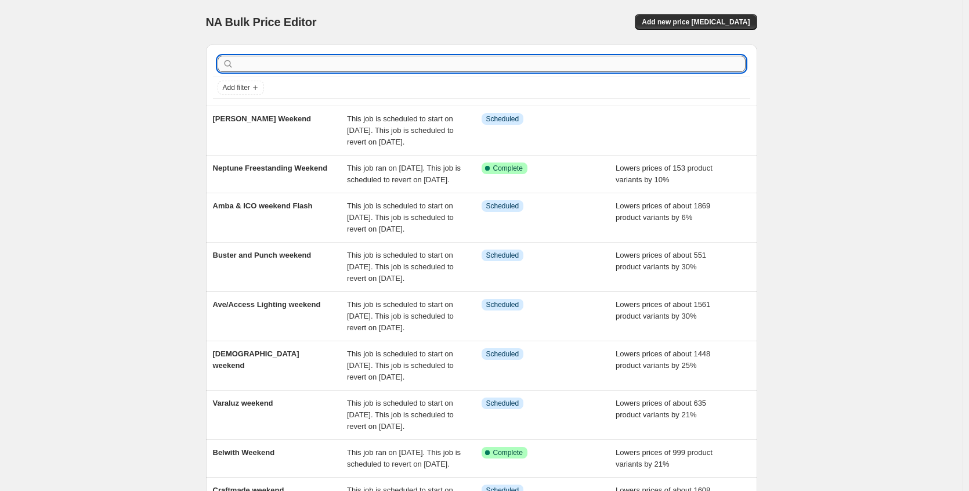
click at [273, 62] on input "text" at bounding box center [490, 64] width 509 height 16
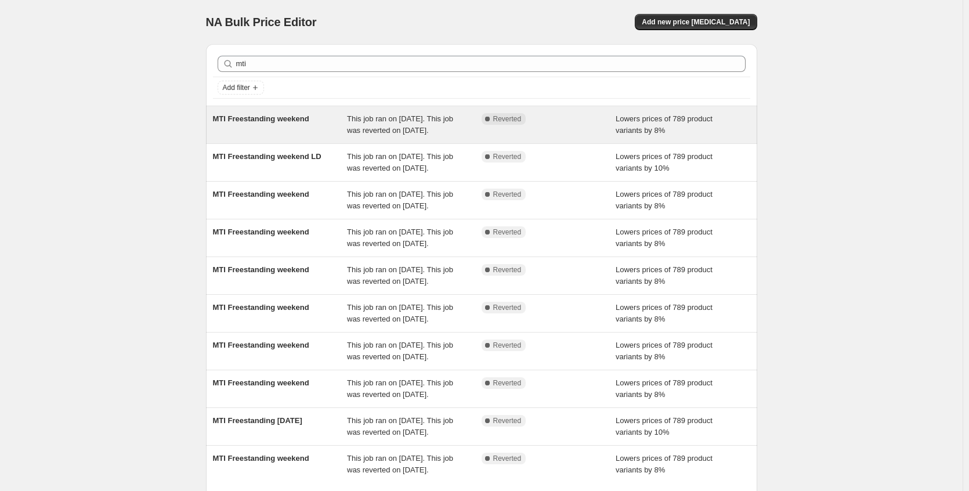
click at [315, 133] on div "MTI Freestanding weekend" at bounding box center [280, 124] width 135 height 23
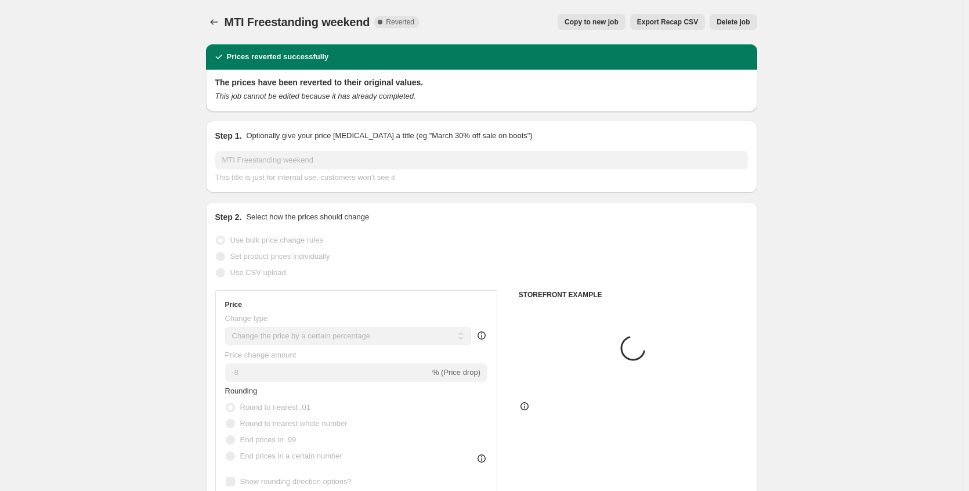
click at [610, 26] on span "Copy to new job" at bounding box center [591, 21] width 54 height 9
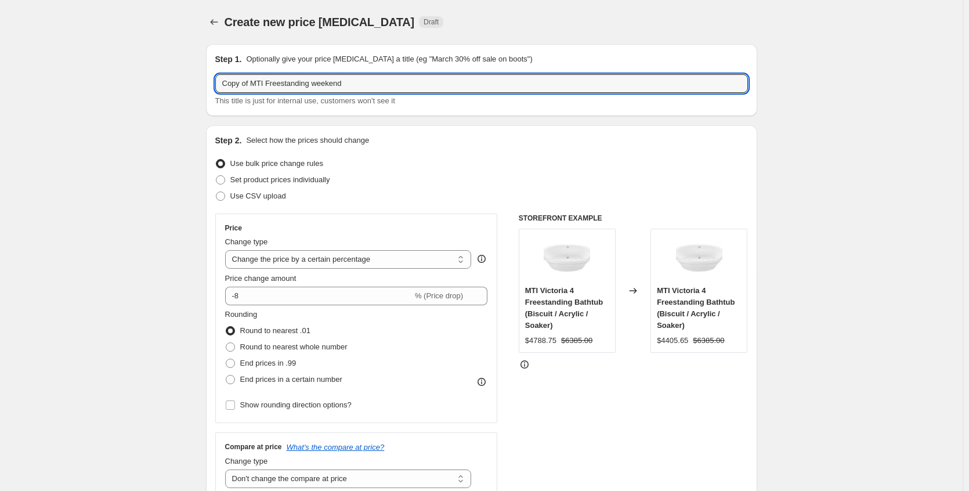
drag, startPoint x: 256, startPoint y: 81, endPoint x: 175, endPoint y: 81, distance: 80.6
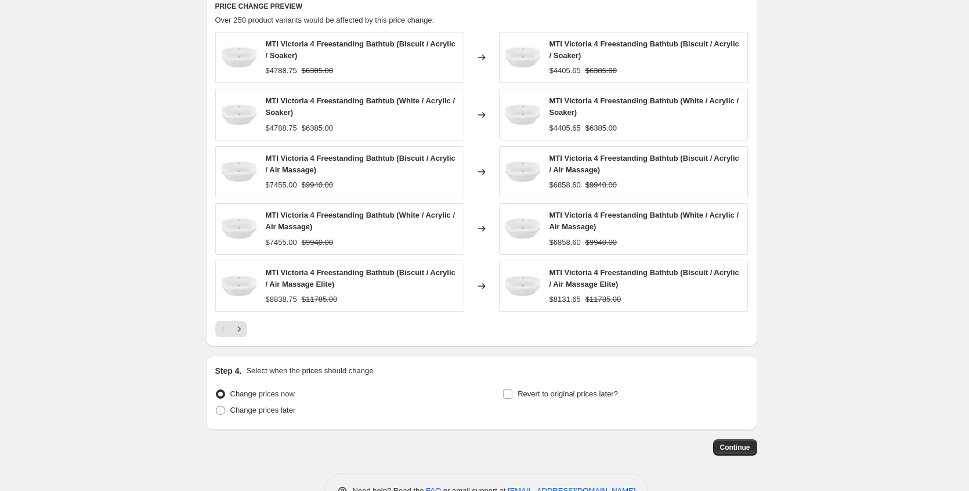
scroll to position [883, 0]
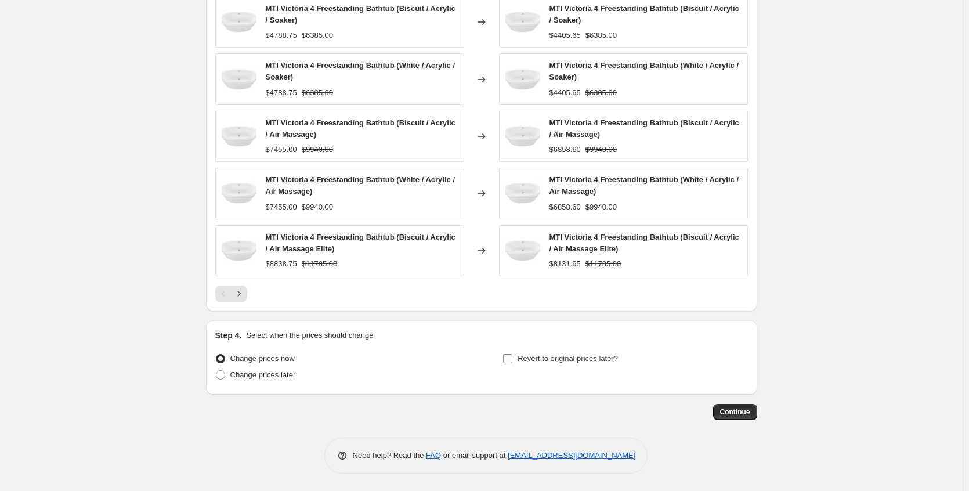
click at [511, 358] on input "Revert to original prices later?" at bounding box center [507, 358] width 9 height 9
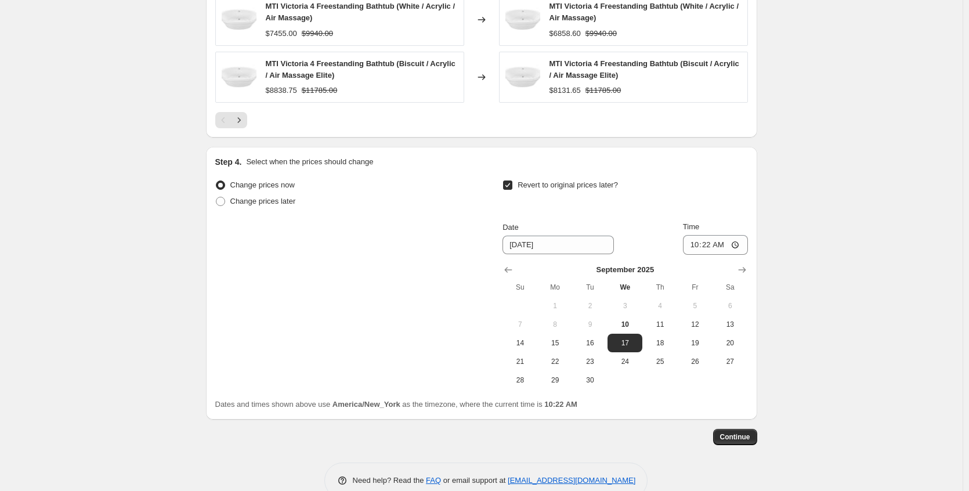
scroll to position [1081, 0]
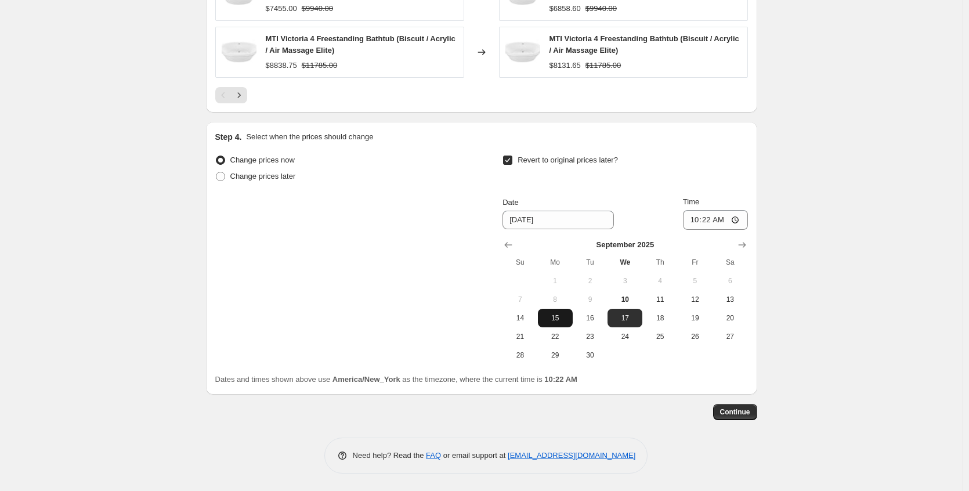
click at [559, 318] on span "15" at bounding box center [555, 317] width 26 height 9
click at [727, 409] on span "Continue" at bounding box center [735, 411] width 30 height 9
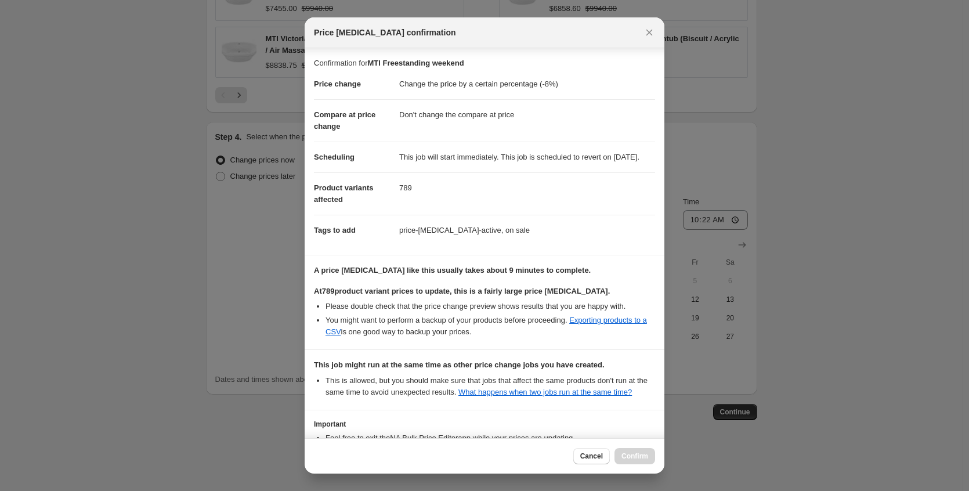
scroll to position [127, 0]
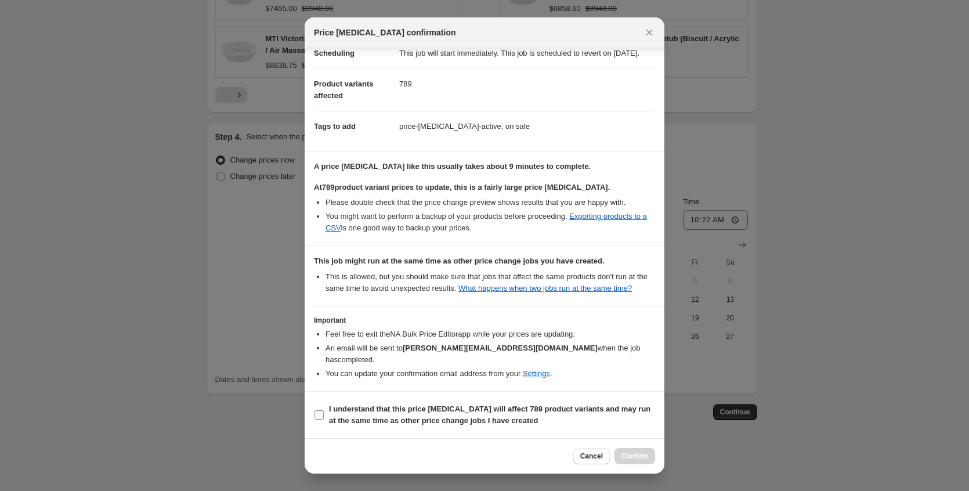
click at [499, 408] on b "I understand that this price [MEDICAL_DATA] will affect 789 product variants an…" at bounding box center [489, 414] width 321 height 20
click at [324, 410] on input "I understand that this price [MEDICAL_DATA] will affect 789 product variants an…" at bounding box center [318, 414] width 9 height 9
click at [621, 451] on button "Confirm" at bounding box center [634, 456] width 41 height 16
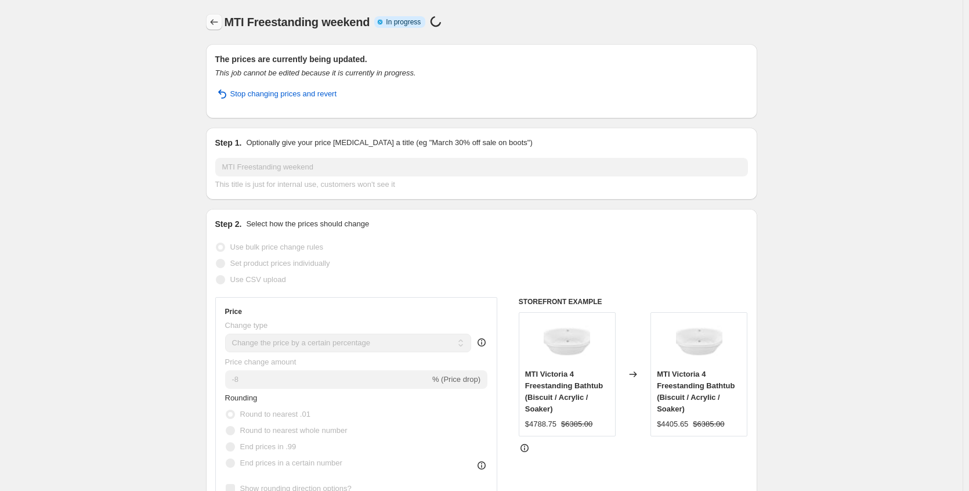
click at [215, 21] on icon "Price change jobs" at bounding box center [214, 22] width 12 height 12
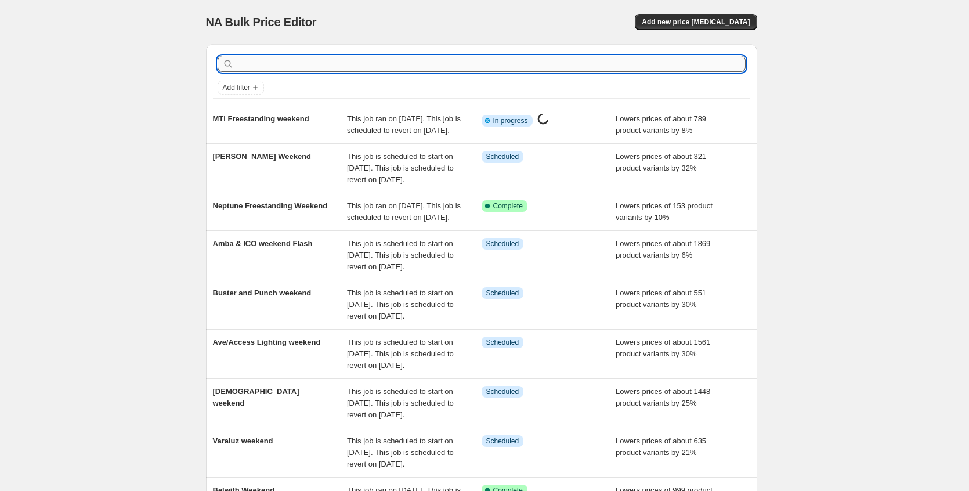
click at [267, 64] on input "text" at bounding box center [490, 64] width 509 height 16
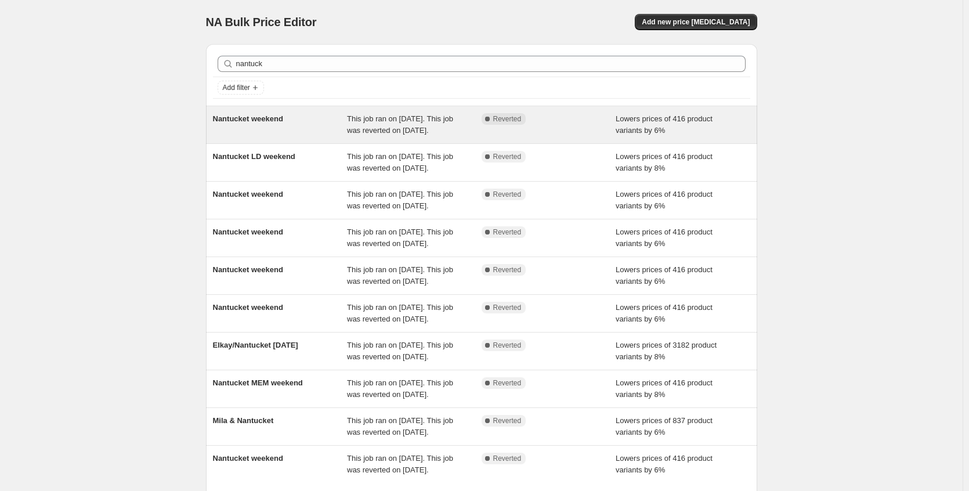
click at [288, 126] on div "Nantucket weekend" at bounding box center [280, 124] width 135 height 23
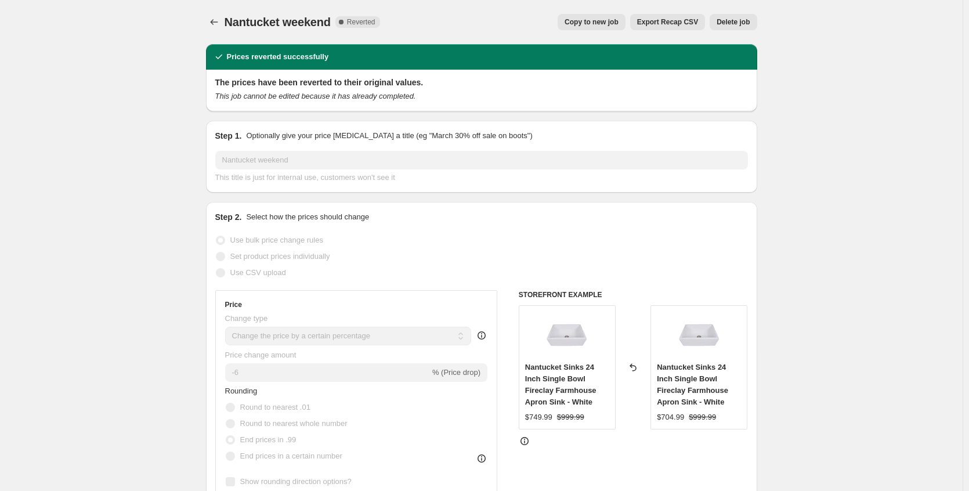
click at [601, 26] on span "Copy to new job" at bounding box center [591, 21] width 54 height 9
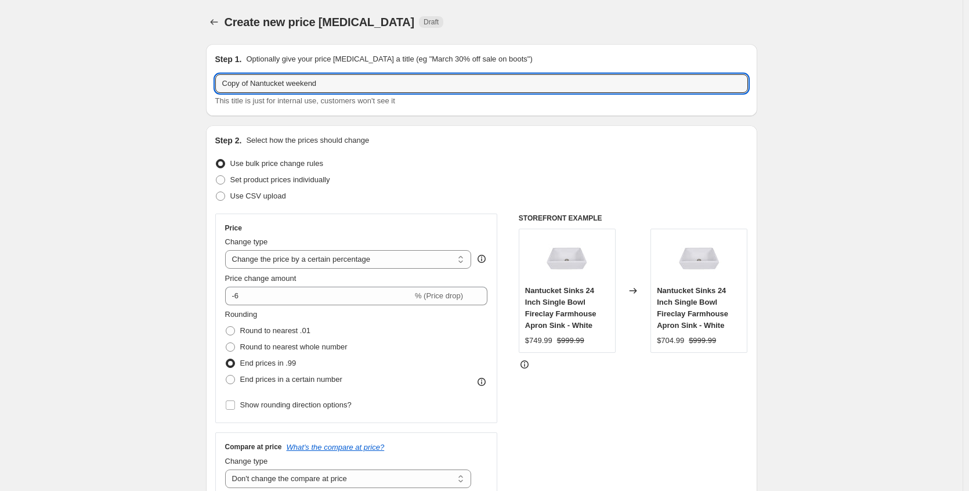
drag, startPoint x: 256, startPoint y: 84, endPoint x: 187, endPoint y: 86, distance: 68.5
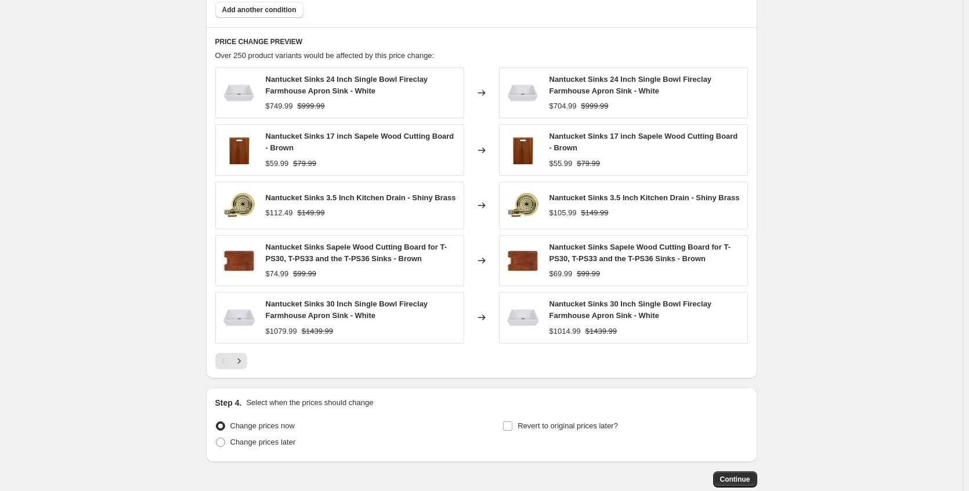
scroll to position [883, 0]
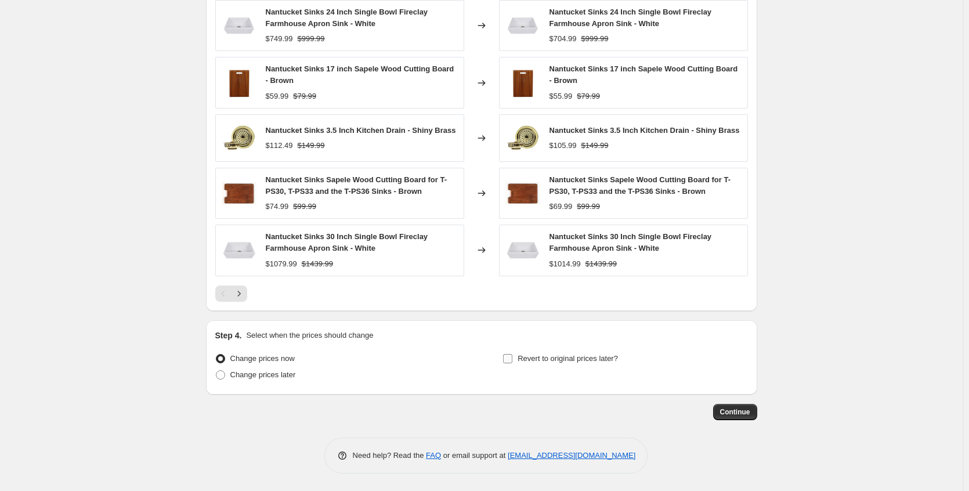
click at [545, 356] on span "Revert to original prices later?" at bounding box center [567, 358] width 100 height 9
click at [512, 356] on input "Revert to original prices later?" at bounding box center [507, 358] width 9 height 9
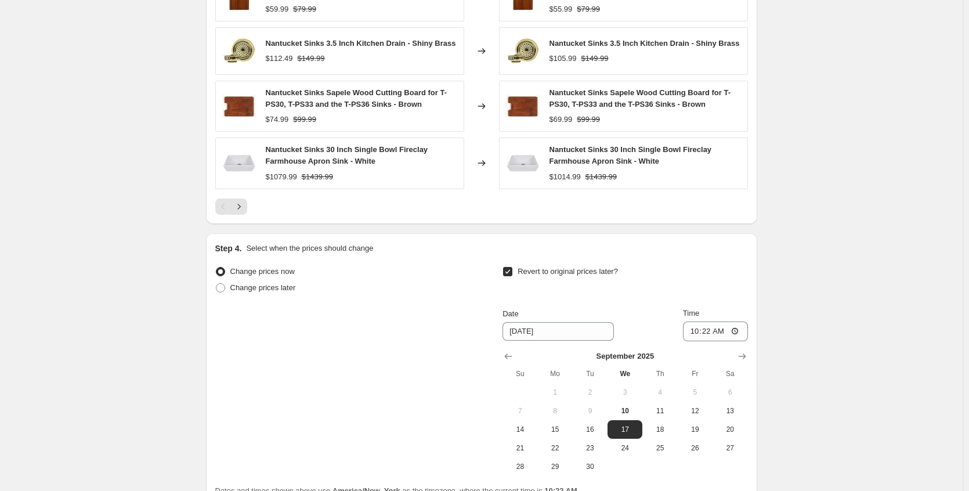
scroll to position [1081, 0]
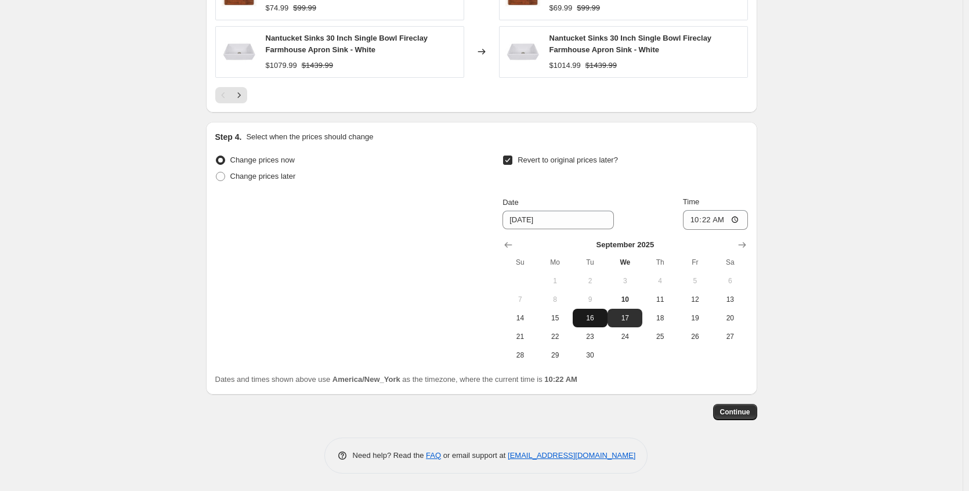
click at [583, 322] on span "16" at bounding box center [590, 317] width 26 height 9
click at [726, 411] on span "Continue" at bounding box center [735, 411] width 30 height 9
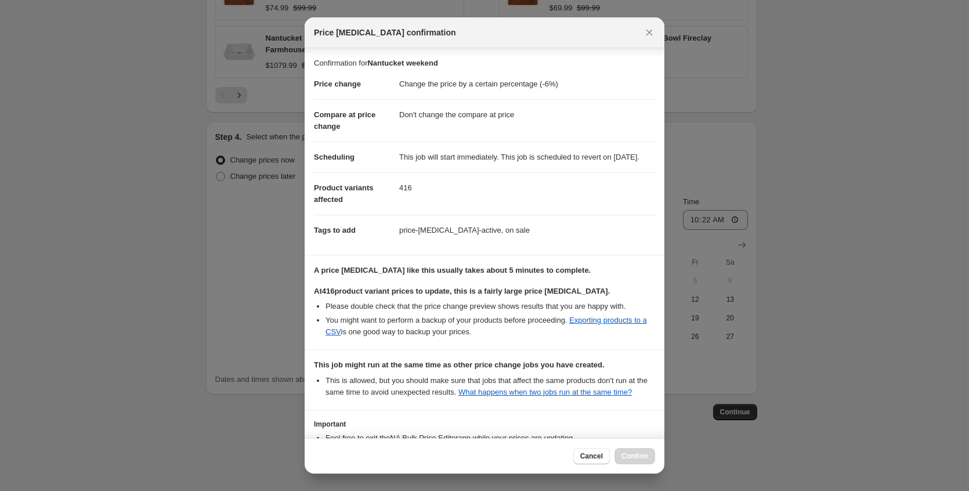
scroll to position [127, 0]
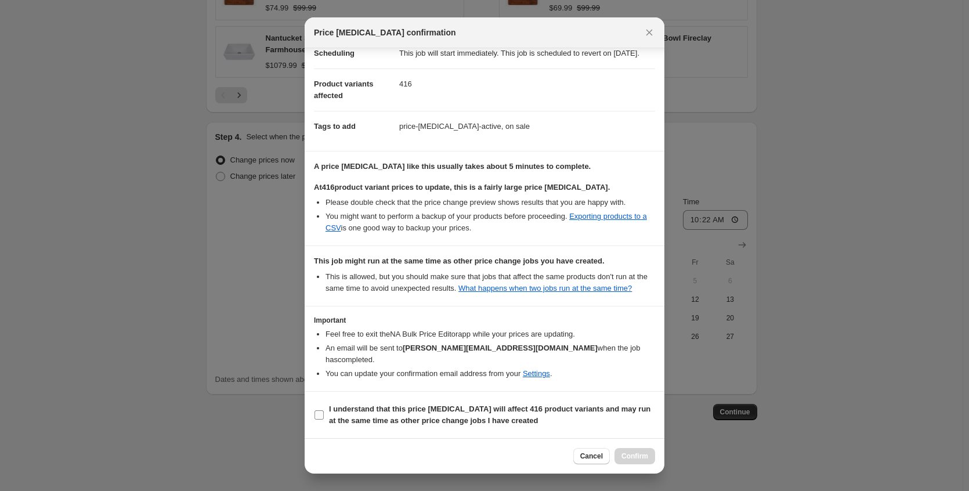
click at [492, 413] on b "I understand that this price [MEDICAL_DATA] will affect 416 product variants an…" at bounding box center [489, 414] width 321 height 20
click at [324, 413] on input "I understand that this price [MEDICAL_DATA] will affect 416 product variants an…" at bounding box center [318, 414] width 9 height 9
click at [626, 449] on button "Confirm" at bounding box center [634, 456] width 41 height 16
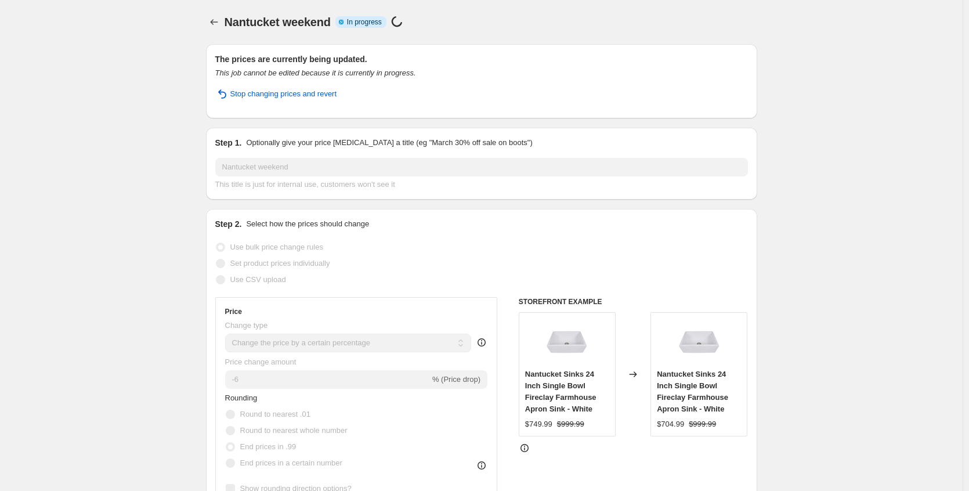
click at [217, 20] on icon "Price change jobs" at bounding box center [214, 22] width 12 height 12
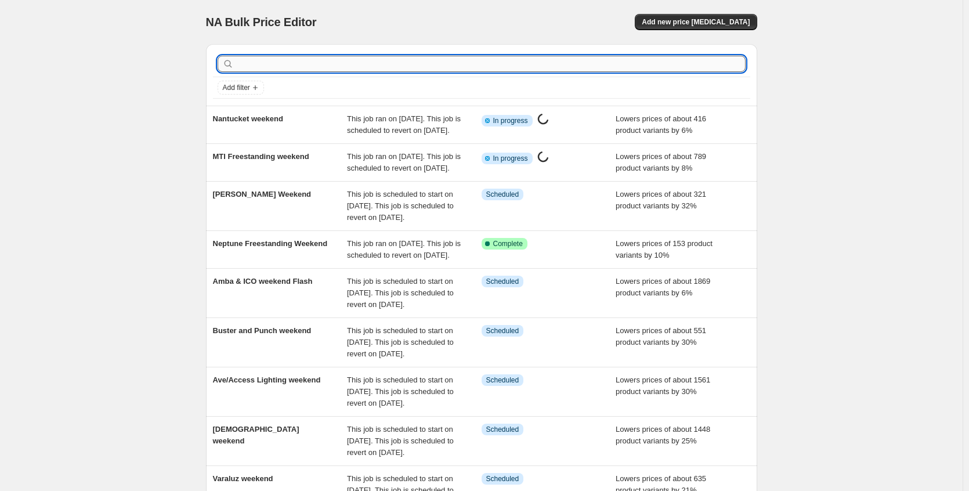
click at [407, 66] on input "text" at bounding box center [490, 64] width 509 height 16
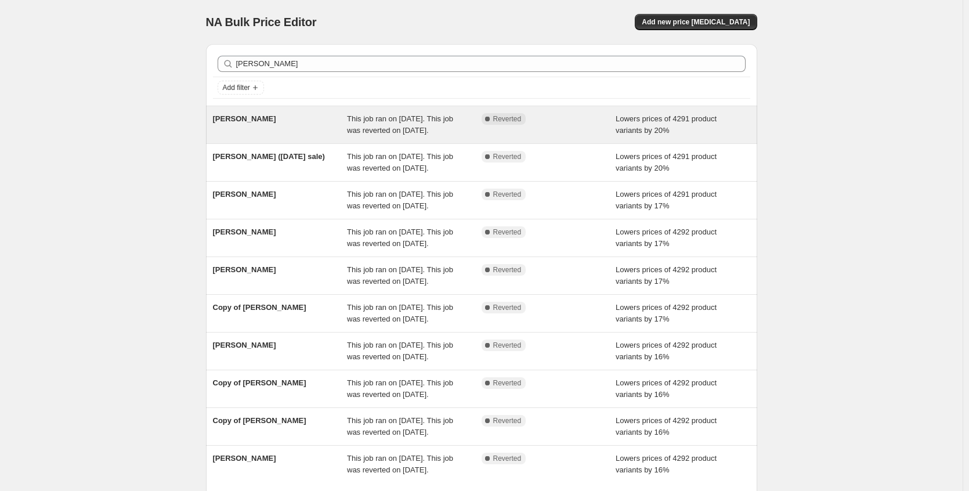
click at [317, 136] on div "[PERSON_NAME]" at bounding box center [280, 124] width 135 height 23
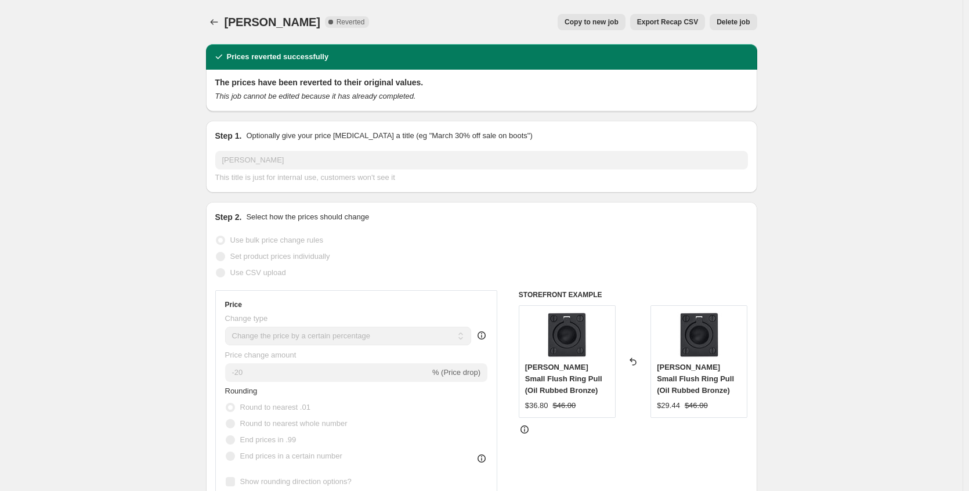
click at [603, 21] on span "Copy to new job" at bounding box center [591, 21] width 54 height 9
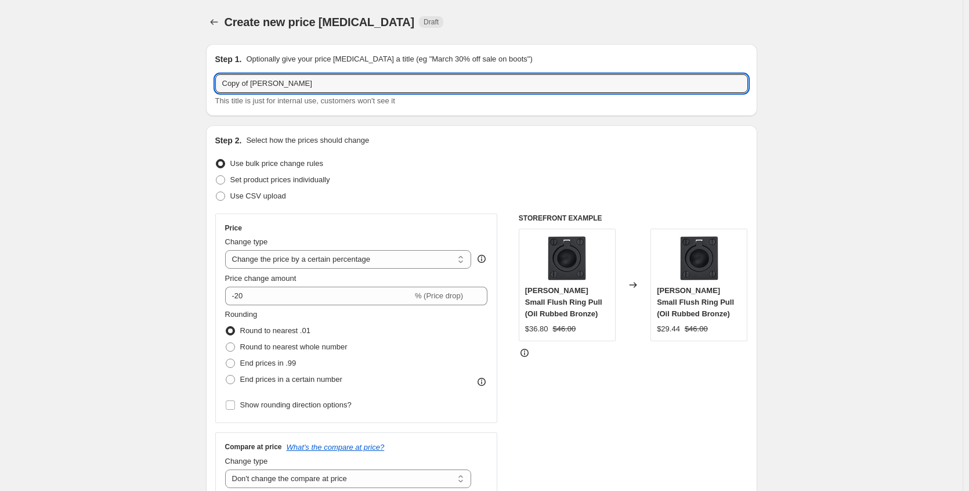
drag, startPoint x: 256, startPoint y: 82, endPoint x: 168, endPoint y: 89, distance: 88.4
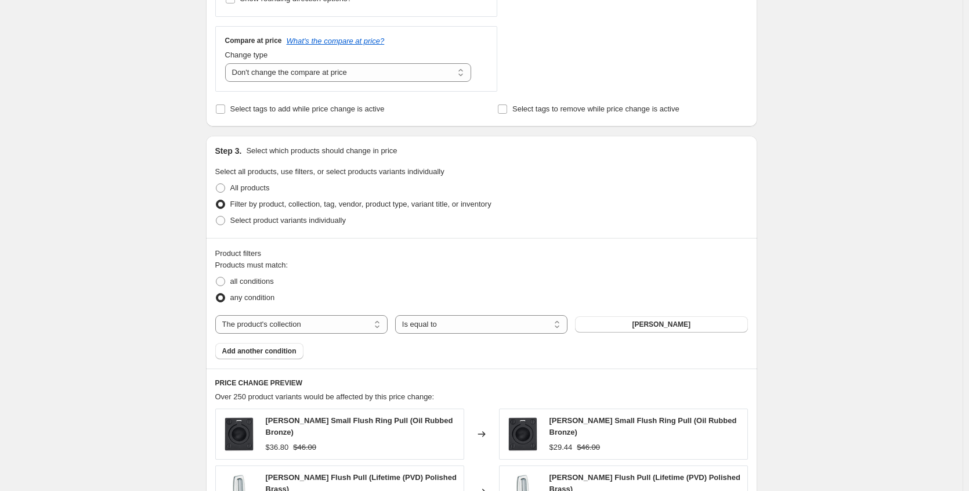
scroll to position [803, 0]
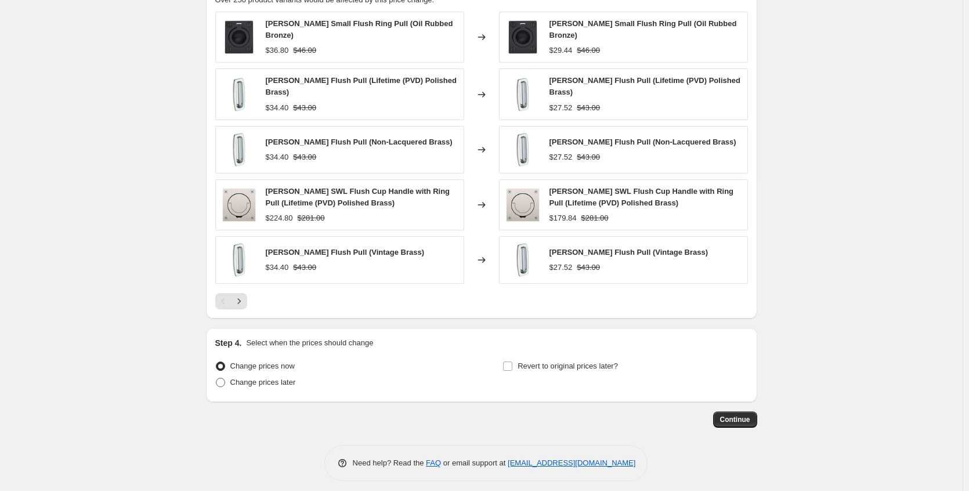
click at [296, 379] on span "Change prices later" at bounding box center [263, 382] width 66 height 9
click at [216, 378] on input "Change prices later" at bounding box center [216, 378] width 1 height 1
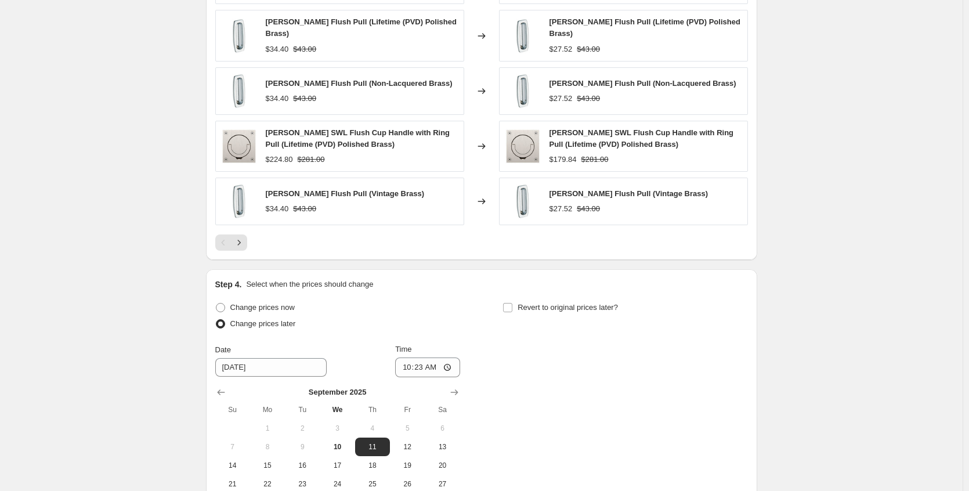
scroll to position [1001, 0]
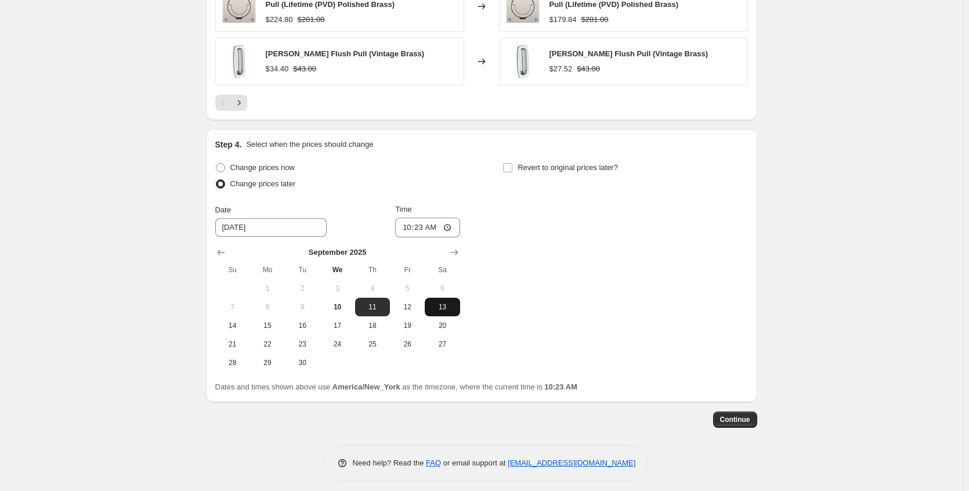
click at [443, 302] on span "13" at bounding box center [442, 306] width 26 height 9
click at [449, 221] on input "10:23" at bounding box center [427, 227] width 65 height 20
click at [553, 235] on div "Change prices now Change prices later Date [DATE] Time 01:[DATE] Mo Tu We Th Fr…" at bounding box center [481, 265] width 532 height 212
click at [555, 163] on span "Revert to original prices later?" at bounding box center [567, 167] width 100 height 9
click at [512, 163] on input "Revert to original prices later?" at bounding box center [507, 167] width 9 height 9
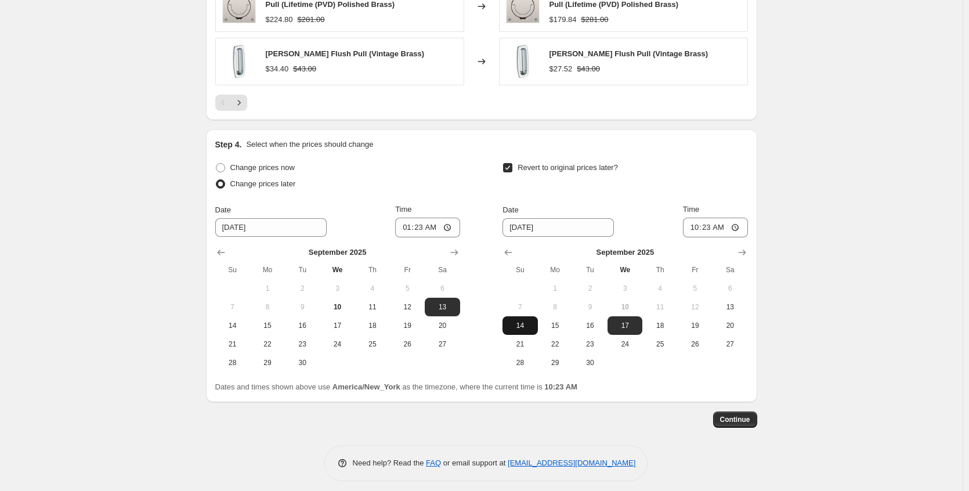
click at [531, 321] on span "14" at bounding box center [520, 325] width 26 height 9
click at [736, 218] on input "10:23" at bounding box center [715, 227] width 65 height 20
click at [756, 414] on button "Continue" at bounding box center [735, 419] width 44 height 16
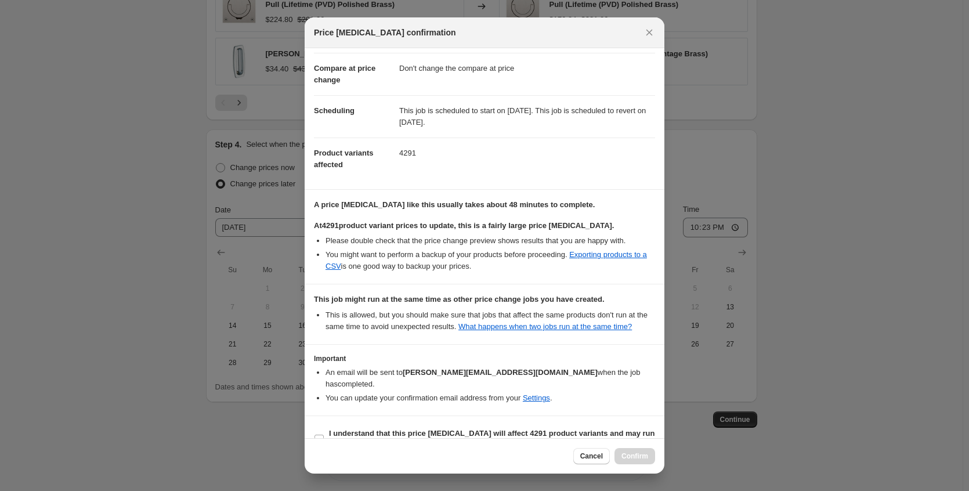
scroll to position [82, 0]
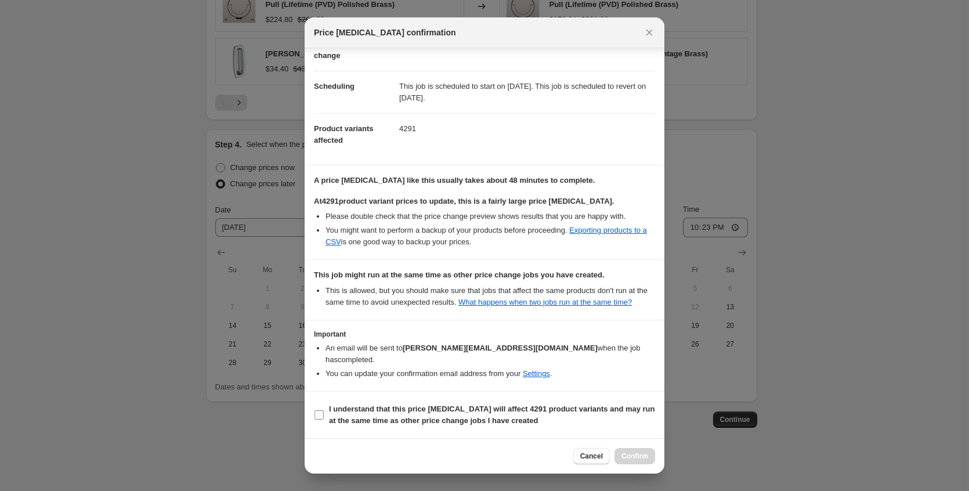
click at [498, 409] on b "I understand that this price [MEDICAL_DATA] will affect 4291 product variants a…" at bounding box center [492, 414] width 326 height 20
click at [324, 410] on input "I understand that this price [MEDICAL_DATA] will affect 4291 product variants a…" at bounding box center [318, 414] width 9 height 9
click at [642, 459] on span "Confirm" at bounding box center [634, 455] width 27 height 9
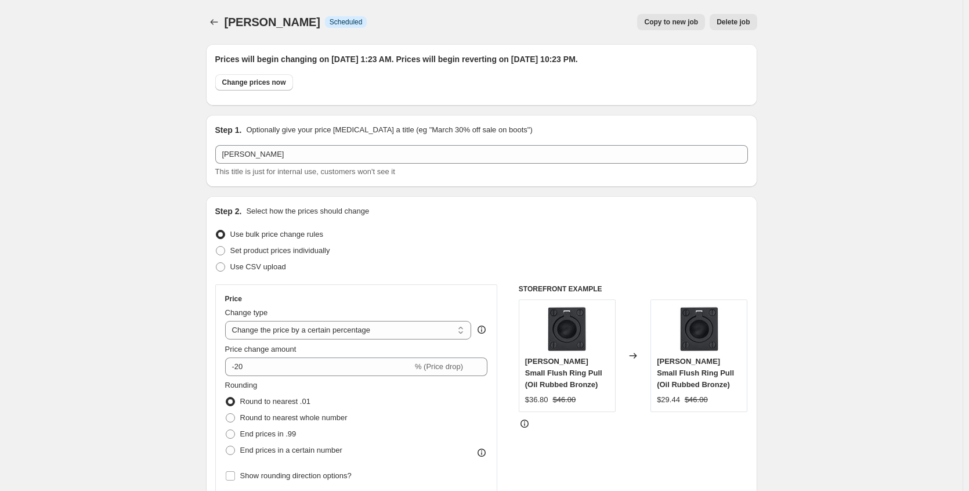
click at [218, 30] on div "[PERSON_NAME]. This page is ready [PERSON_NAME] Info Scheduled Copy to new job …" at bounding box center [481, 22] width 551 height 44
click at [218, 21] on icon "Price change jobs" at bounding box center [214, 22] width 12 height 12
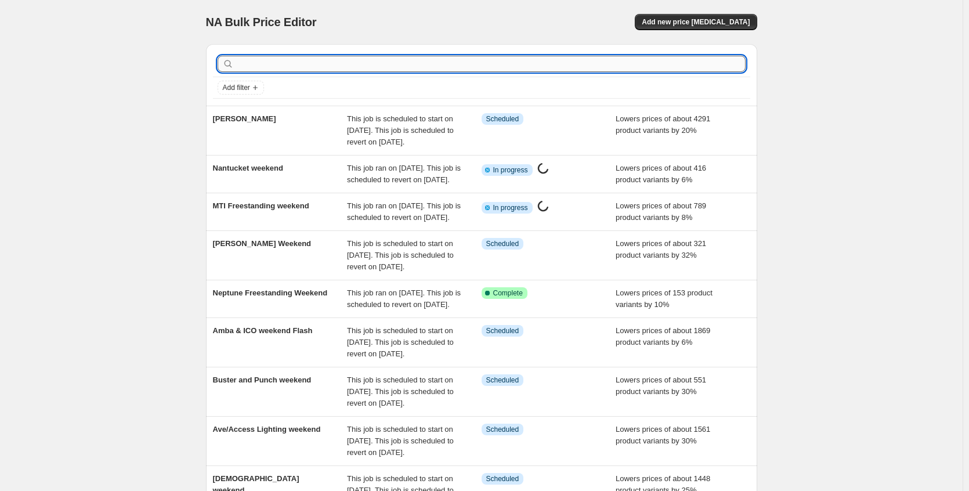
click at [275, 64] on input "text" at bounding box center [490, 64] width 509 height 16
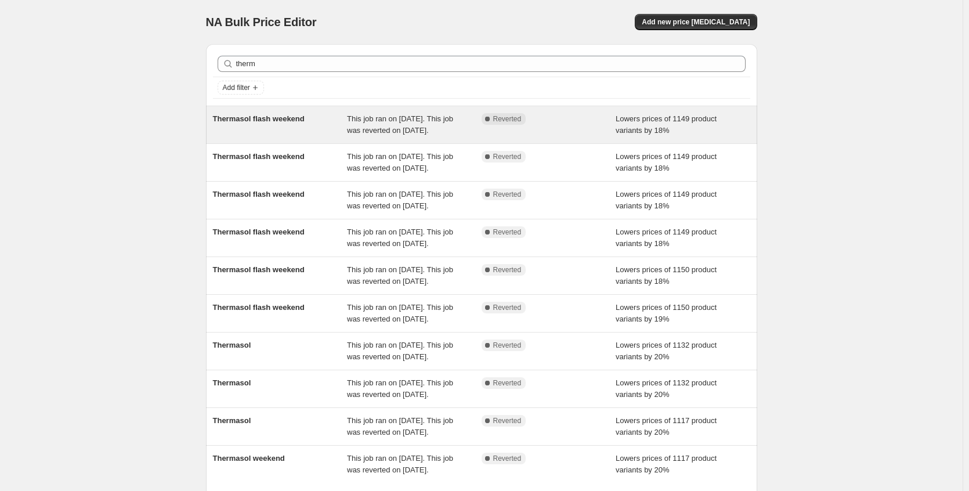
click at [295, 131] on div "Thermasol flash weekend" at bounding box center [280, 124] width 135 height 23
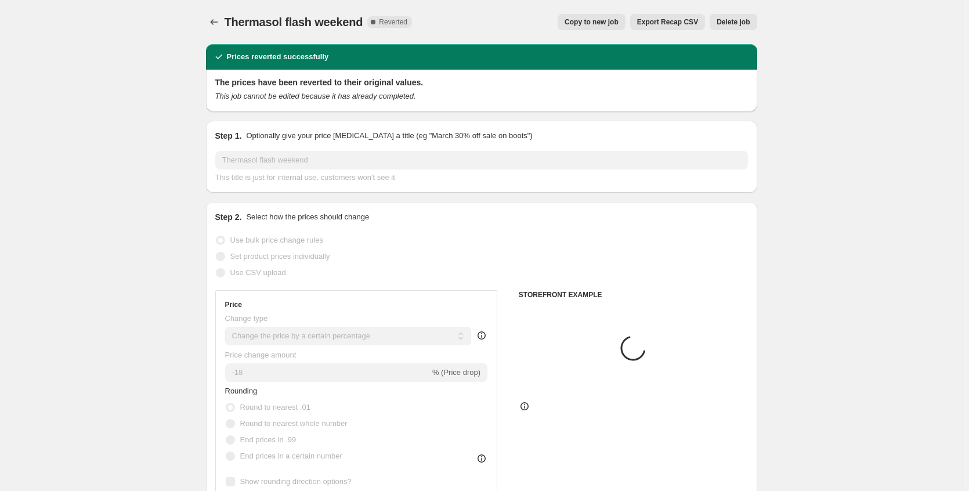
click at [604, 21] on span "Copy to new job" at bounding box center [591, 21] width 54 height 9
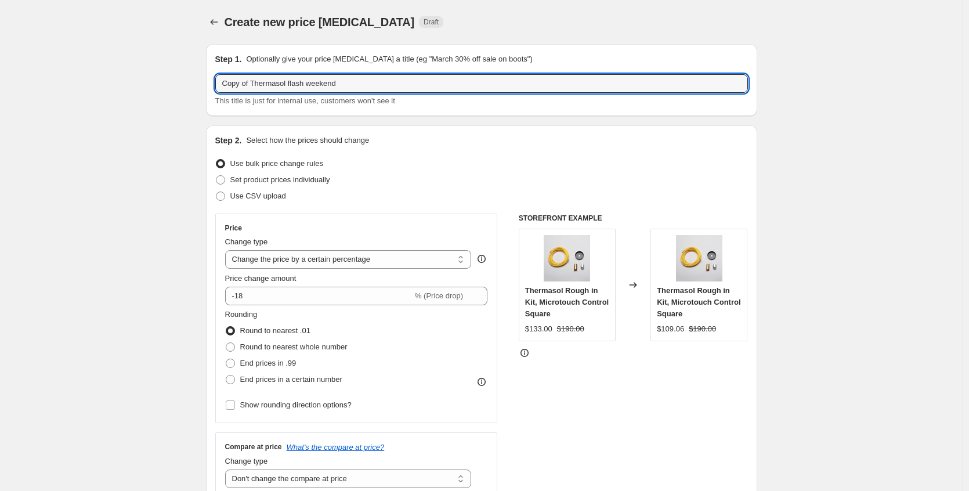
drag, startPoint x: 256, startPoint y: 85, endPoint x: 150, endPoint y: 86, distance: 106.7
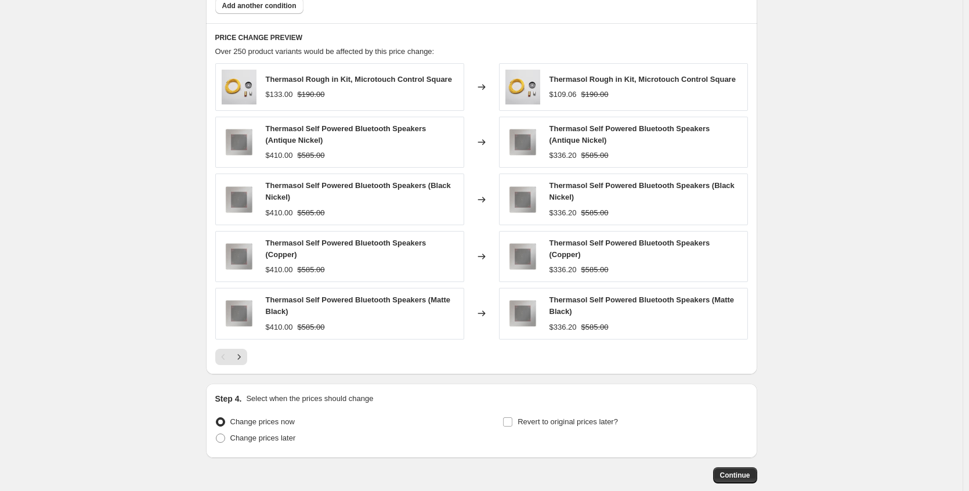
scroll to position [814, 0]
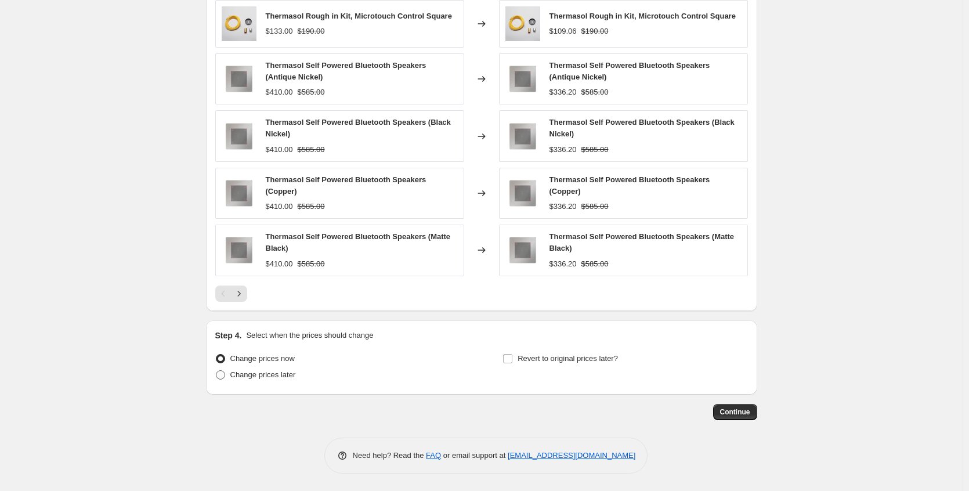
click at [269, 375] on span "Change prices later" at bounding box center [263, 374] width 66 height 9
click at [216, 371] on input "Change prices later" at bounding box center [216, 370] width 1 height 1
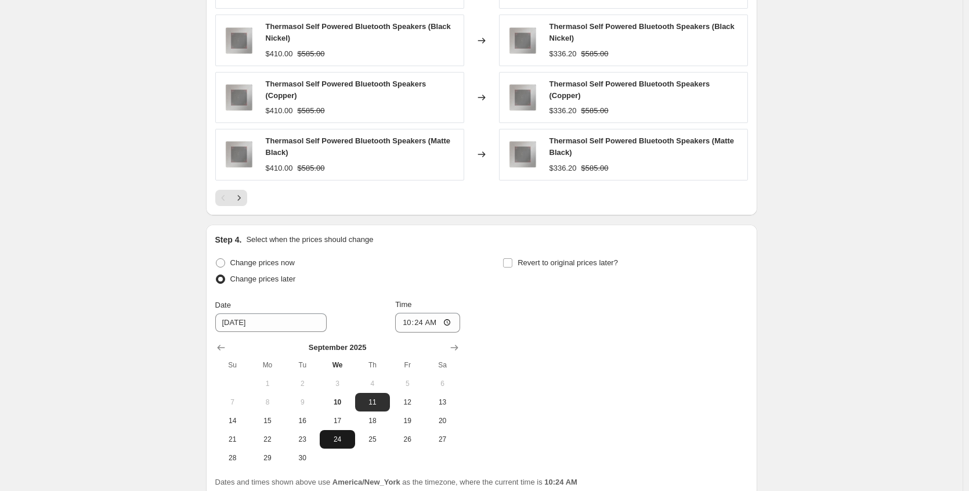
scroll to position [1013, 0]
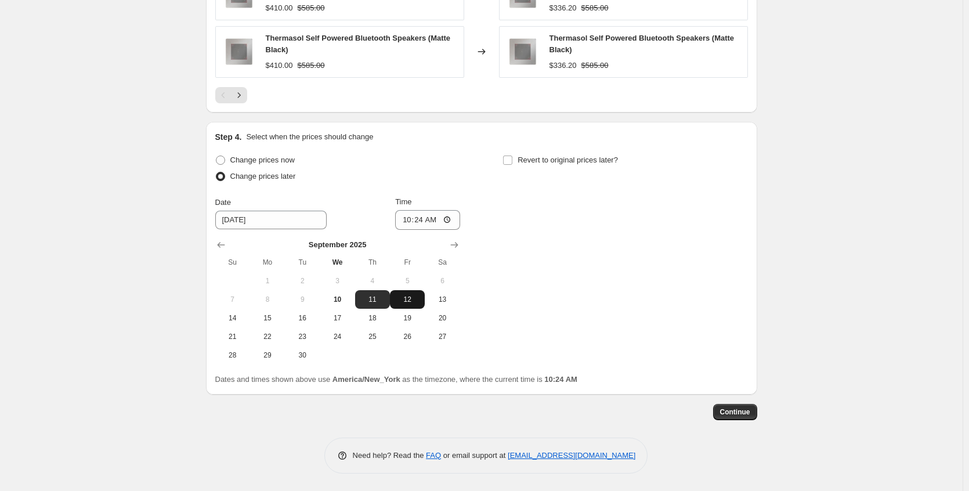
click at [417, 303] on span "12" at bounding box center [407, 299] width 26 height 9
click at [449, 222] on input "10:24" at bounding box center [427, 220] width 65 height 20
click at [561, 259] on div "Change prices now Change prices later Date [DATE] Time 17:[DATE] Mo Tu We Th Fr…" at bounding box center [481, 258] width 532 height 212
click at [512, 158] on input "Revert to original prices later?" at bounding box center [507, 159] width 9 height 9
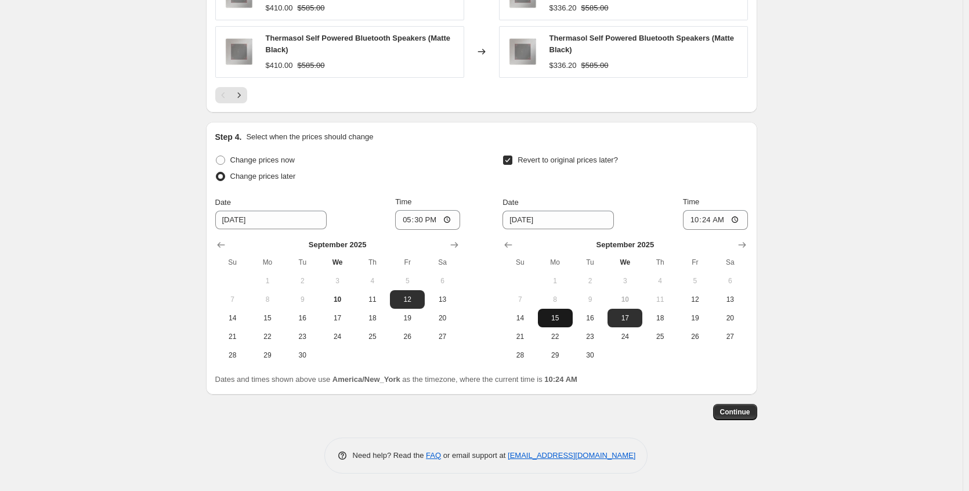
click at [561, 323] on button "15" at bounding box center [555, 318] width 35 height 19
click at [732, 222] on input "10:24" at bounding box center [715, 220] width 65 height 20
click at [755, 415] on button "Continue" at bounding box center [735, 412] width 44 height 16
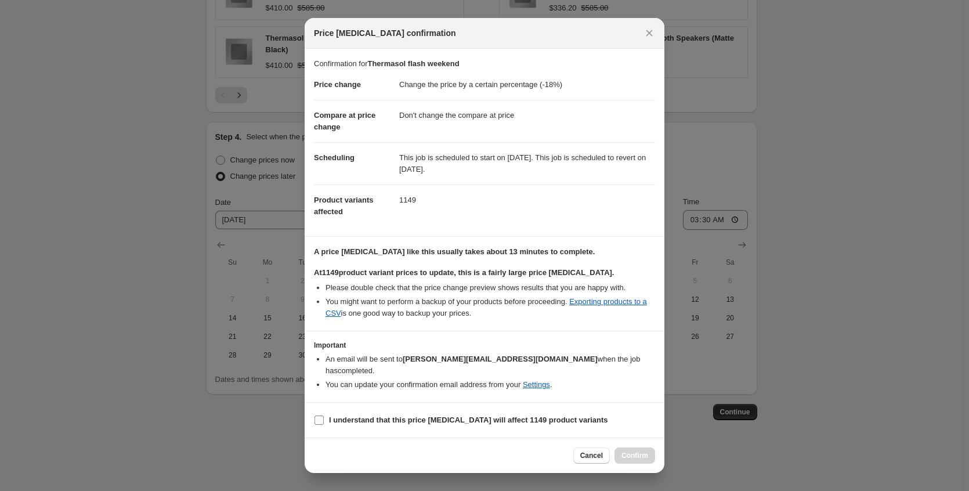
click at [443, 415] on b "I understand that this price [MEDICAL_DATA] will affect 1149 product variants" at bounding box center [468, 419] width 279 height 9
click at [324, 415] on input "I understand that this price [MEDICAL_DATA] will affect 1149 product variants" at bounding box center [318, 419] width 9 height 9
click at [647, 451] on span "Confirm" at bounding box center [634, 455] width 27 height 9
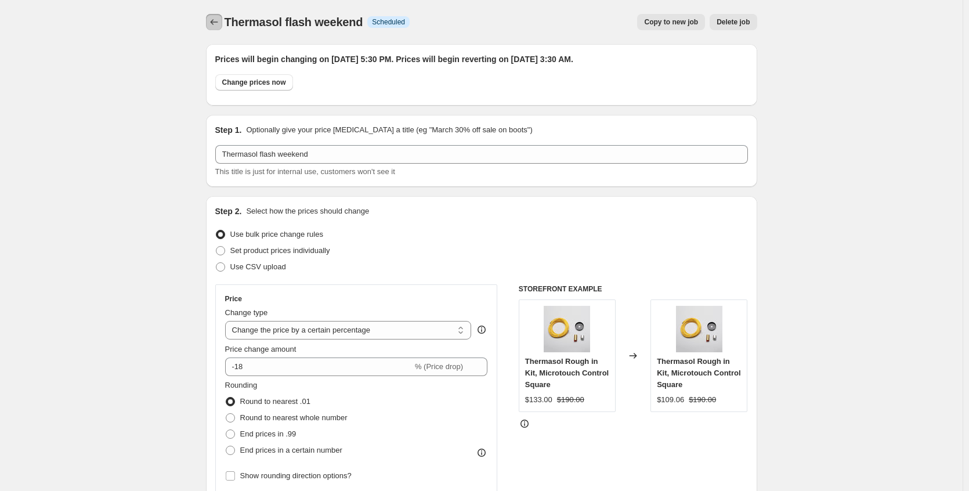
click at [215, 24] on icon "Price change jobs" at bounding box center [214, 22] width 12 height 12
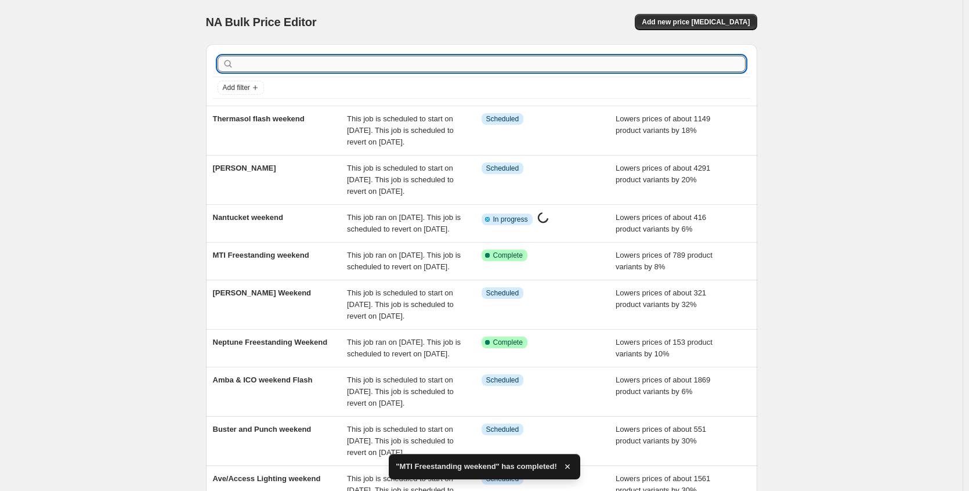
click at [275, 67] on input "text" at bounding box center [490, 64] width 509 height 16
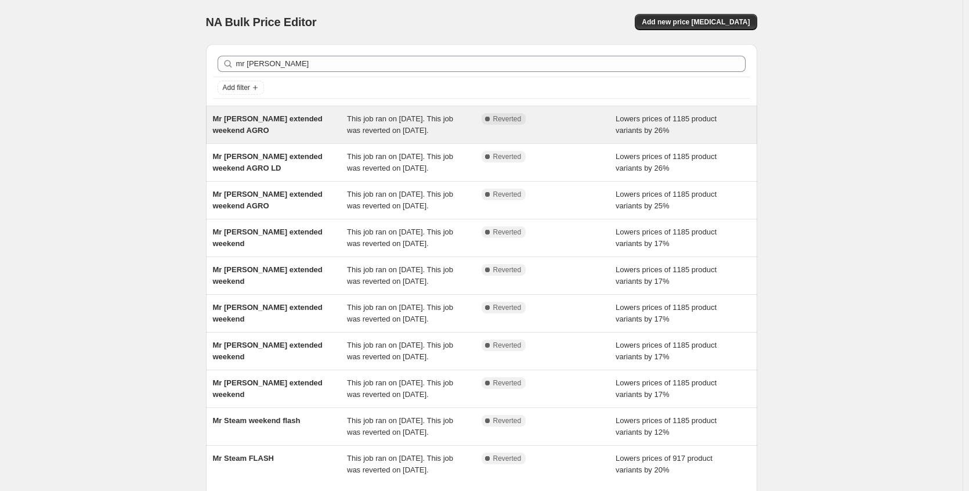
click at [273, 133] on div "Mr [PERSON_NAME] extended weekend AGRO" at bounding box center [280, 124] width 135 height 23
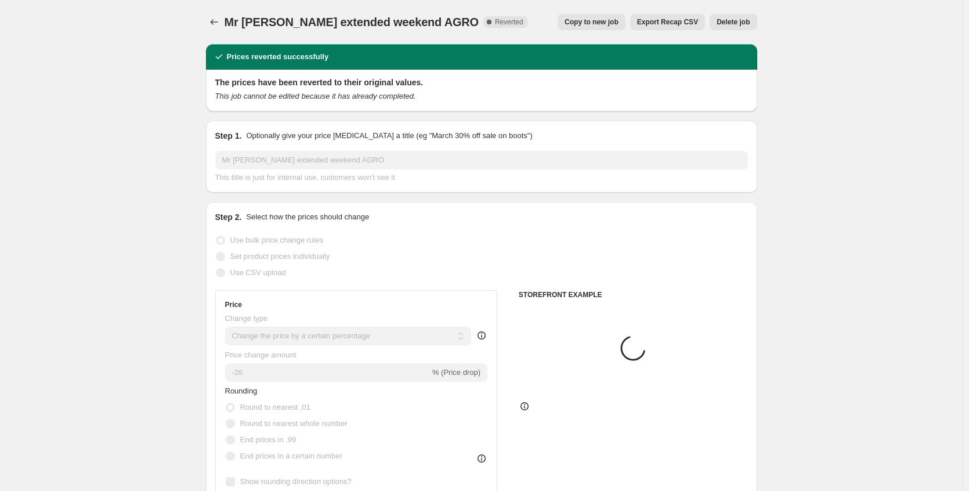
click at [597, 29] on button "Copy to new job" at bounding box center [591, 22] width 68 height 16
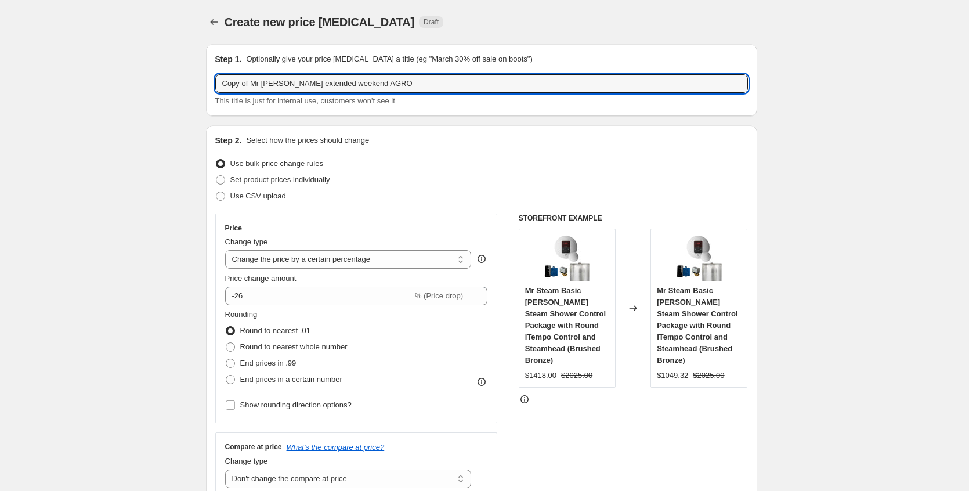
drag, startPoint x: 256, startPoint y: 84, endPoint x: 79, endPoint y: 107, distance: 177.8
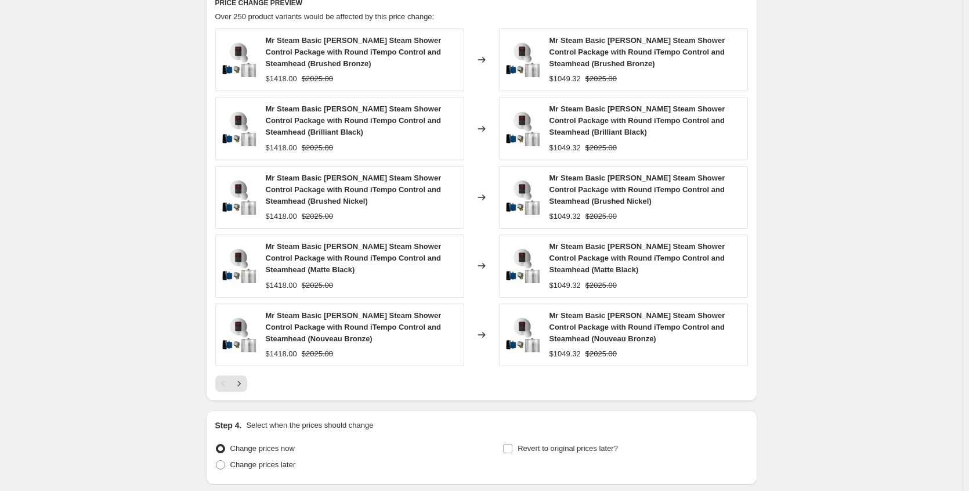
scroll to position [876, 0]
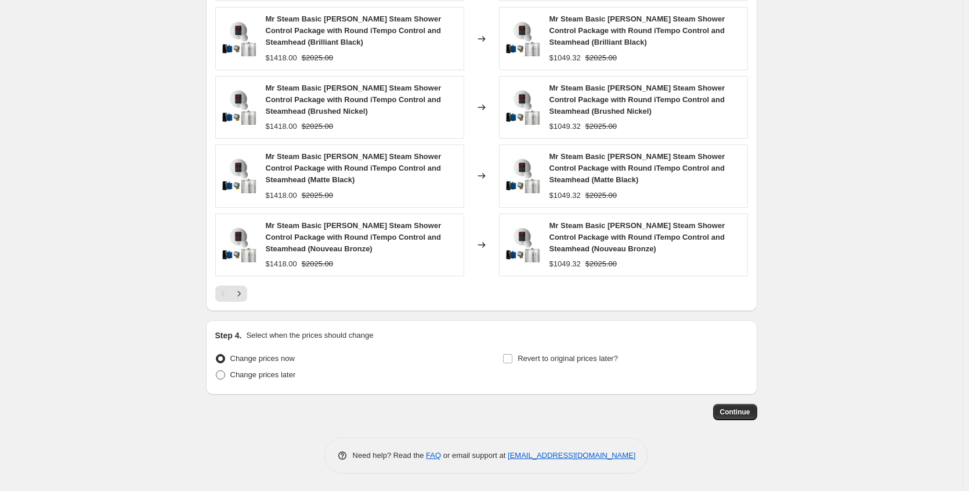
click at [296, 378] on span "Change prices later" at bounding box center [263, 374] width 66 height 9
click at [216, 371] on input "Change prices later" at bounding box center [216, 370] width 1 height 1
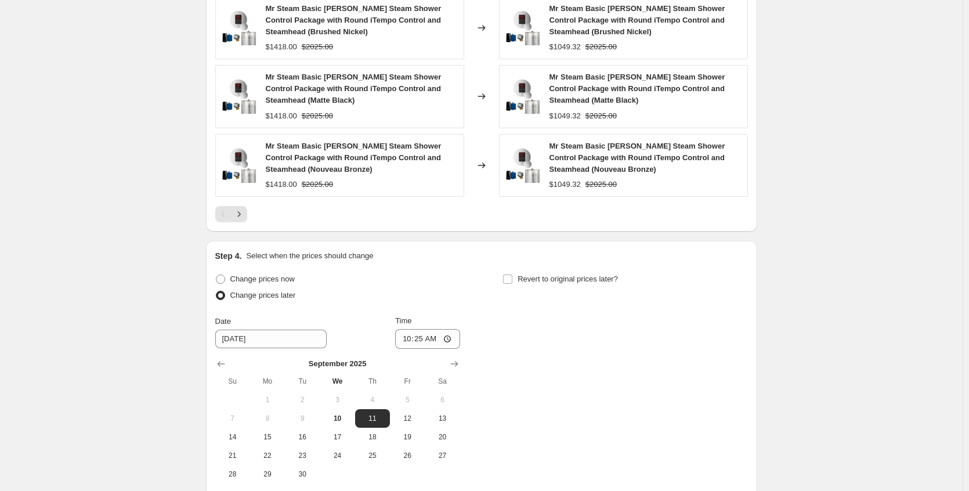
scroll to position [1074, 0]
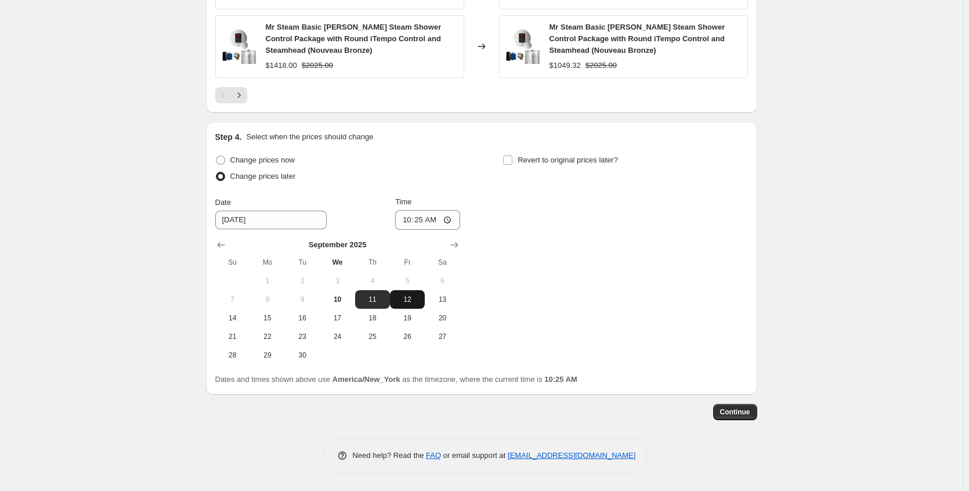
click at [411, 300] on span "12" at bounding box center [407, 299] width 26 height 9
click at [449, 221] on input "10:25" at bounding box center [427, 220] width 65 height 20
click at [551, 260] on div "Change prices now Change prices later Date [DATE] Time 14:[DATE] Mo Tu We Th Fr…" at bounding box center [481, 258] width 532 height 212
click at [521, 162] on span "Revert to original prices later?" at bounding box center [567, 159] width 100 height 9
click at [512, 162] on input "Revert to original prices later?" at bounding box center [507, 159] width 9 height 9
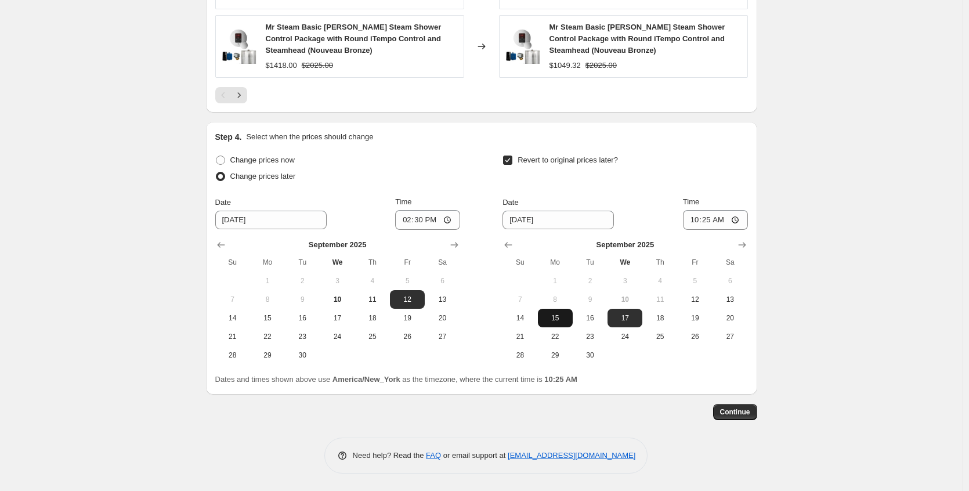
click at [568, 318] on span "15" at bounding box center [555, 317] width 26 height 9
click at [739, 222] on input "10:25" at bounding box center [715, 220] width 65 height 20
click at [745, 409] on span "Continue" at bounding box center [735, 411] width 30 height 9
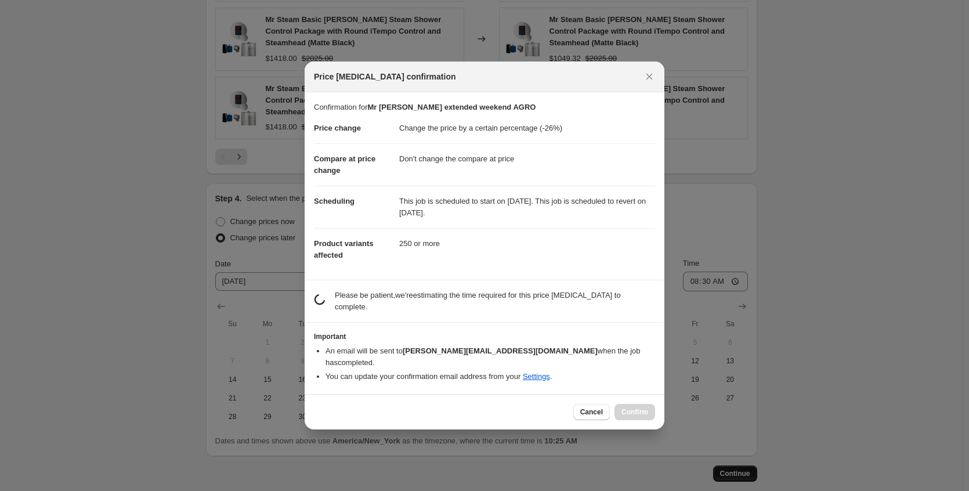
scroll to position [0, 0]
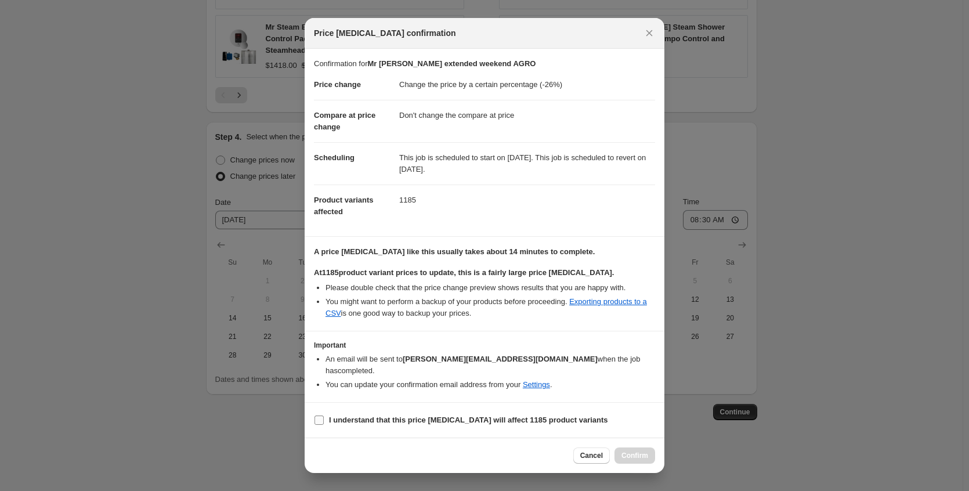
click at [509, 415] on b "I understand that this price [MEDICAL_DATA] will affect 1185 product variants" at bounding box center [468, 419] width 279 height 9
click at [324, 415] on input "I understand that this price [MEDICAL_DATA] will affect 1185 product variants" at bounding box center [318, 419] width 9 height 9
click at [626, 451] on span "Confirm" at bounding box center [634, 455] width 27 height 9
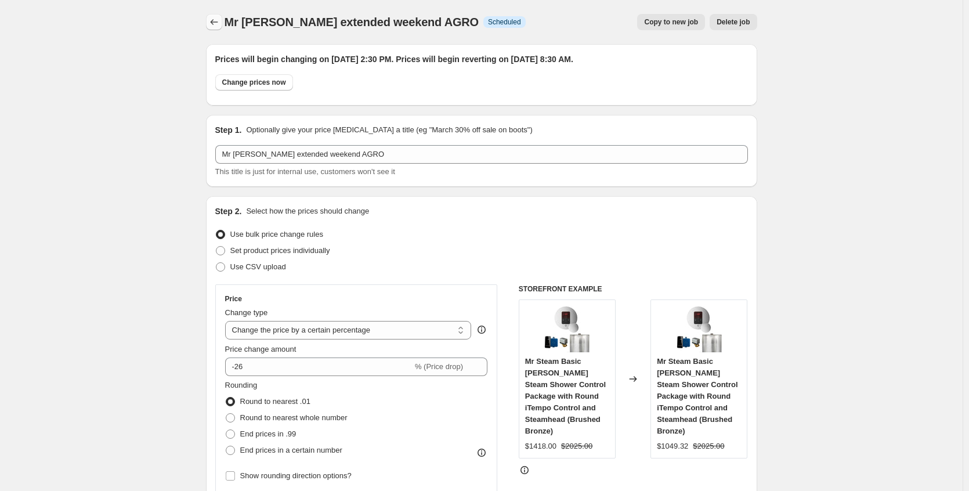
click at [220, 21] on icon "Price change jobs" at bounding box center [214, 22] width 12 height 12
